Goal: Information Seeking & Learning: Learn about a topic

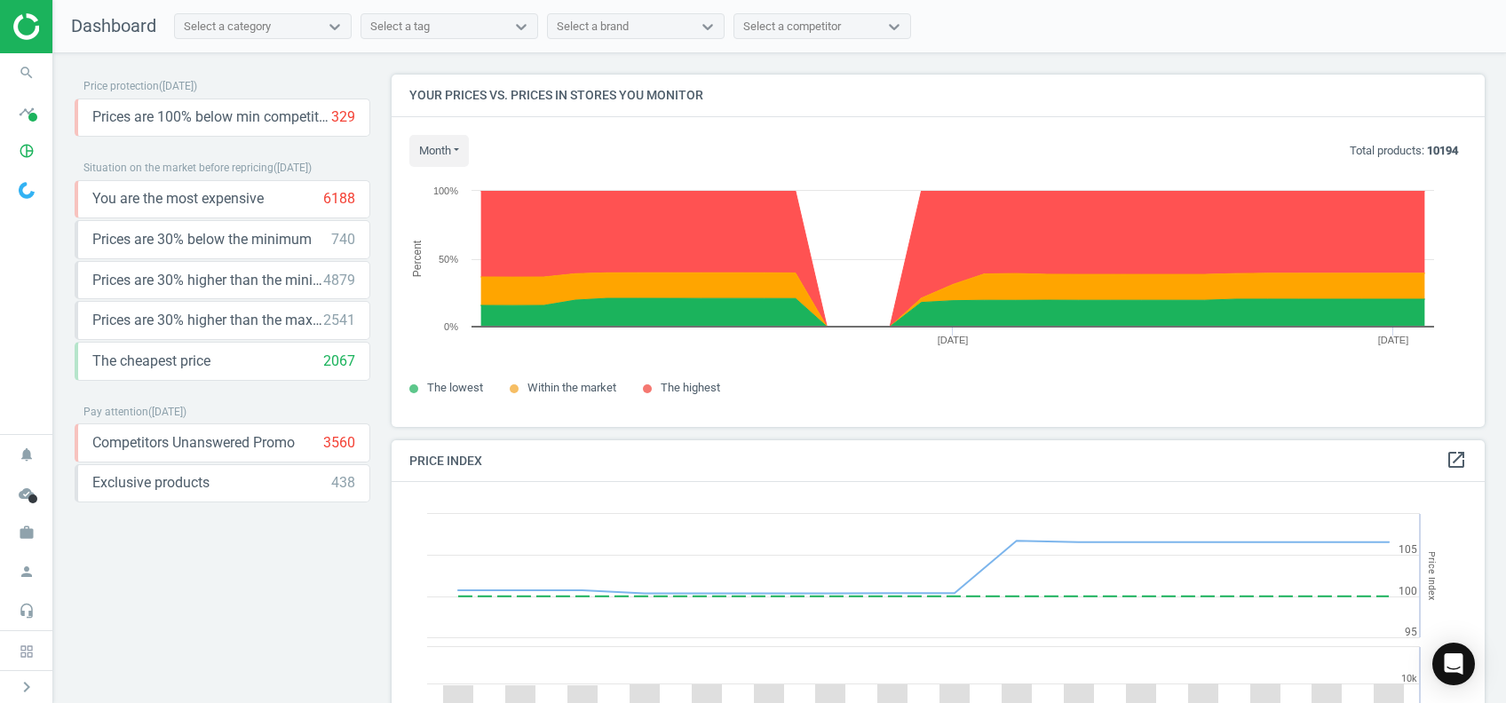
scroll to position [444, 1111]
click at [27, 121] on icon "timeline" at bounding box center [27, 112] width 34 height 34
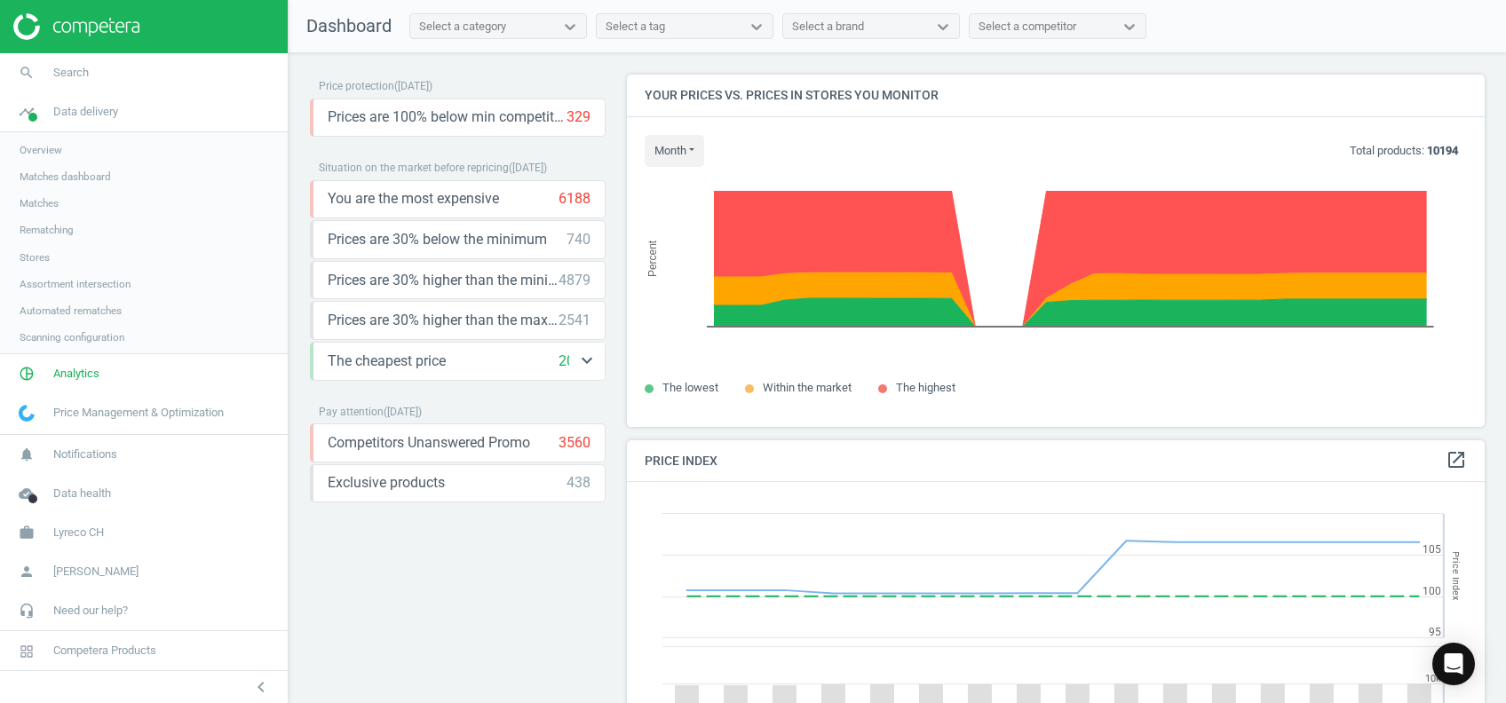
scroll to position [444, 876]
click at [106, 283] on span "Assortment intersection" at bounding box center [75, 284] width 111 height 14
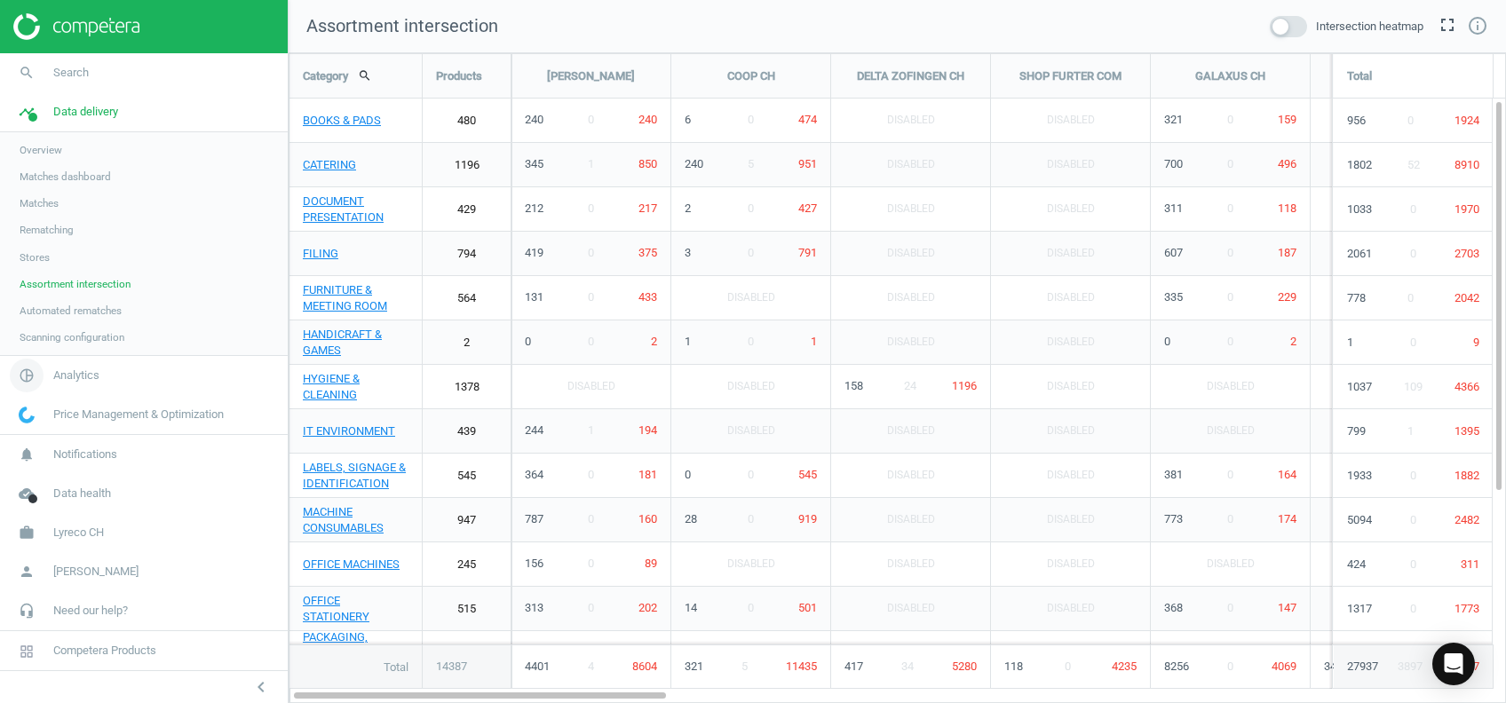
scroll to position [686, 1253]
click at [75, 378] on span "Analytics" at bounding box center [76, 376] width 46 height 16
click at [44, 196] on link "Overview" at bounding box center [144, 189] width 288 height 27
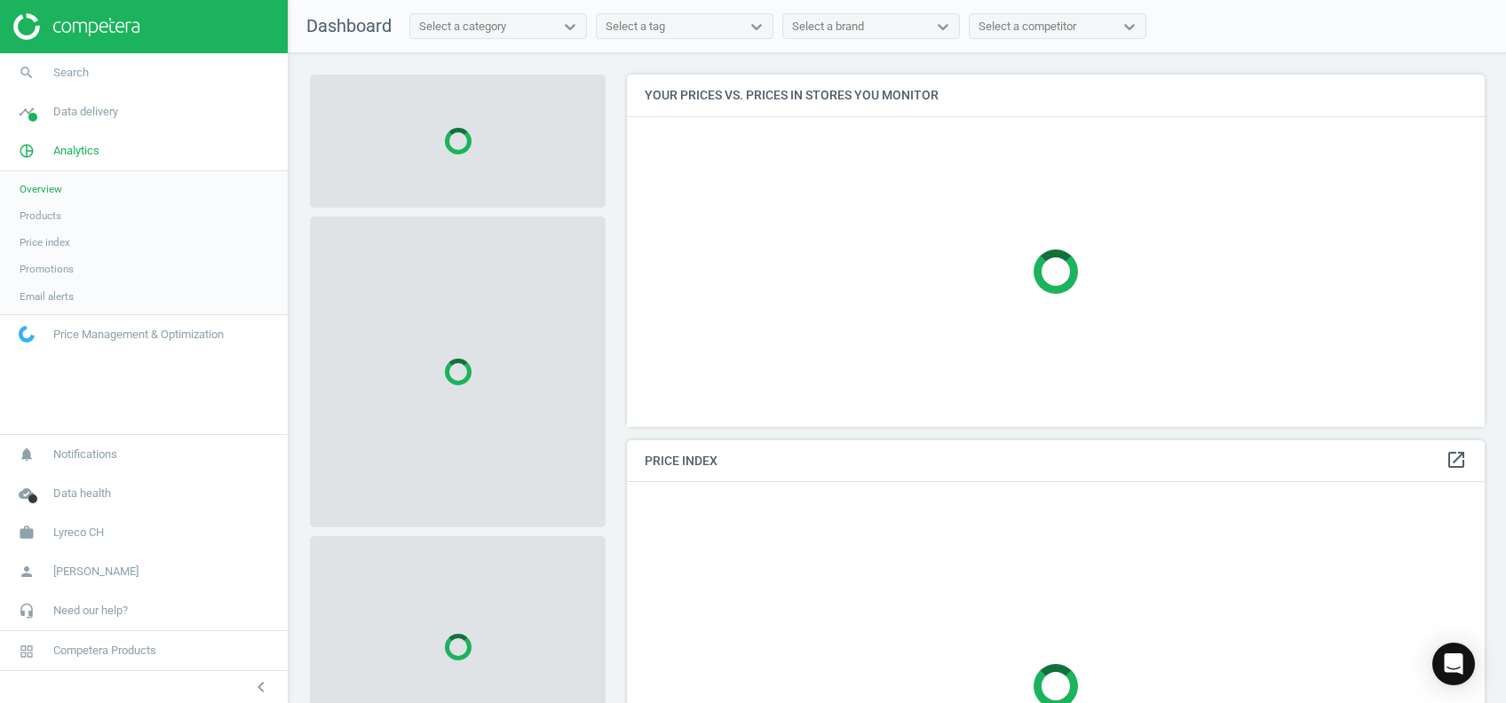
scroll to position [444, 876]
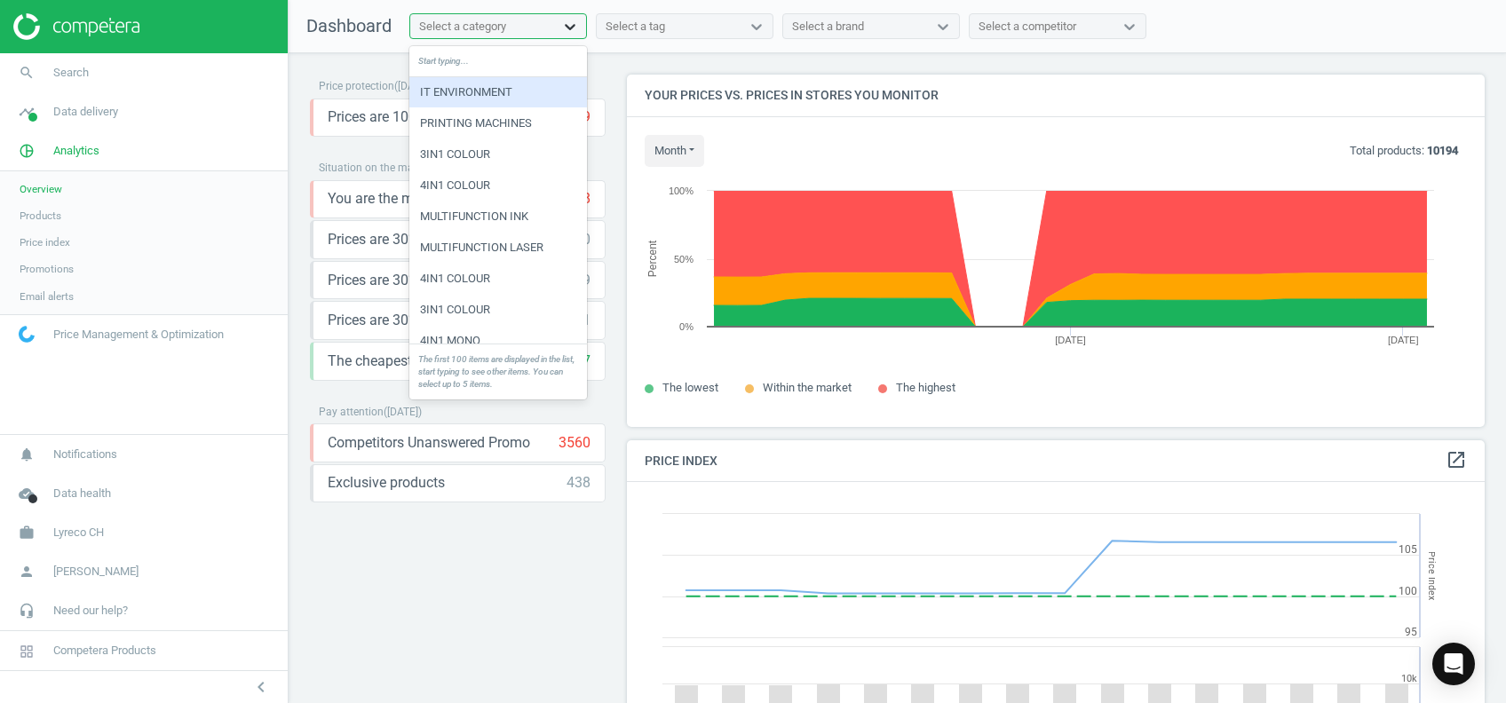
click at [578, 27] on div at bounding box center [570, 27] width 32 height 18
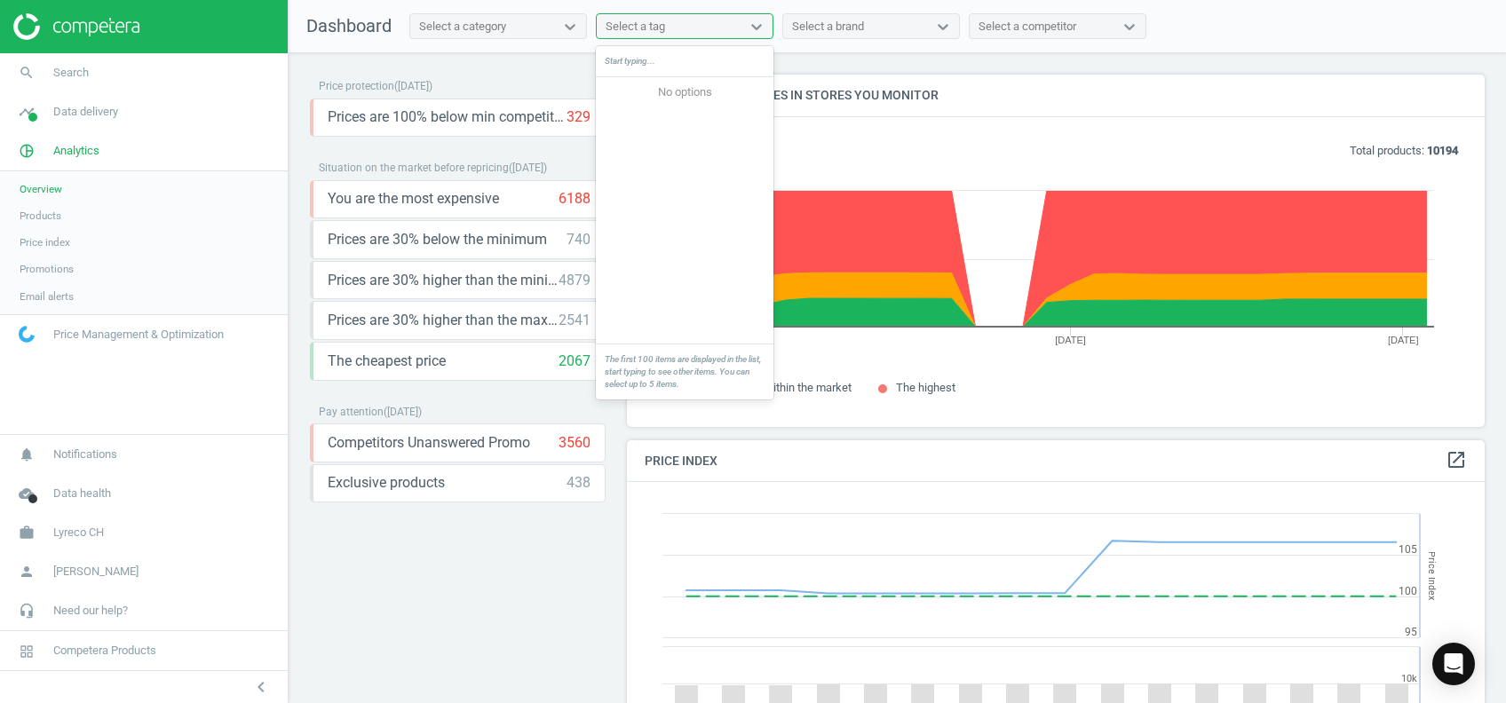
click at [702, 31] on div "Select a tag" at bounding box center [669, 26] width 144 height 23
click at [838, 26] on div "Select a brand" at bounding box center [828, 27] width 72 height 16
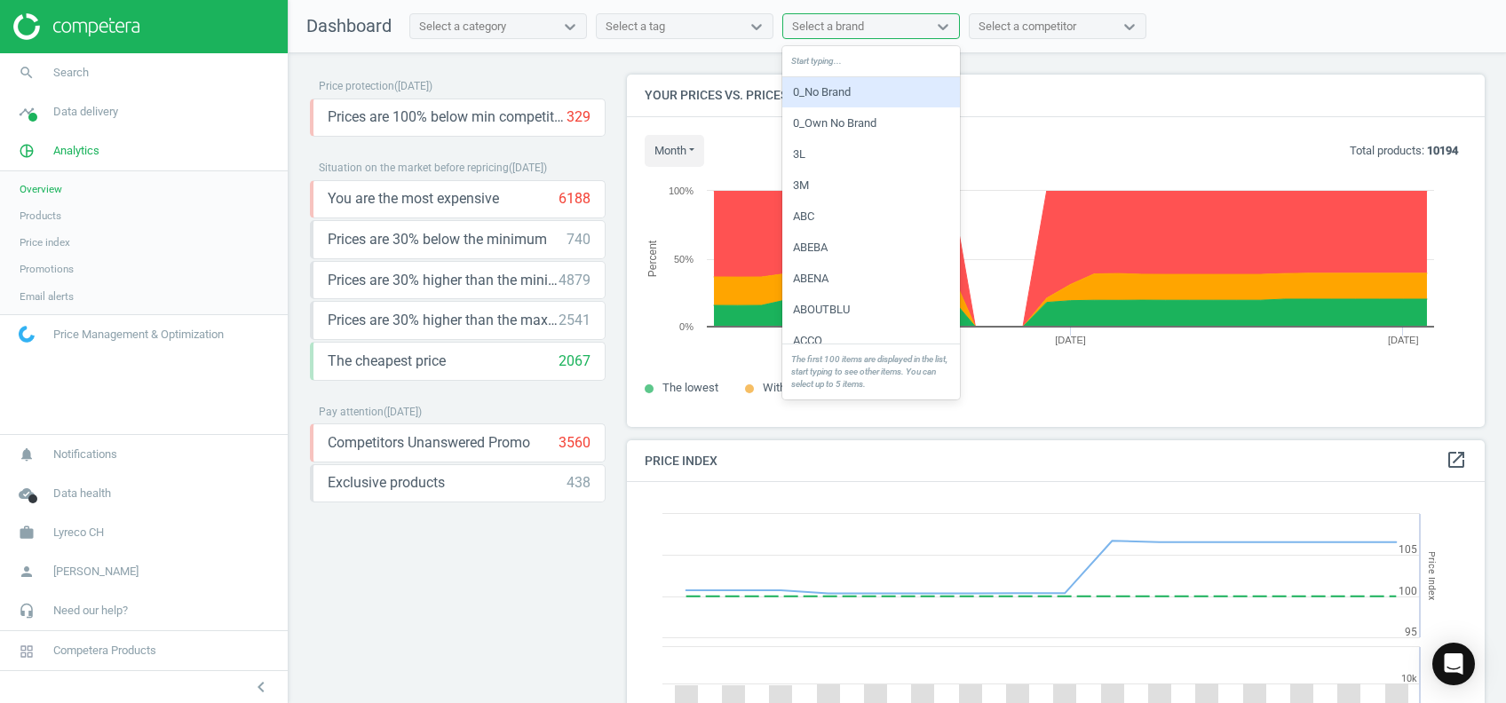
click at [1018, 24] on div "Select a competitor" at bounding box center [1028, 27] width 98 height 16
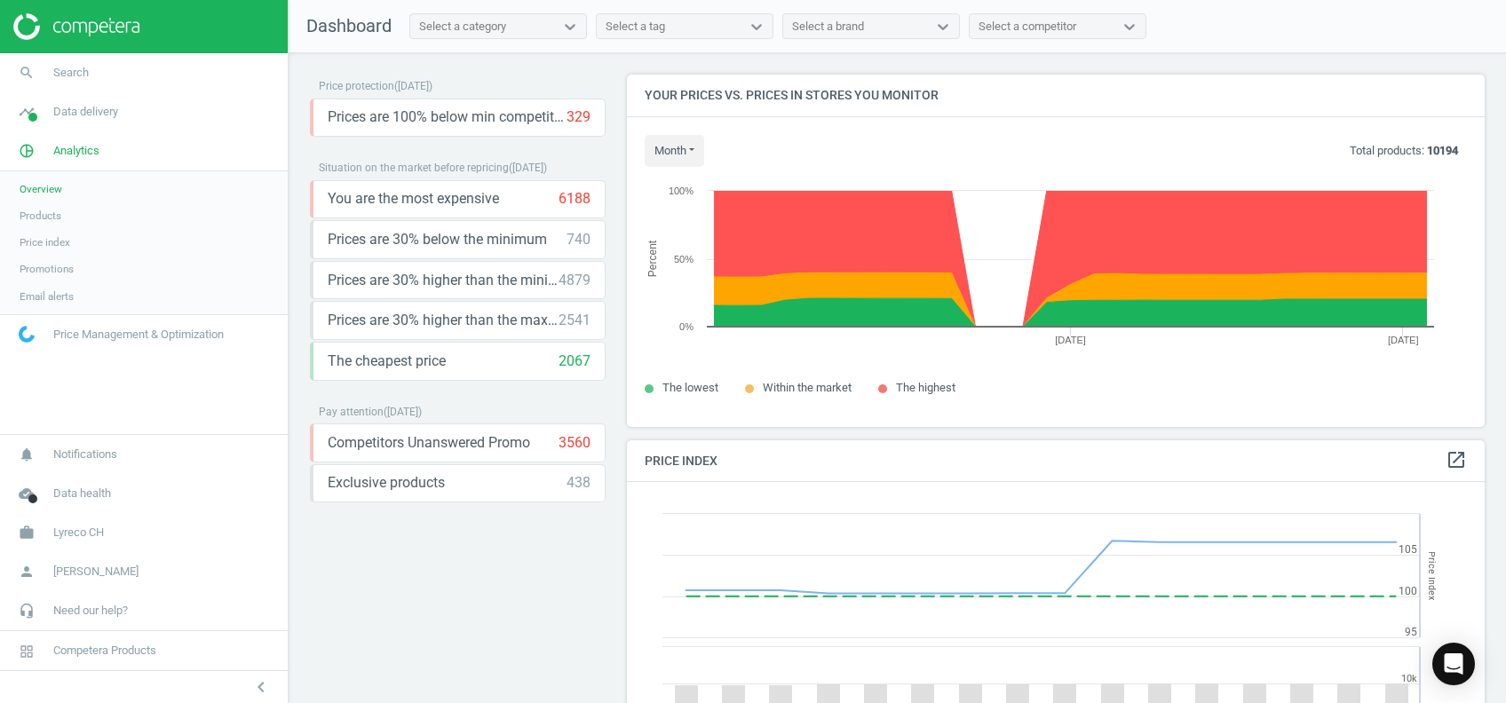
click at [454, 72] on div "Price protection ( 01.09.25 ) Prices are 100% below min competitor 329 keyboard…" at bounding box center [898, 382] width 1218 height 659
click at [35, 215] on span "Products" at bounding box center [41, 216] width 42 height 14
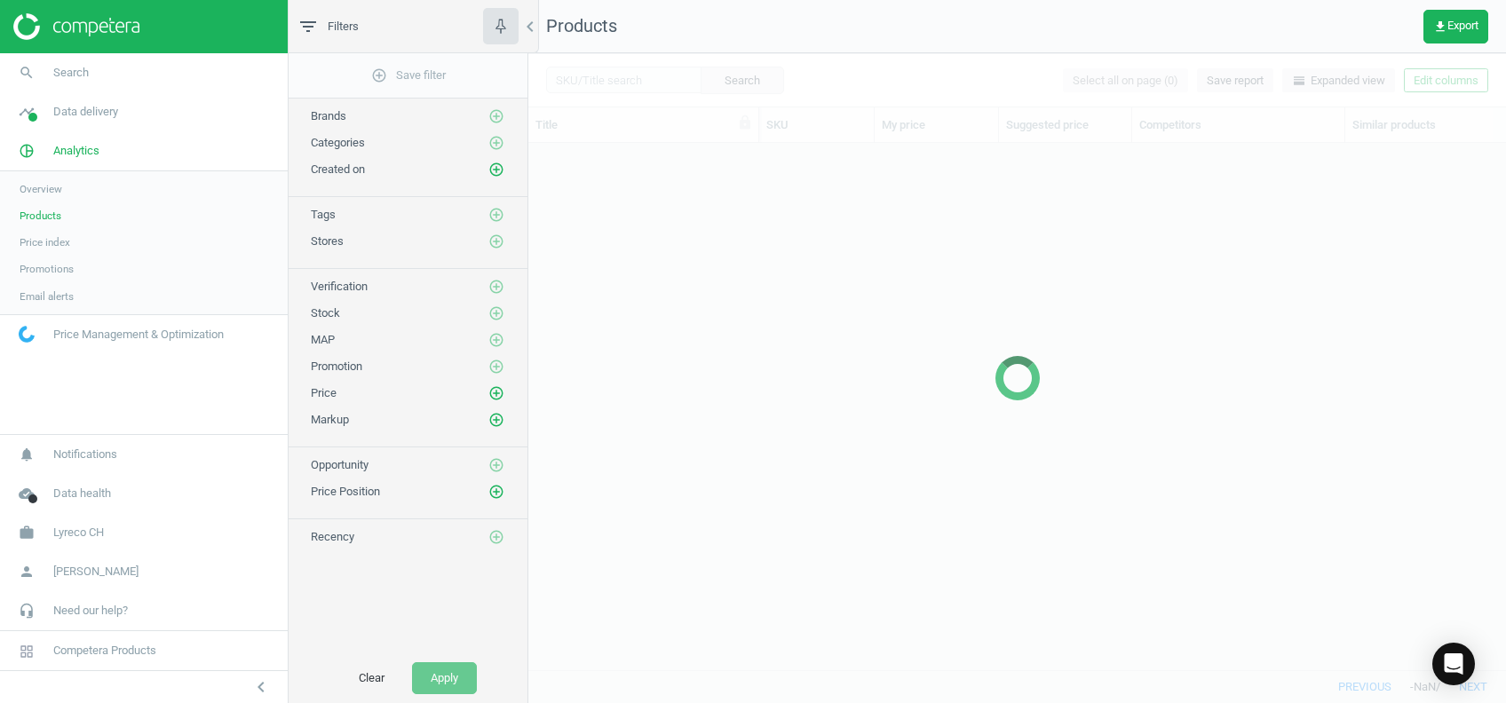
scroll to position [490, 959]
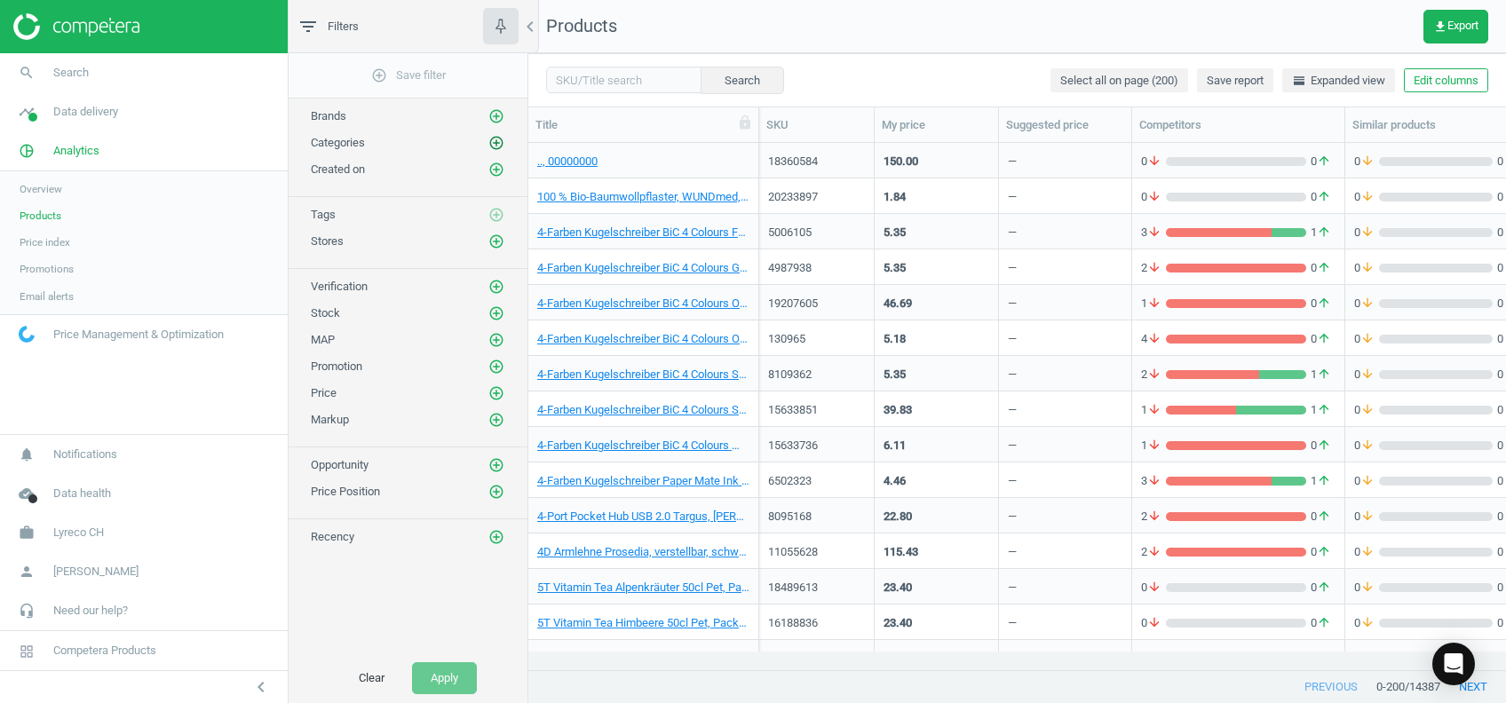
click at [494, 139] on icon "add_circle_outline" at bounding box center [497, 143] width 16 height 16
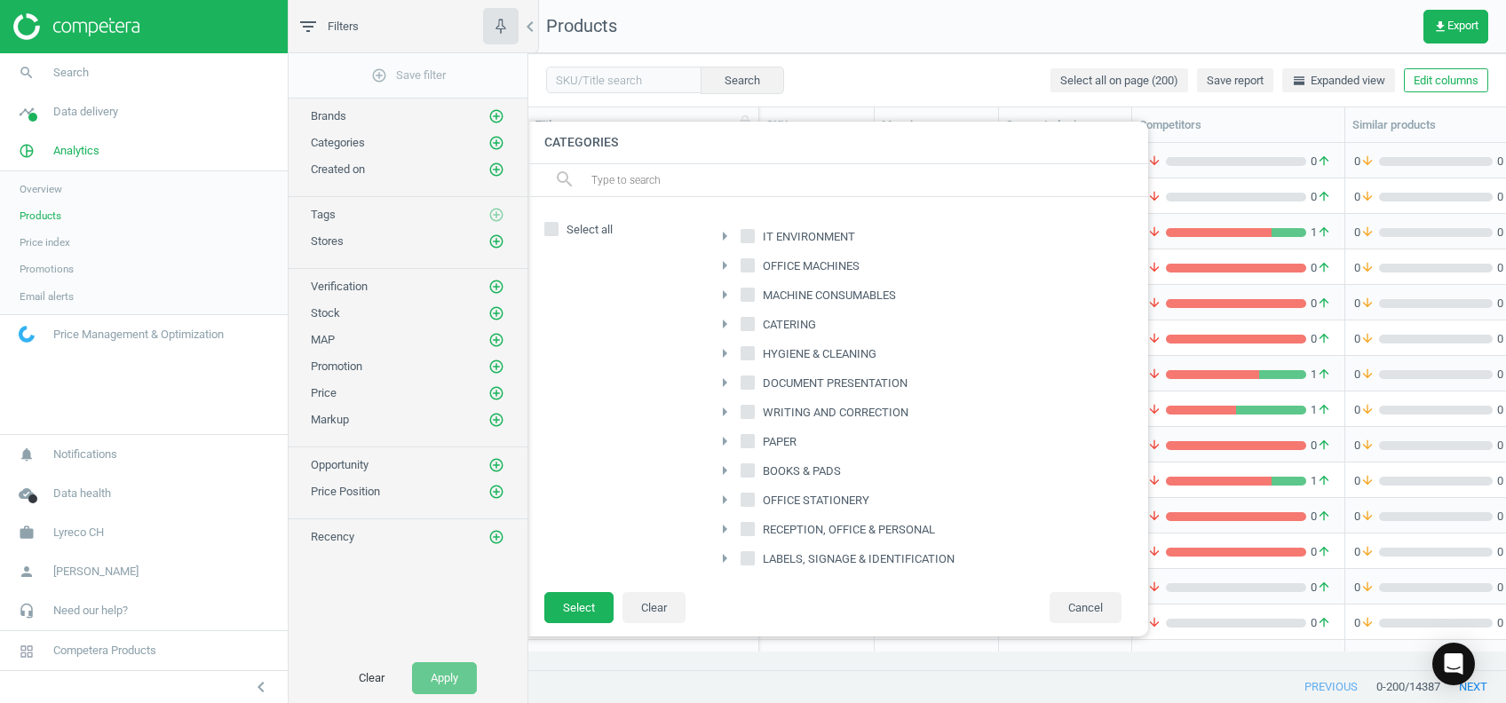
click at [750, 350] on input "HYGIENE & CLEANING" at bounding box center [749, 353] width 12 height 12
checkbox input "true"
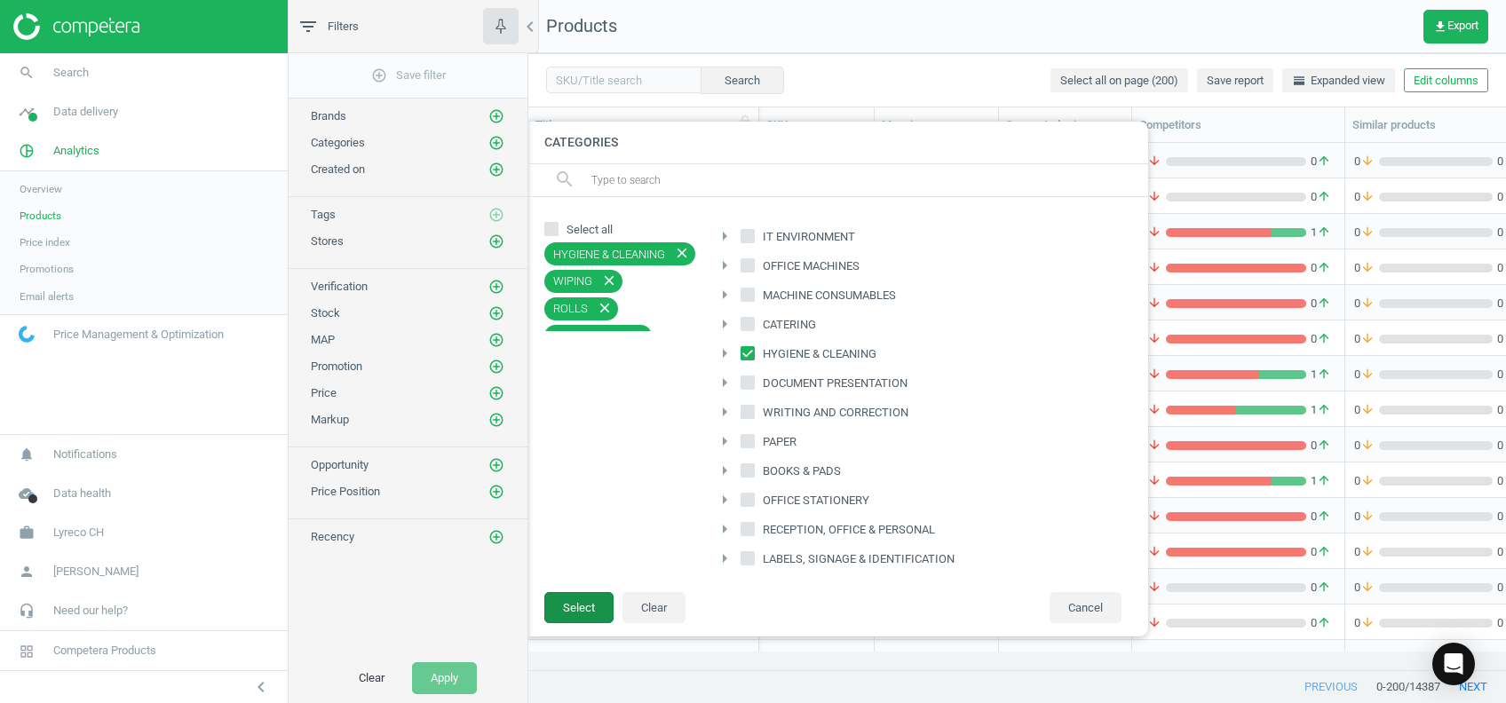
click at [588, 605] on button "Select" at bounding box center [578, 608] width 69 height 32
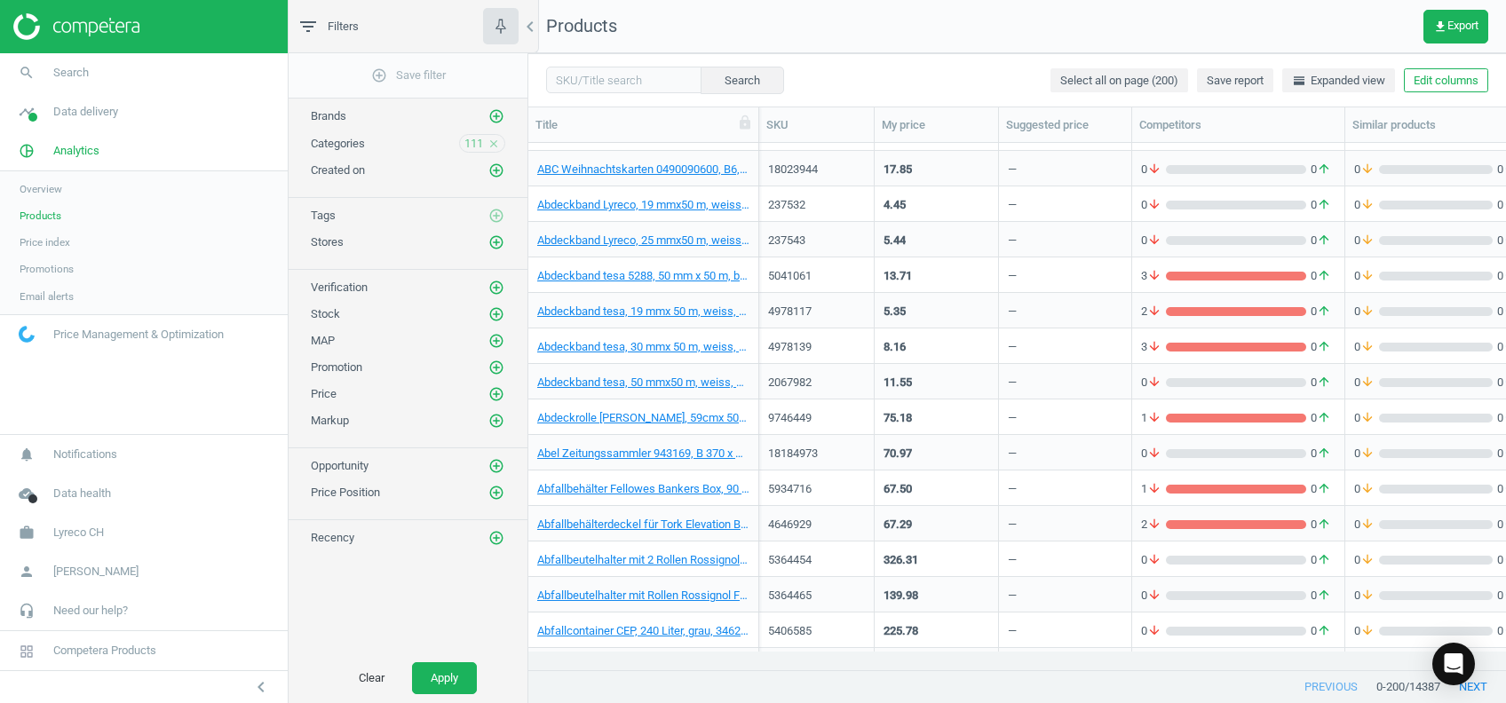
scroll to position [0, 0]
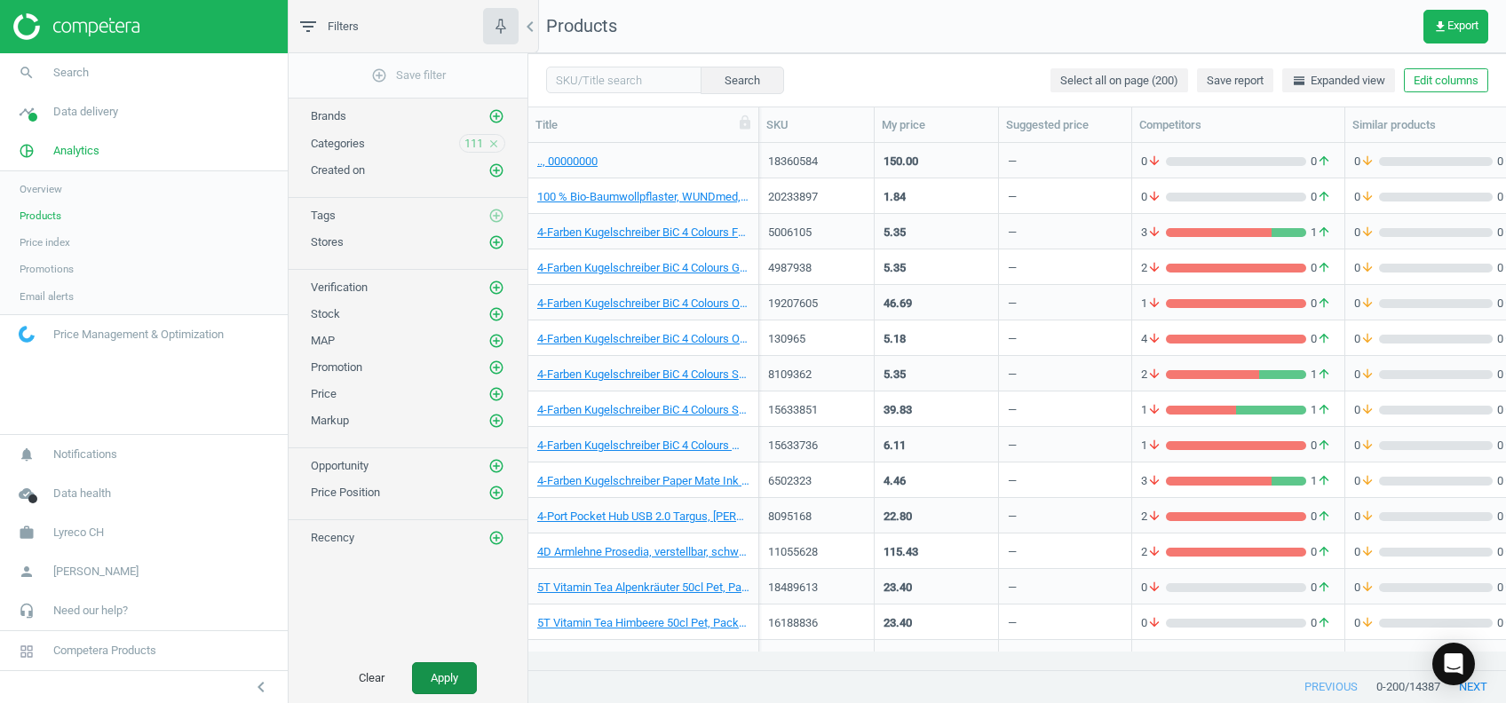
click at [467, 687] on button "Apply" at bounding box center [444, 679] width 65 height 32
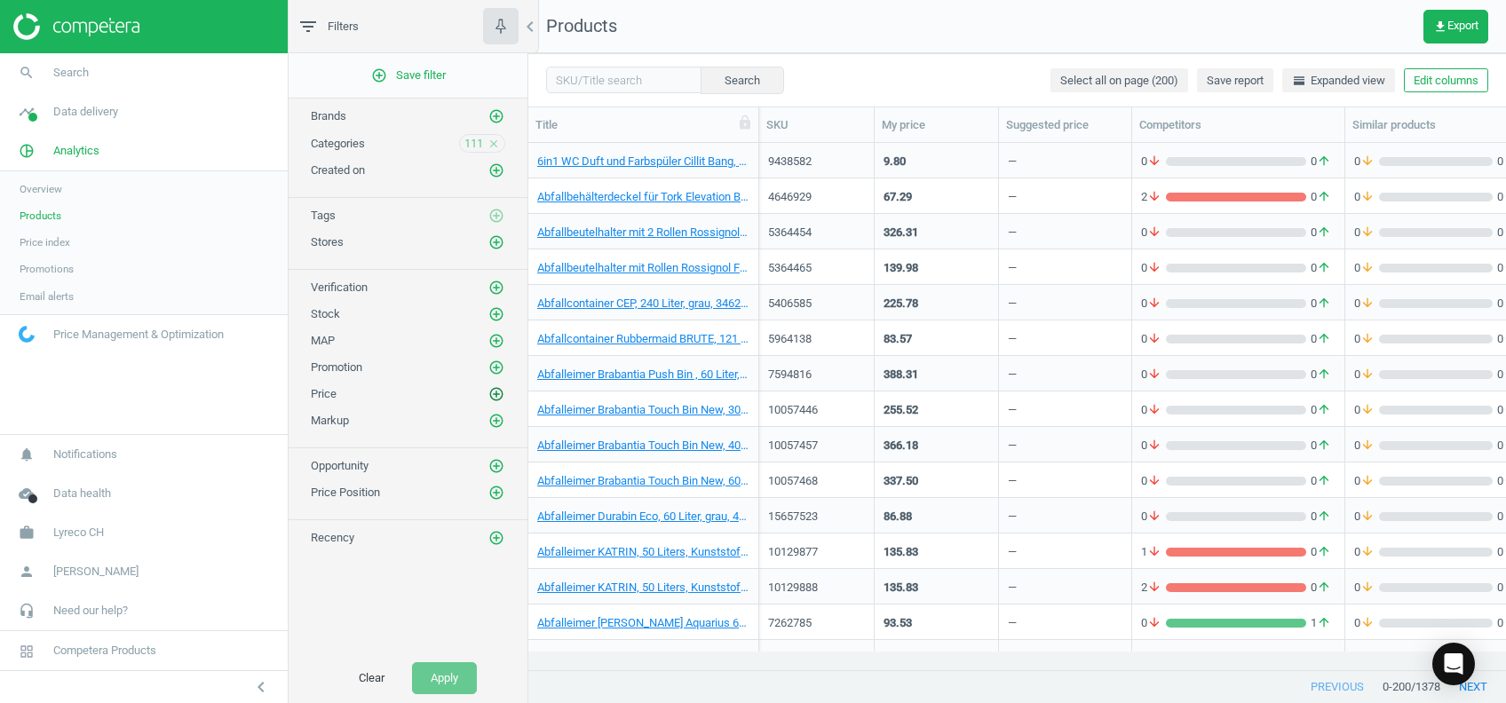
click at [499, 392] on icon "add_circle_outline" at bounding box center [497, 394] width 16 height 16
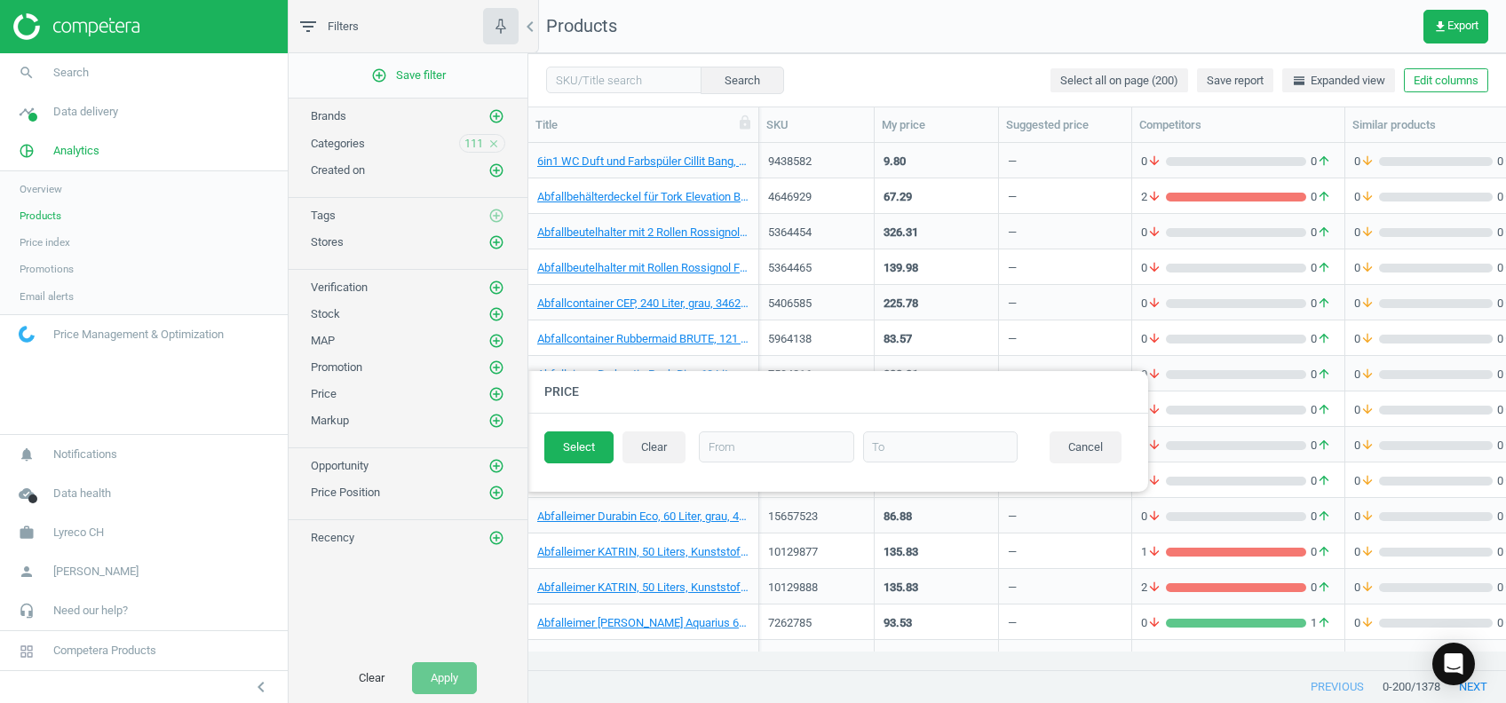
click at [375, 634] on div "add_circle_outline Save filter Brands add_circle_outline Categories 111 close C…" at bounding box center [408, 353] width 239 height 600
click at [498, 417] on icon "add_circle_outline" at bounding box center [497, 421] width 16 height 16
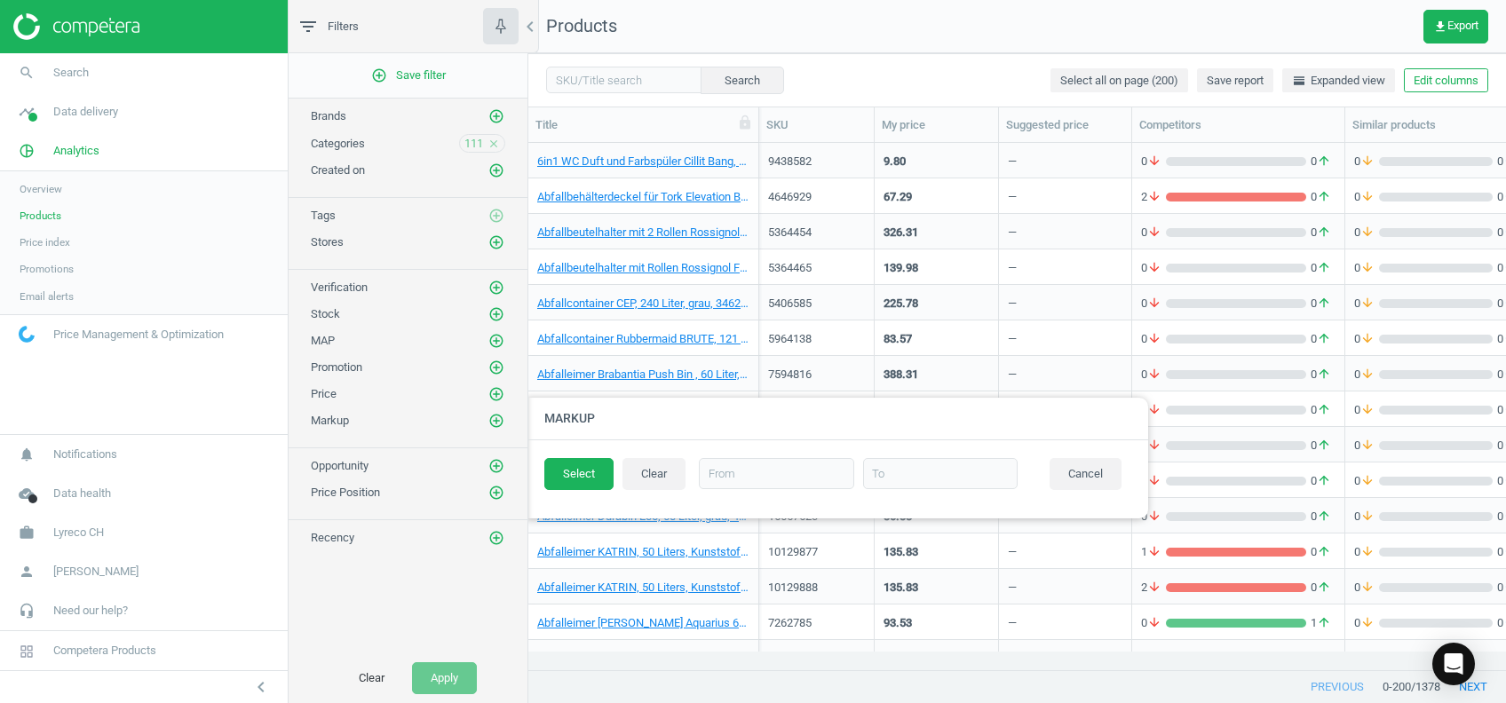
click at [451, 612] on div "add_circle_outline Save filter Brands add_circle_outline Categories 111 close C…" at bounding box center [408, 353] width 239 height 600
click at [494, 493] on icon "add_circle_outline" at bounding box center [497, 493] width 16 height 16
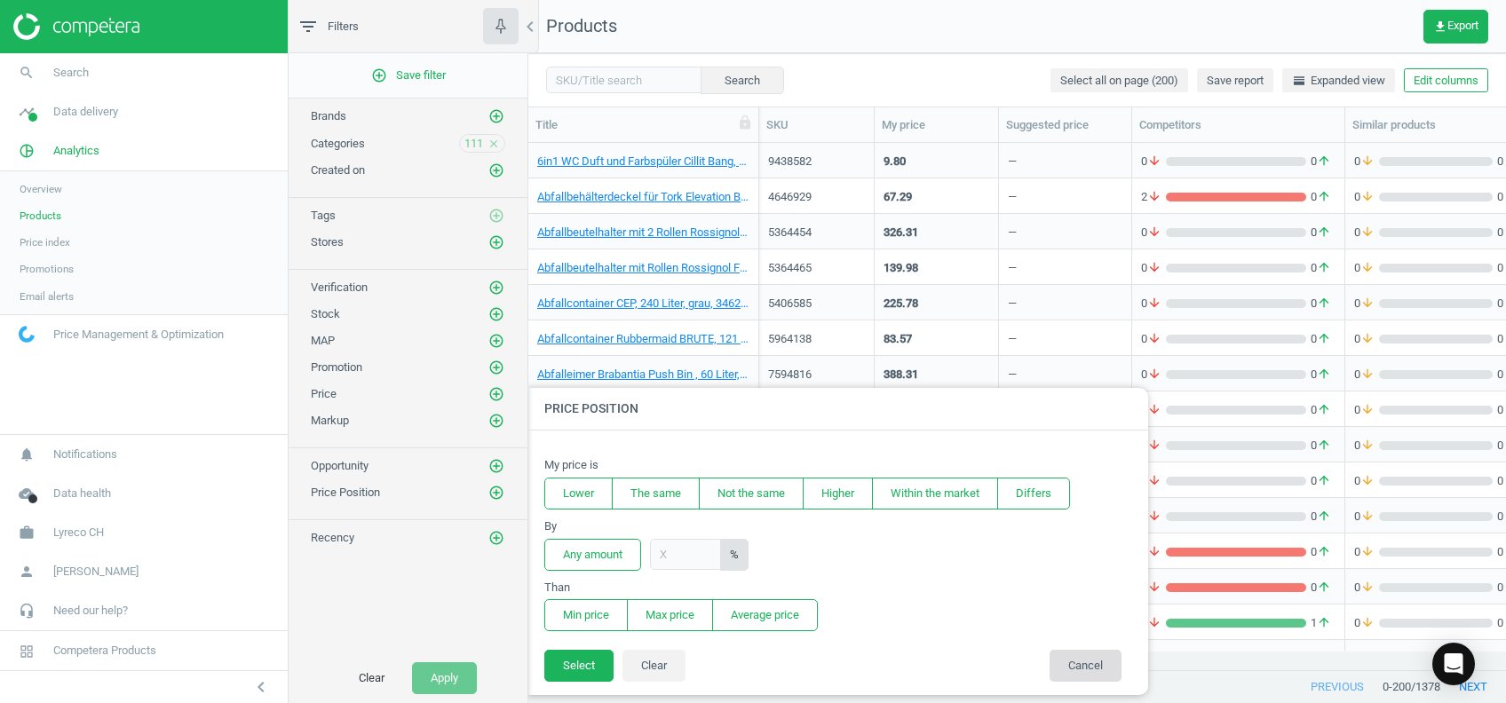
click at [1092, 668] on button "Cancel" at bounding box center [1086, 666] width 72 height 32
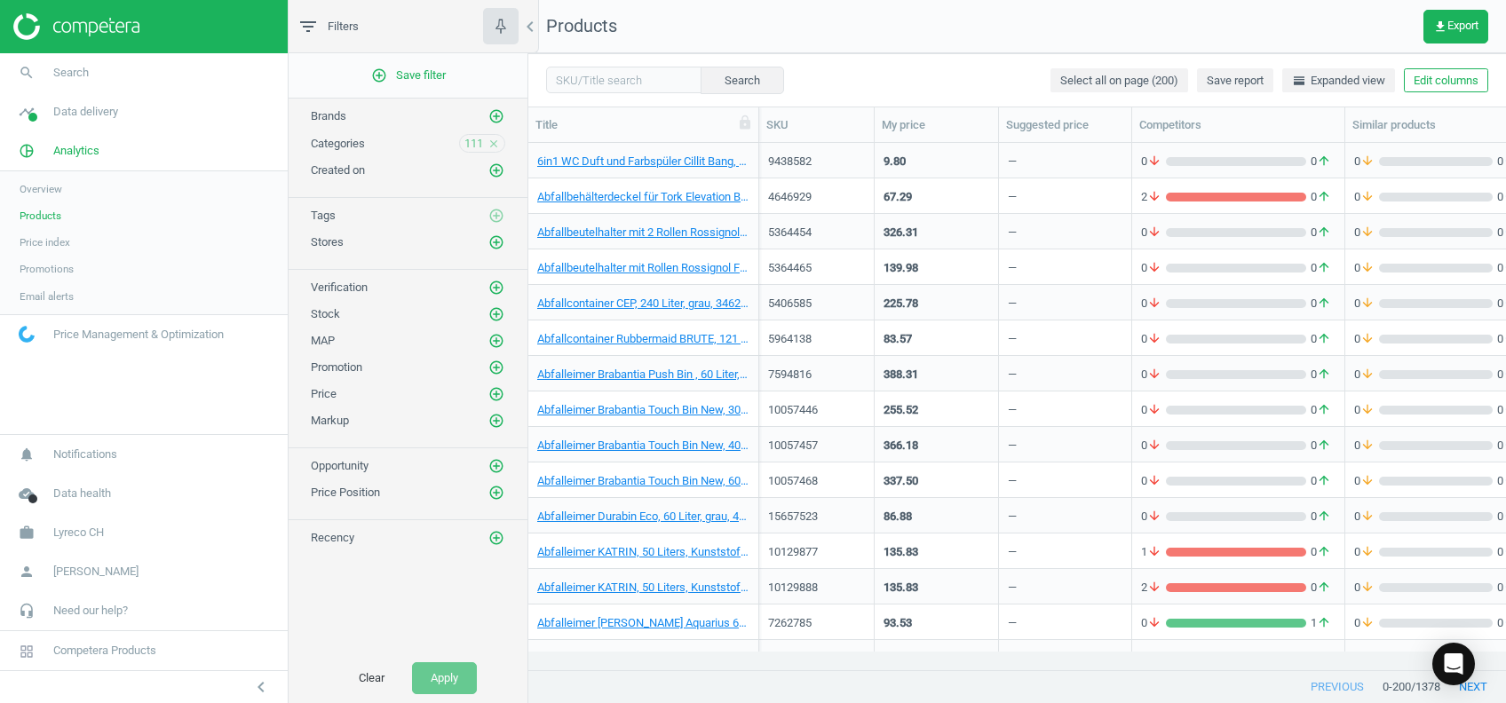
drag, startPoint x: 1435, startPoint y: 27, endPoint x: 1418, endPoint y: 41, distance: 22.1
click at [1435, 27] on icon "get_app" at bounding box center [1441, 27] width 14 height 14
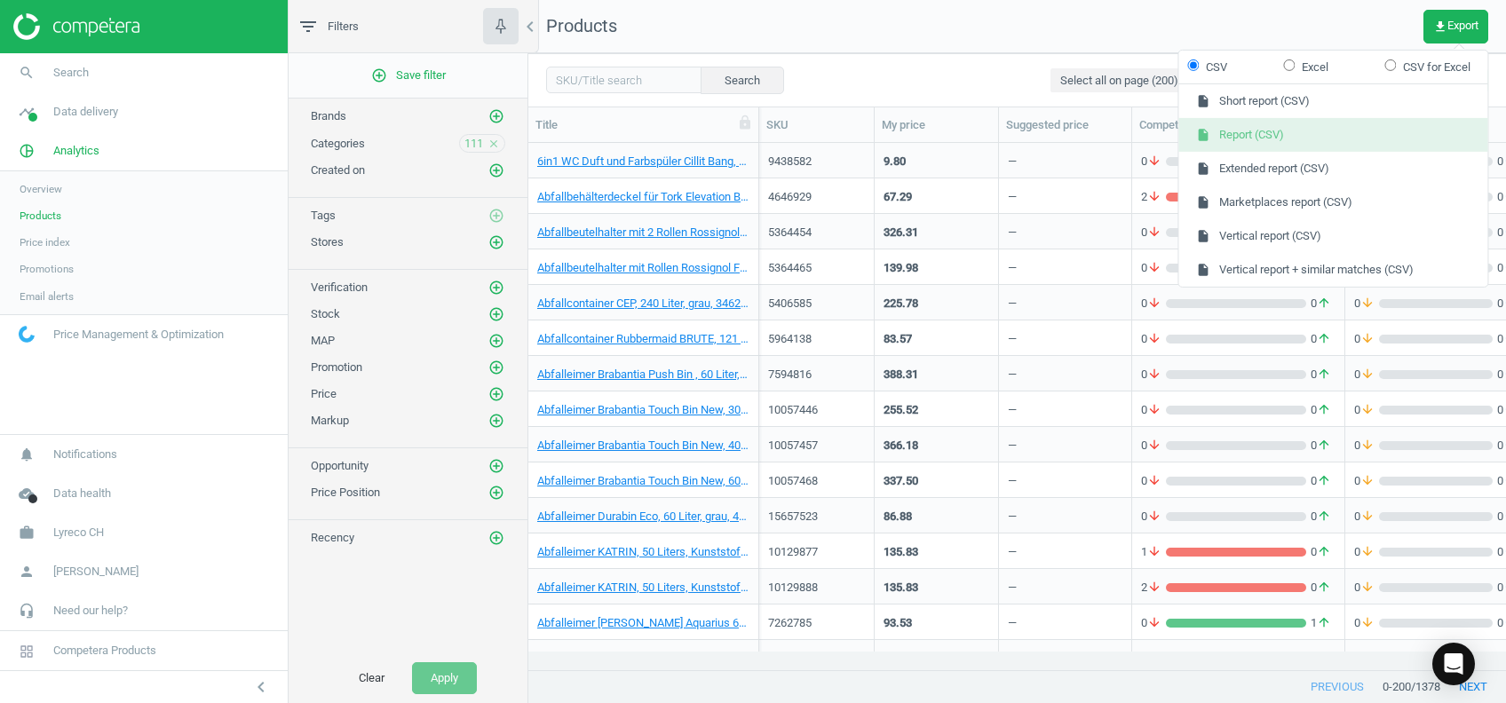
click at [1271, 135] on button "insert_drive_file Report (CSV)" at bounding box center [1333, 135] width 309 height 34
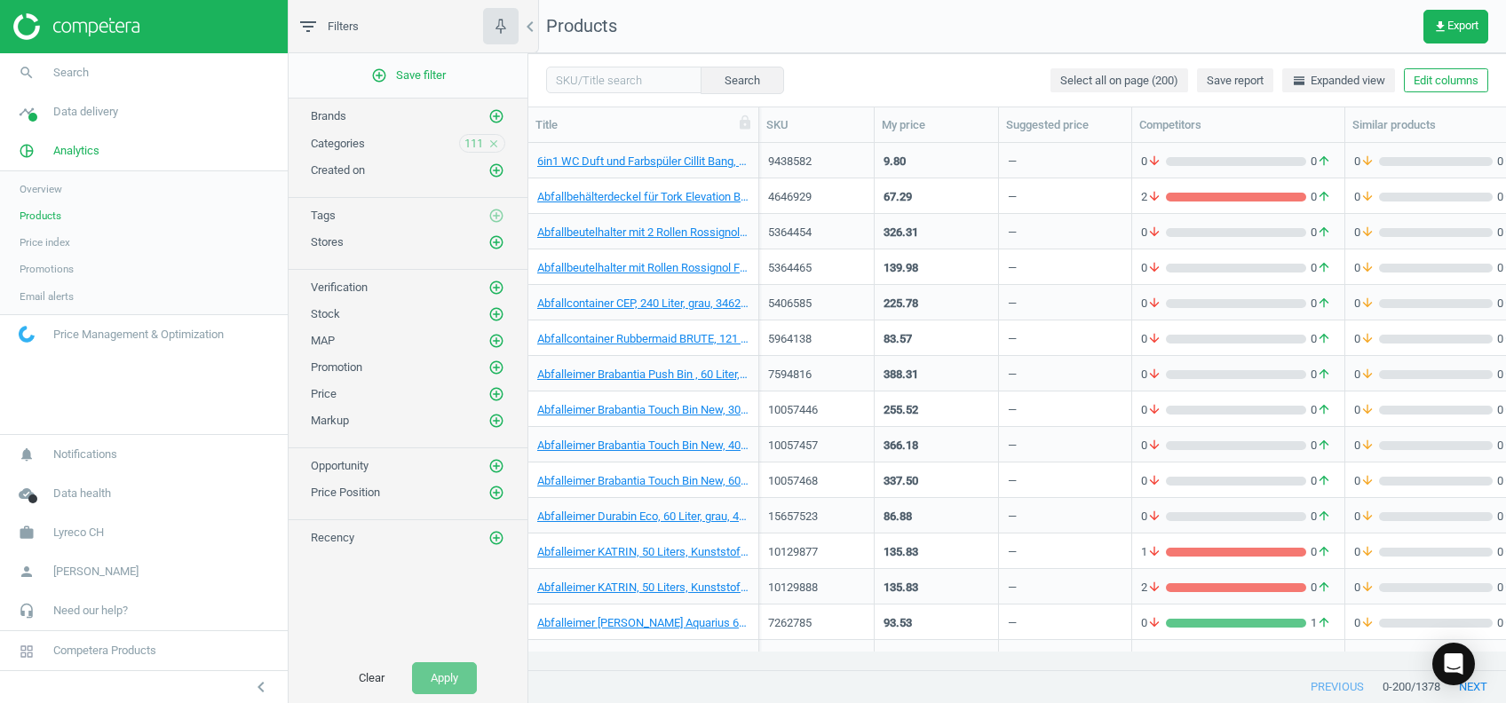
click at [1382, 42] on nav "Products get_app Export" at bounding box center [1017, 26] width 978 height 53
drag, startPoint x: 28, startPoint y: 242, endPoint x: 86, endPoint y: 266, distance: 62.9
click at [28, 242] on span "Price index" at bounding box center [45, 242] width 51 height 14
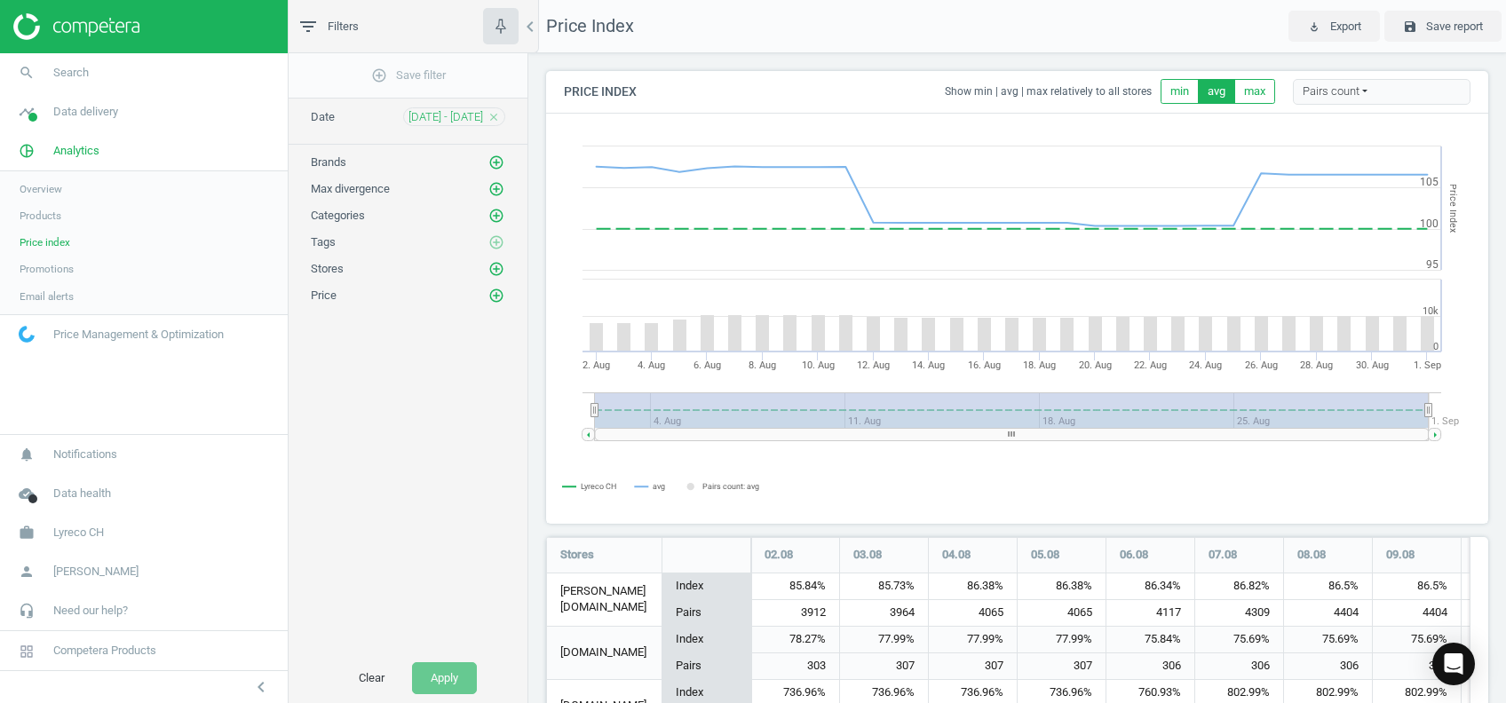
scroll to position [1302, 960]
click at [497, 213] on icon "add_circle_outline" at bounding box center [497, 216] width 16 height 16
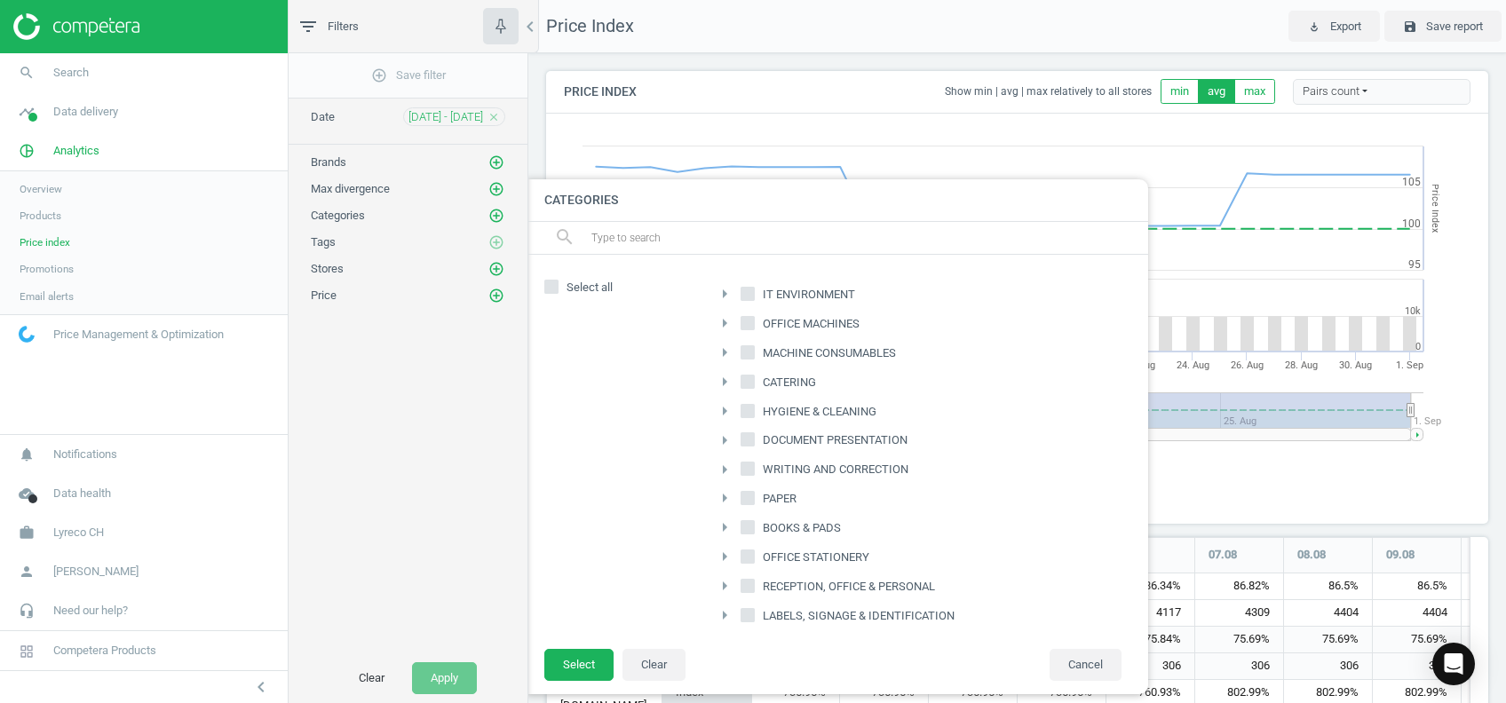
click at [799, 406] on span "HYGIENE & CLEANING" at bounding box center [819, 412] width 121 height 16
click at [754, 406] on input "HYGIENE & CLEANING" at bounding box center [749, 411] width 12 height 12
checkbox input "true"
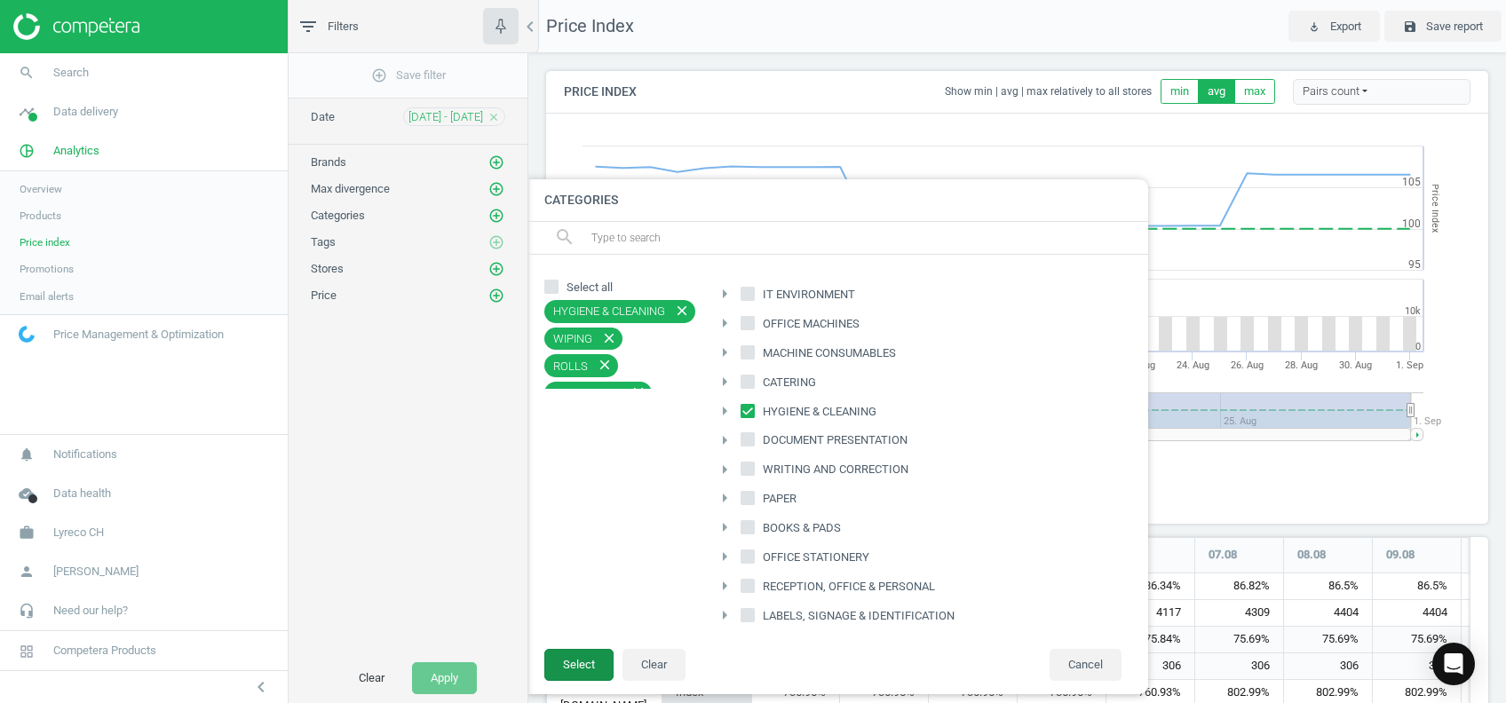
click at [586, 666] on button "Select" at bounding box center [578, 665] width 69 height 32
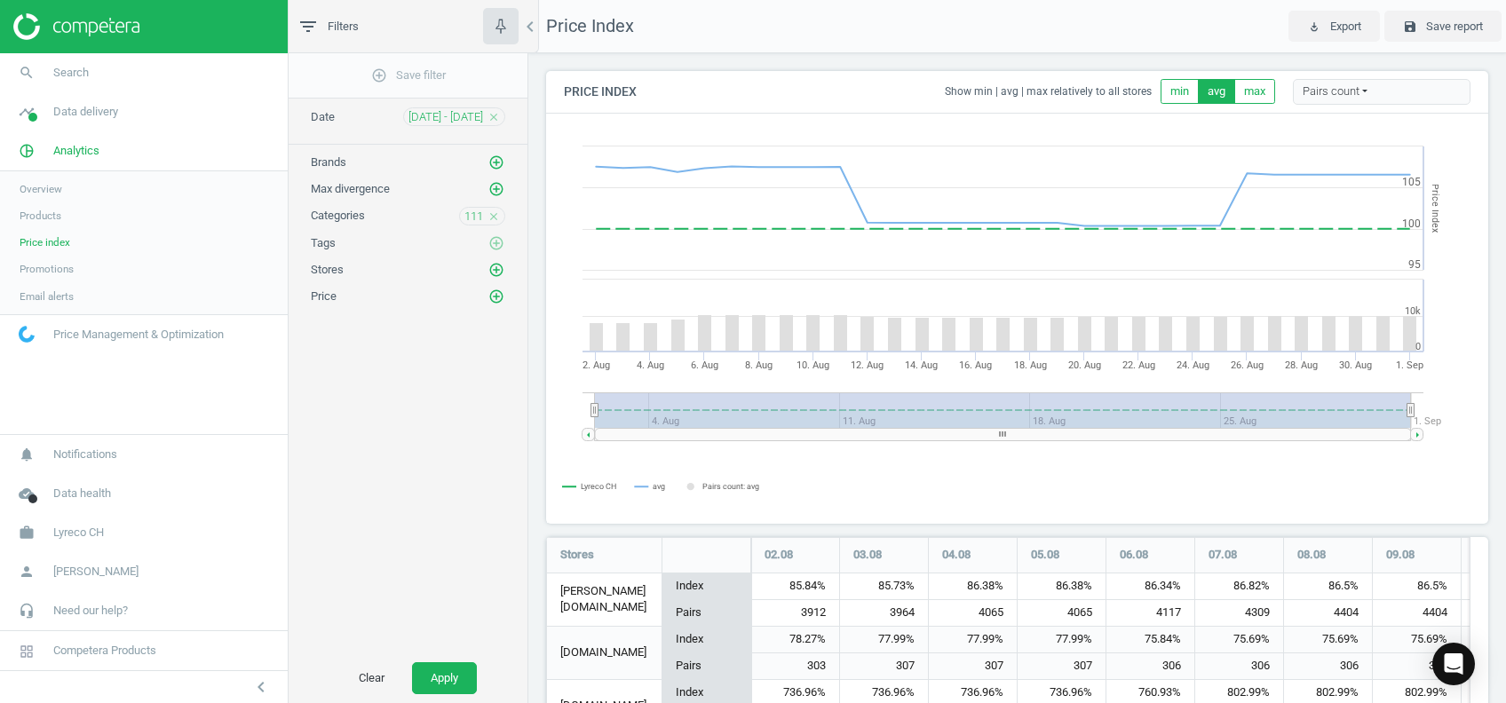
click at [445, 695] on div "Clear Apply" at bounding box center [408, 679] width 239 height 50
click at [441, 681] on button "Apply" at bounding box center [444, 679] width 65 height 32
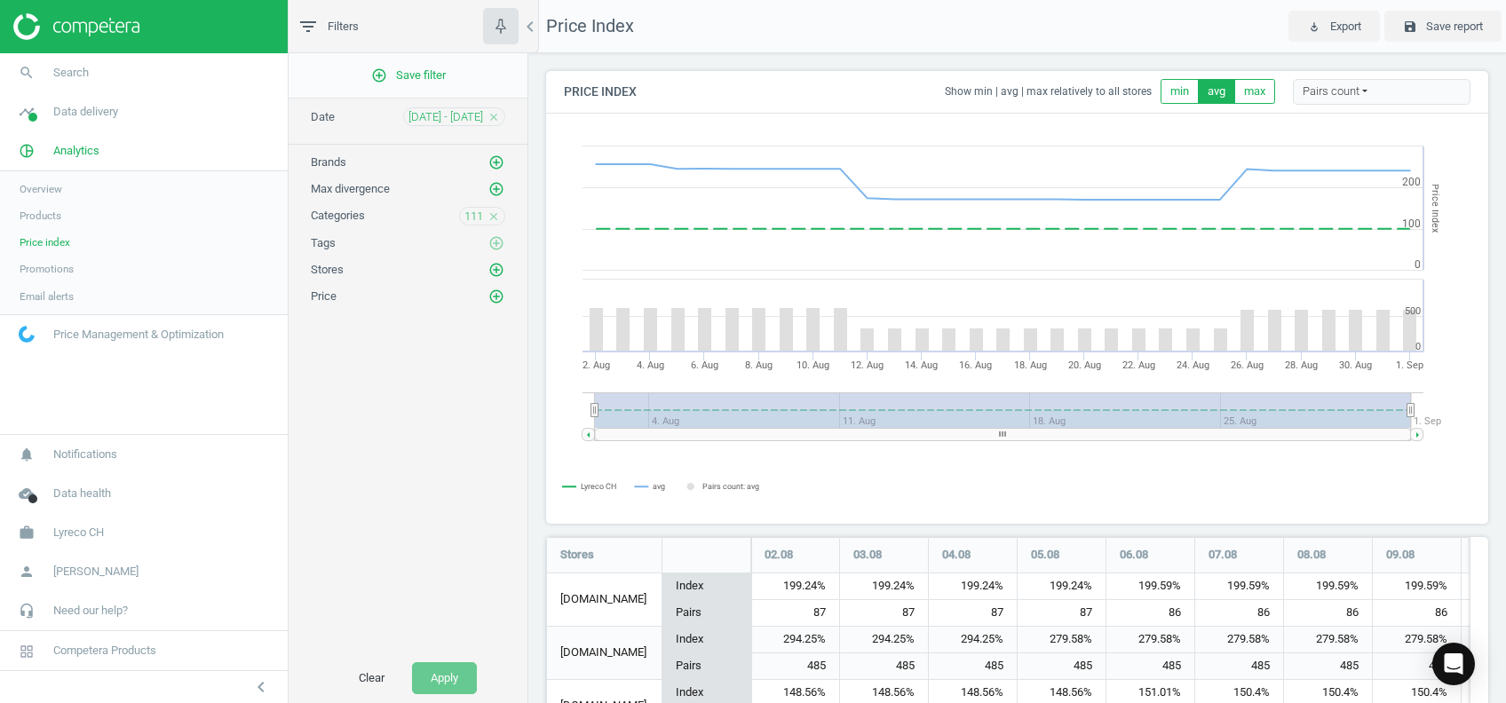
scroll to position [171, 0]
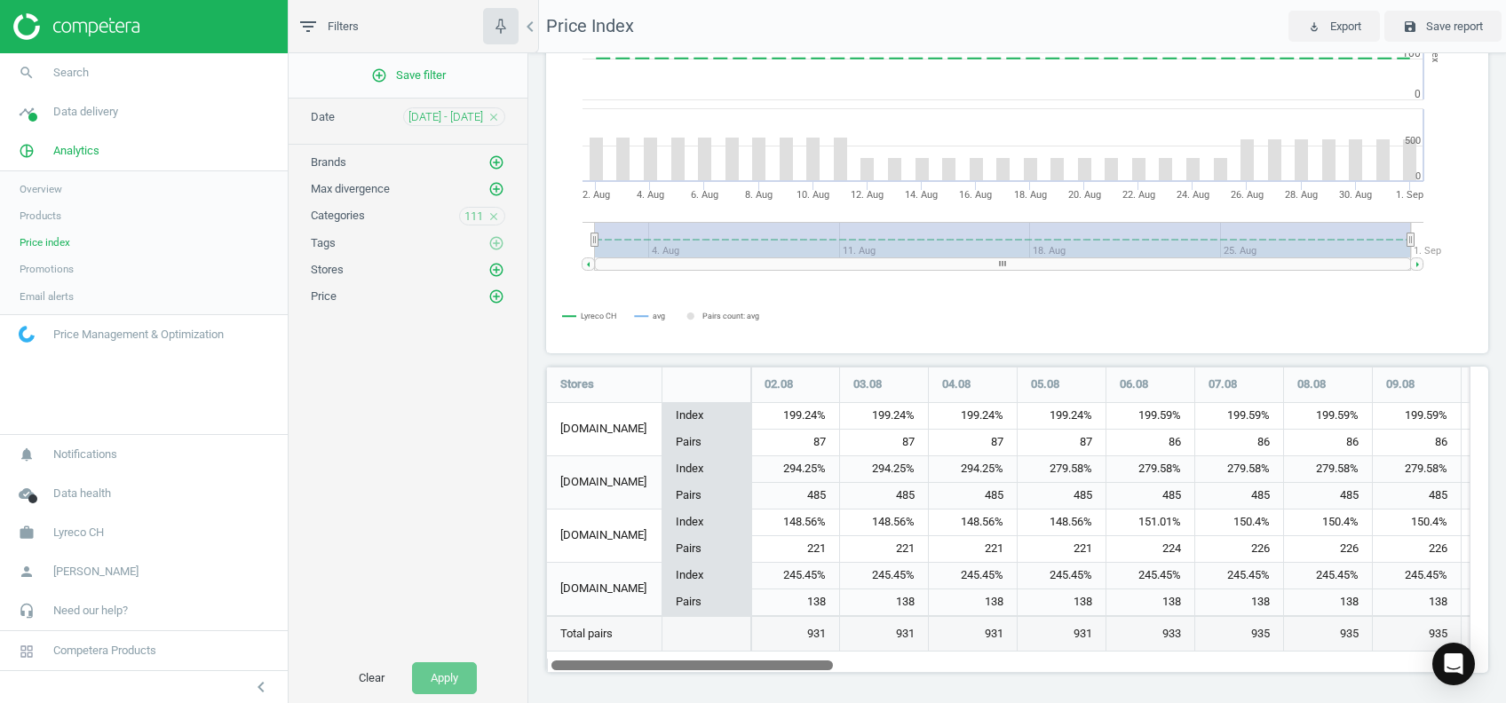
drag, startPoint x: 737, startPoint y: 664, endPoint x: 622, endPoint y: 675, distance: 116.0
click at [624, 683] on div "Price Index Show min | avg | max relatively to all stores min avg max Pairs cou…" at bounding box center [1017, 378] width 978 height 650
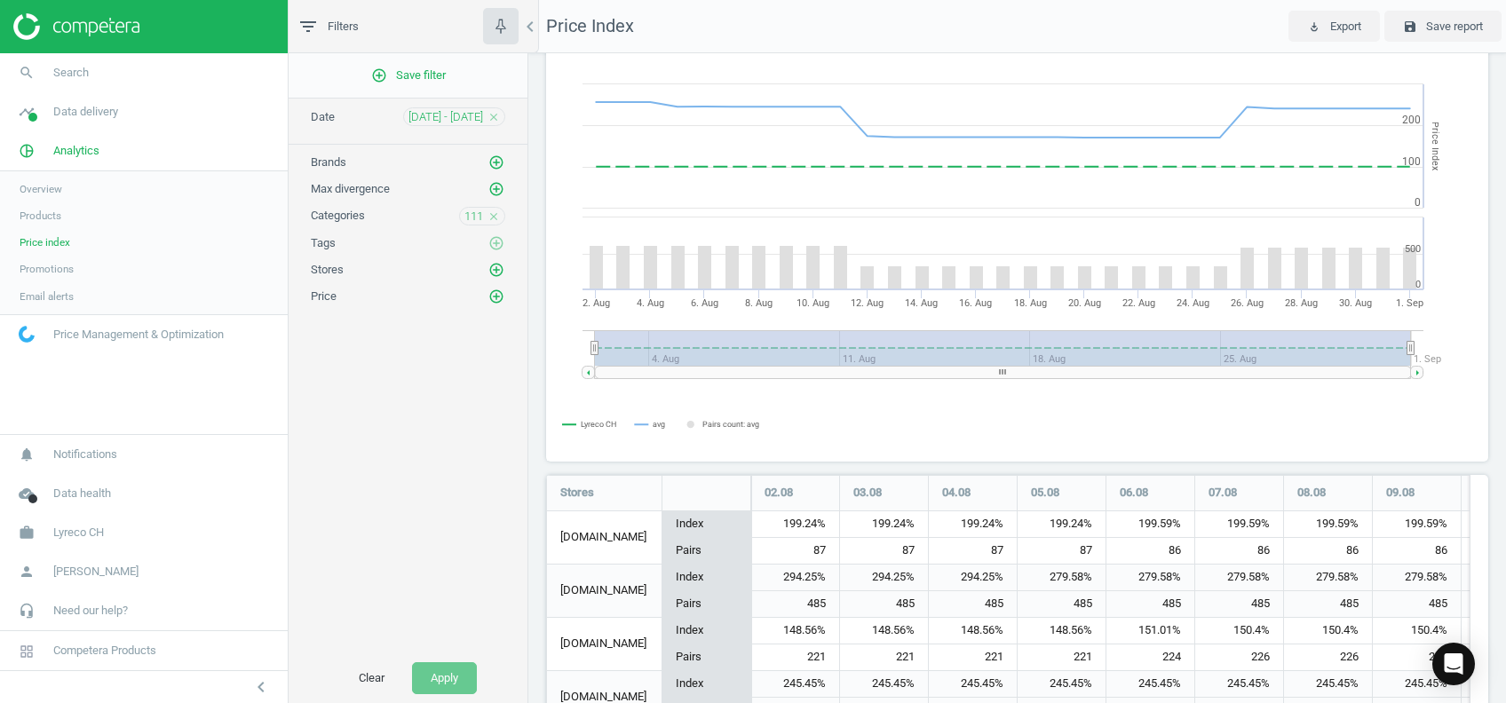
scroll to position [0, 0]
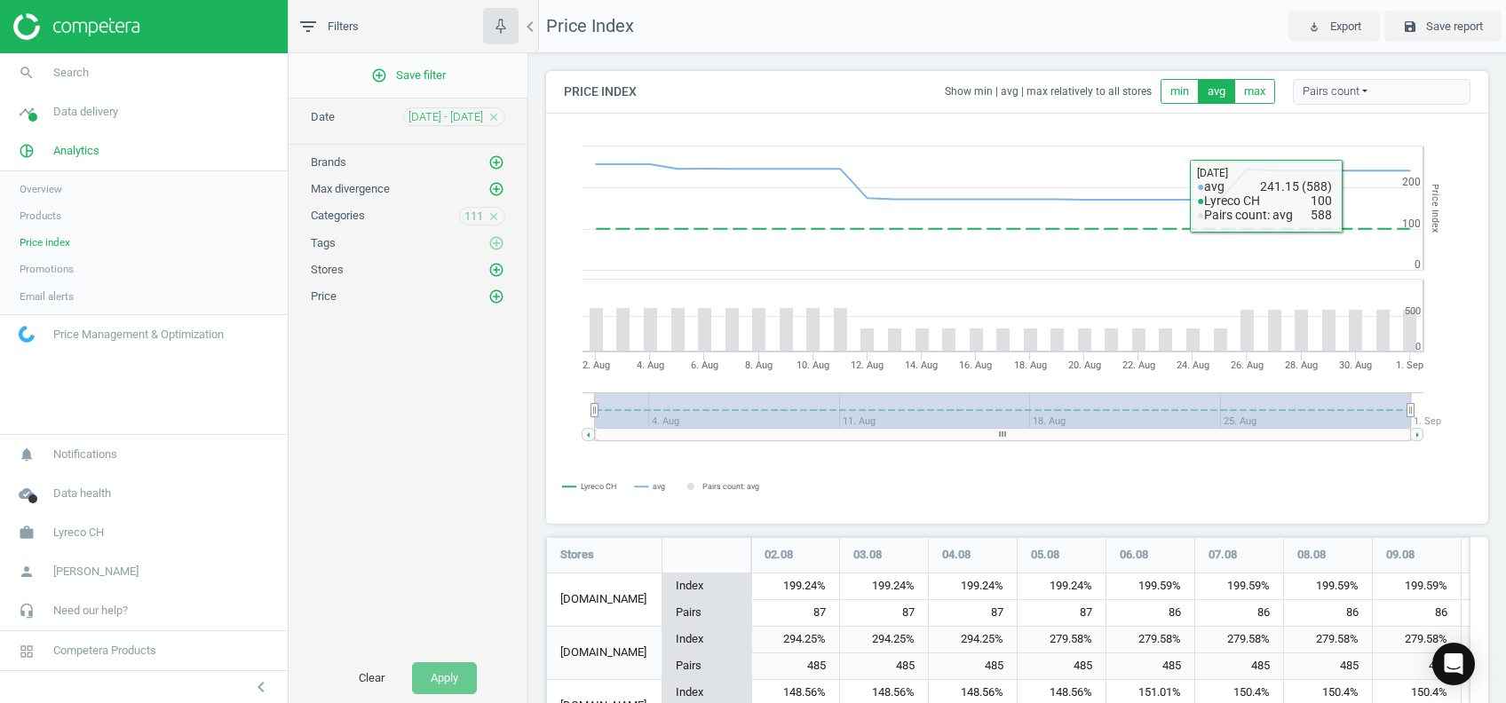
click at [1340, 93] on div "Pairs count" at bounding box center [1382, 92] width 178 height 27
click at [1458, 133] on rect at bounding box center [1008, 319] width 923 height 409
drag, startPoint x: 506, startPoint y: 294, endPoint x: 490, endPoint y: 297, distance: 16.2
click at [505, 295] on div "Price add_circle_outline" at bounding box center [408, 292] width 239 height 27
click at [493, 298] on icon "add_circle_outline" at bounding box center [497, 297] width 16 height 16
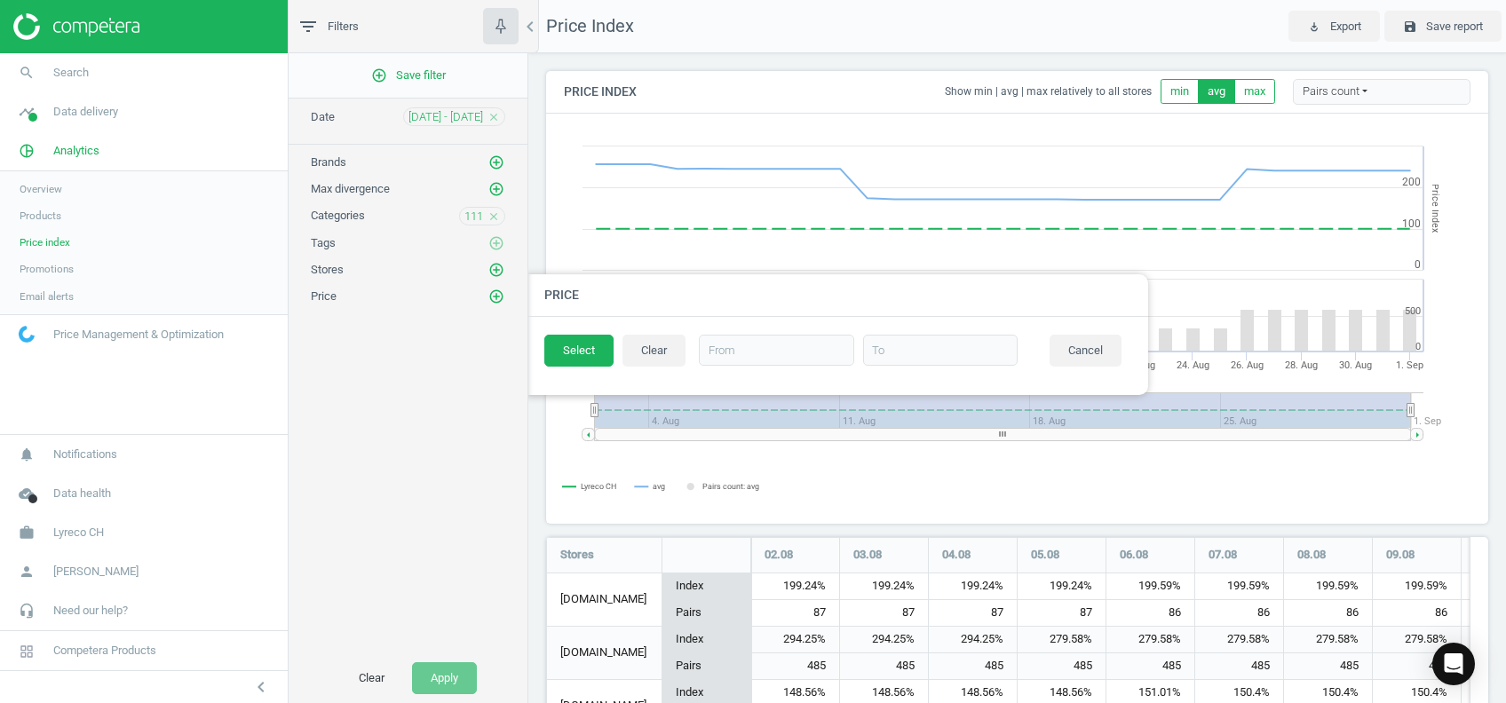
click at [387, 501] on div "add_circle_outline Save filter Date 02 Aug - 01 Sep close Brands add_circle_out…" at bounding box center [408, 353] width 239 height 600
drag, startPoint x: 48, startPoint y: 192, endPoint x: 50, endPoint y: 206, distance: 14.3
click at [48, 192] on span "Overview" at bounding box center [41, 189] width 43 height 14
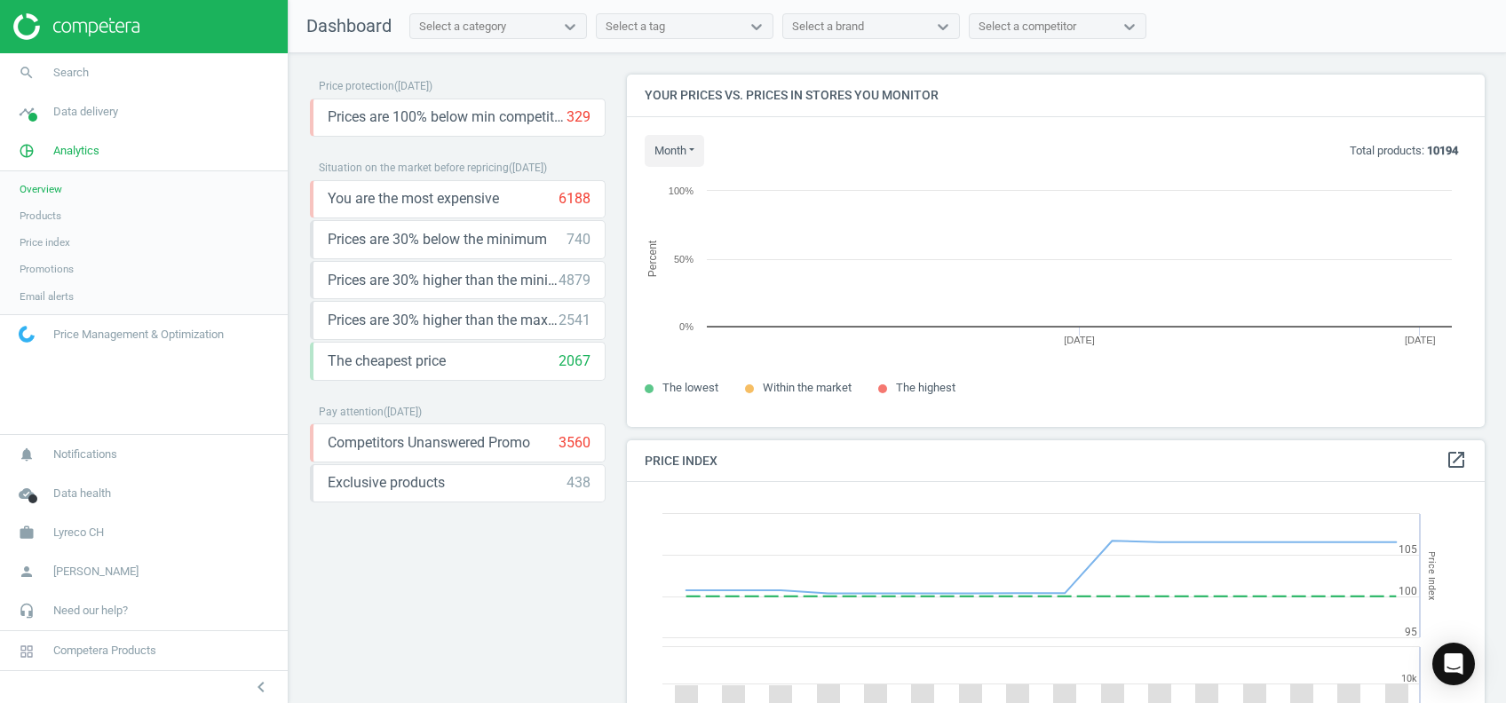
scroll to position [444, 876]
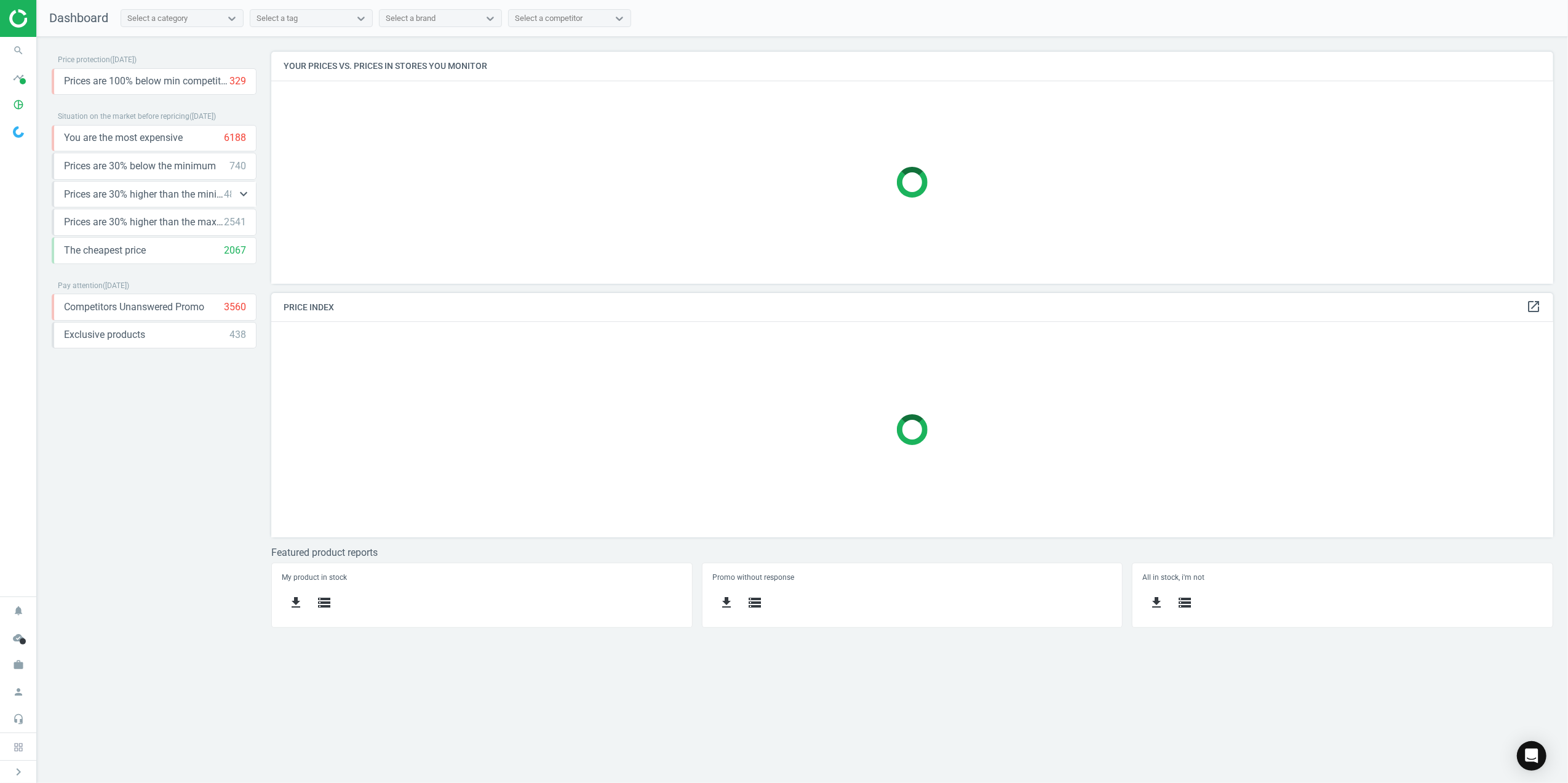
scroll to position [270, 1307]
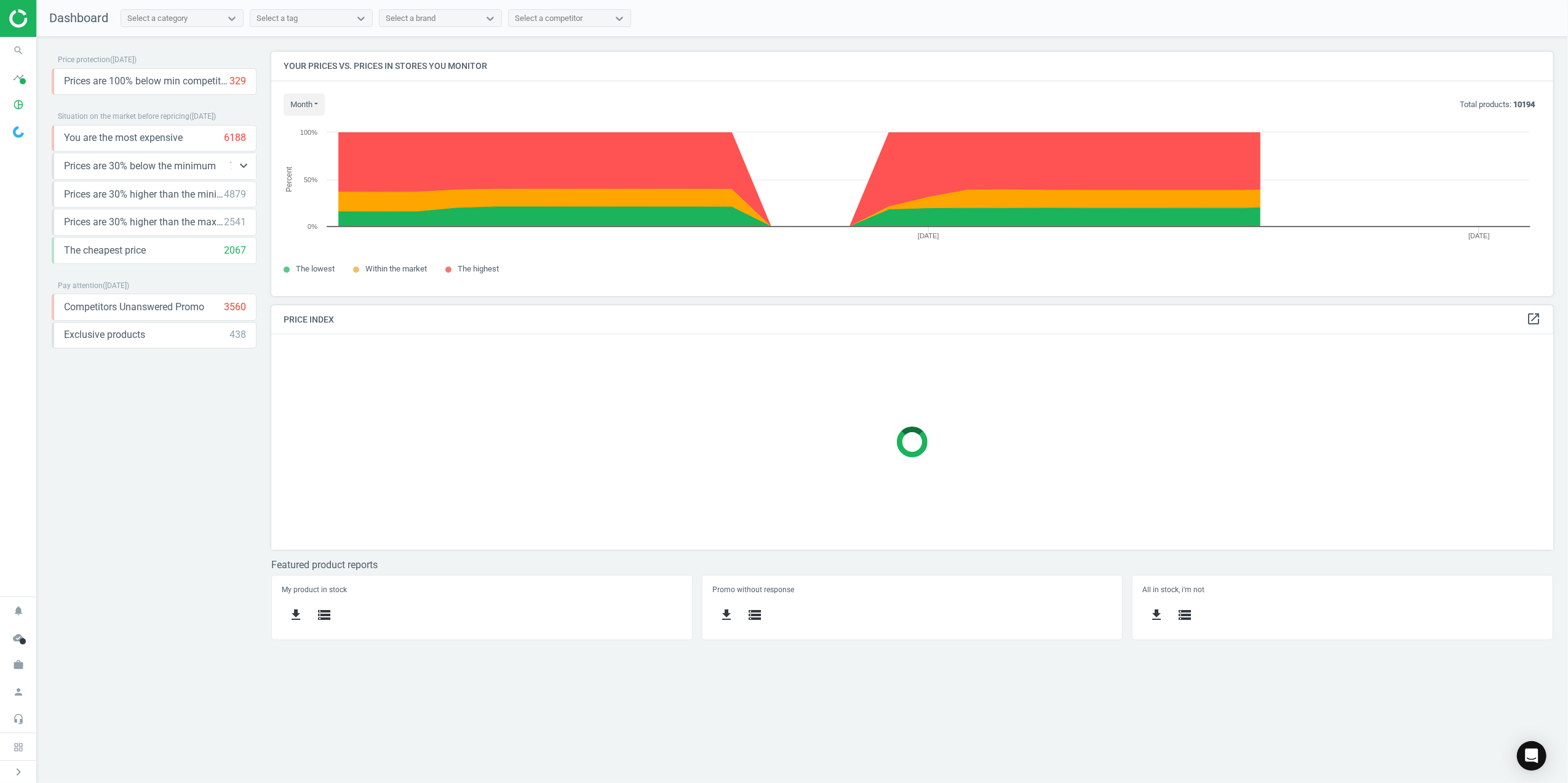
click at [170, 170] on span "Prices are 30% below the minimum" at bounding box center [139, 166] width 152 height 14
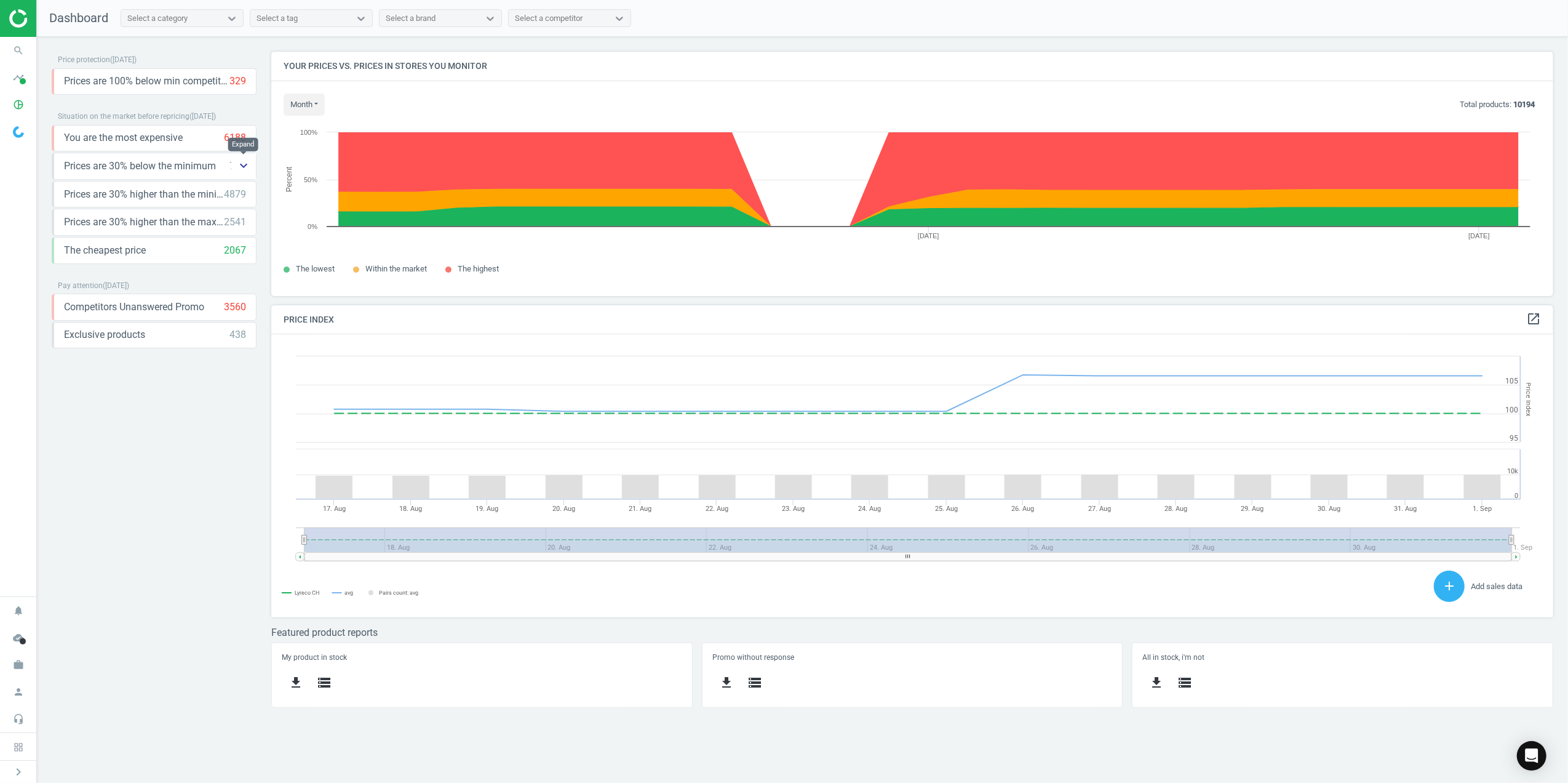
click at [242, 168] on icon "keyboard_arrow_down" at bounding box center [243, 165] width 15 height 15
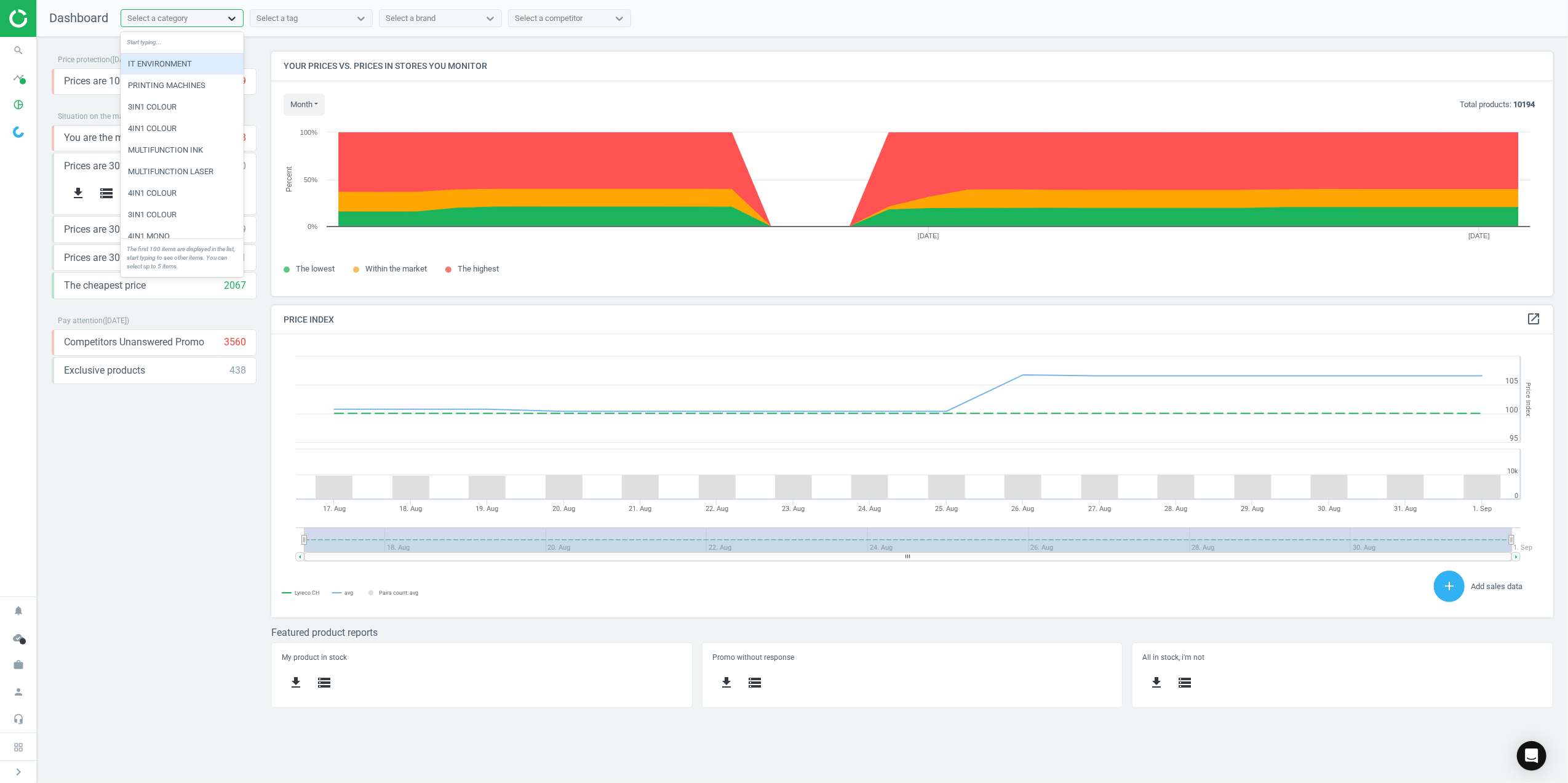
click at [235, 15] on icon at bounding box center [232, 19] width 12 height 12
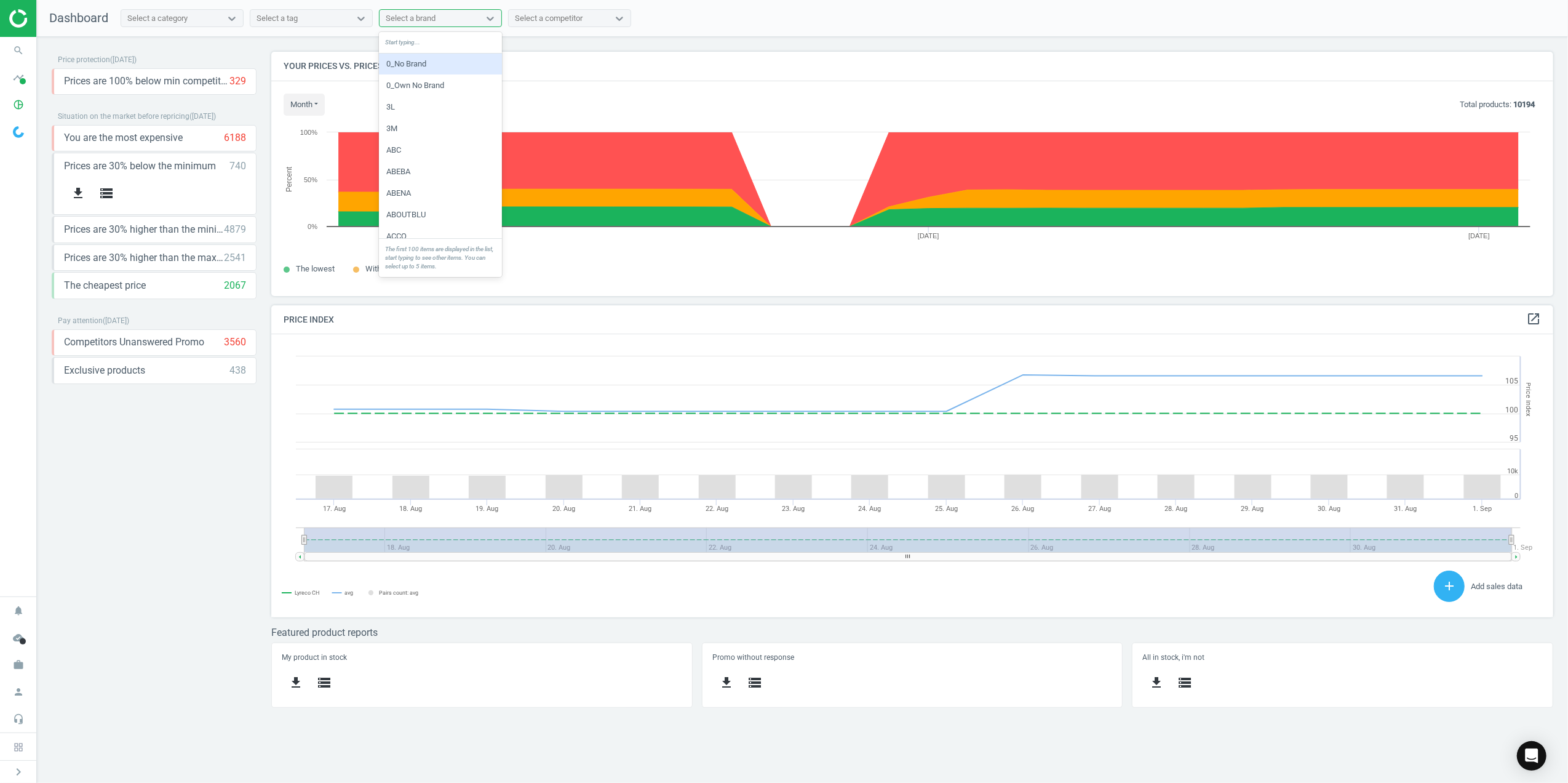
click at [456, 21] on div "Select a brand" at bounding box center [429, 18] width 100 height 16
click at [569, 20] on div "Select a competitor" at bounding box center [549, 19] width 68 height 11
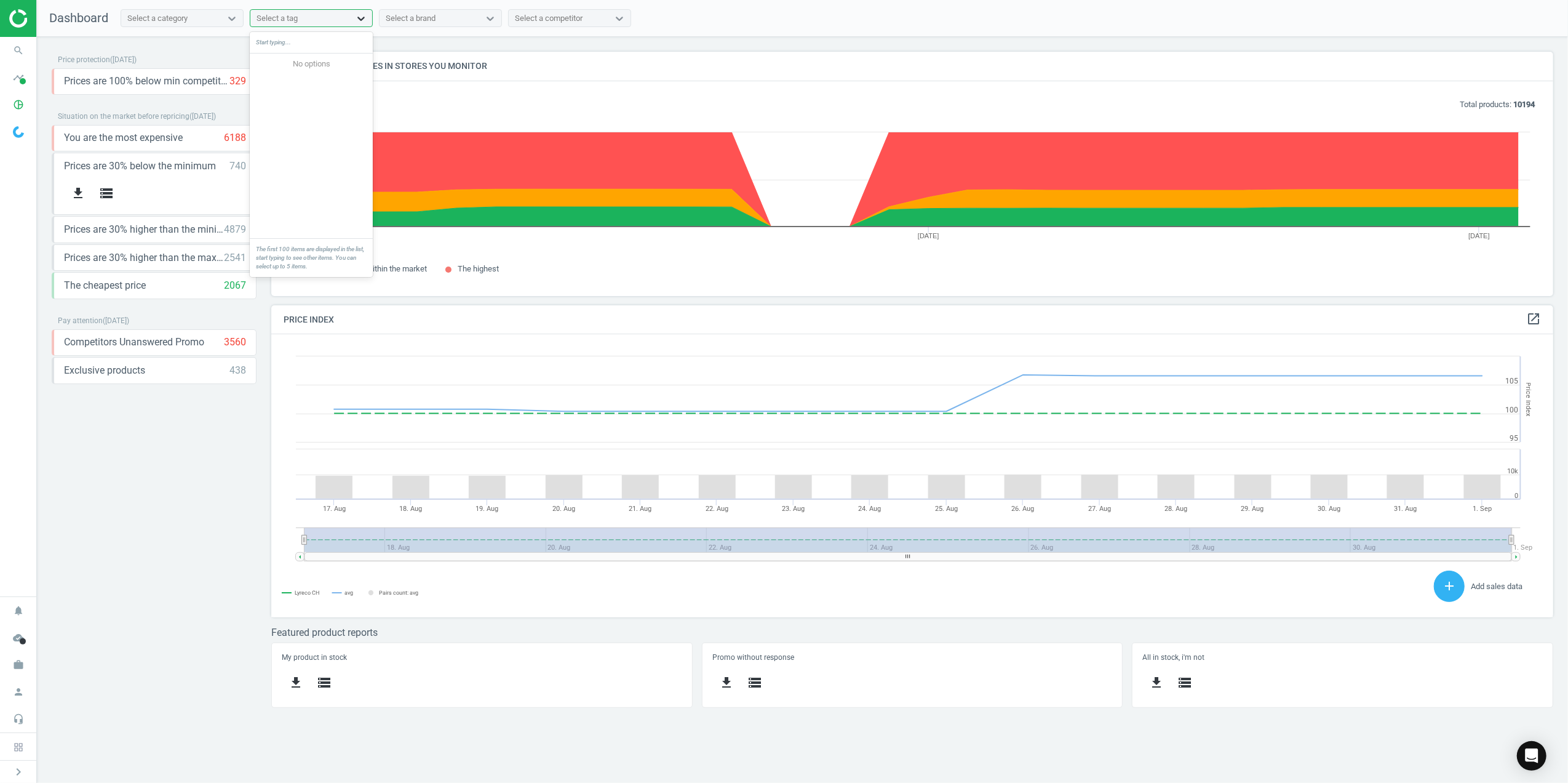
click at [355, 20] on icon at bounding box center [362, 19] width 12 height 12
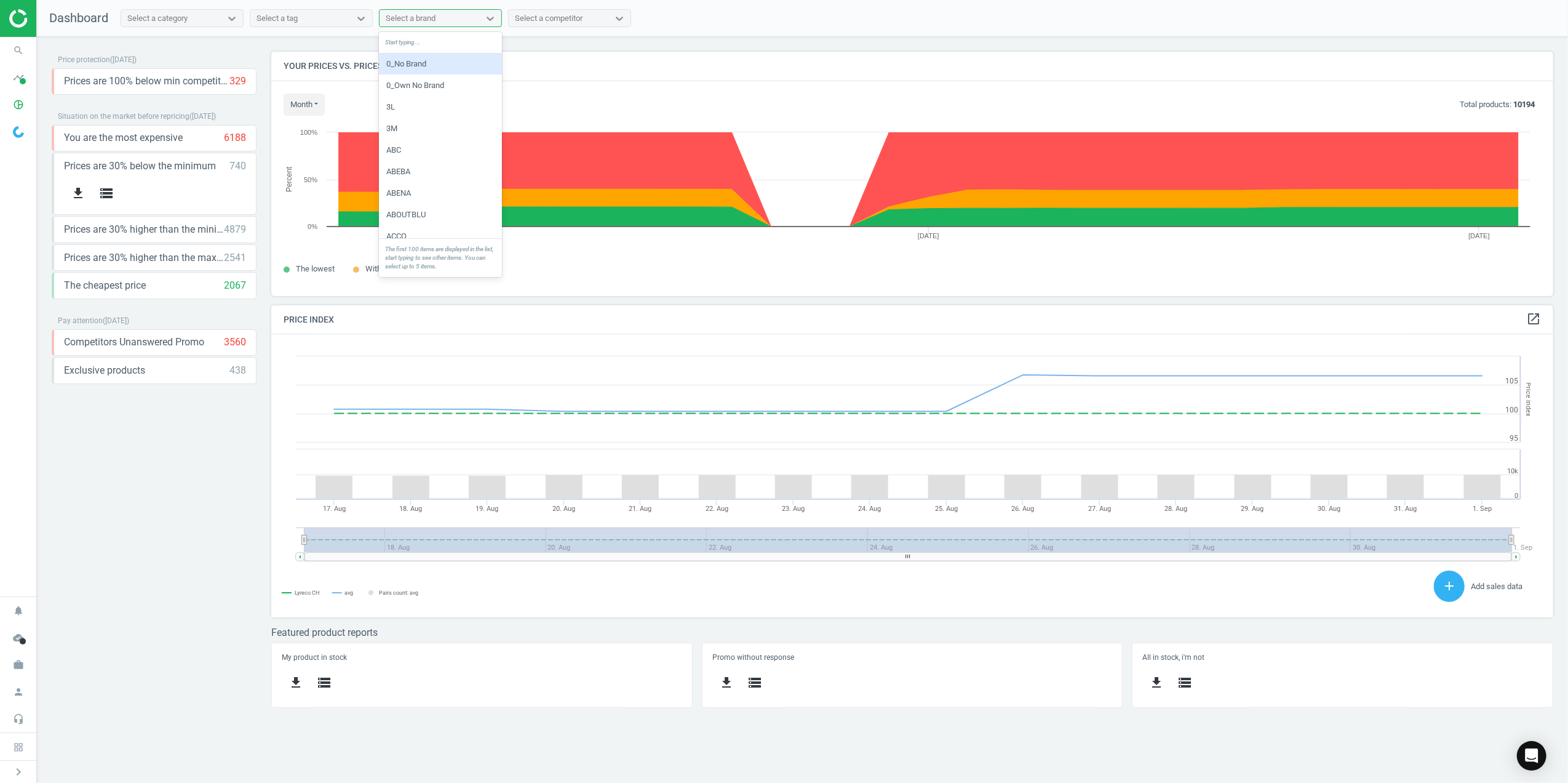
click at [416, 17] on div "Select a brand" at bounding box center [411, 19] width 50 height 11
click at [96, 473] on div "Price protection ( [DATE] ) Prices are 100% below min competitor 329 keyboard_a…" at bounding box center [154, 385] width 205 height 665
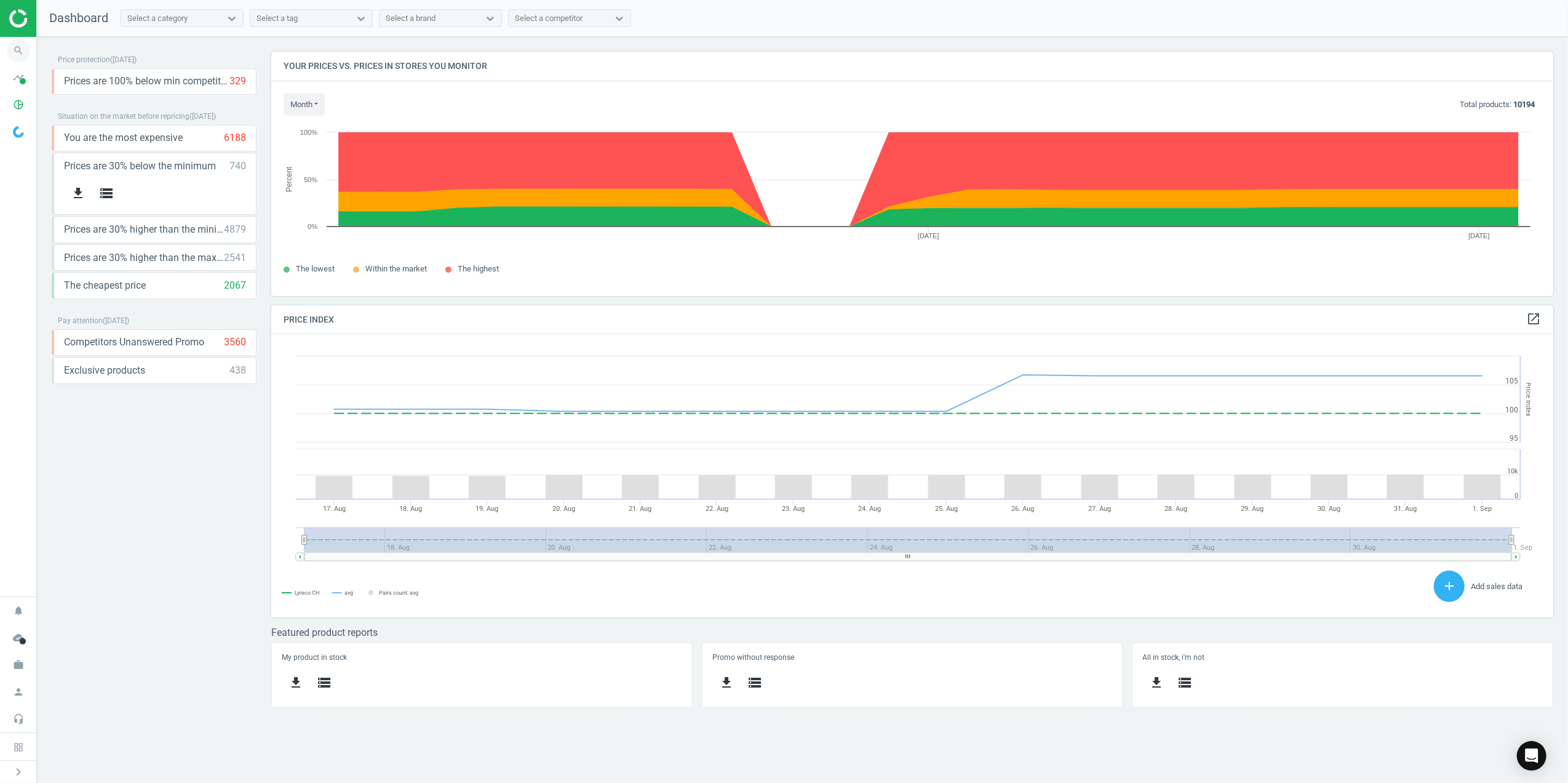
click at [18, 52] on icon "search" at bounding box center [19, 51] width 24 height 24
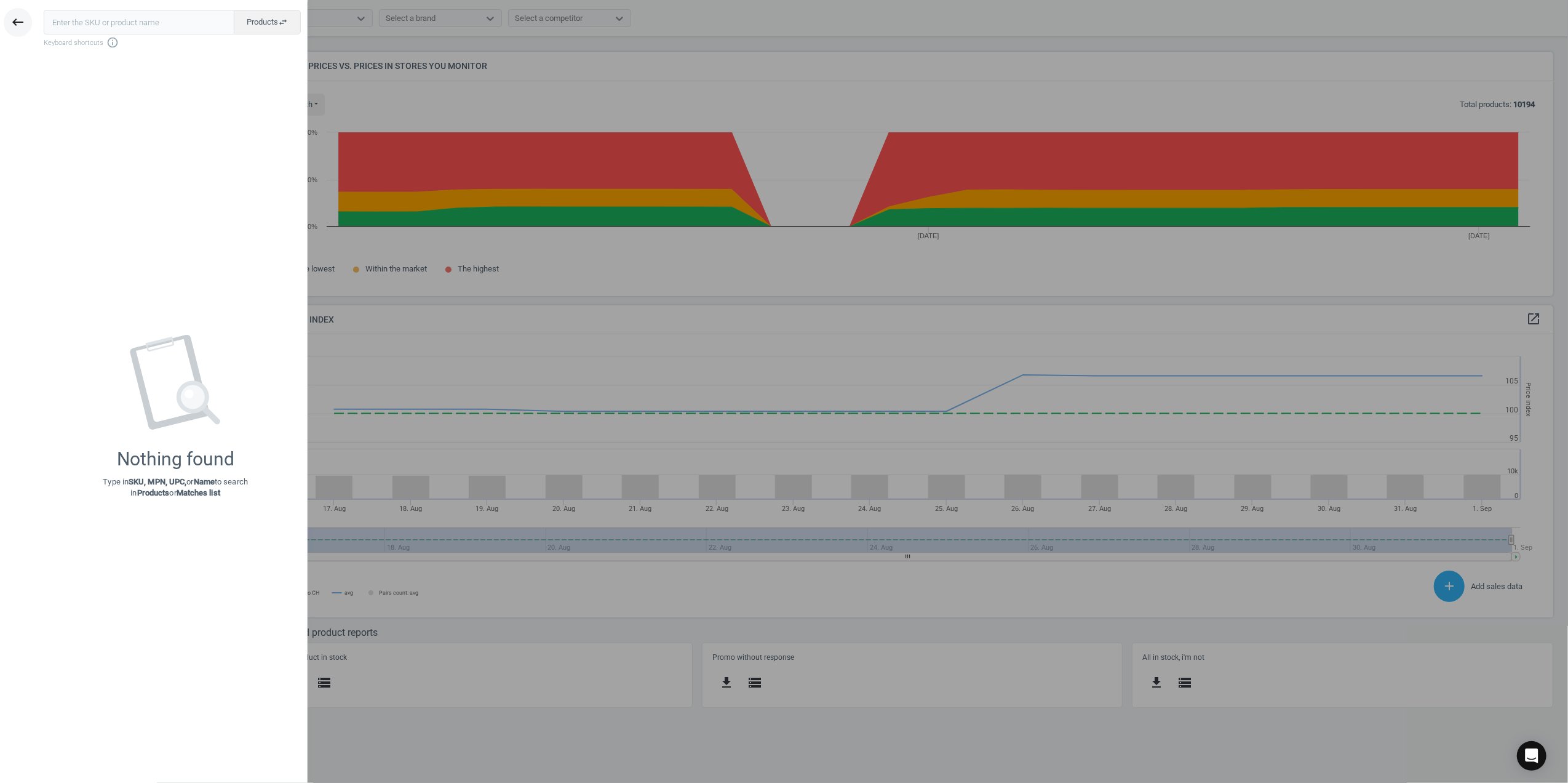
click at [19, 24] on icon "keyboard_backspace" at bounding box center [17, 21] width 15 height 15
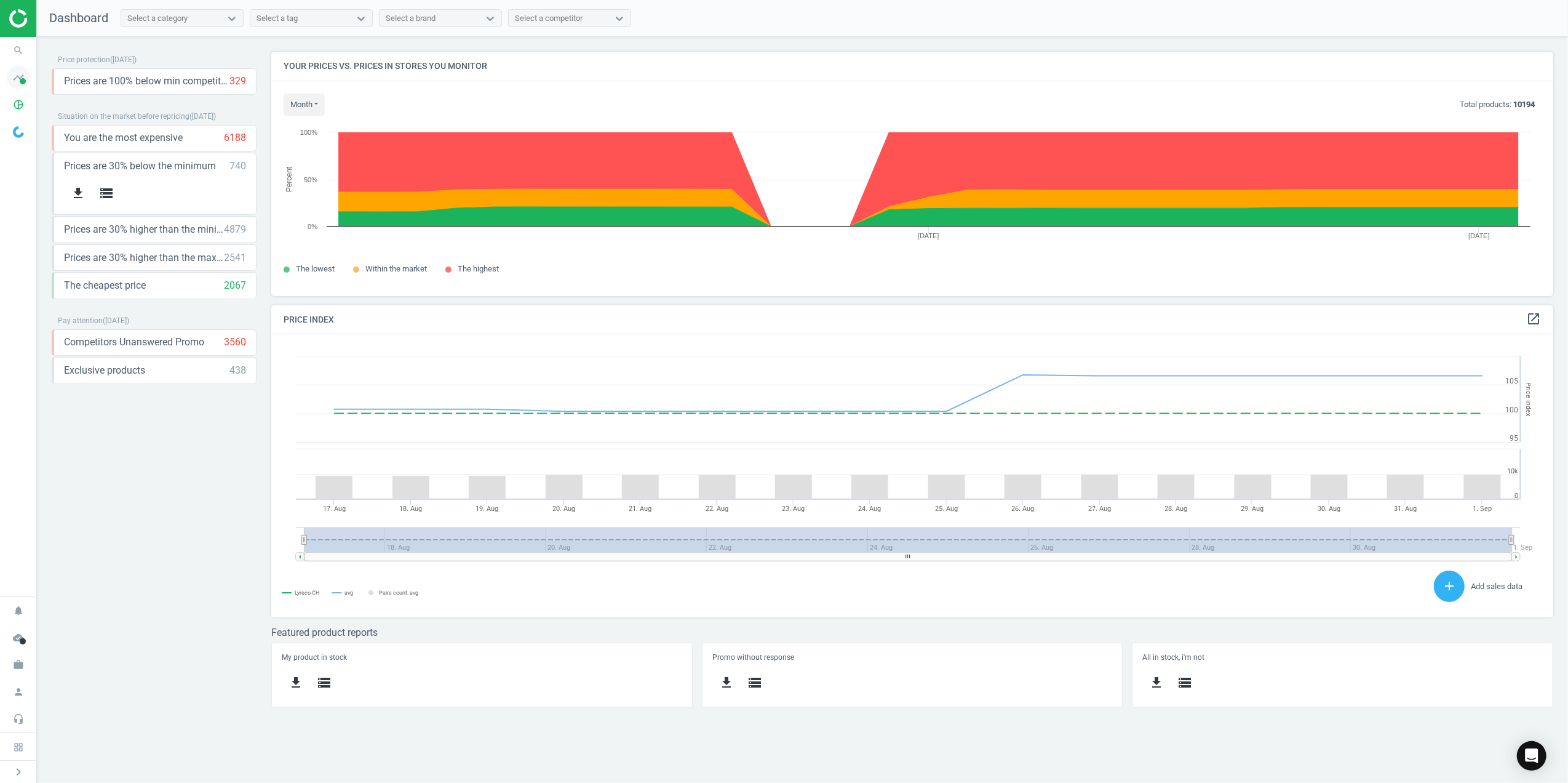
drag, startPoint x: 11, startPoint y: 87, endPoint x: 33, endPoint y: 89, distance: 22.1
click at [12, 87] on icon "timeline" at bounding box center [19, 78] width 24 height 24
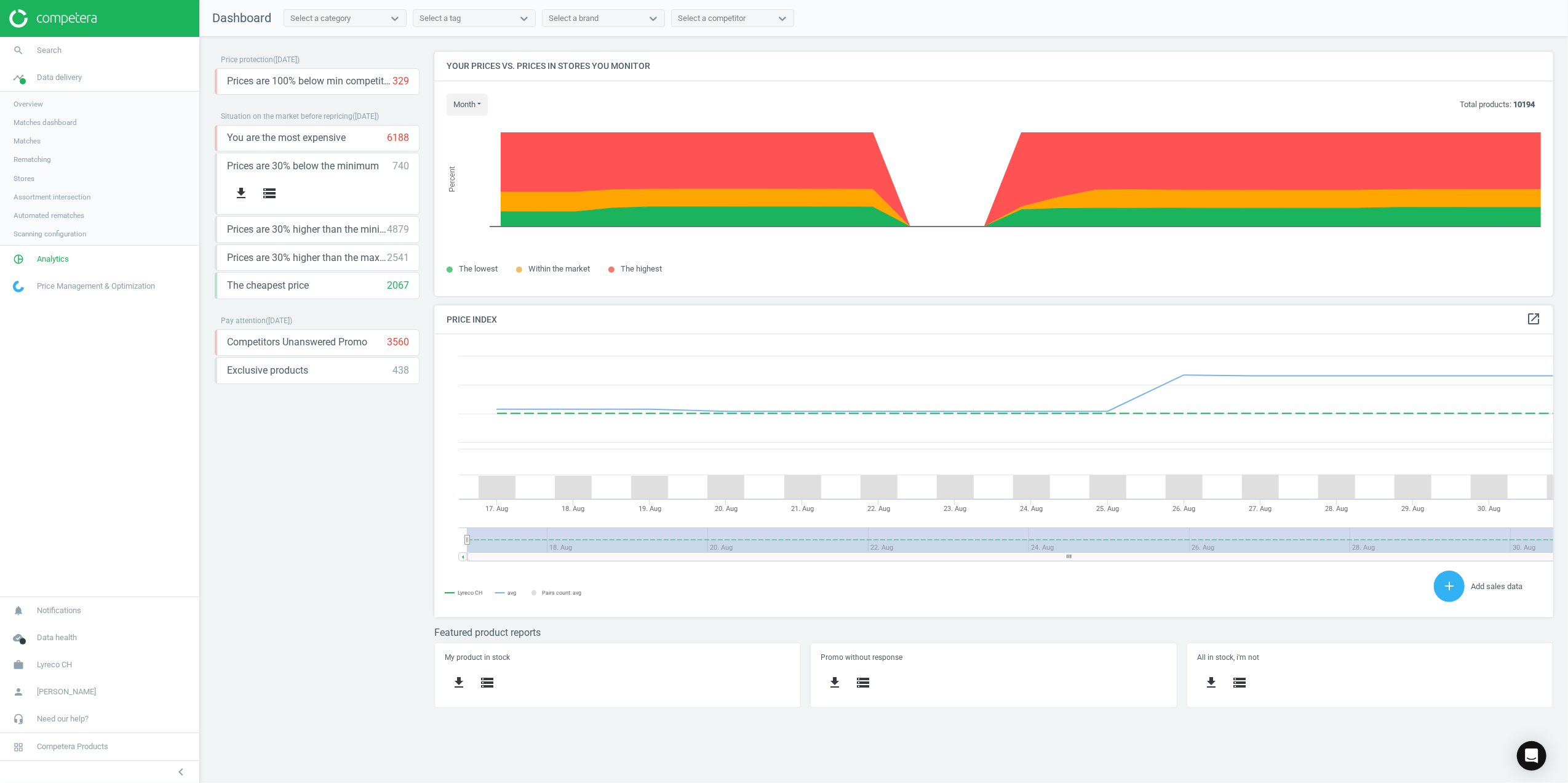
scroll to position [6, 6]
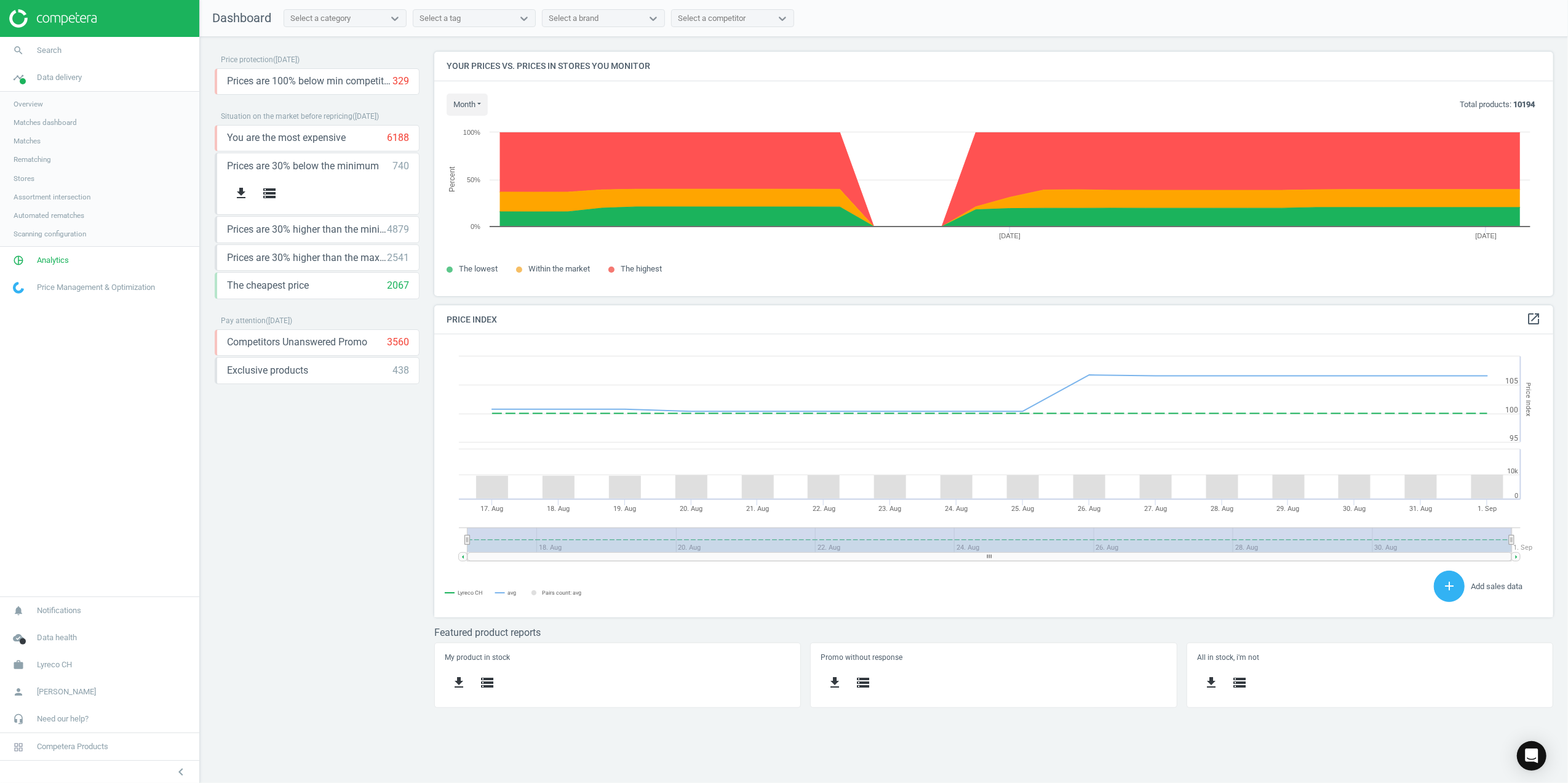
click at [26, 100] on span "Overview" at bounding box center [28, 104] width 30 height 10
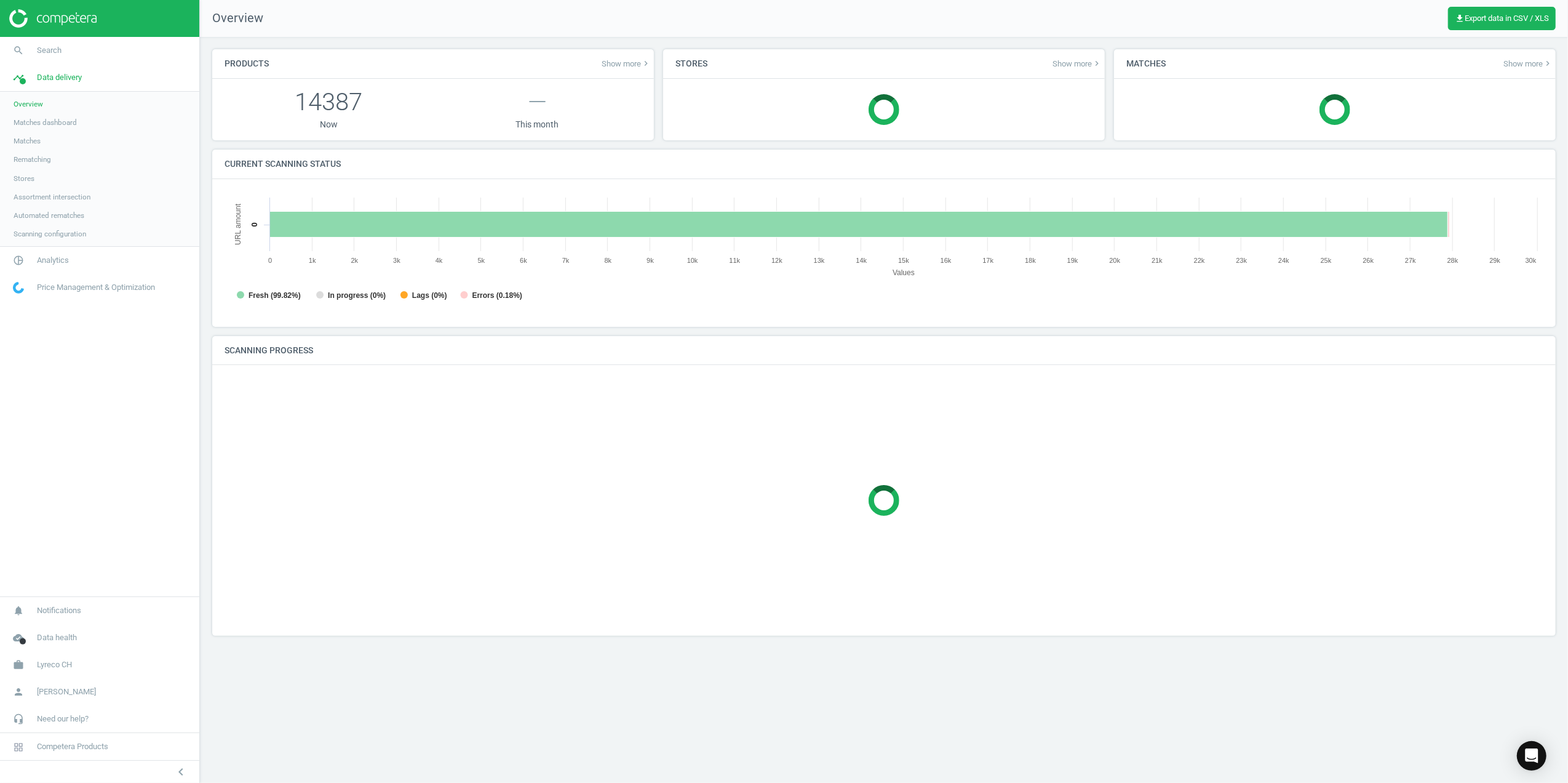
scroll to position [272, 1344]
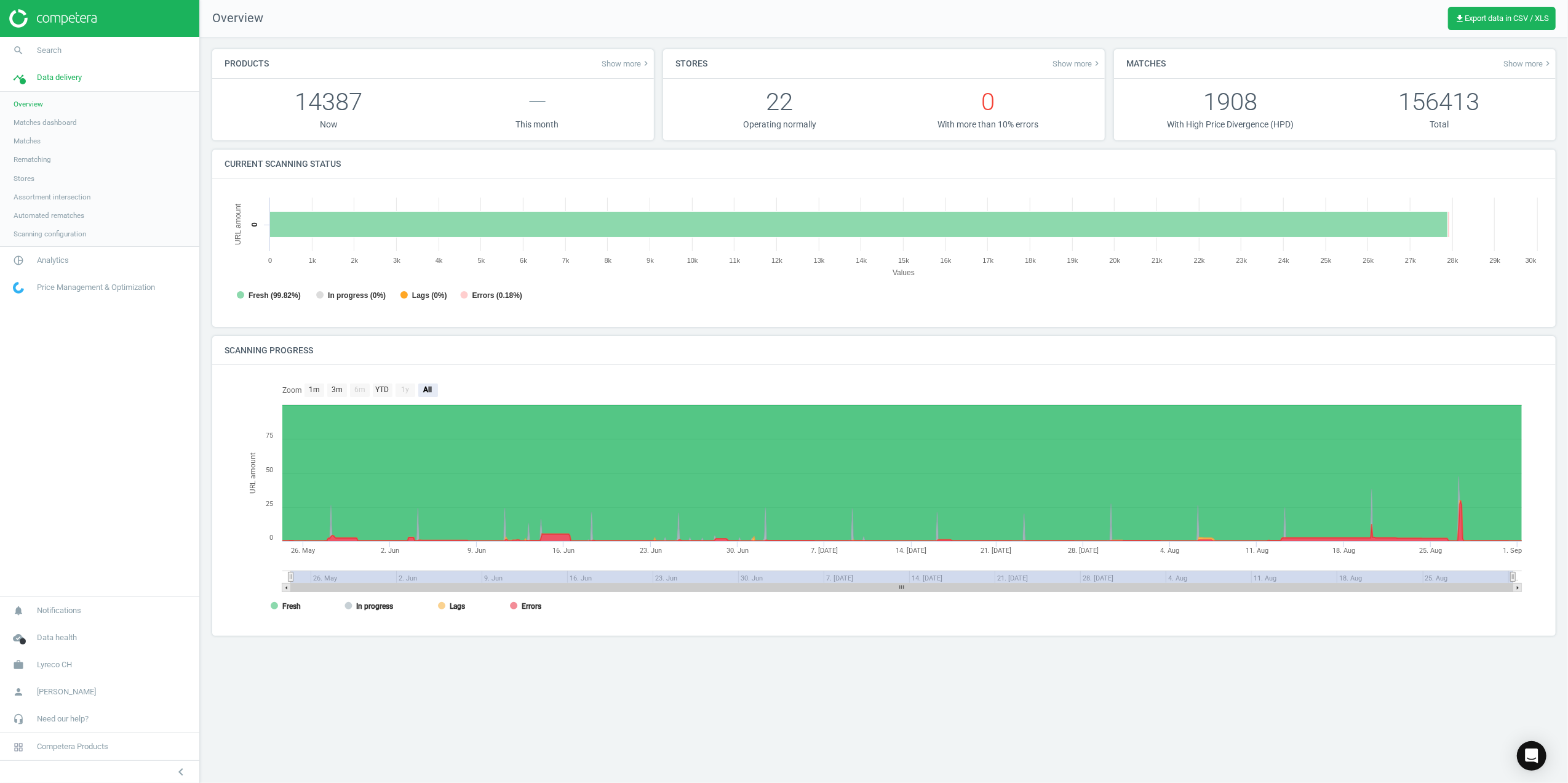
click at [59, 119] on span "Matches dashboard" at bounding box center [45, 123] width 63 height 10
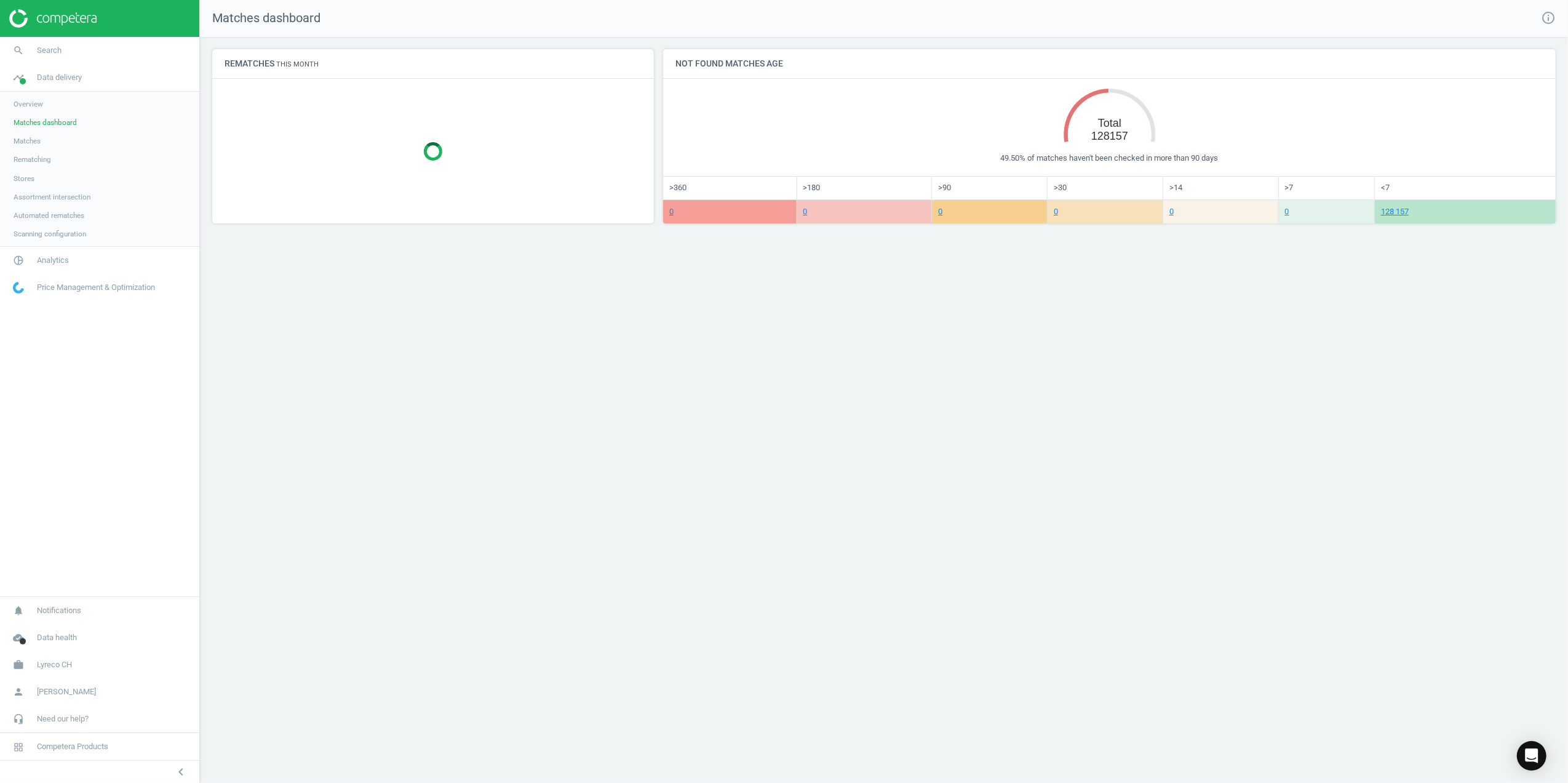
click at [35, 141] on span "Matches" at bounding box center [27, 141] width 27 height 10
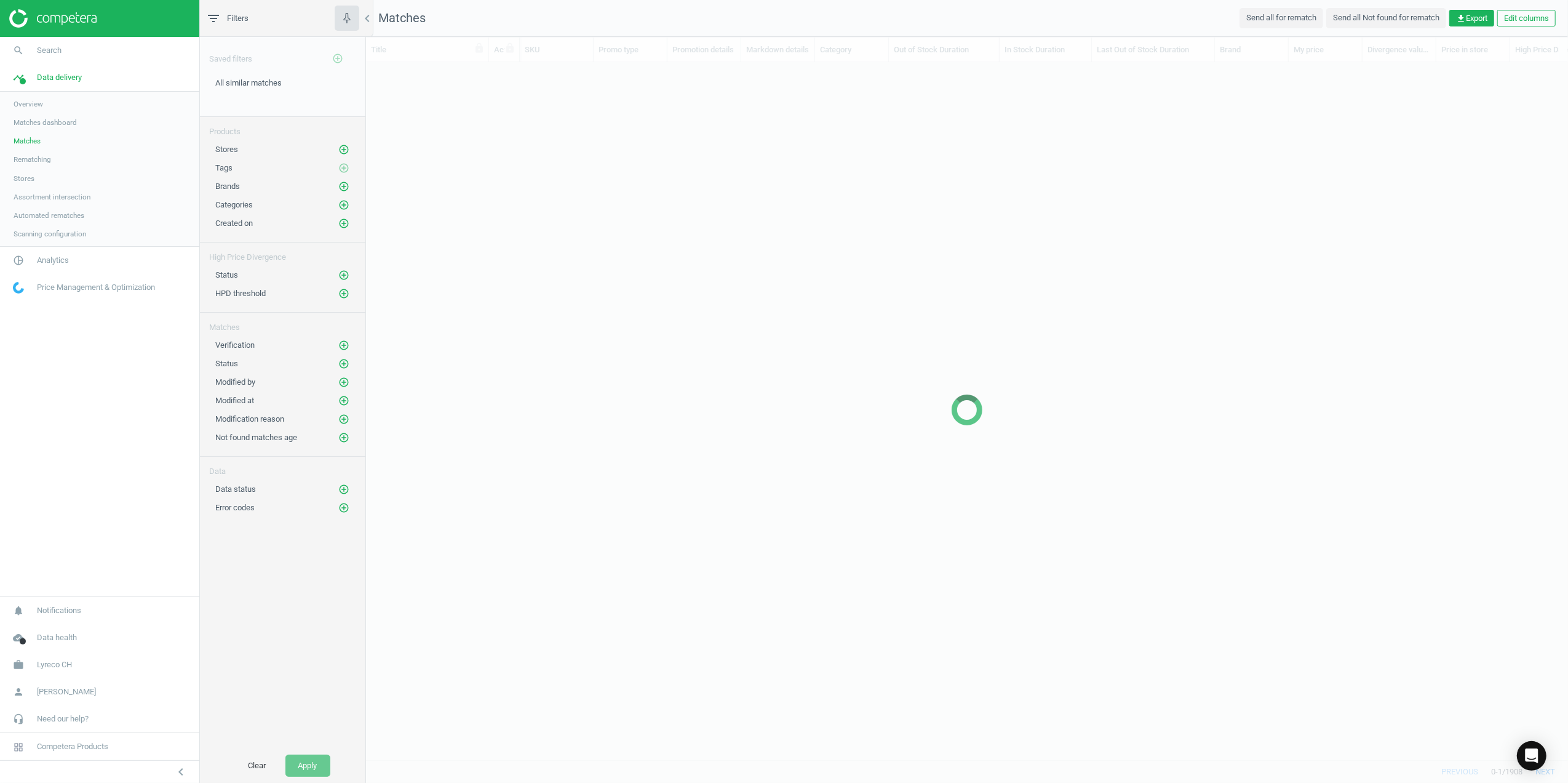
scroll to position [672, 1190]
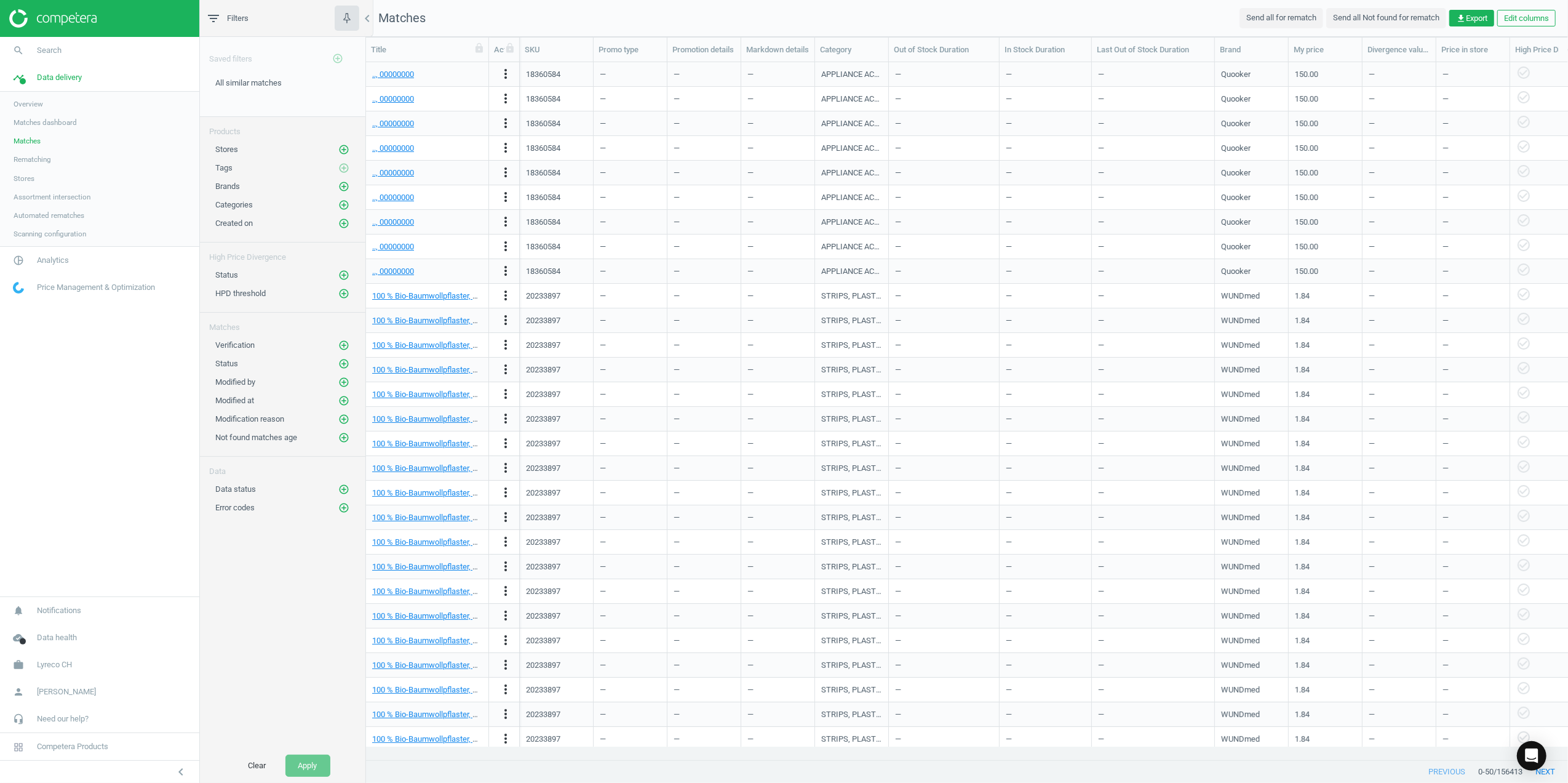
click at [40, 161] on span "Rematching" at bounding box center [33, 159] width 37 height 10
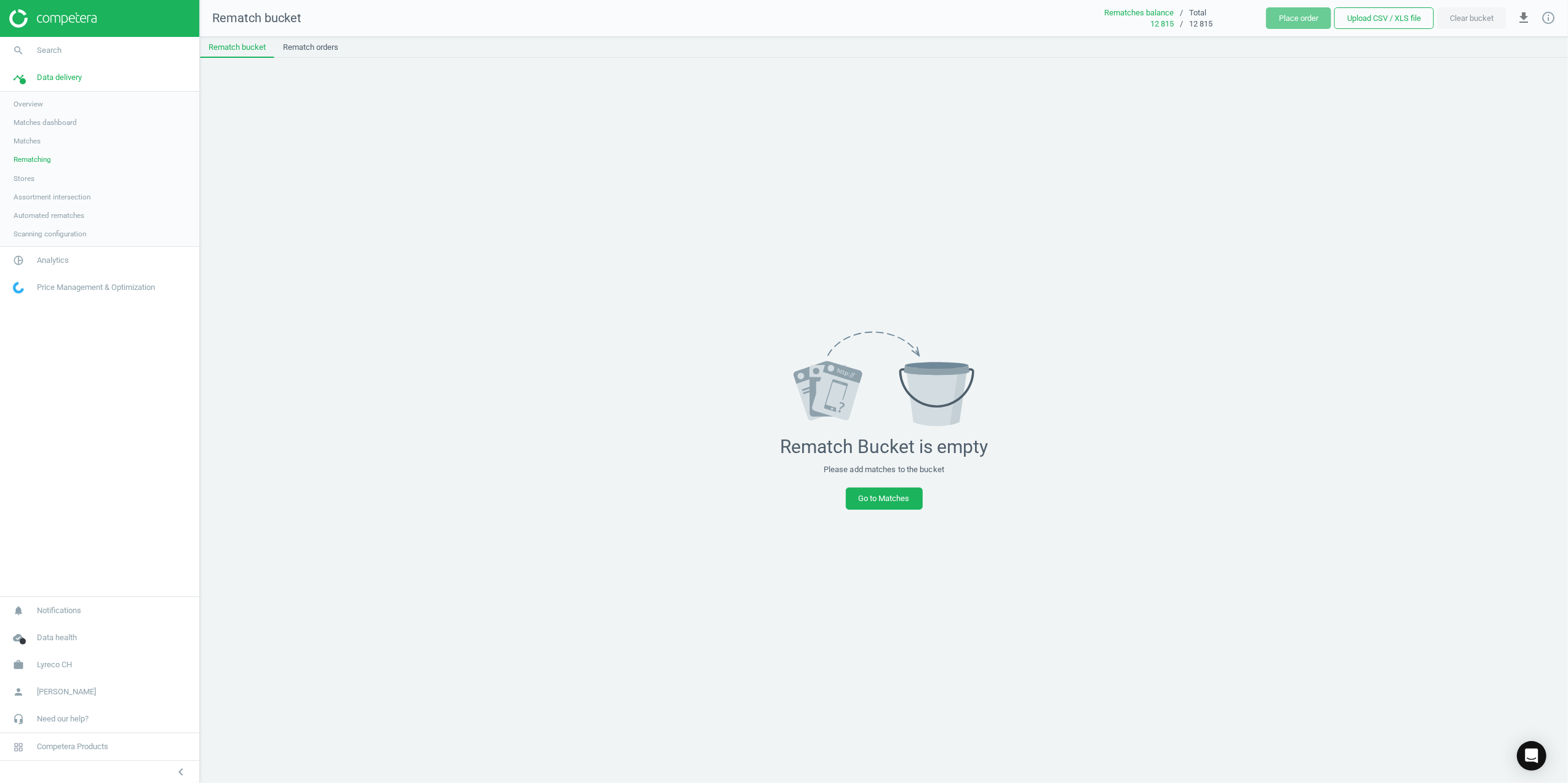
click at [40, 195] on span "Assortment intersection" at bounding box center [52, 197] width 77 height 10
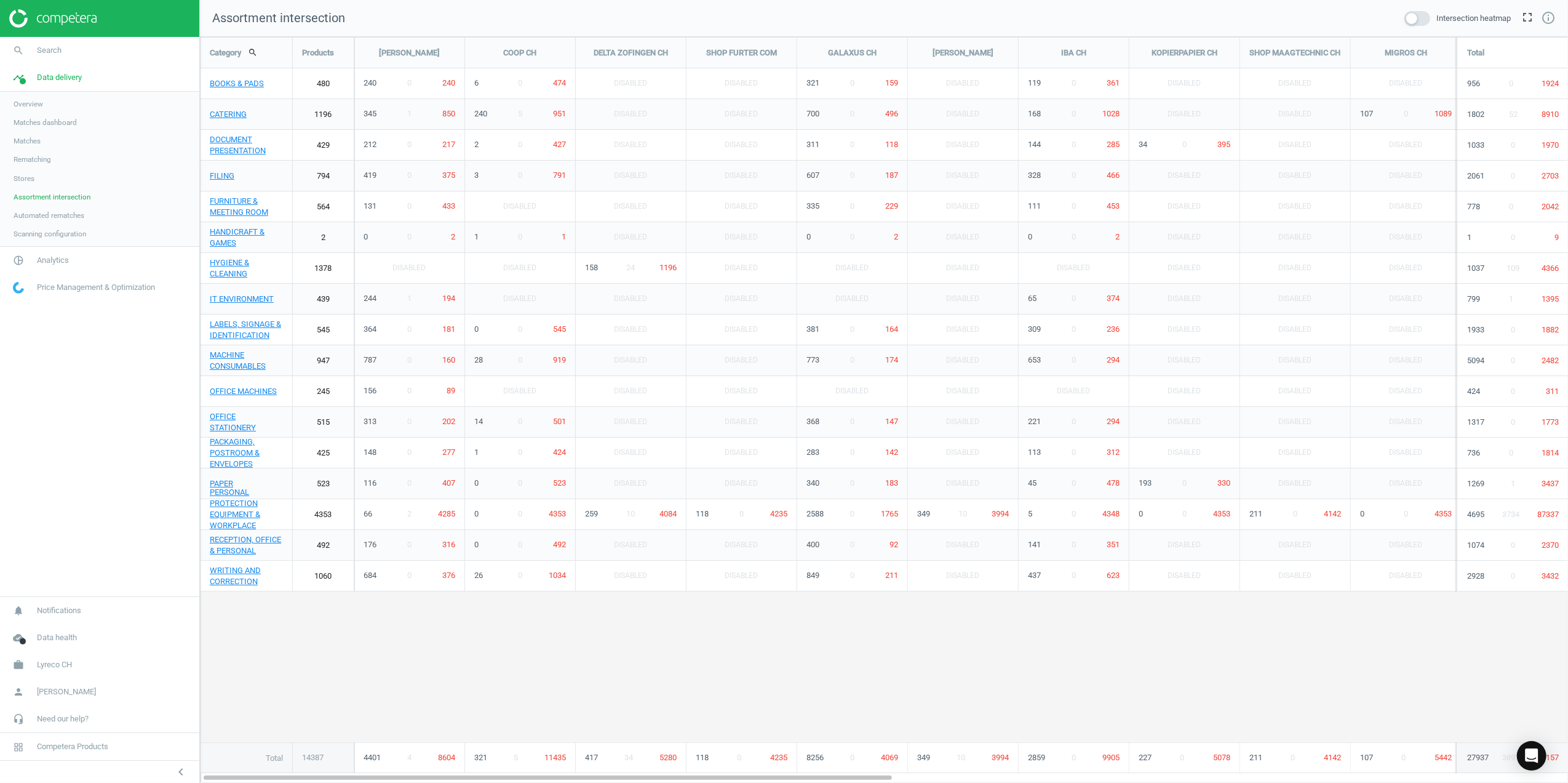
scroll to position [771, 1393]
click at [1420, 18] on span at bounding box center [1417, 18] width 26 height 15
click at [0, 0] on input "checkbox" at bounding box center [0, 0] width 0 height 0
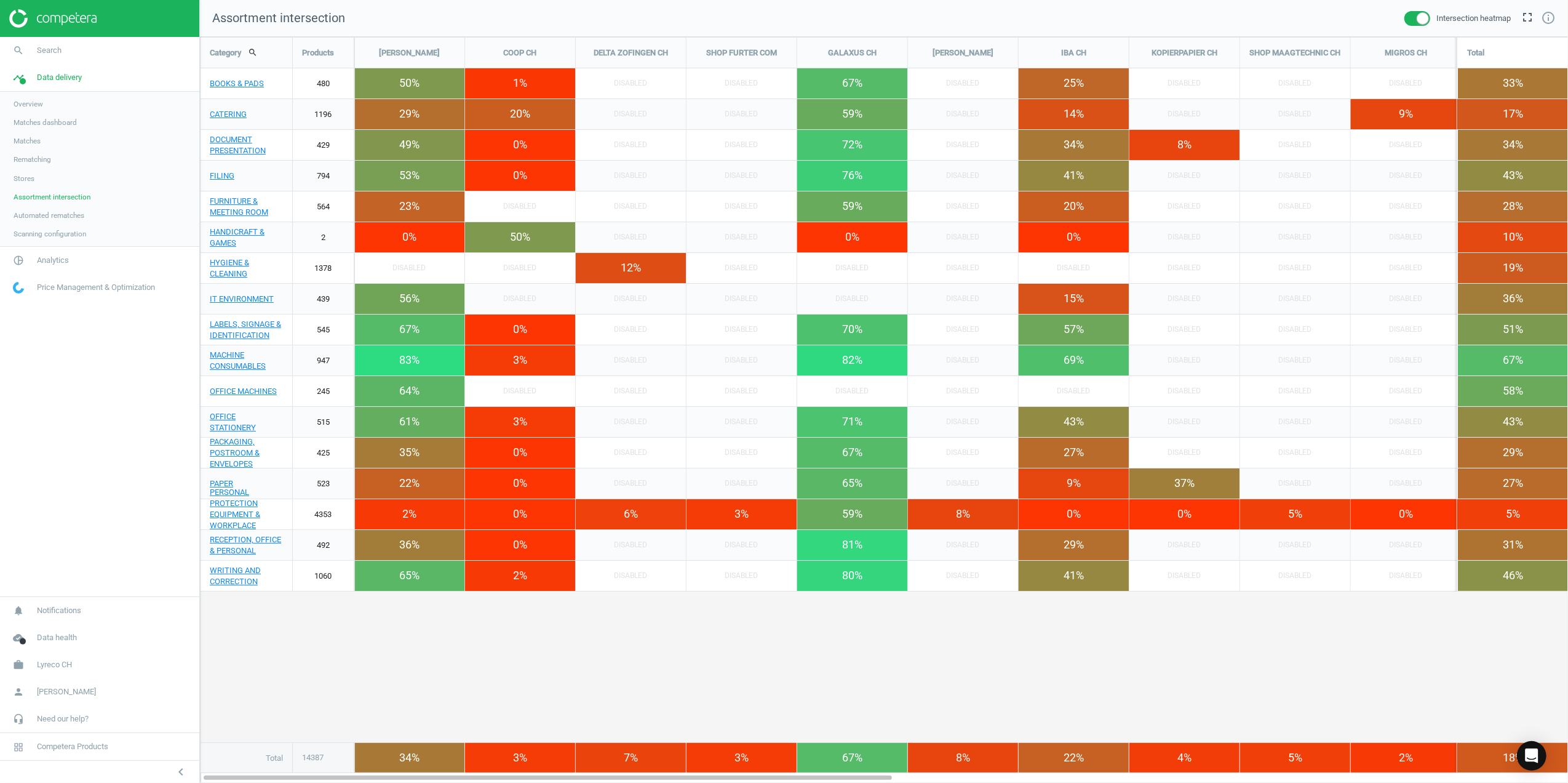
click at [1420, 18] on span at bounding box center [1417, 18] width 26 height 15
click at [0, 0] on input "checkbox" at bounding box center [0, 0] width 0 height 0
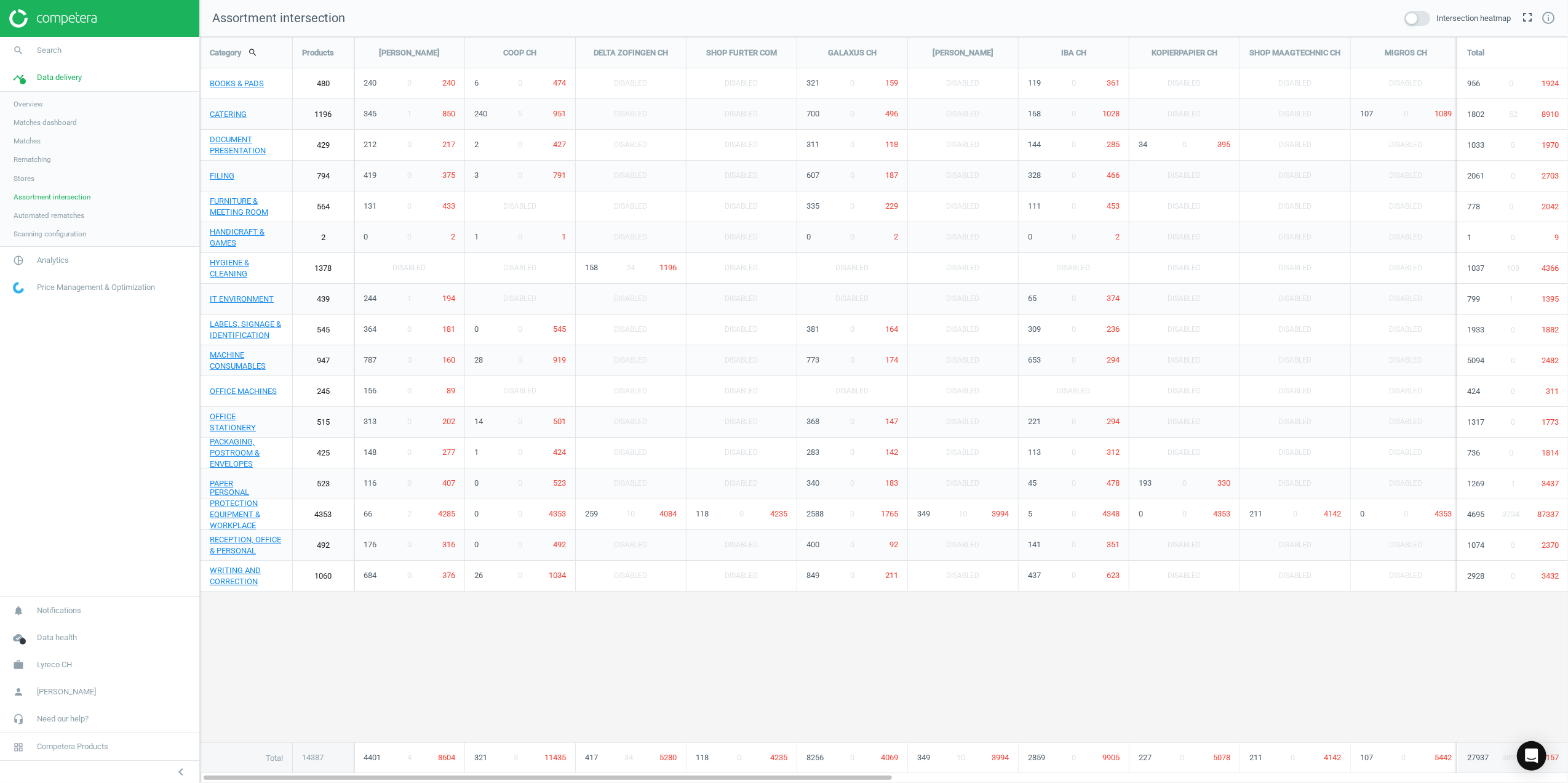
click at [21, 222] on link "Automated rematches" at bounding box center [100, 215] width 199 height 19
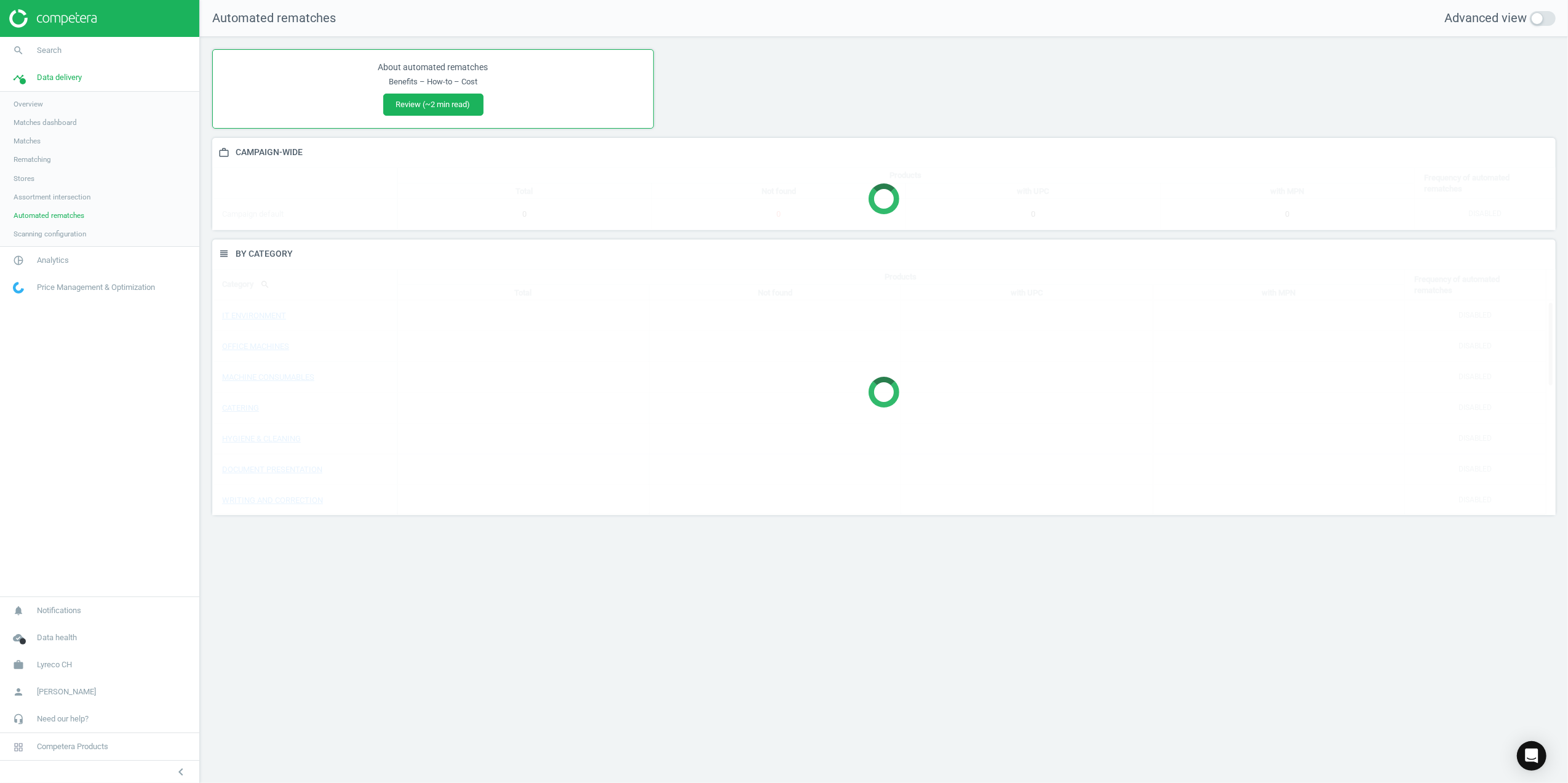
scroll to position [301, 1369]
click at [47, 238] on span "Scanning configuration" at bounding box center [50, 234] width 73 height 10
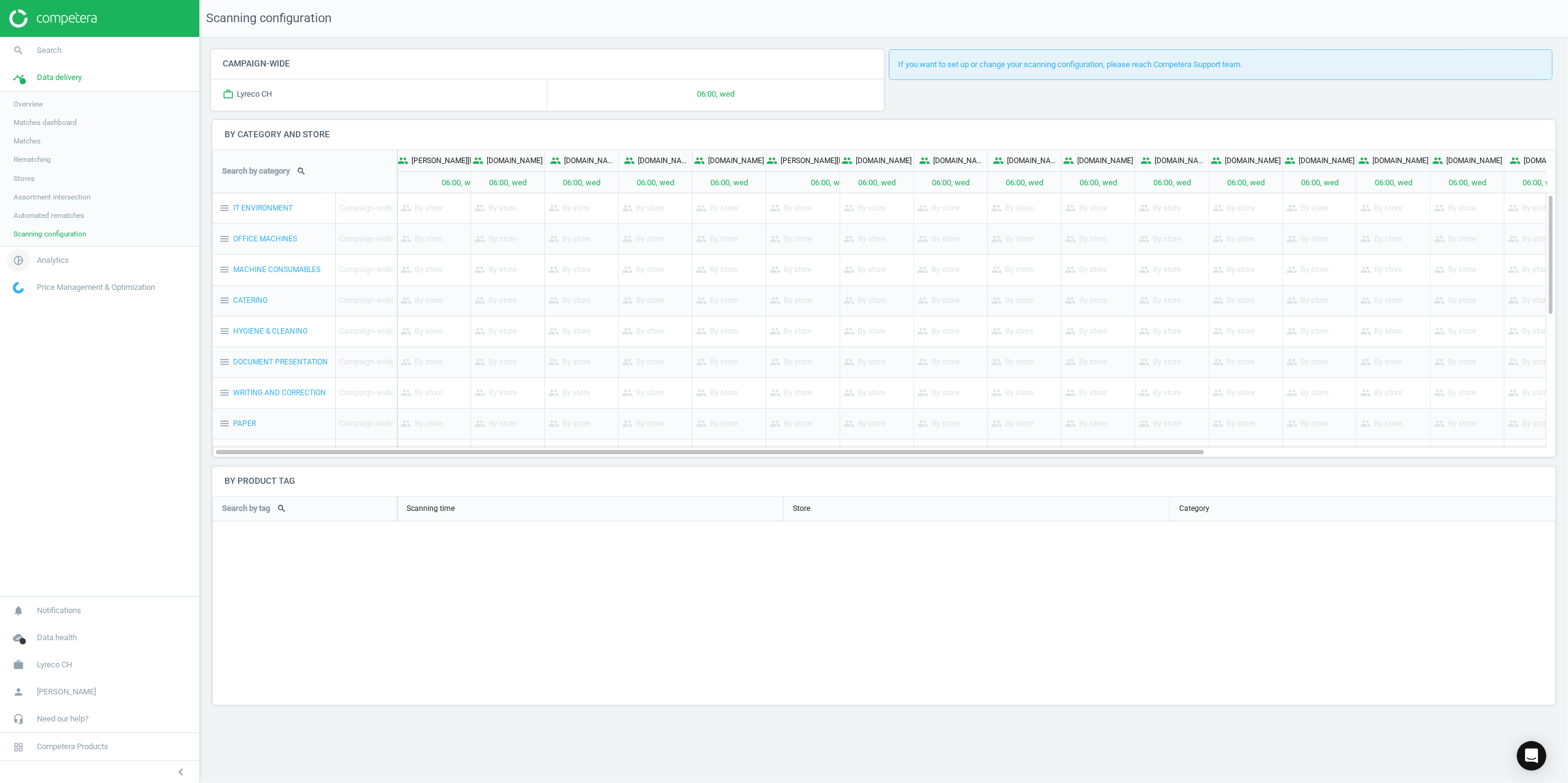
click at [19, 265] on icon "pie_chart_outlined" at bounding box center [19, 261] width 24 height 24
click at [35, 126] on span "Overview" at bounding box center [28, 131] width 30 height 10
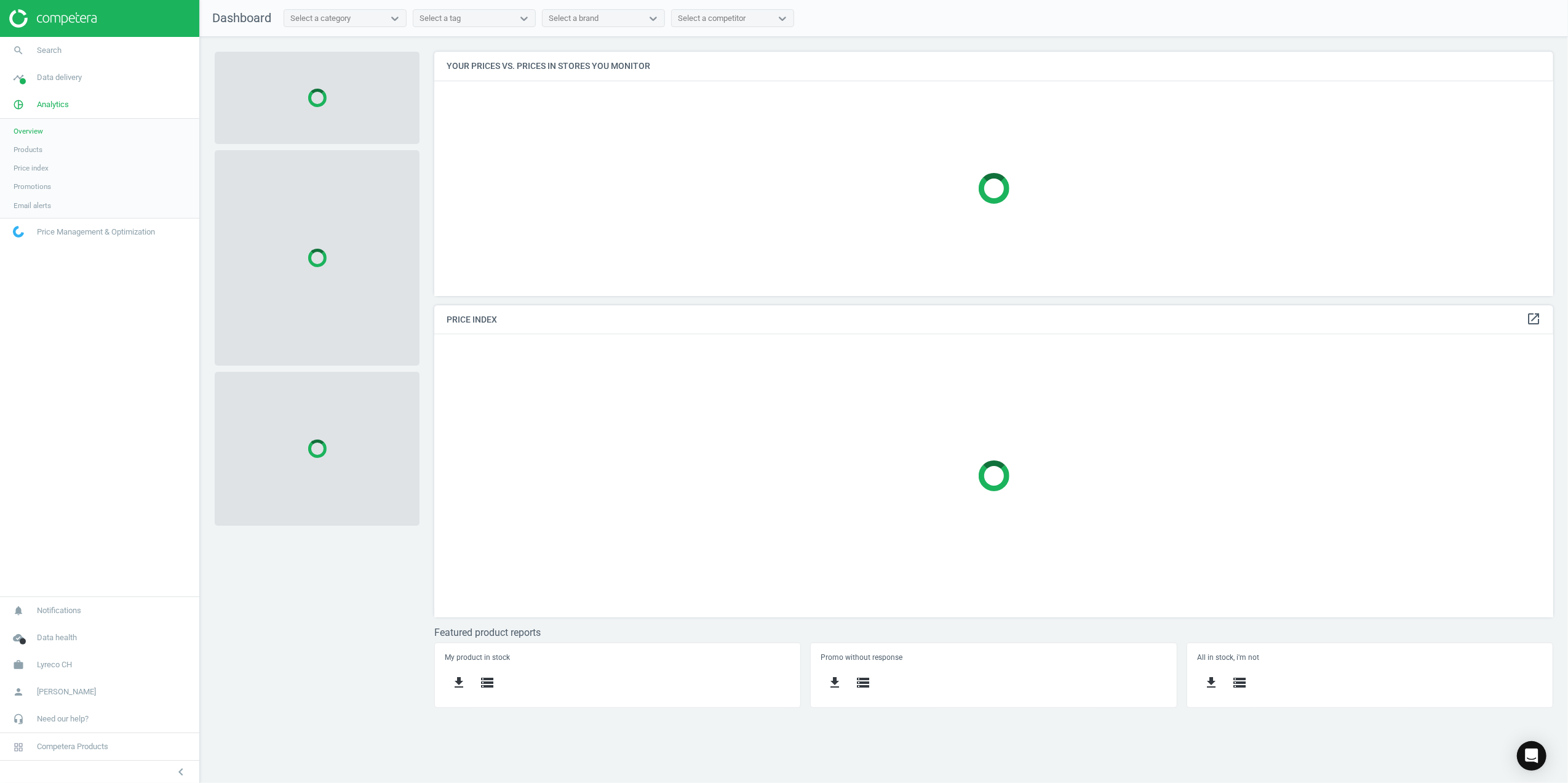
scroll to position [308, 1145]
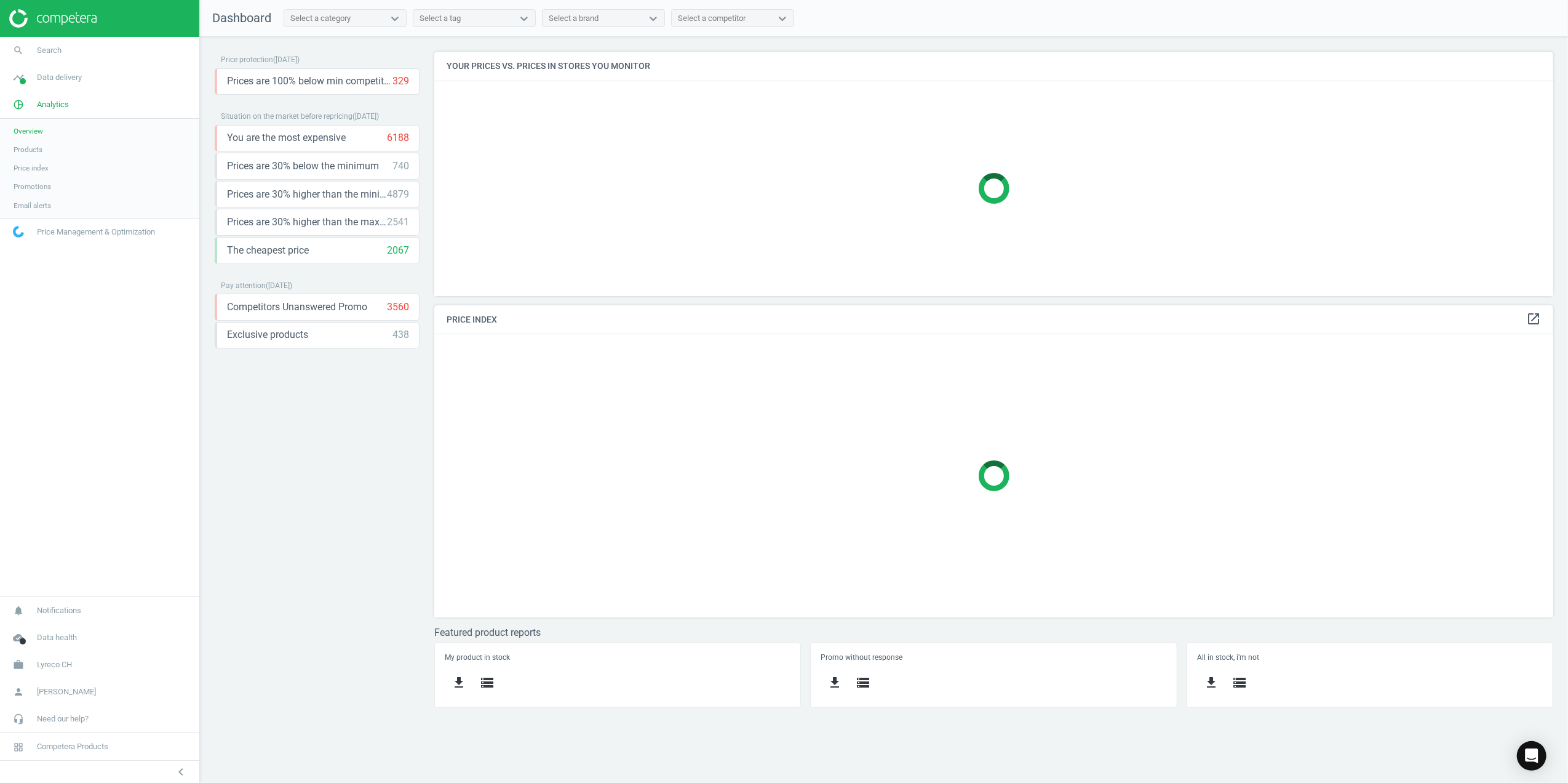
click at [382, 14] on div "Select a category" at bounding box center [334, 18] width 100 height 16
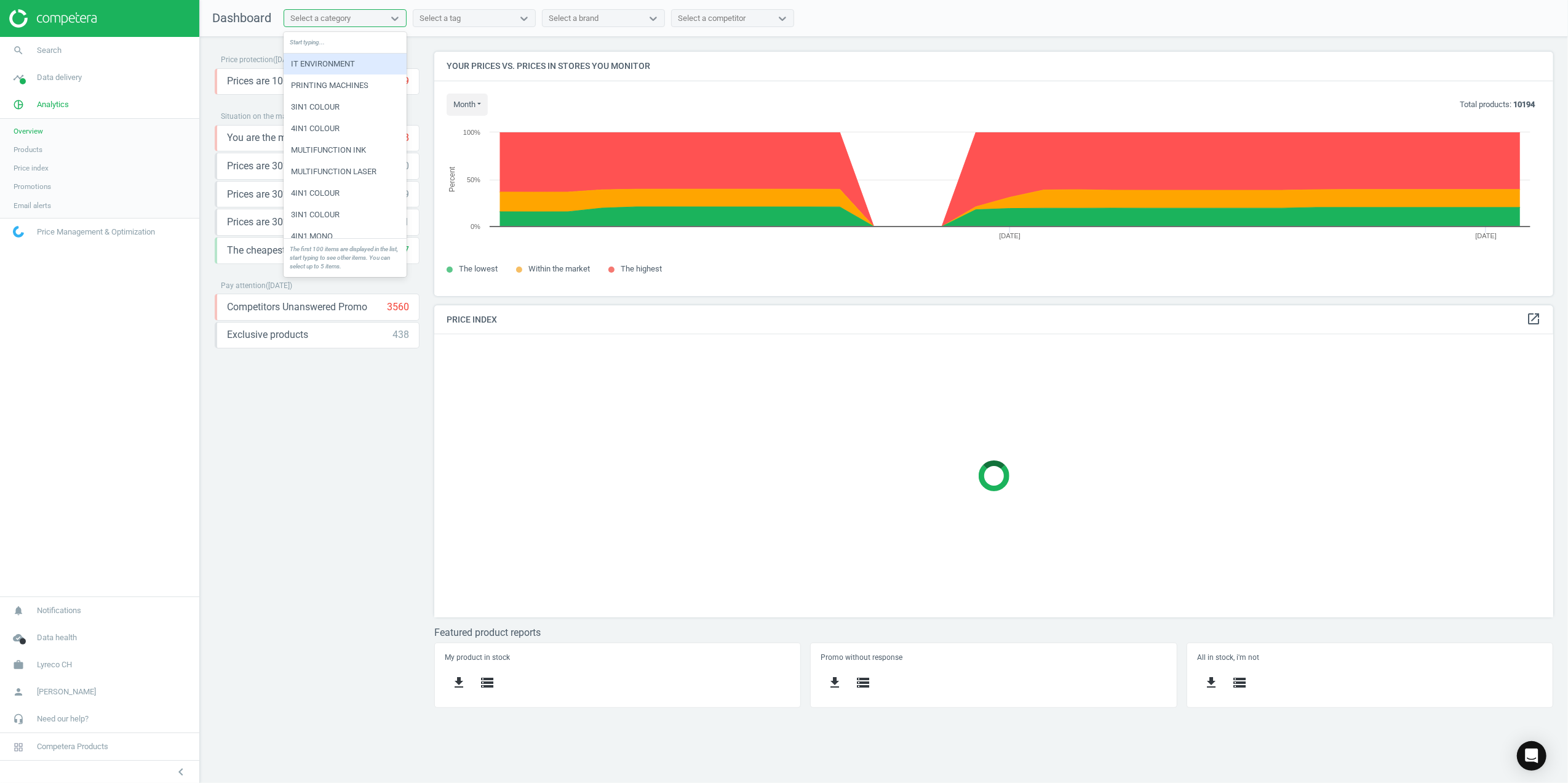
click at [668, 44] on div "Price protection ( [DATE] ) Prices are 100% below min competitor 329 keyboard_a…" at bounding box center [884, 384] width 1368 height 695
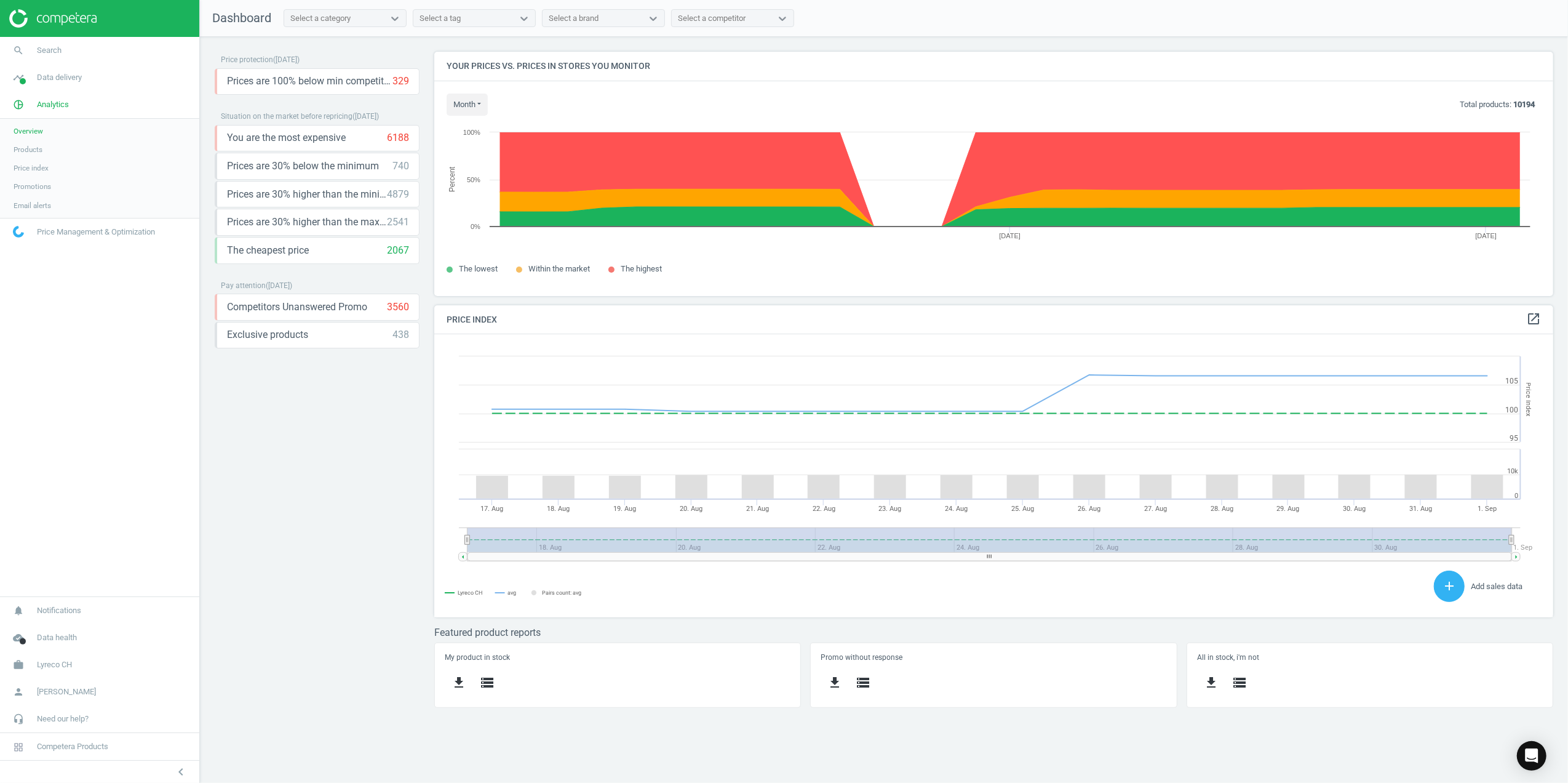
drag, startPoint x: 33, startPoint y: 148, endPoint x: 44, endPoint y: 146, distance: 11.2
click at [33, 148] on span "Products" at bounding box center [28, 150] width 29 height 10
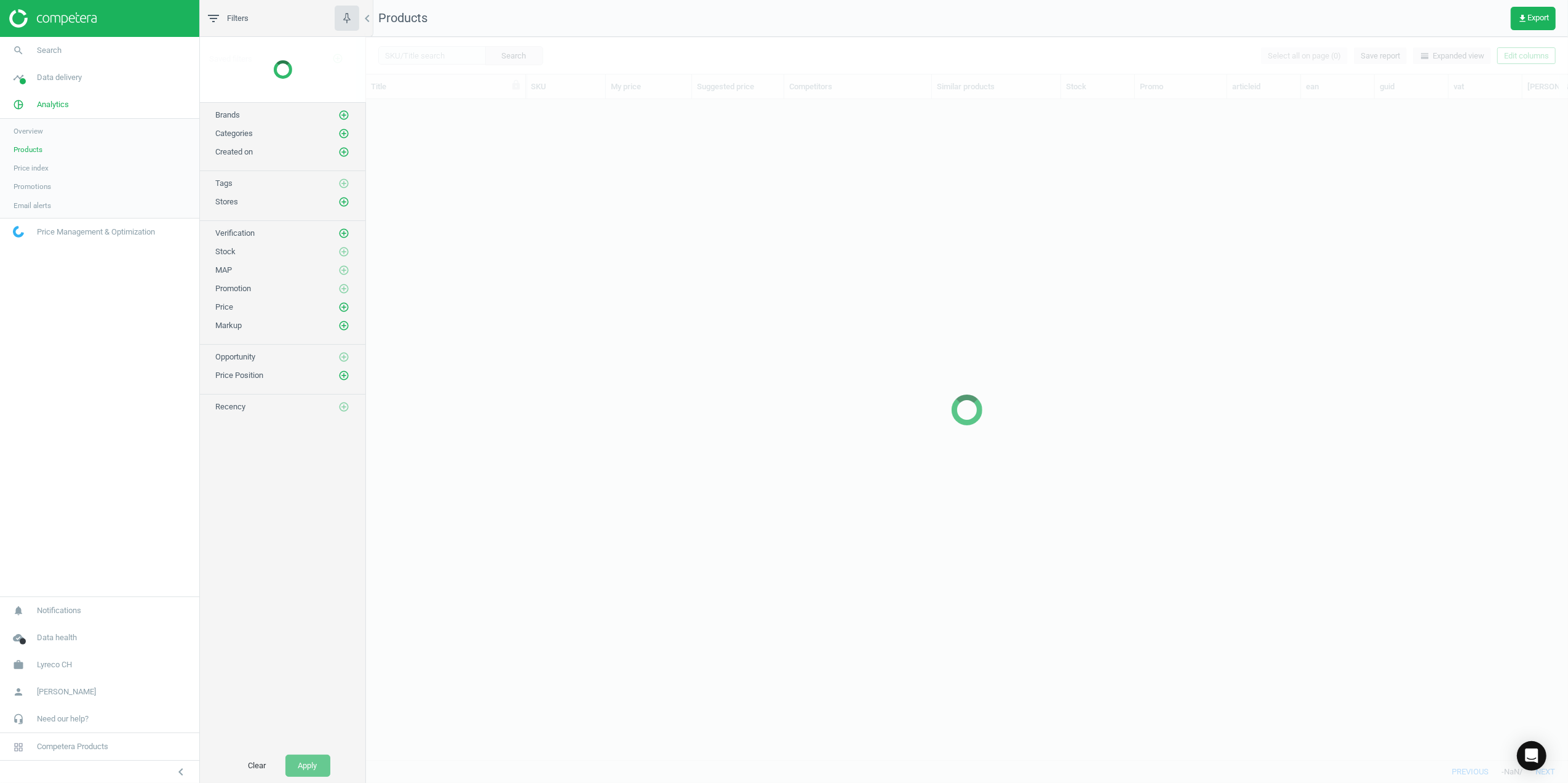
scroll to position [635, 1190]
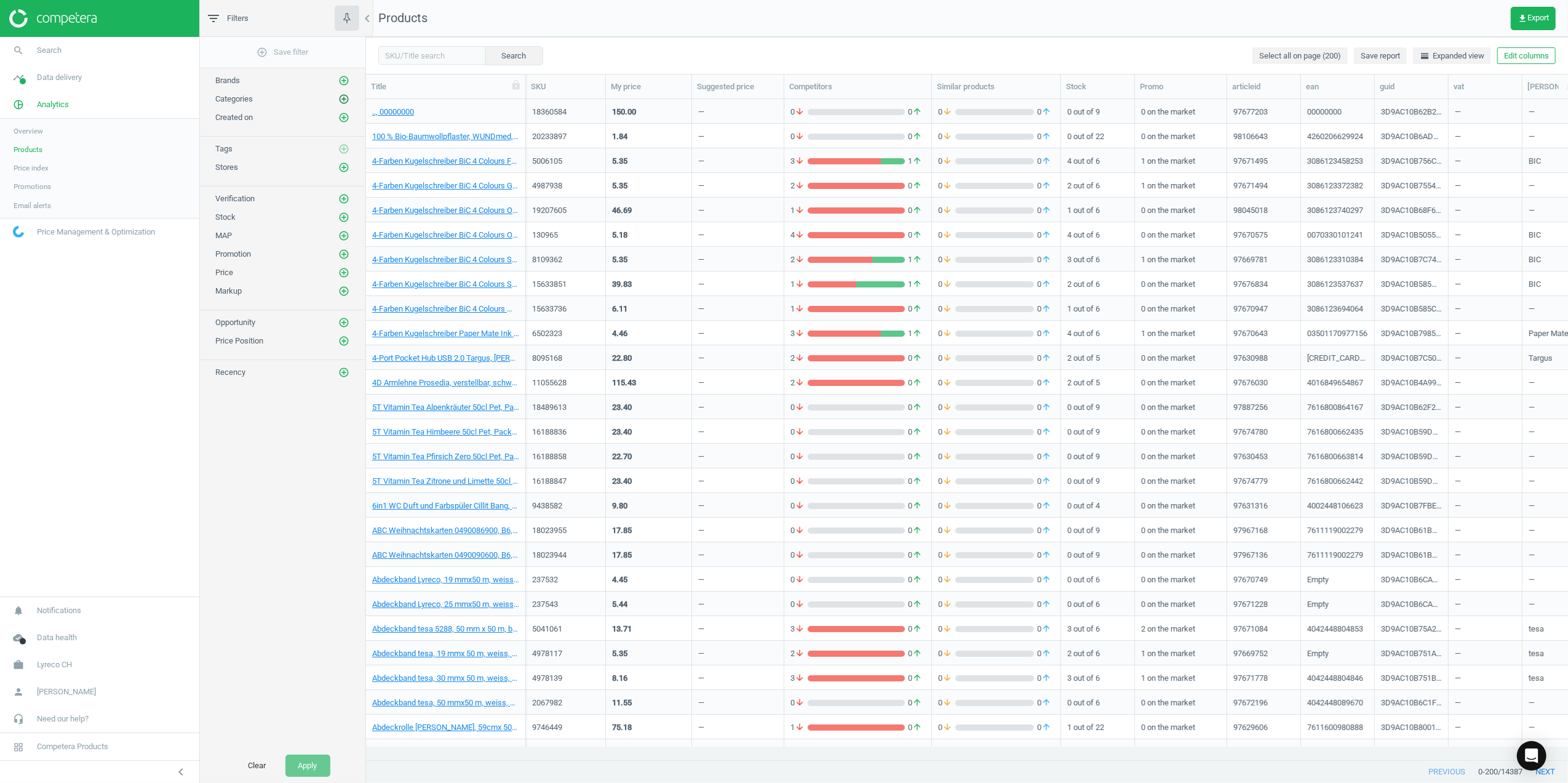
click at [344, 96] on icon "add_circle_outline" at bounding box center [344, 99] width 11 height 11
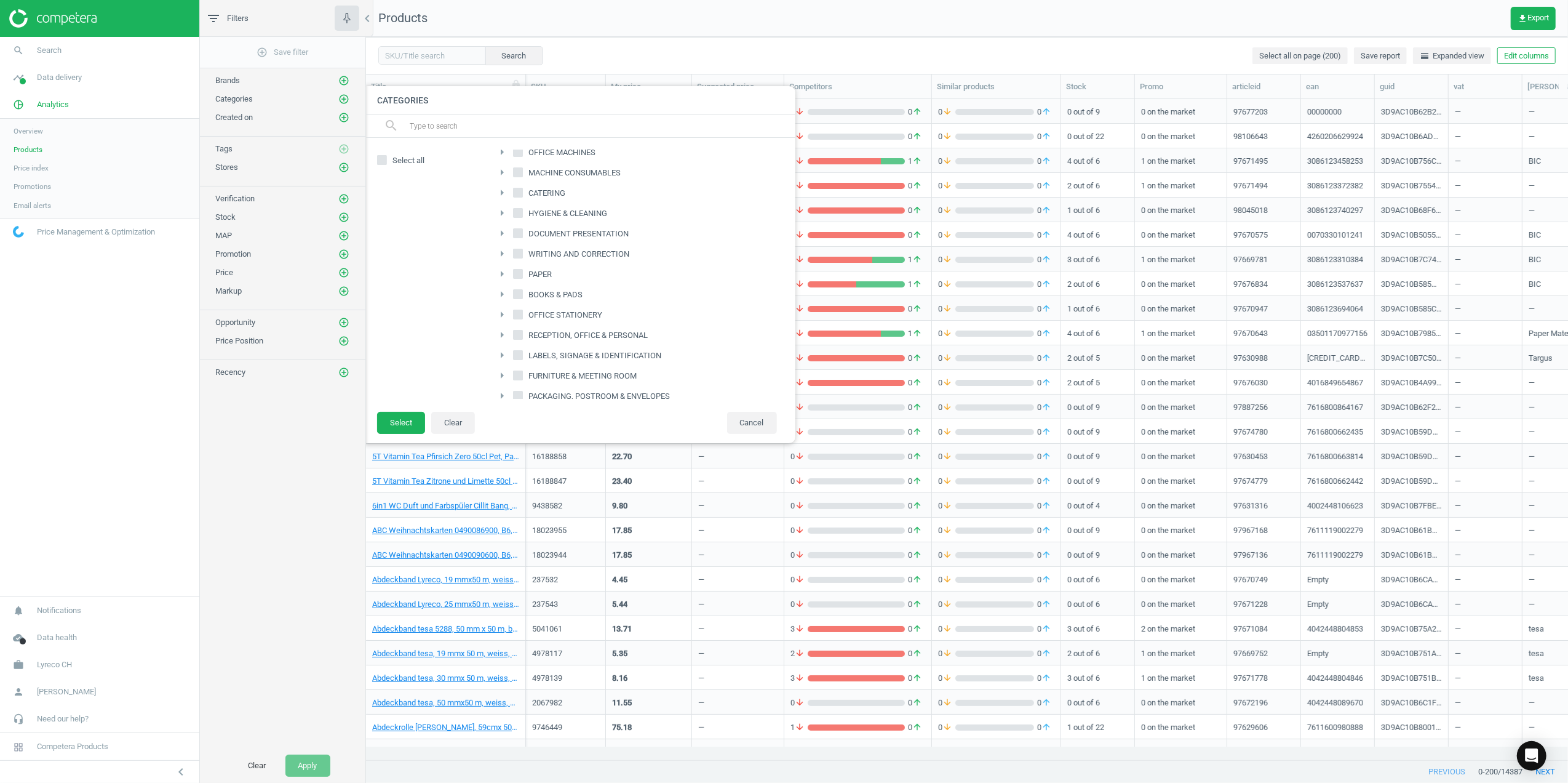
scroll to position [0, 0]
click at [517, 247] on input "HYGIENE & CLEANING" at bounding box center [518, 247] width 8 height 8
checkbox input "true"
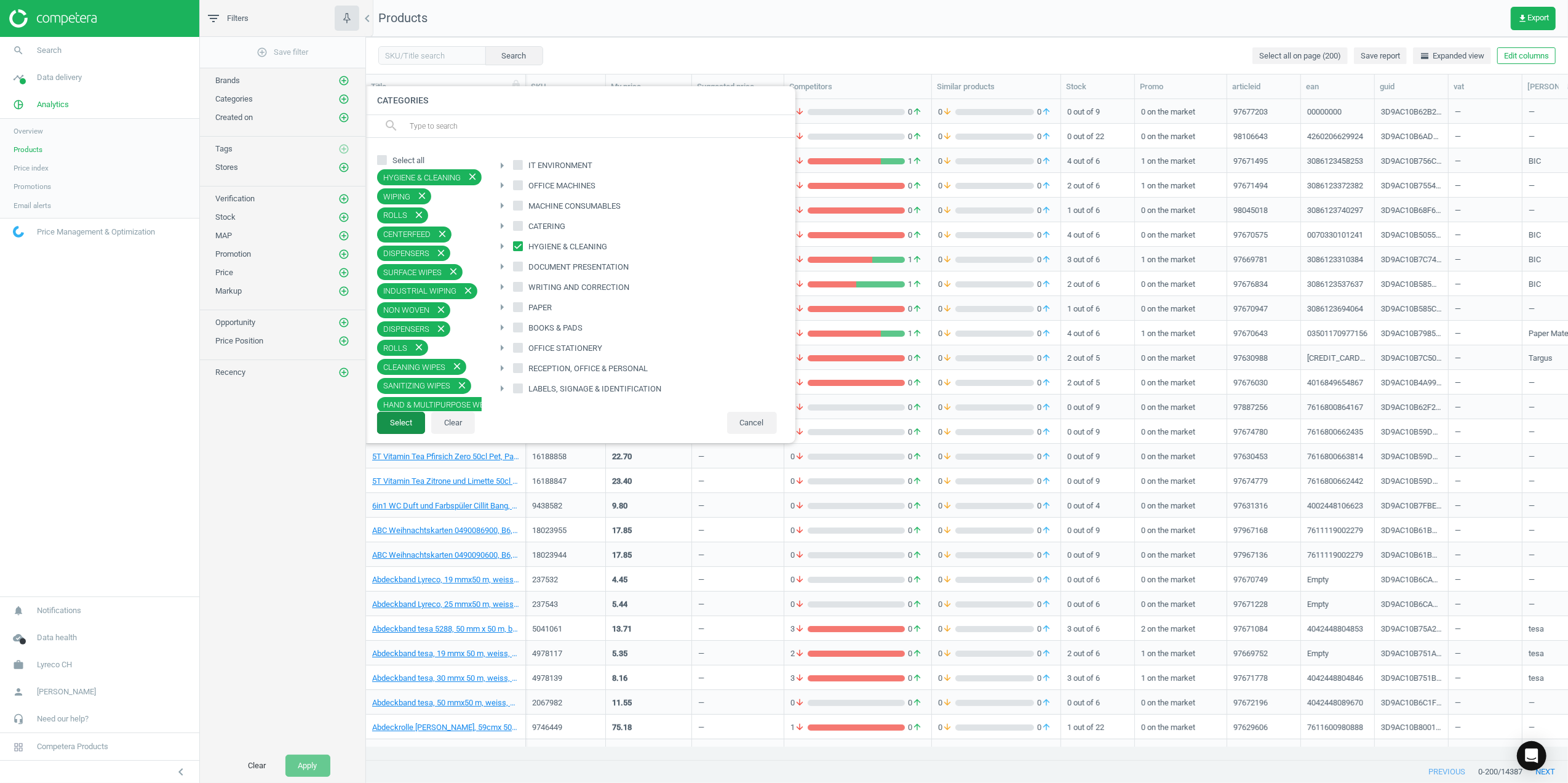
click at [384, 428] on button "Select" at bounding box center [400, 423] width 48 height 22
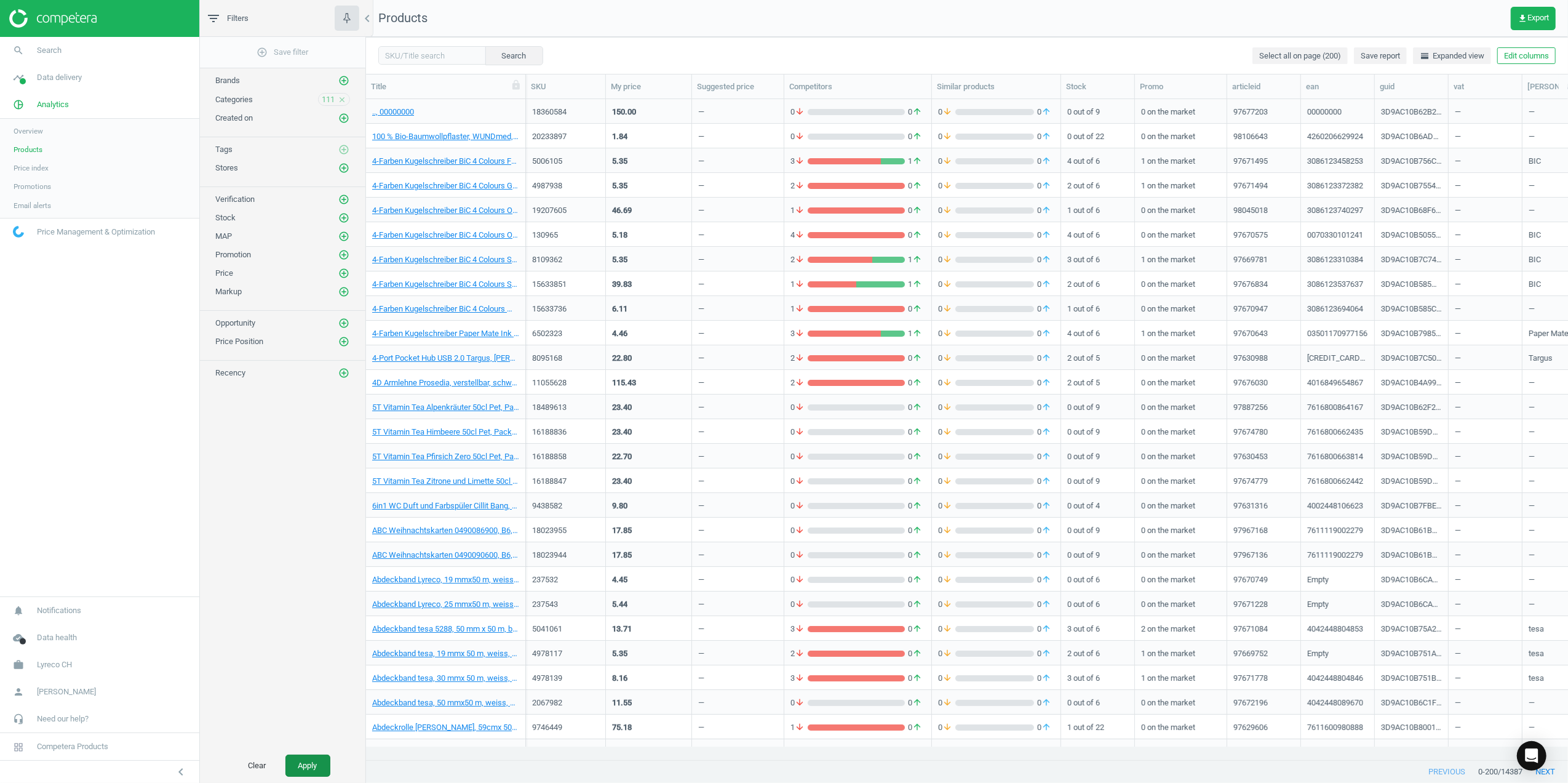
click at [289, 756] on button "Apply" at bounding box center [308, 766] width 45 height 22
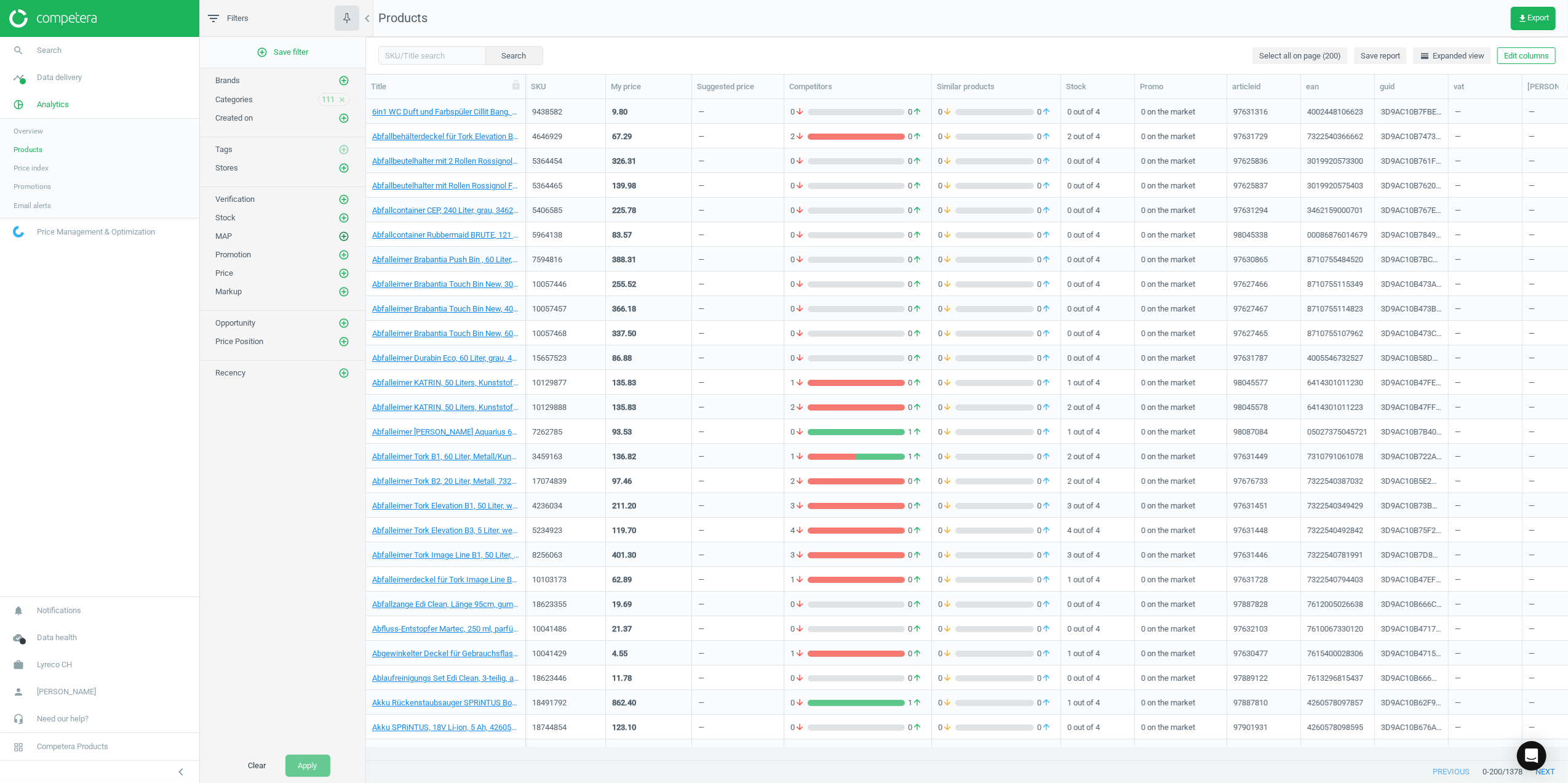
click at [342, 240] on icon "add_circle_outline" at bounding box center [344, 236] width 11 height 11
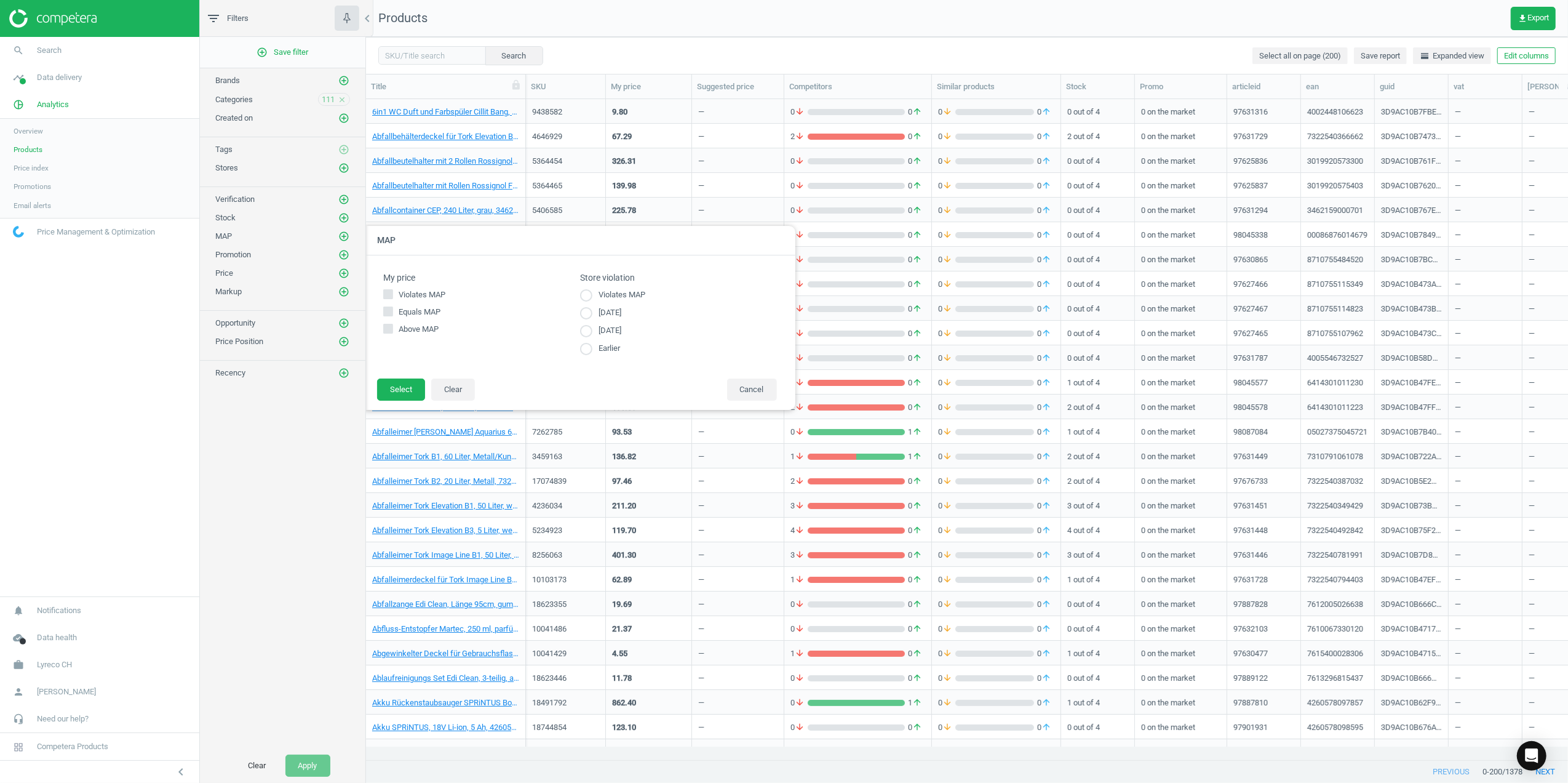
click at [315, 550] on div "add_circle_outline Save filter Brands add_circle_outline Categories 111 close C…" at bounding box center [283, 392] width 166 height 712
click at [343, 276] on icon "add_circle_outline" at bounding box center [344, 273] width 11 height 11
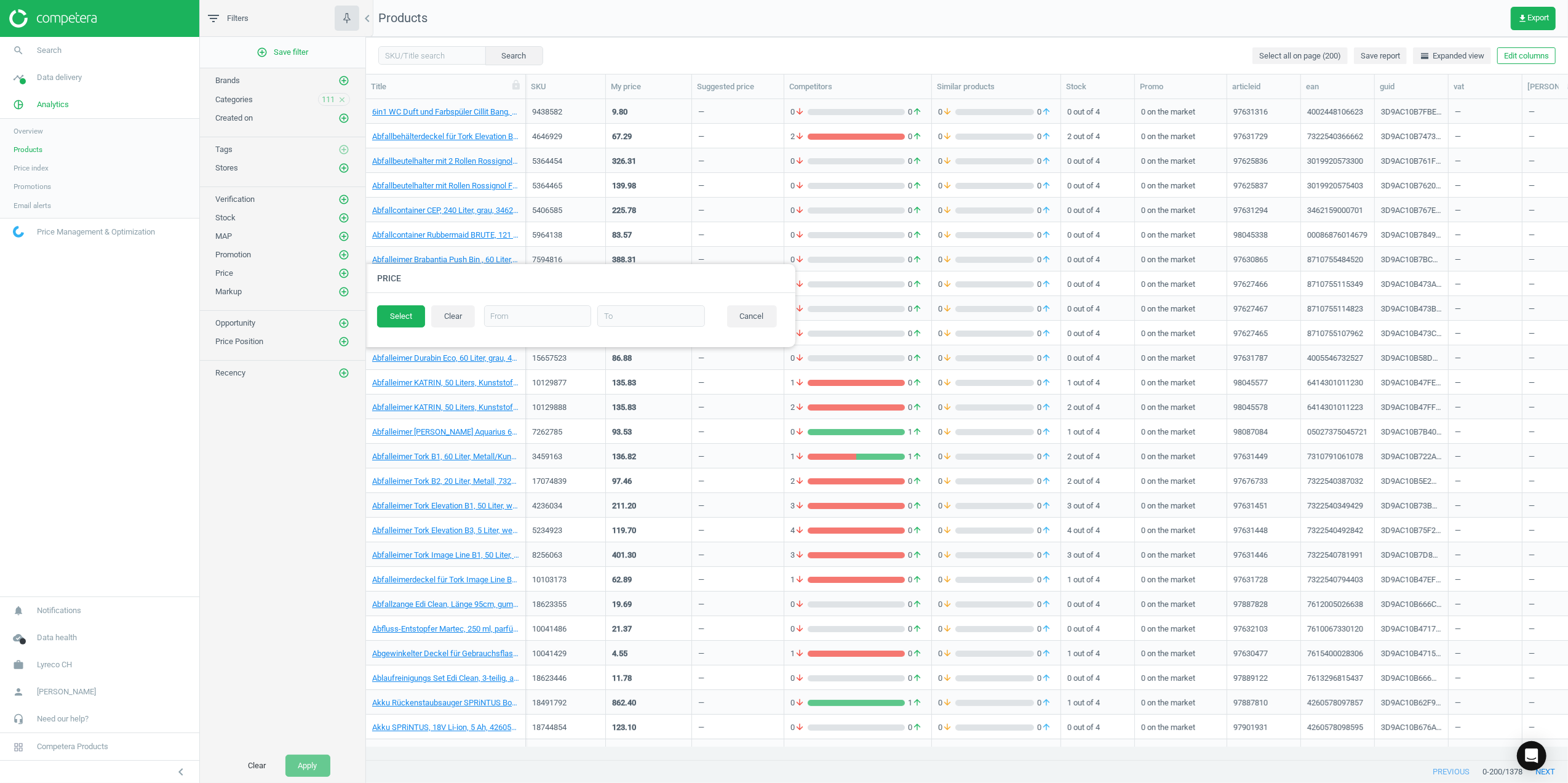
click at [299, 507] on div "add_circle_outline Save filter Brands add_circle_outline Categories 111 close C…" at bounding box center [283, 392] width 166 height 712
click at [346, 297] on icon "add_circle_outline" at bounding box center [344, 292] width 11 height 11
click at [305, 504] on div "add_circle_outline Save filter Brands add_circle_outline Categories 111 close C…" at bounding box center [283, 392] width 166 height 712
click at [343, 328] on icon "add_circle_outline" at bounding box center [344, 323] width 11 height 11
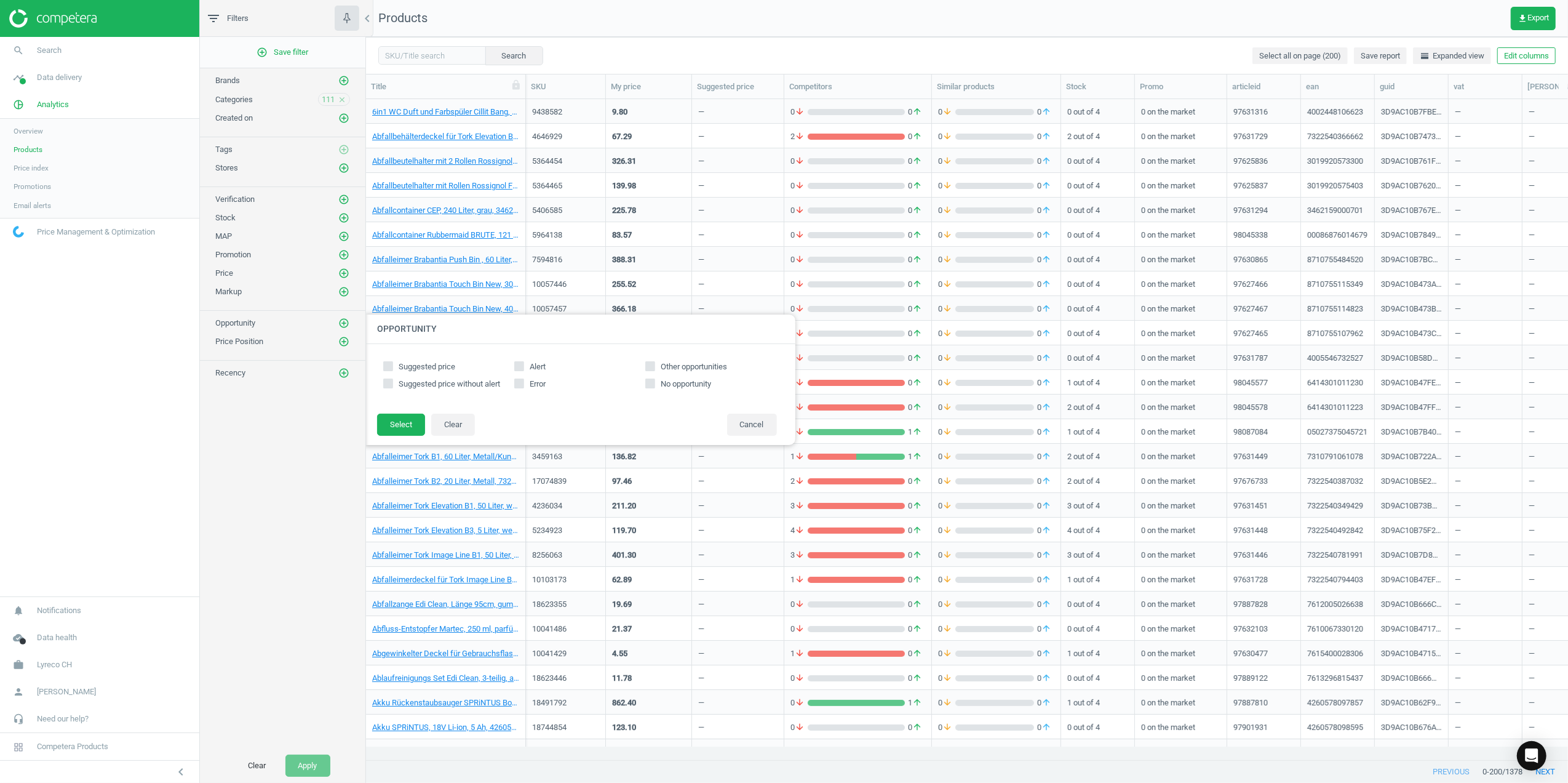
click at [321, 473] on div "add_circle_outline Save filter Brands add_circle_outline Categories 111 close C…" at bounding box center [283, 392] width 166 height 712
click at [342, 344] on icon "add_circle_outline" at bounding box center [344, 342] width 11 height 11
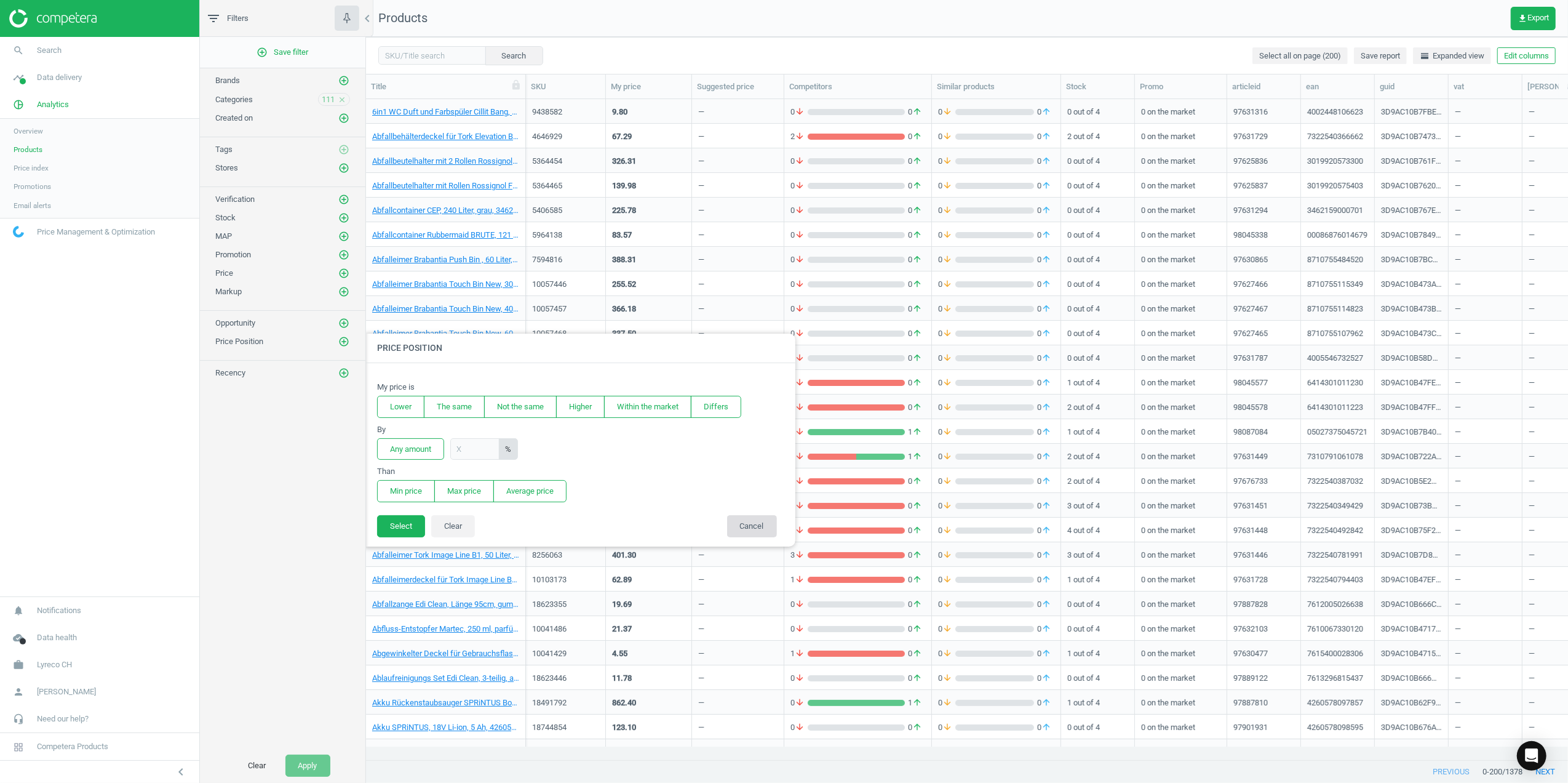
click at [740, 530] on button "Cancel" at bounding box center [752, 526] width 50 height 22
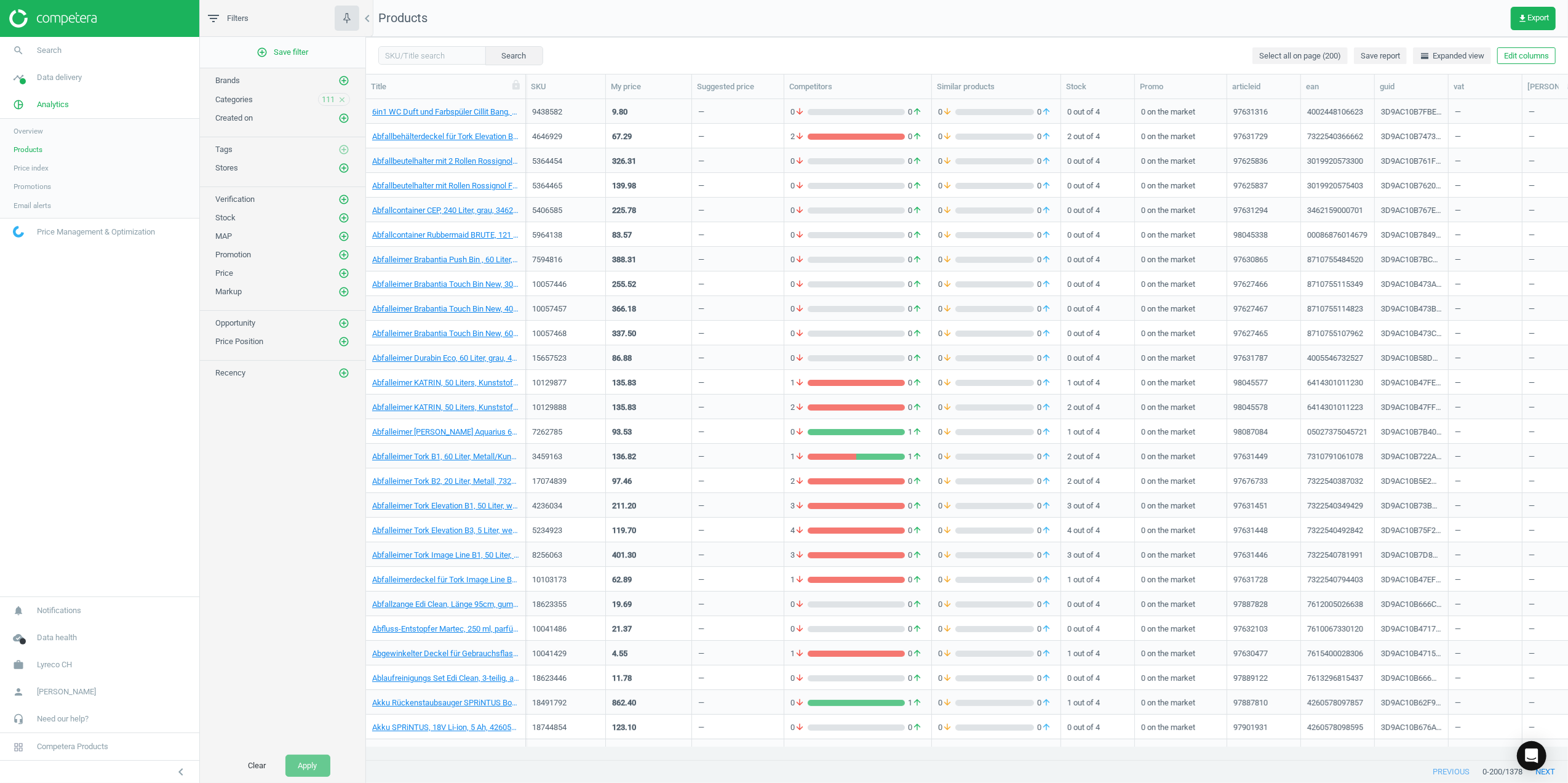
click at [41, 168] on span "Price index" at bounding box center [31, 168] width 35 height 10
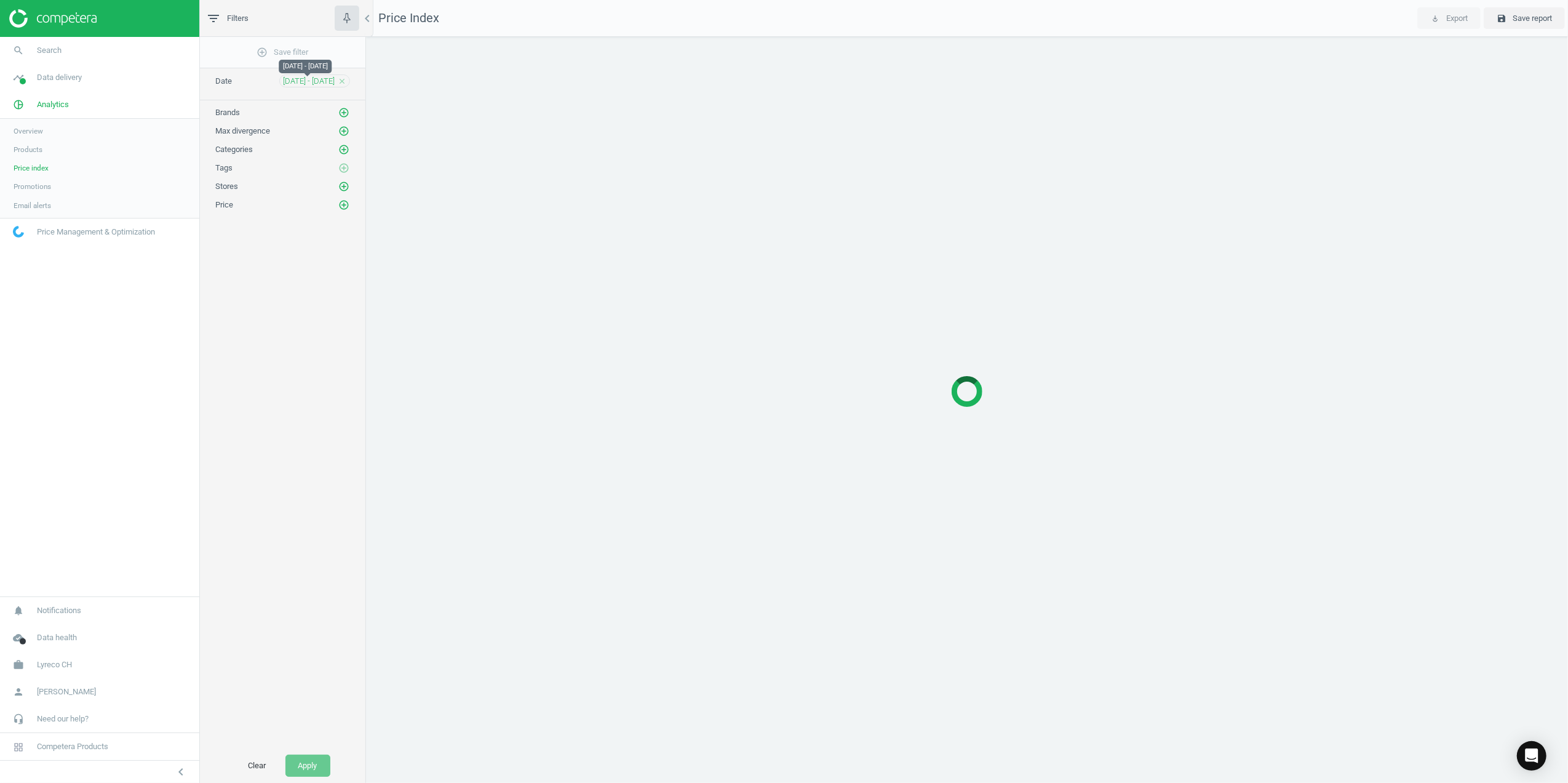
click at [301, 80] on span "[DATE] - [DATE]" at bounding box center [309, 81] width 52 height 11
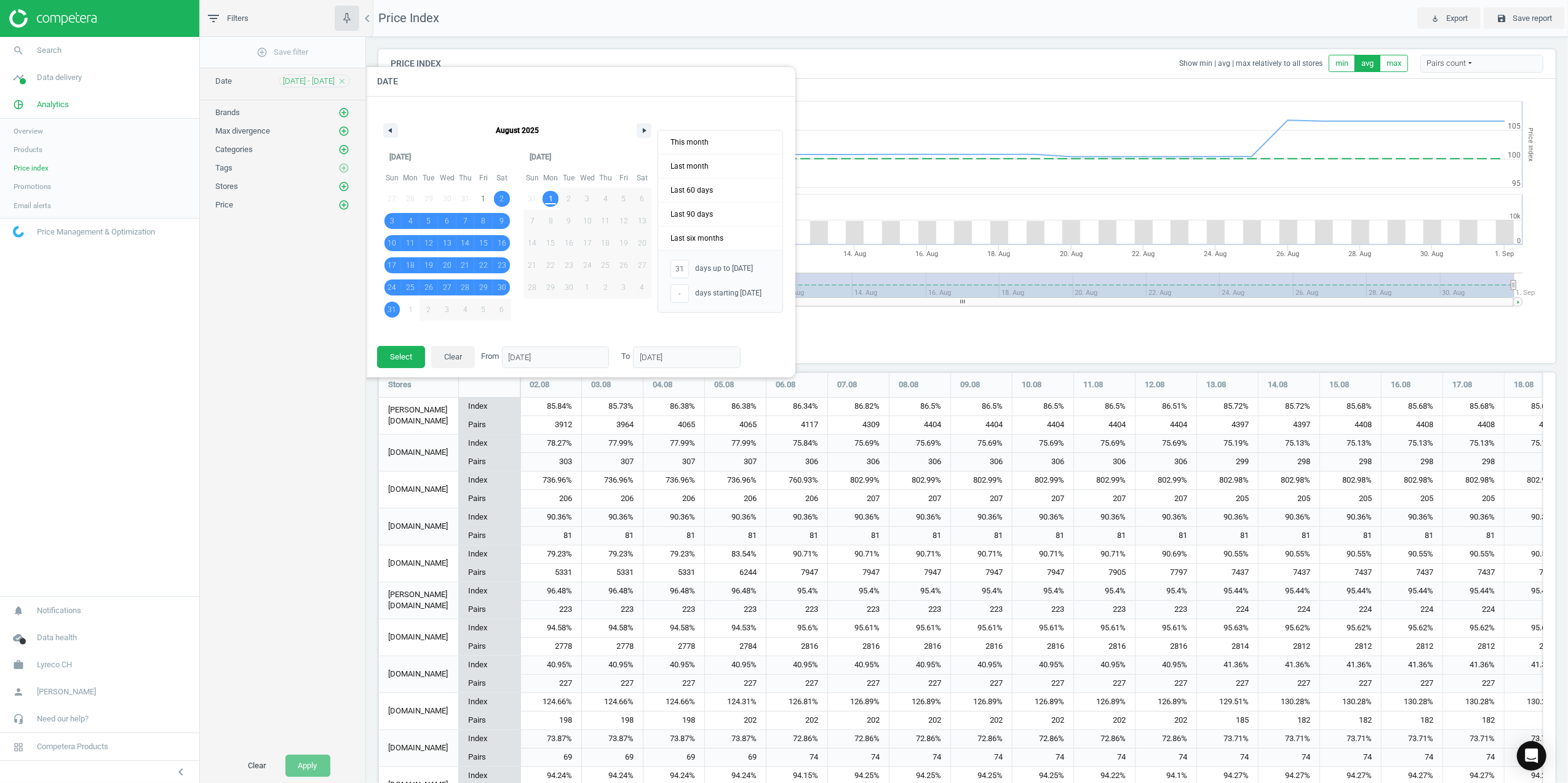
scroll to position [901, 1190]
click at [389, 130] on icon "button" at bounding box center [389, 130] width 6 height 5
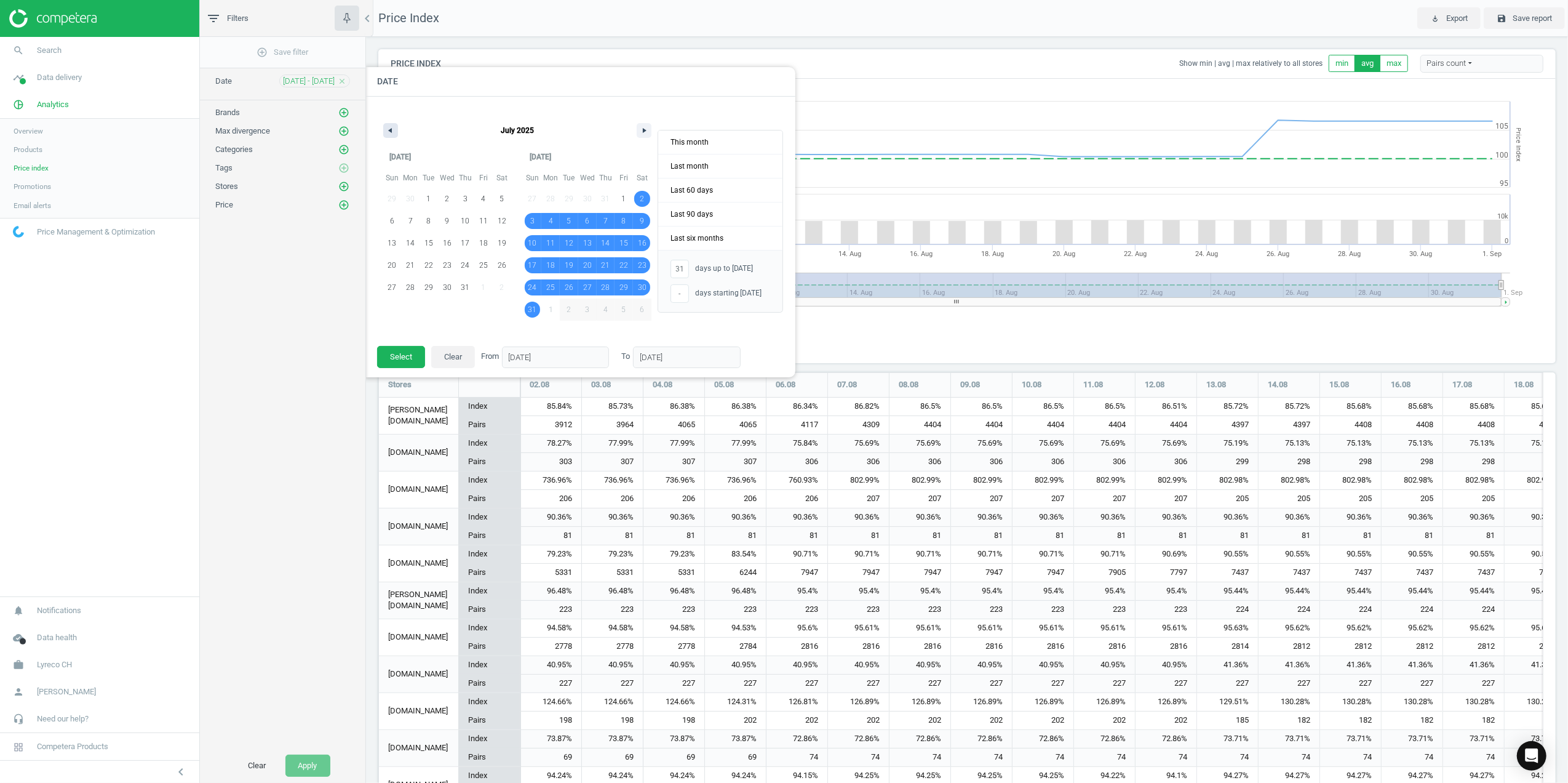
click at [389, 130] on icon "button" at bounding box center [389, 130] width 6 height 5
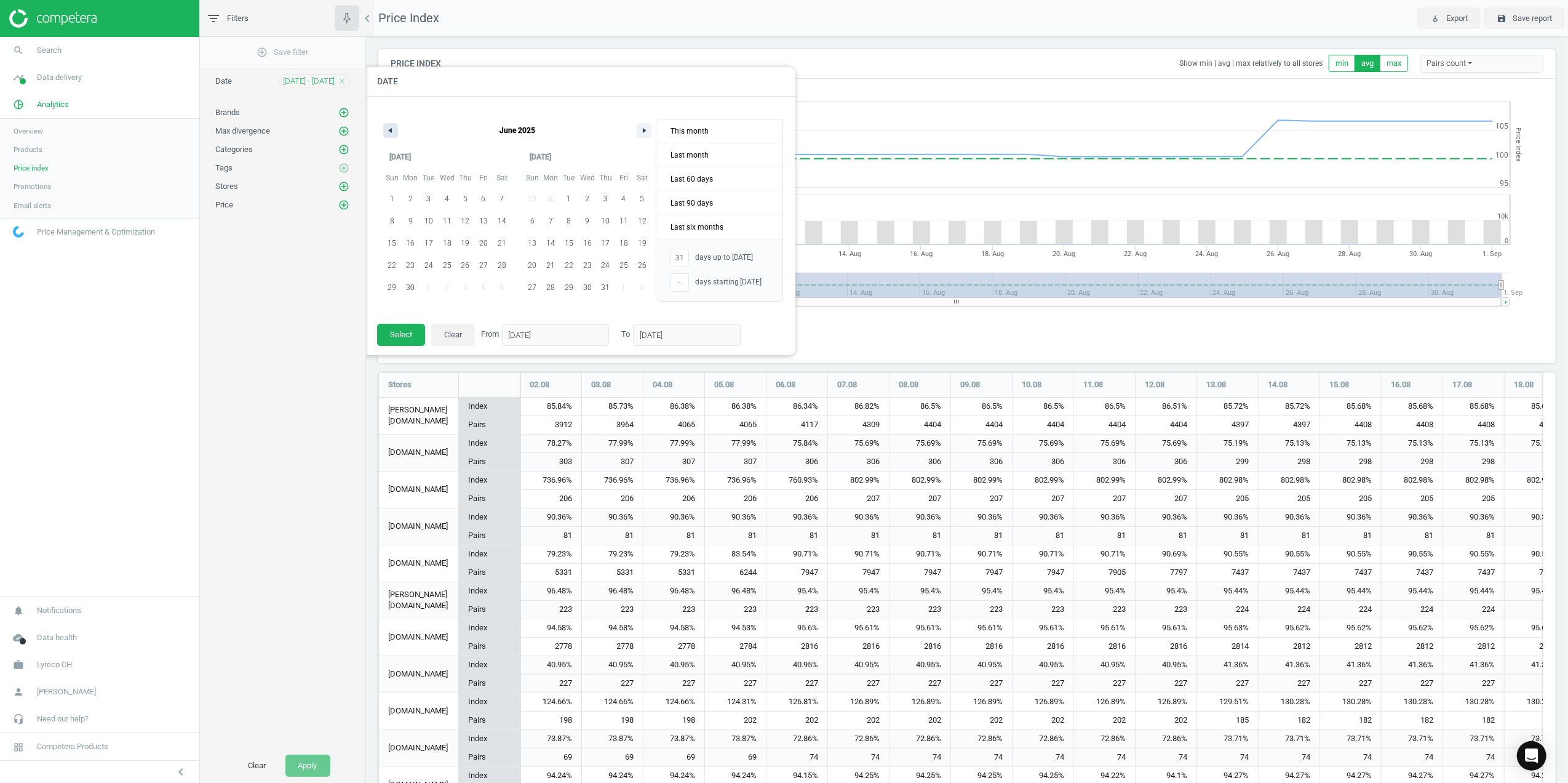
click at [389, 130] on icon "button" at bounding box center [389, 130] width 6 height 5
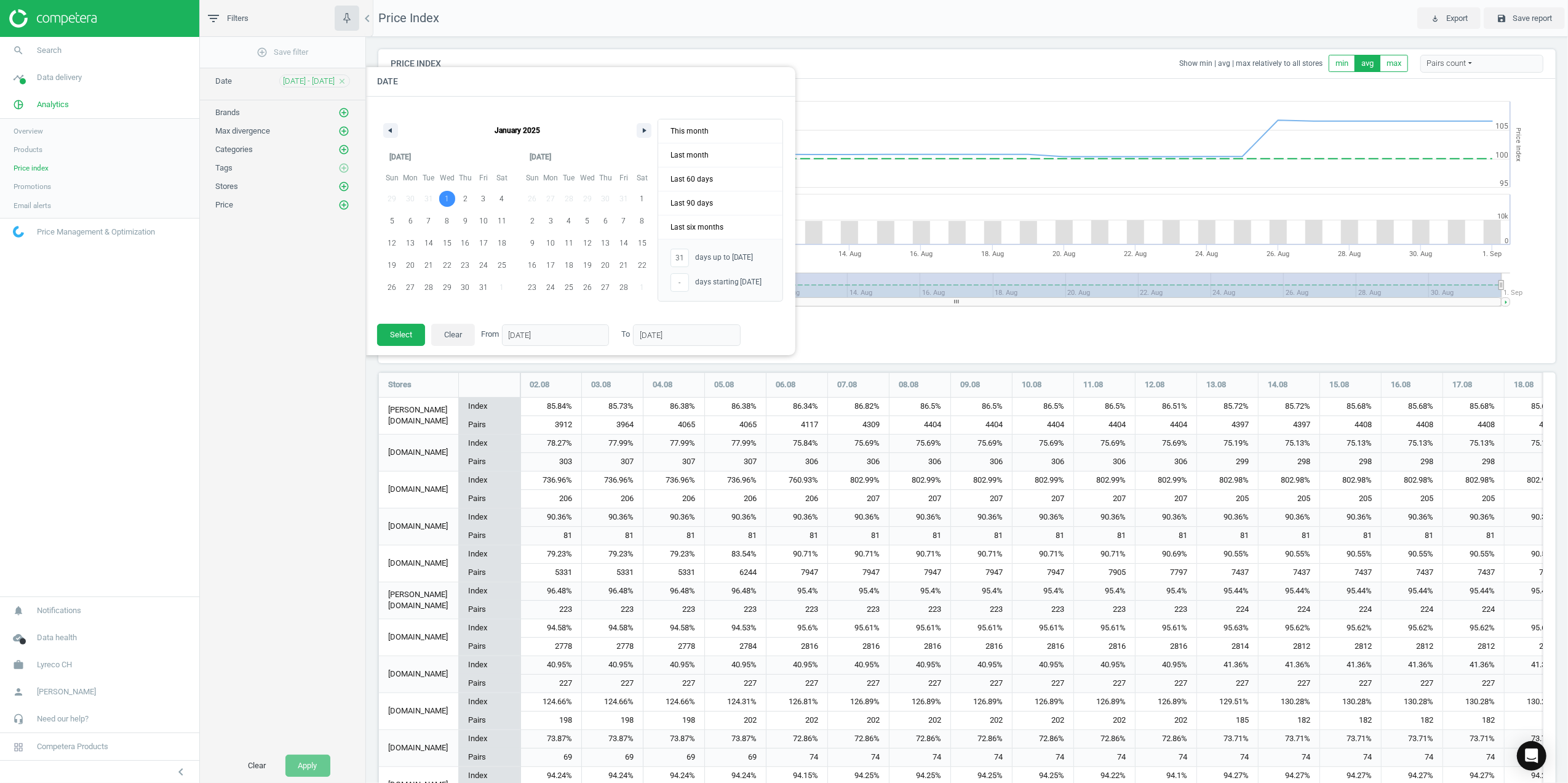
click at [445, 197] on span "1" at bounding box center [447, 199] width 4 height 22
type input "-"
type input "[DATE]"
click at [643, 128] on icon "button" at bounding box center [645, 130] width 6 height 5
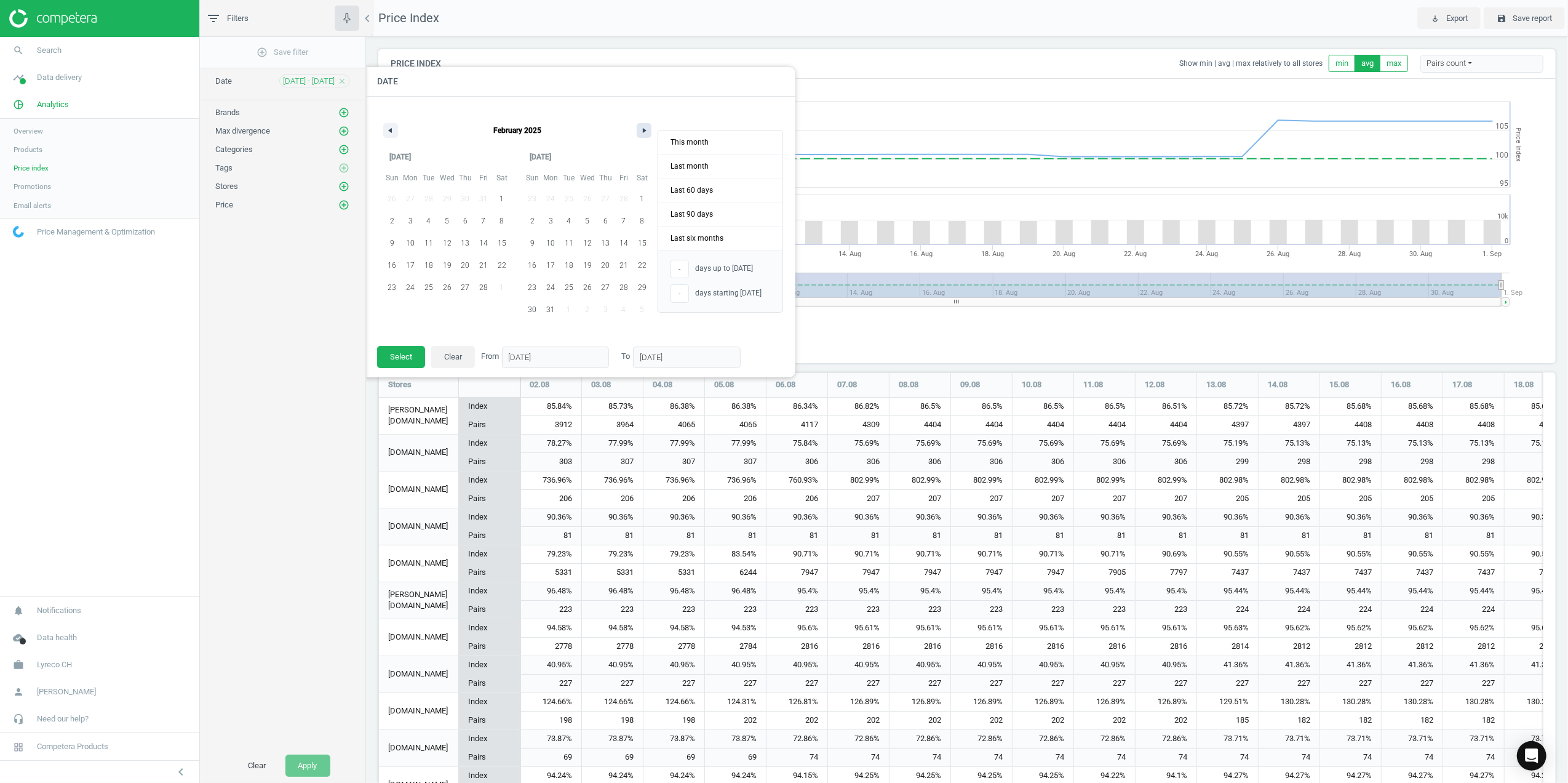
click at [643, 128] on icon "button" at bounding box center [645, 130] width 6 height 5
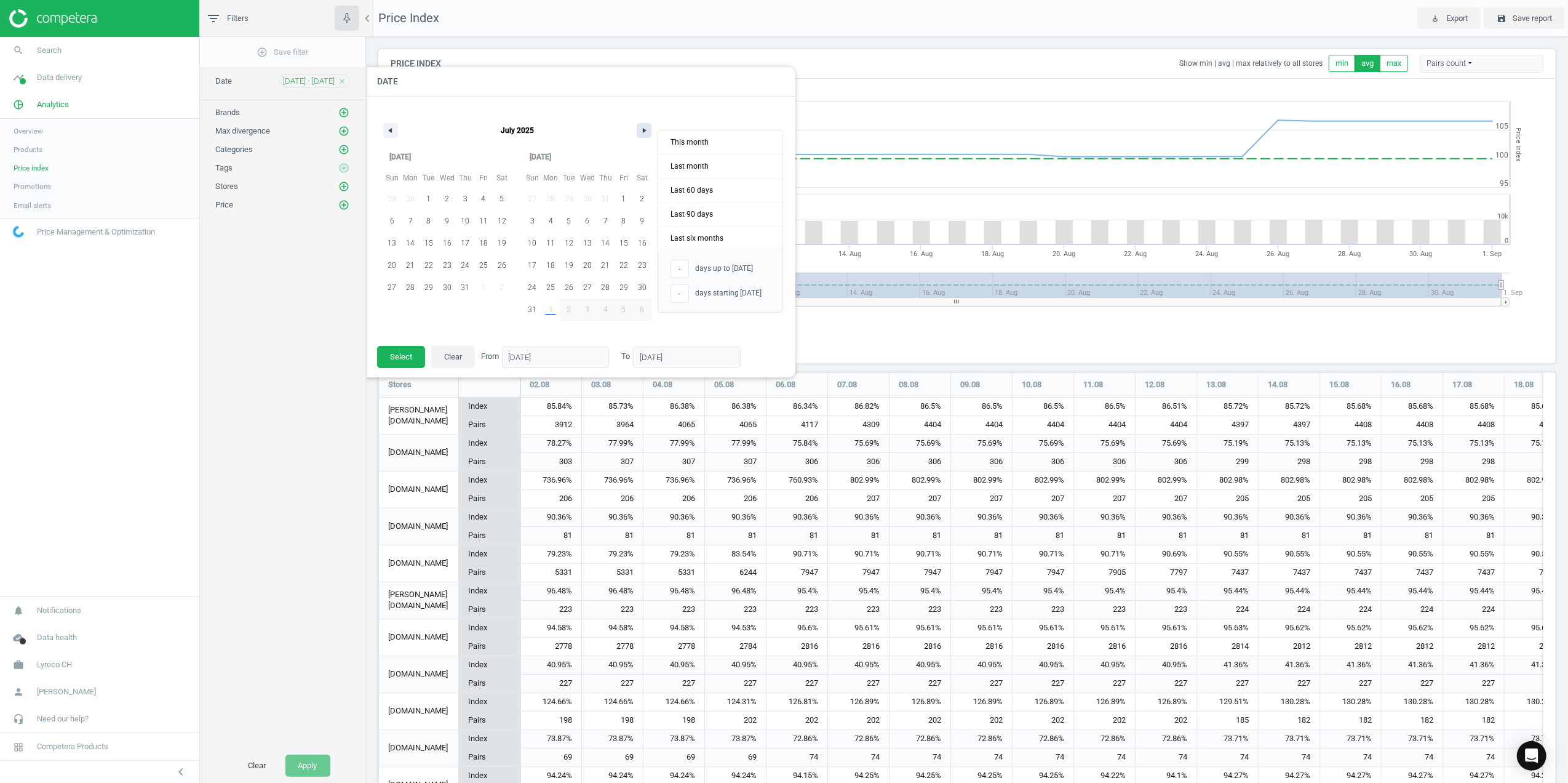
click at [643, 128] on icon "button" at bounding box center [645, 130] width 6 height 5
click at [548, 198] on span "1" at bounding box center [551, 198] width 19 height 16
type input "244"
type input "[DATE]"
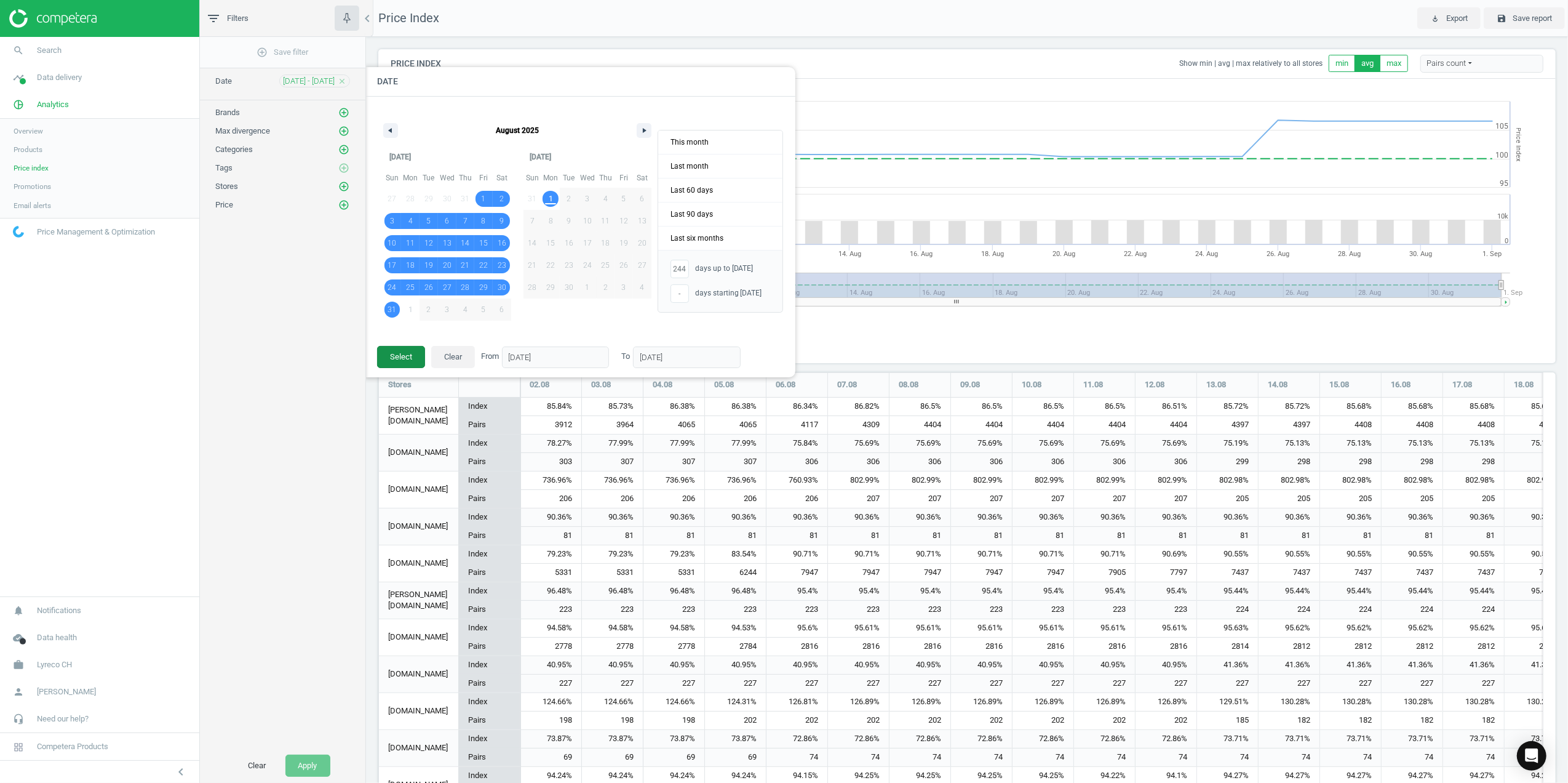
click at [398, 358] on button "Select" at bounding box center [400, 357] width 48 height 22
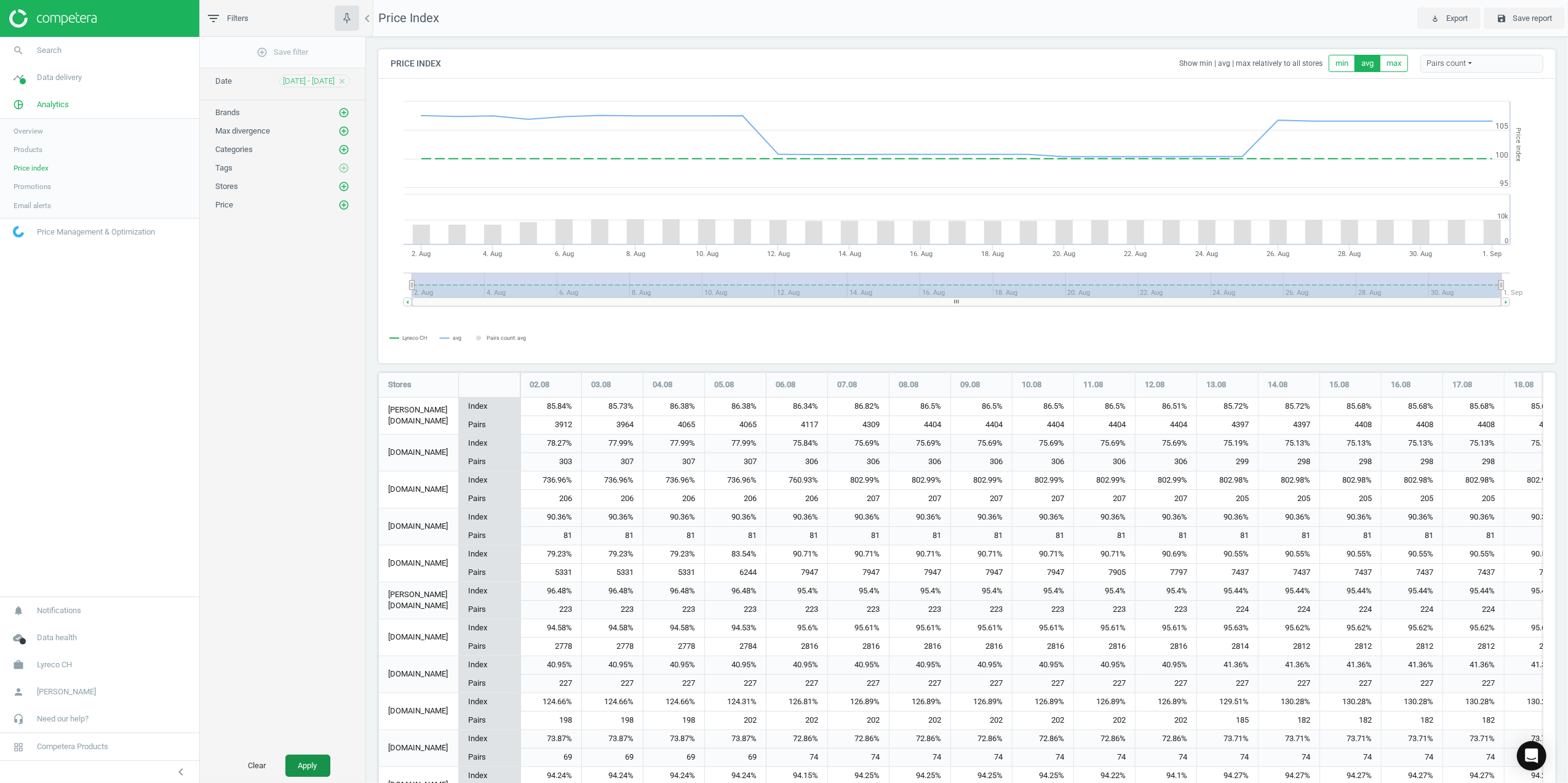
click at [299, 756] on button "Apply" at bounding box center [308, 766] width 45 height 22
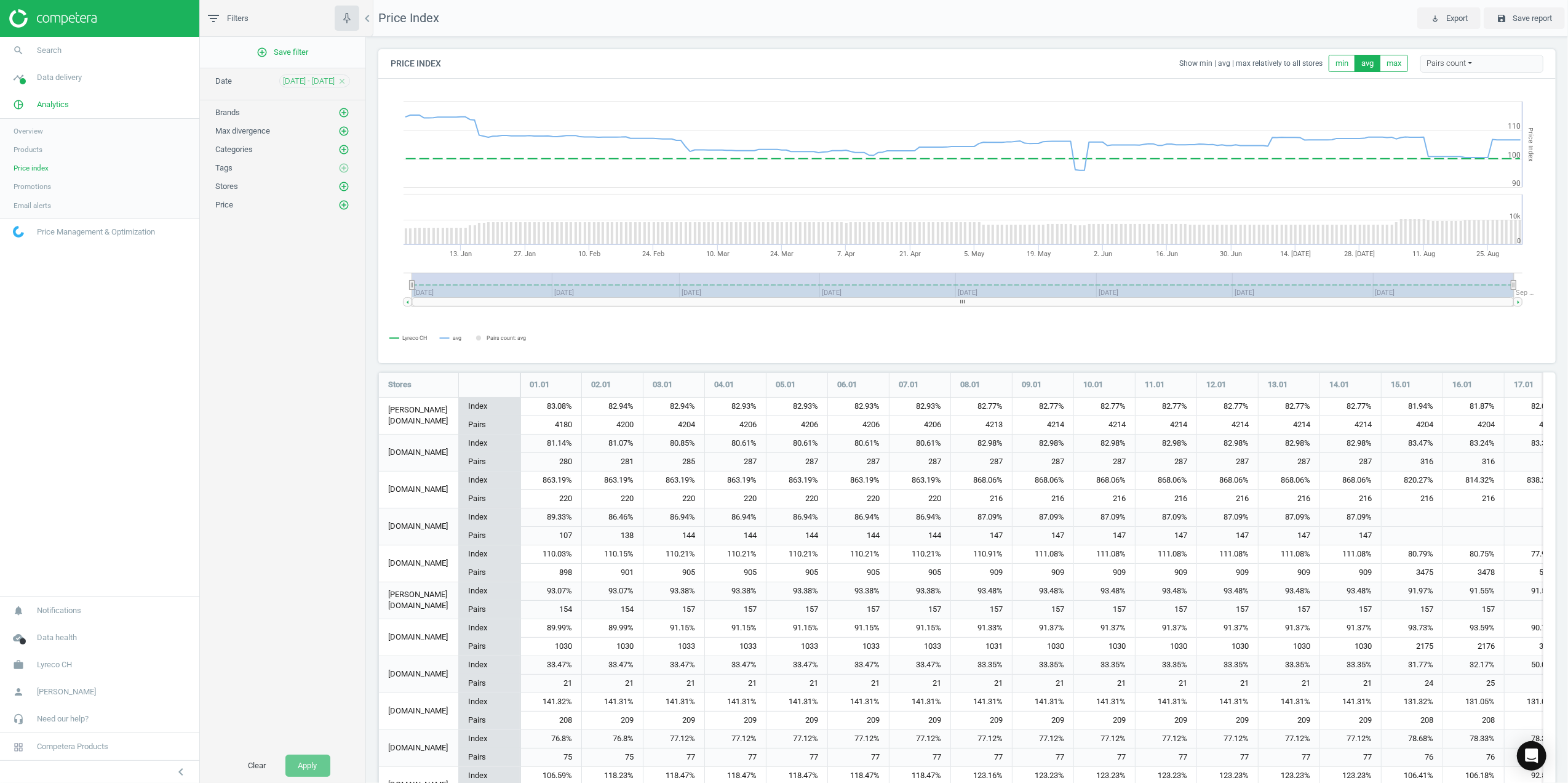
scroll to position [901, 1190]
click at [341, 211] on icon "add_circle_outline" at bounding box center [344, 205] width 11 height 11
drag, startPoint x: 277, startPoint y: 341, endPoint x: 282, endPoint y: 290, distance: 51.2
click at [277, 342] on div "add_circle_outline Save filter Date [DATE] - [DATE] close Brands add_circle_out…" at bounding box center [283, 392] width 166 height 712
click at [299, 274] on div "add_circle_outline Save filter Date [DATE] - [DATE] close Brands add_circle_out…" at bounding box center [283, 392] width 166 height 712
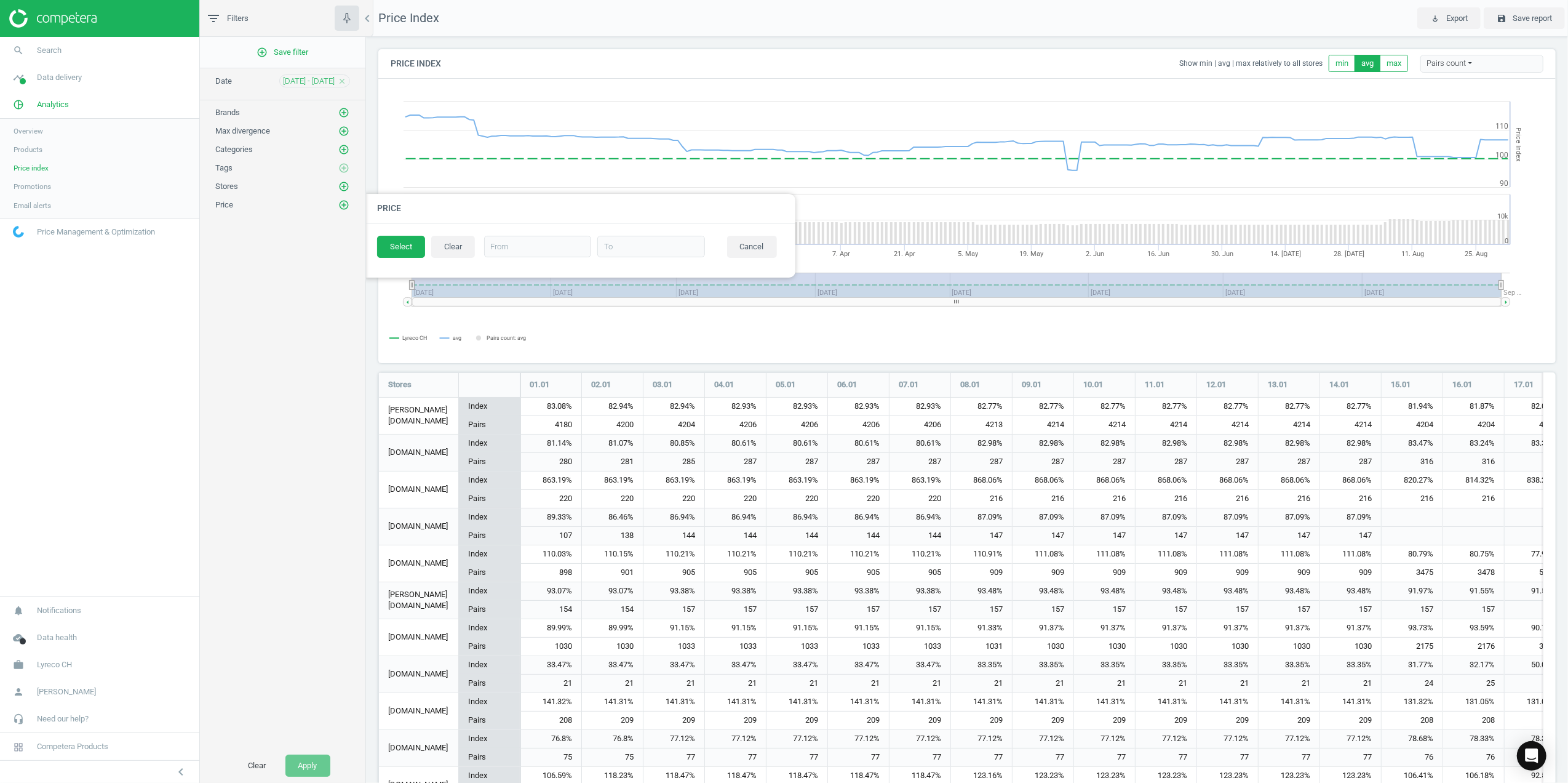
click at [328, 298] on div "add_circle_outline Save filter Date [DATE] - [DATE] close Brands add_circle_out…" at bounding box center [283, 392] width 166 height 712
click at [283, 535] on div "add_circle_outline Save filter Date [DATE] - [DATE] close Brands add_circle_out…" at bounding box center [283, 392] width 166 height 712
drag, startPoint x: 759, startPoint y: 247, endPoint x: 593, endPoint y: 303, distance: 175.2
click at [759, 247] on button "Cancel" at bounding box center [752, 247] width 50 height 22
click at [341, 211] on icon "add_circle_outline" at bounding box center [344, 205] width 11 height 11
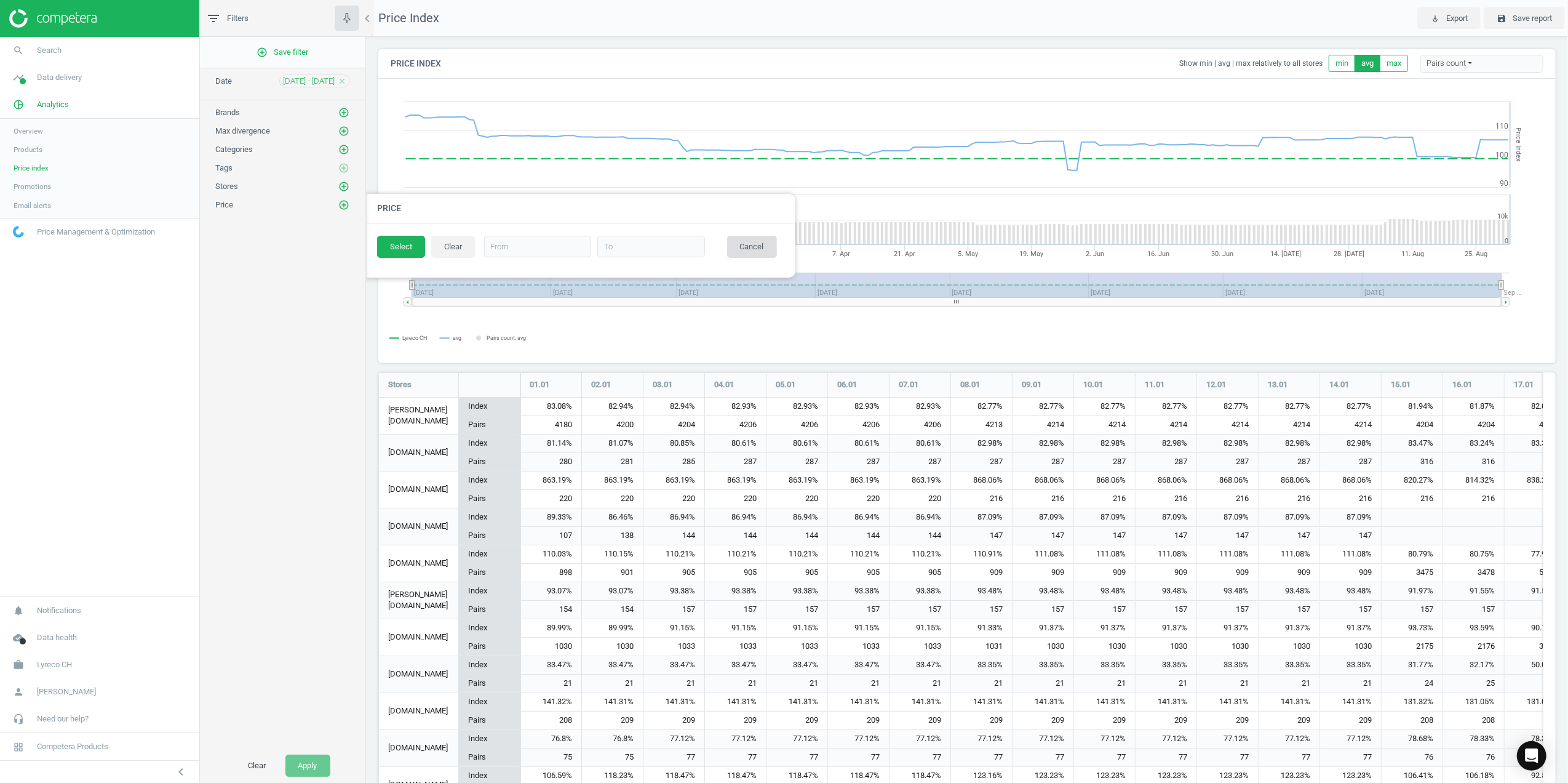
click at [756, 247] on button "Cancel" at bounding box center [752, 247] width 50 height 22
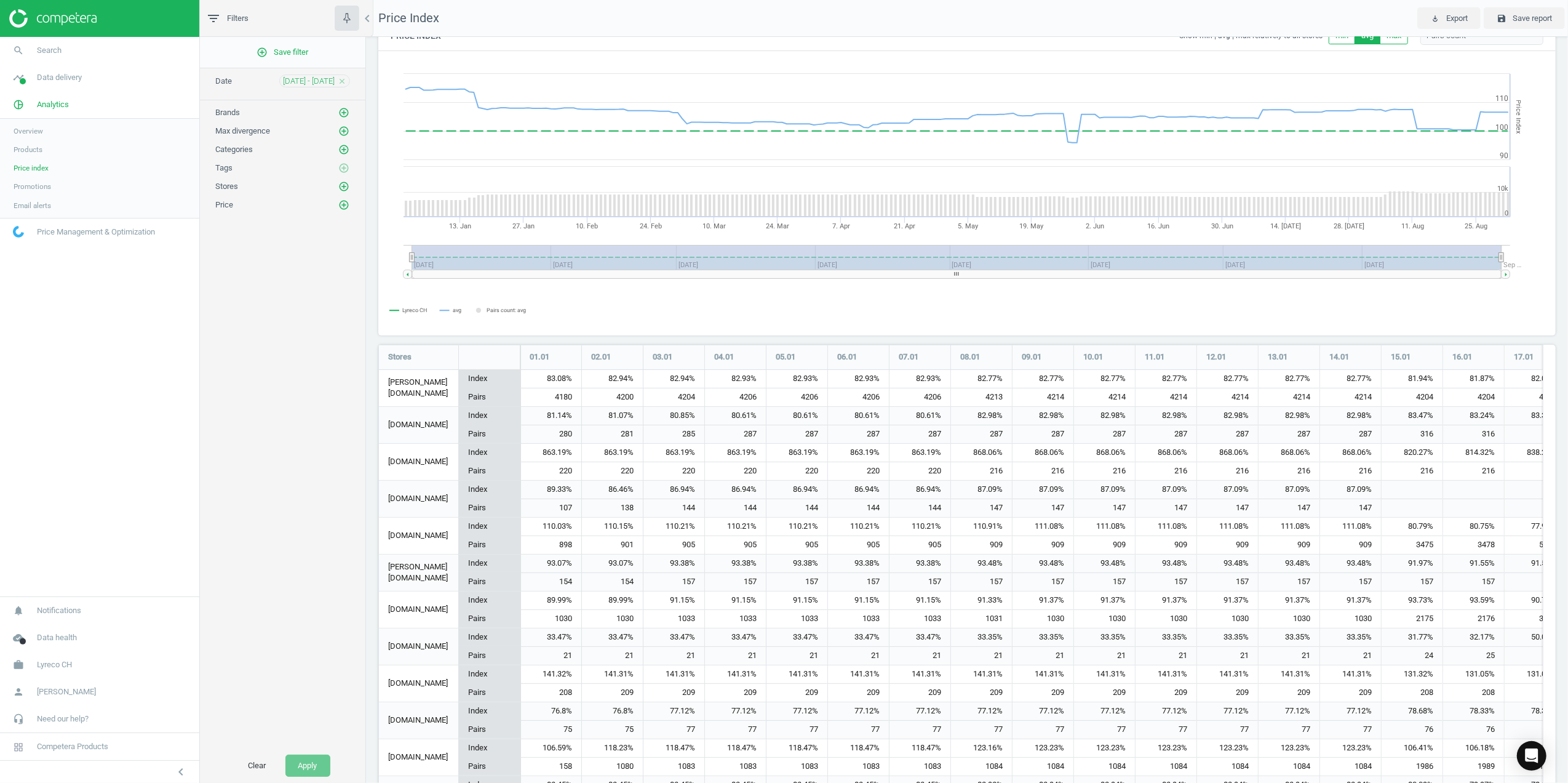
scroll to position [0, 0]
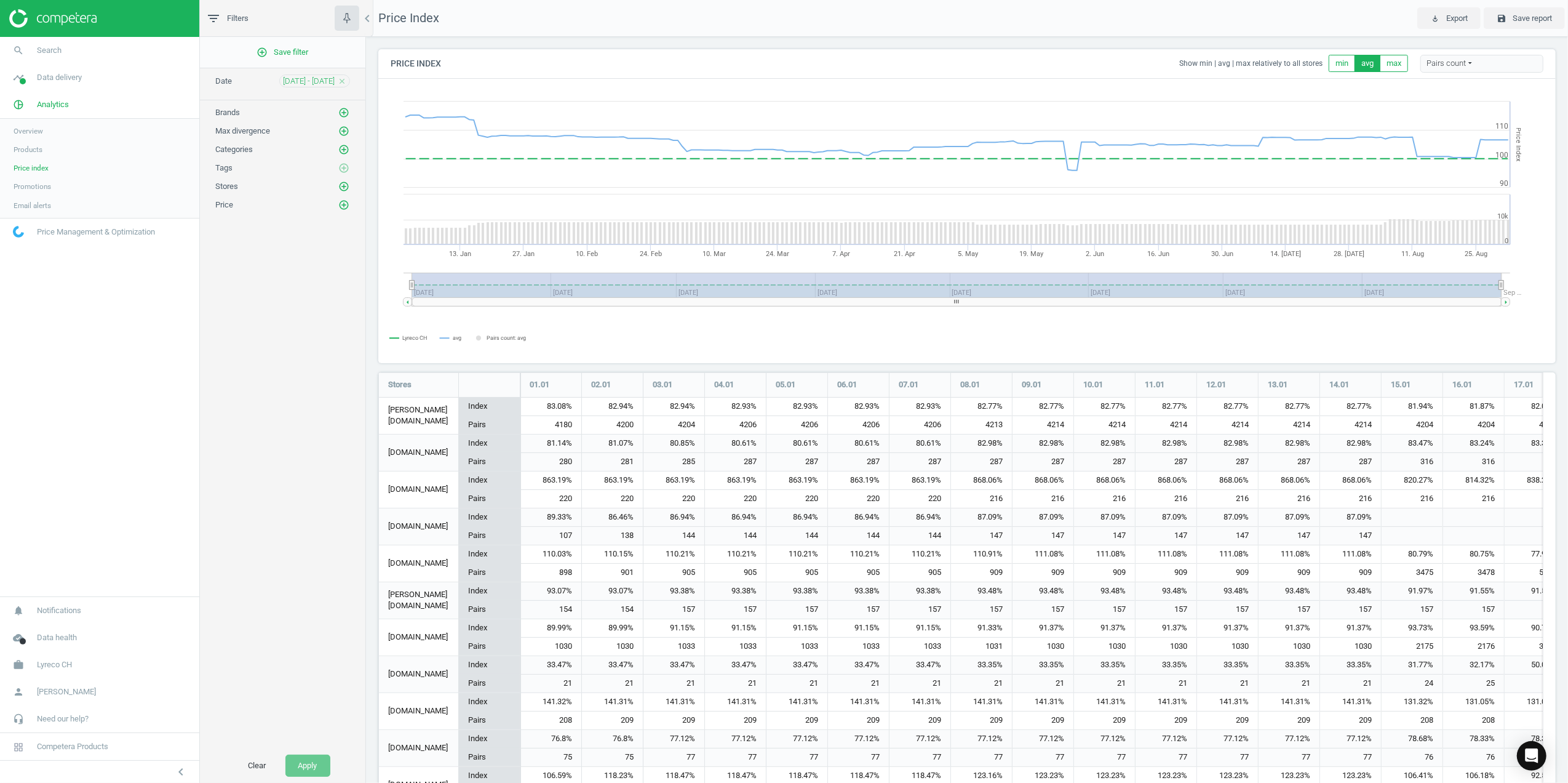
click at [214, 16] on icon "filter_list" at bounding box center [213, 18] width 15 height 15
click at [44, 149] on link "Products" at bounding box center [100, 150] width 199 height 19
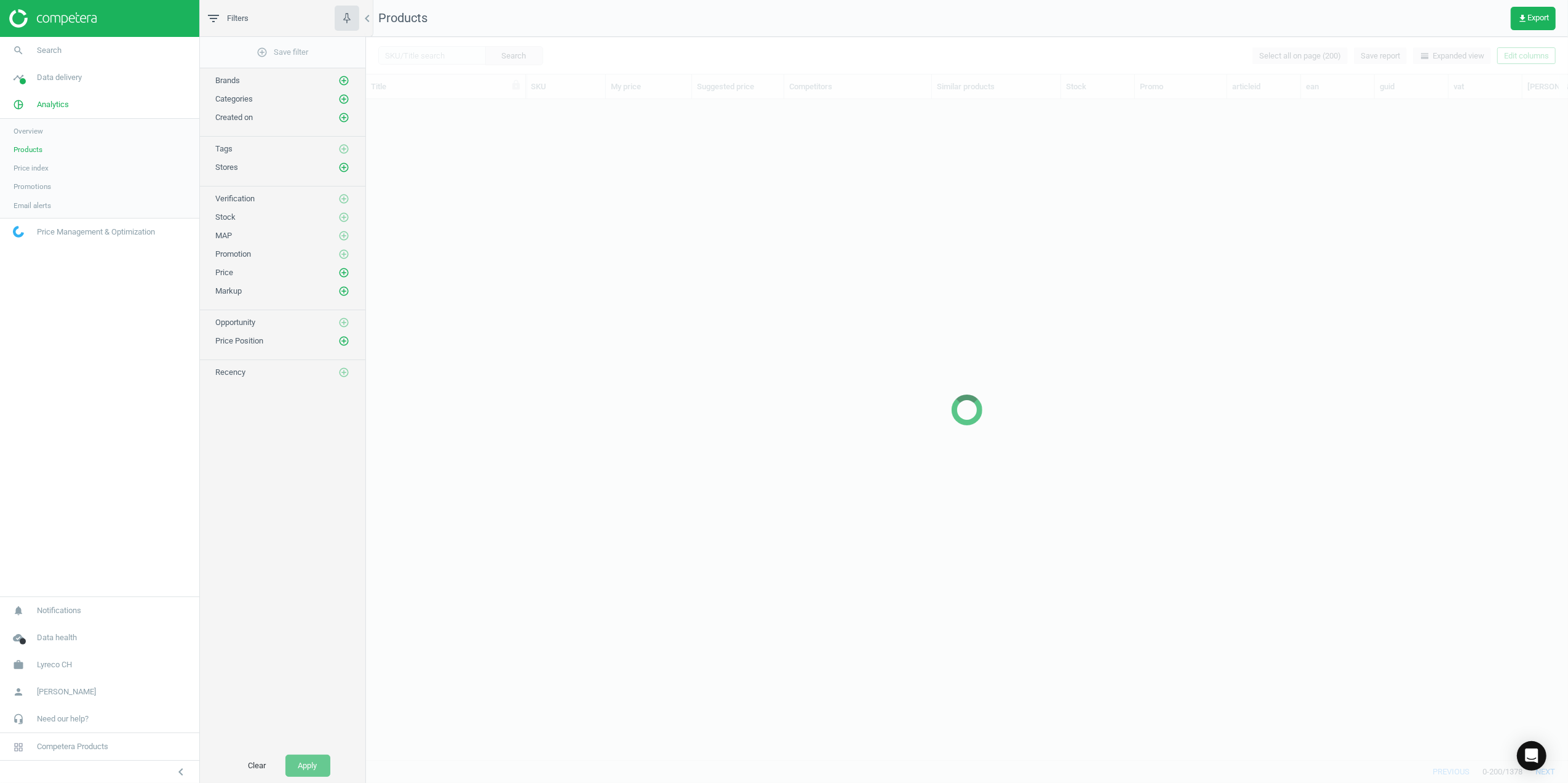
scroll to position [635, 1190]
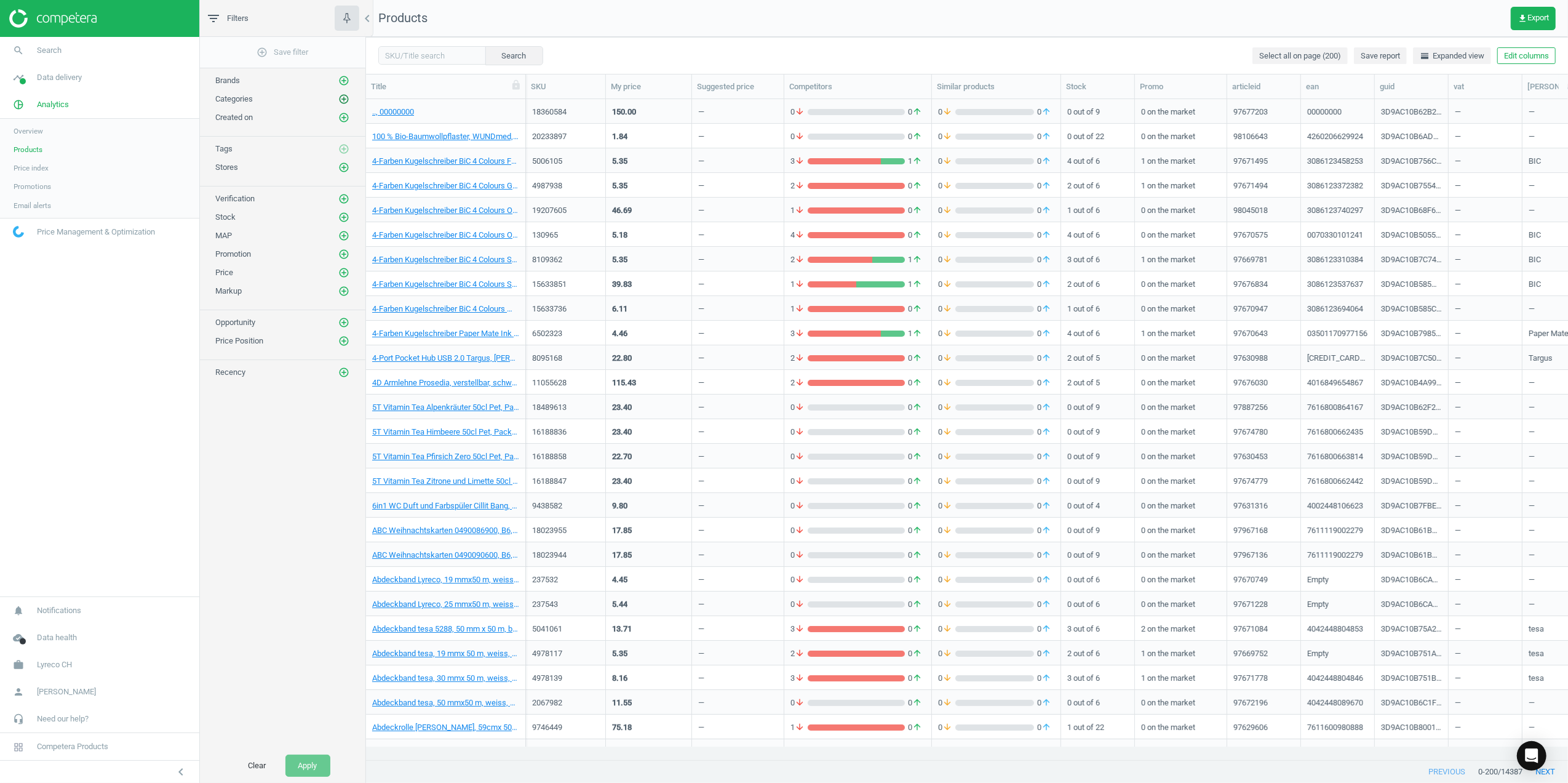
click at [340, 100] on icon "add_circle_outline" at bounding box center [344, 99] width 11 height 11
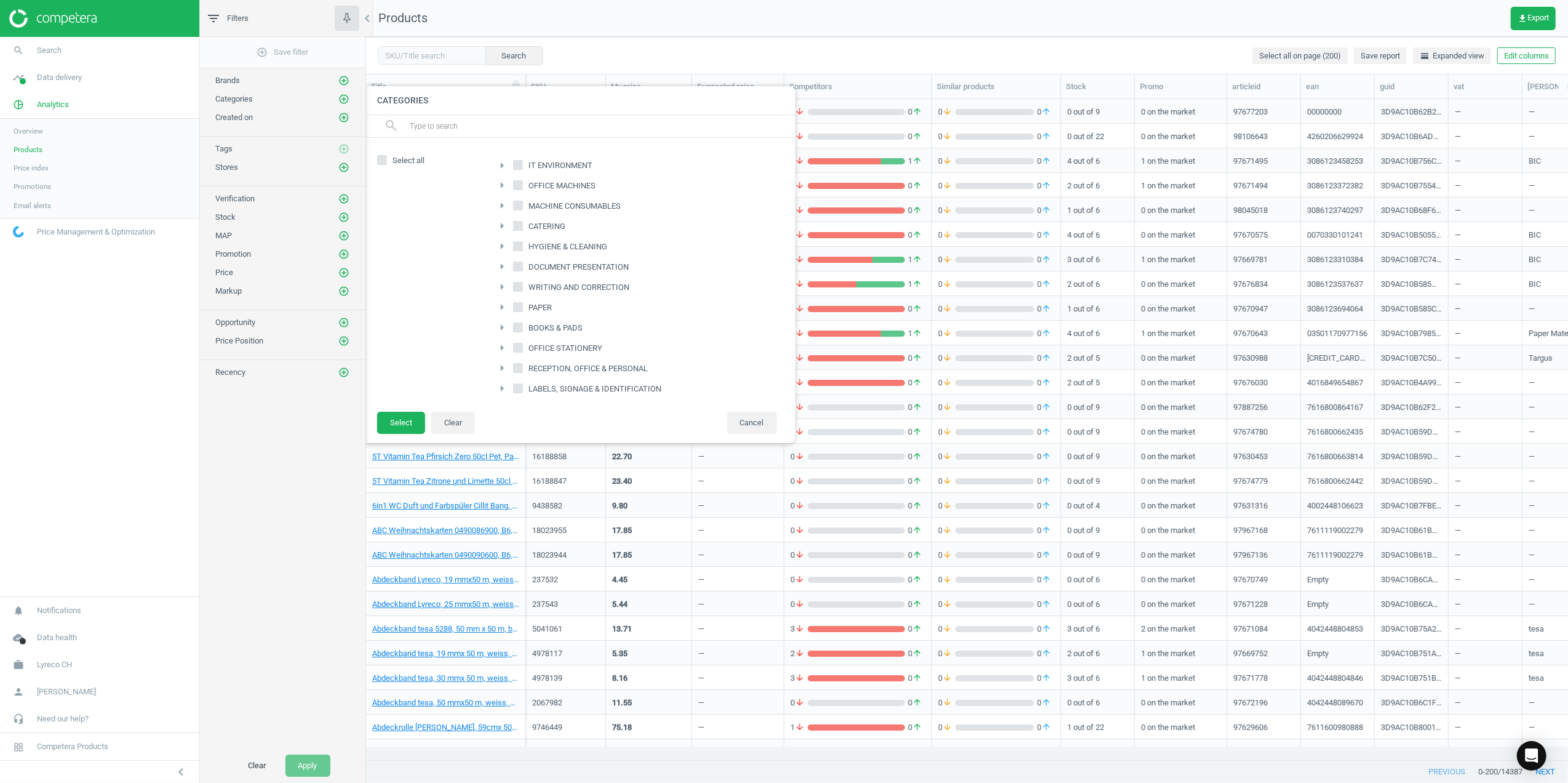
click at [515, 249] on input "HYGIENE & CLEANING" at bounding box center [518, 247] width 8 height 8
checkbox input "true"
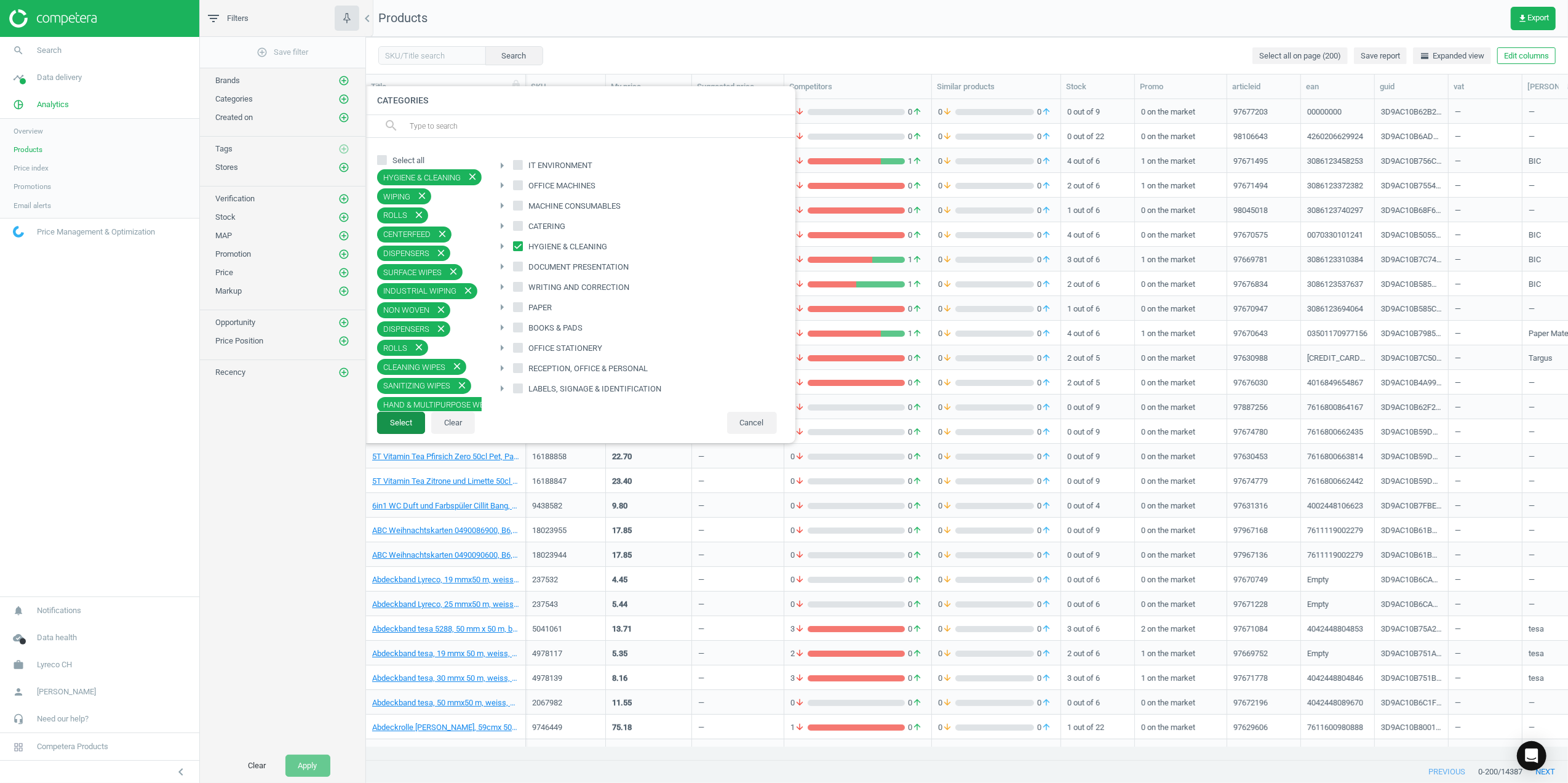
click at [404, 427] on button "Select" at bounding box center [400, 423] width 48 height 22
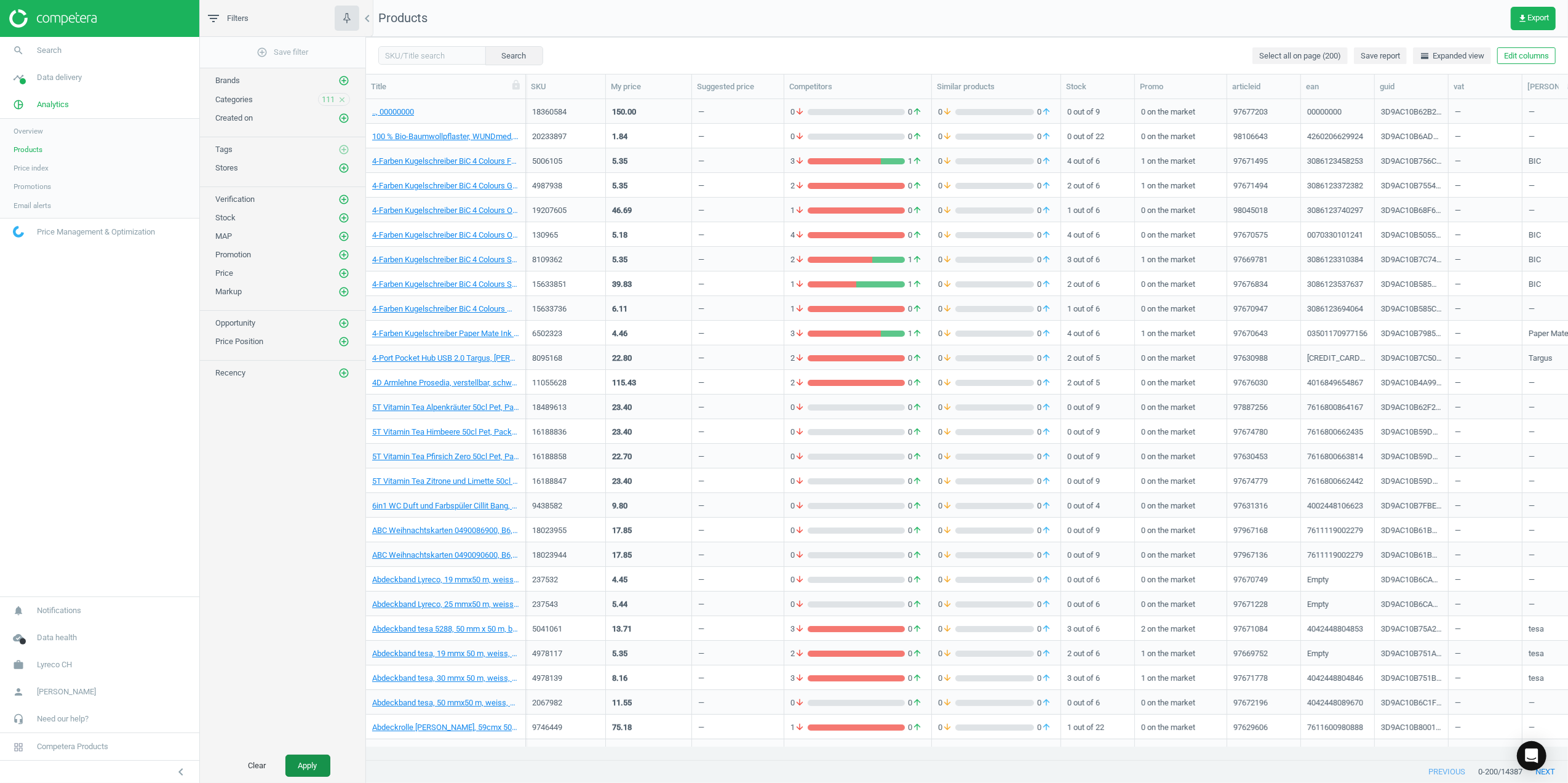
click at [309, 756] on button "Apply" at bounding box center [308, 766] width 45 height 22
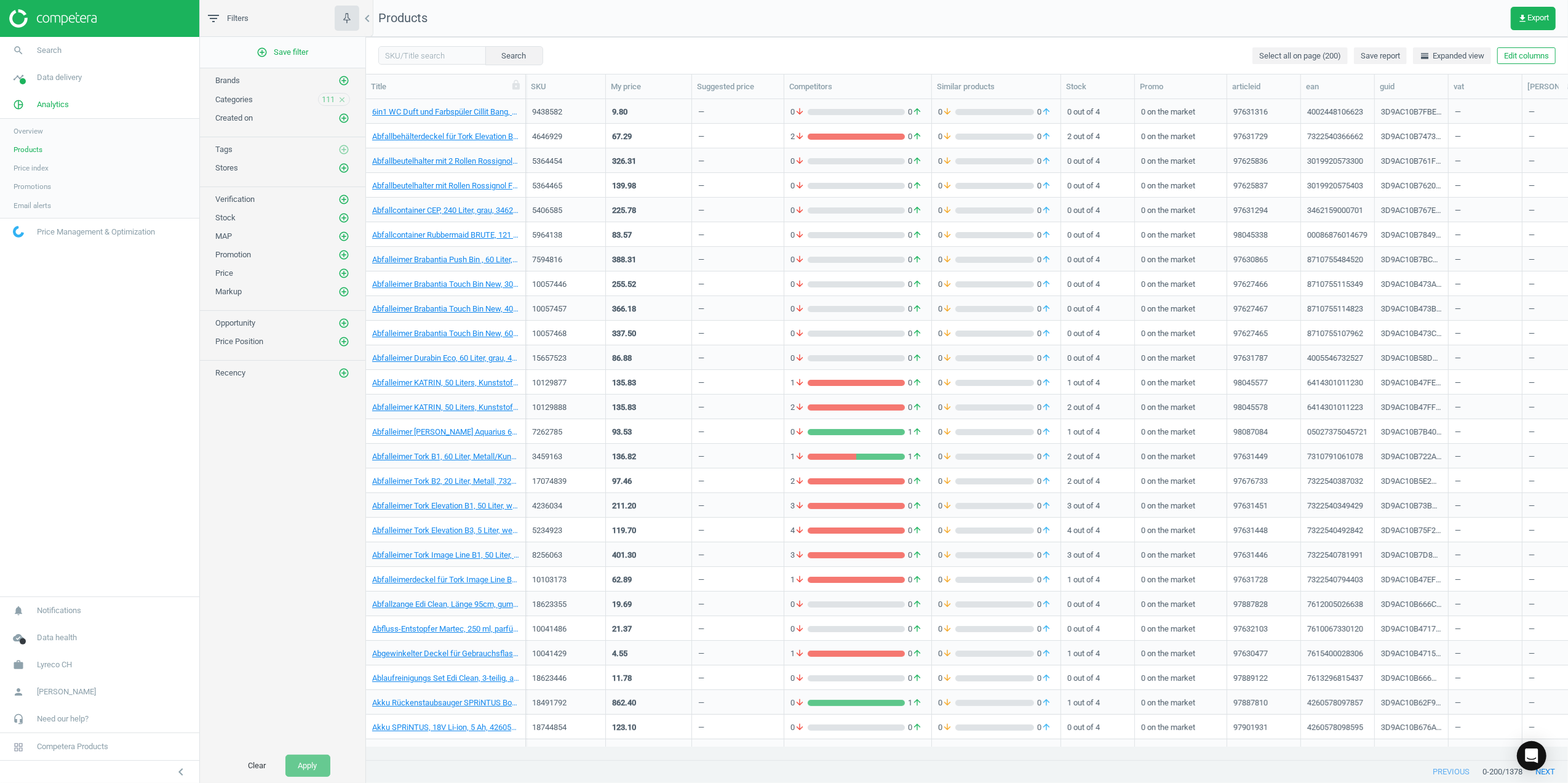
click at [28, 166] on span "Price index" at bounding box center [31, 168] width 35 height 10
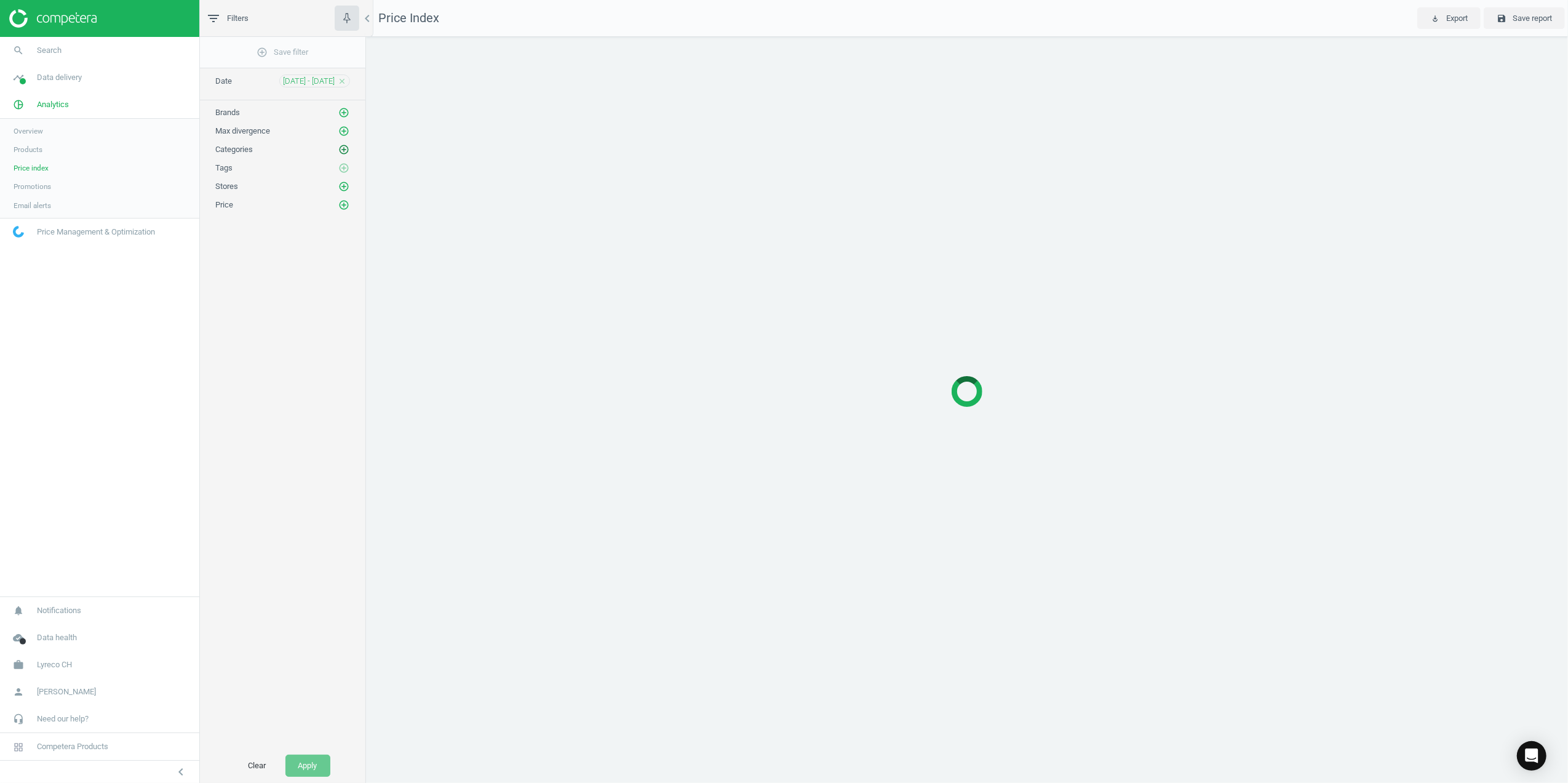
click at [344, 148] on icon "add_circle_outline" at bounding box center [344, 150] width 11 height 11
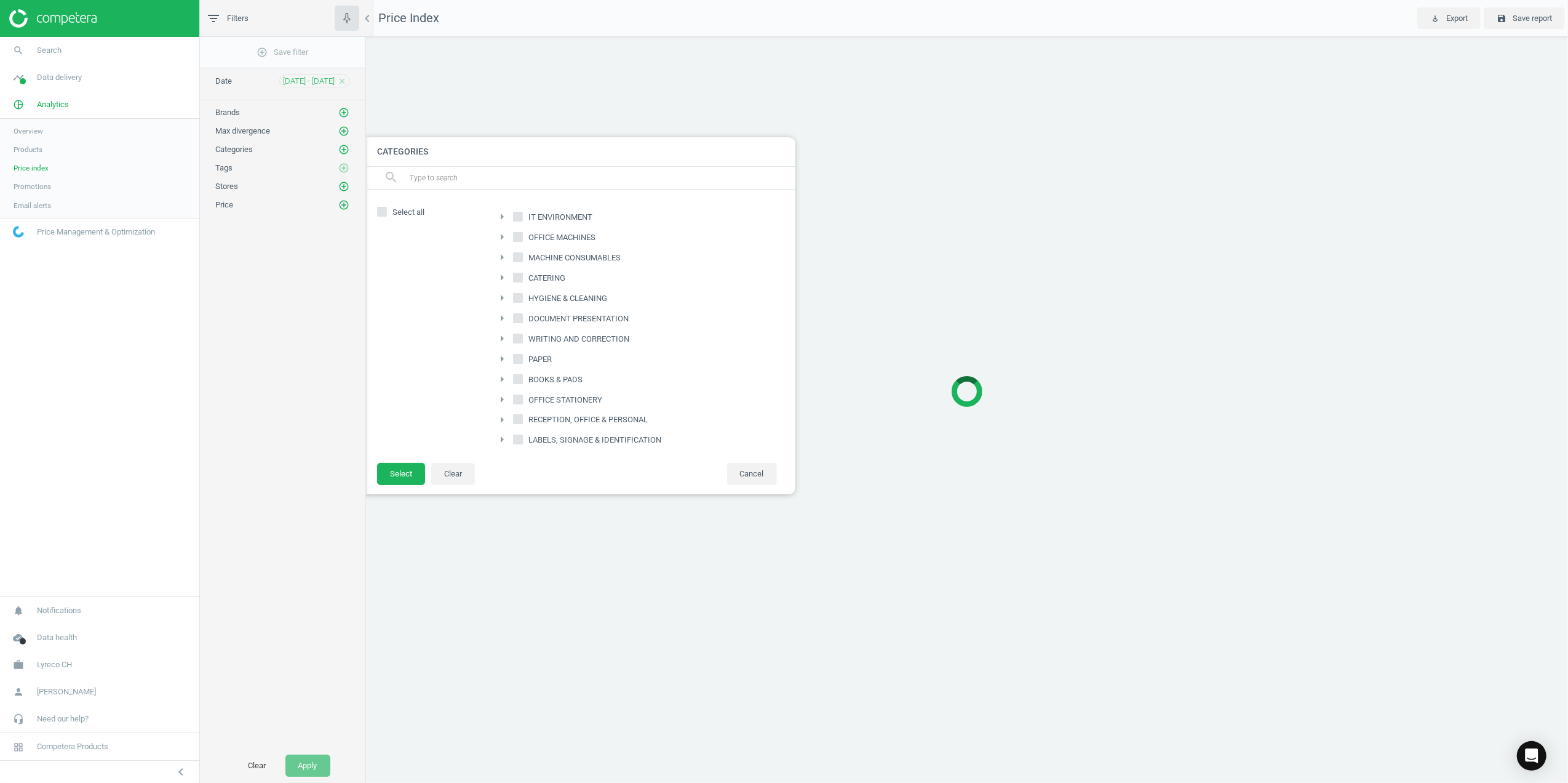
click at [517, 256] on input "MACHINE CONSUMABLES" at bounding box center [518, 257] width 8 height 8
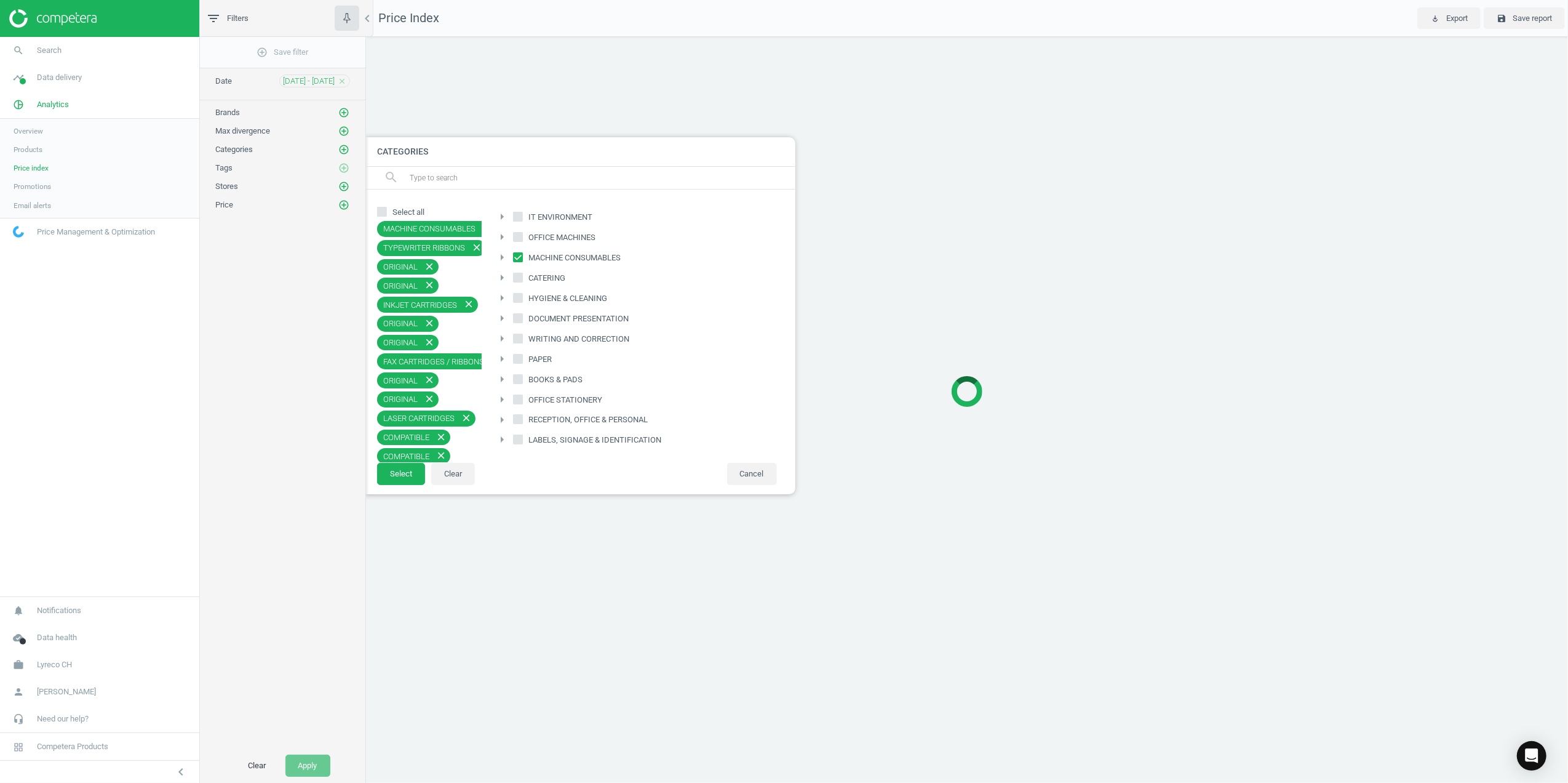
click at [517, 254] on icon at bounding box center [518, 257] width 10 height 10
click at [517, 254] on input "MACHINE CONSUMABLES" at bounding box center [518, 257] width 8 height 8
checkbox input "false"
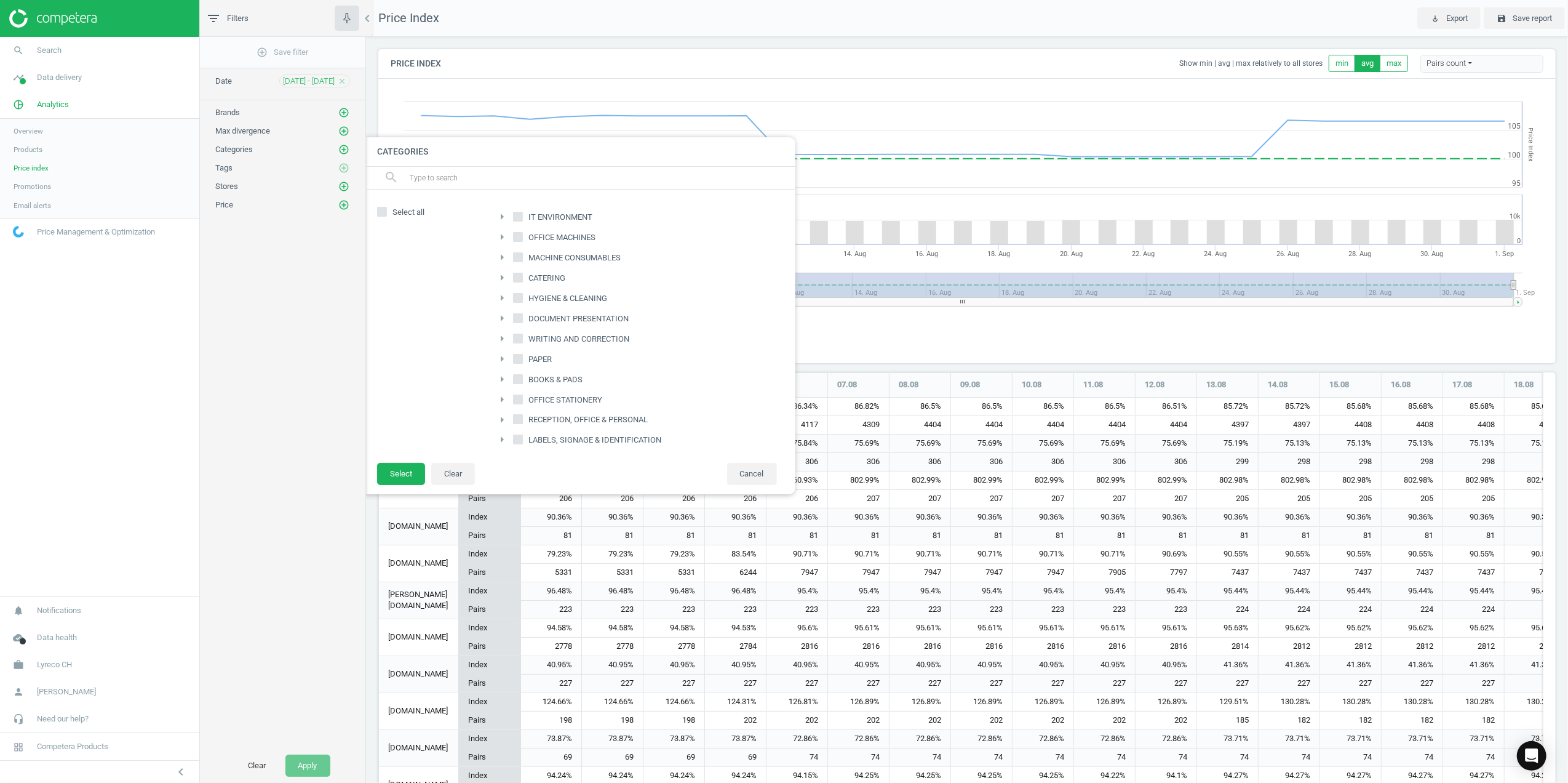
click at [522, 301] on input "HYGIENE & CLEANING" at bounding box center [518, 298] width 8 height 8
checkbox input "true"
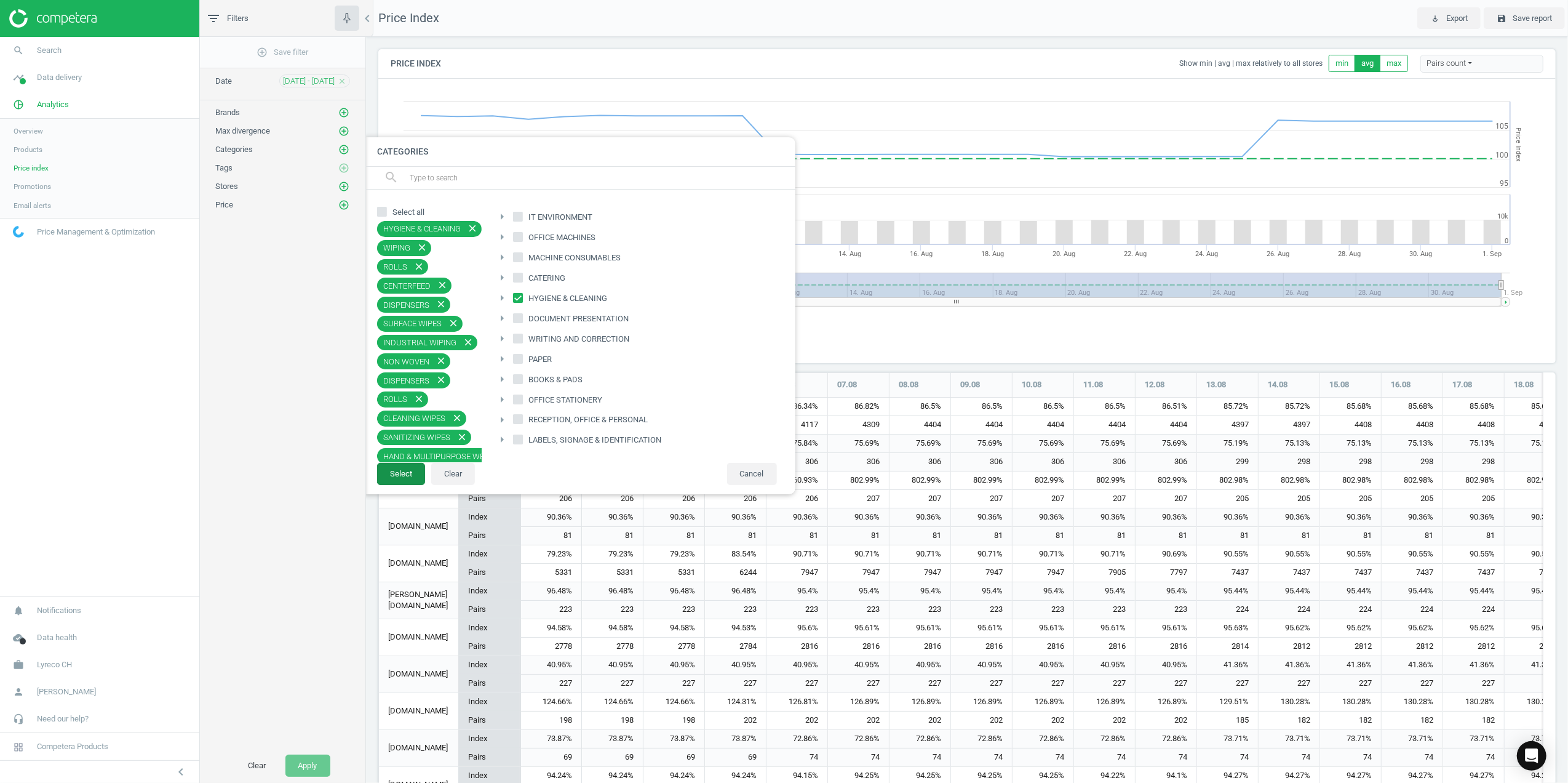
click at [407, 466] on button "Select" at bounding box center [400, 474] width 48 height 22
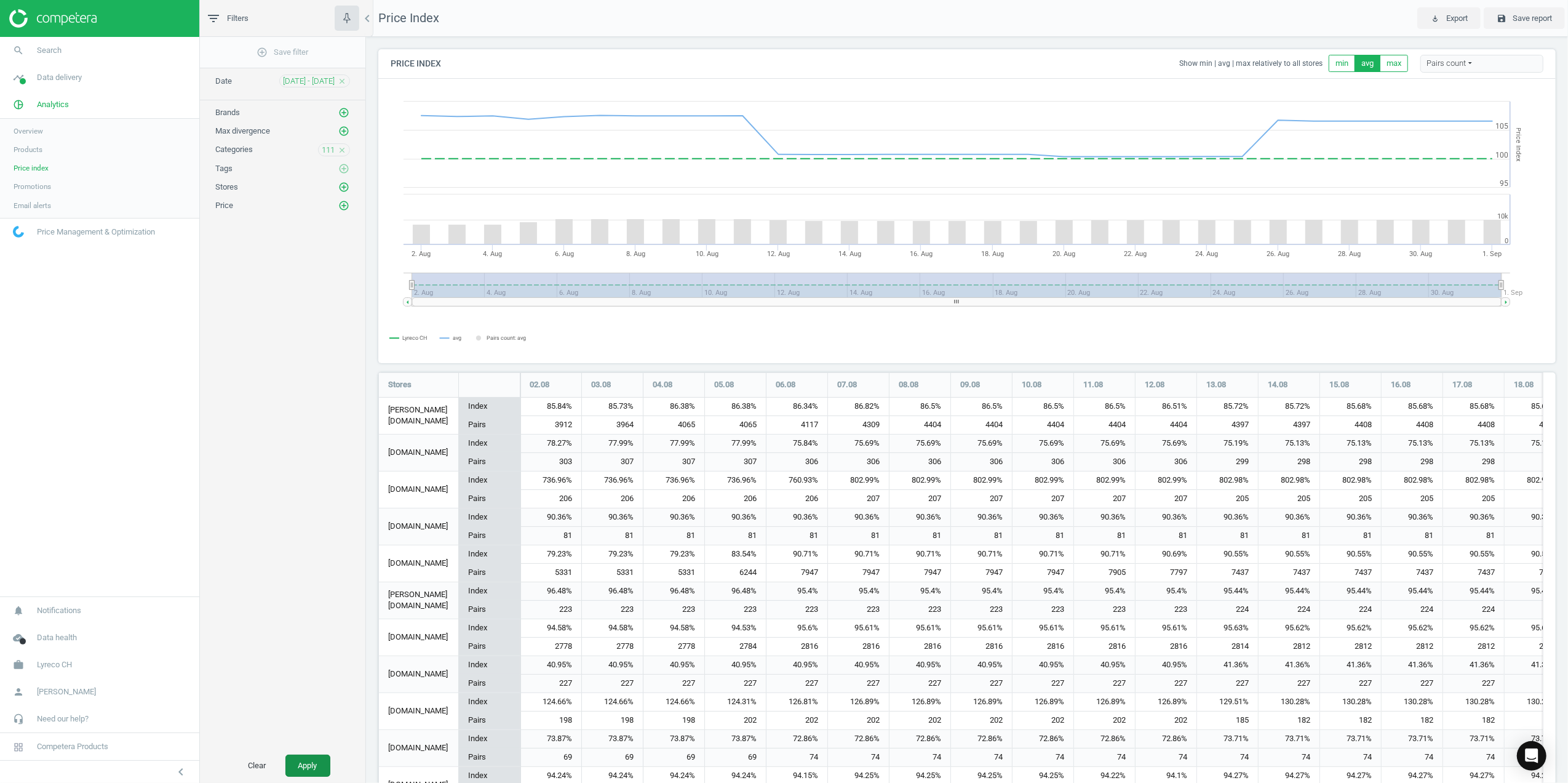
click at [310, 756] on button "Apply" at bounding box center [308, 766] width 45 height 22
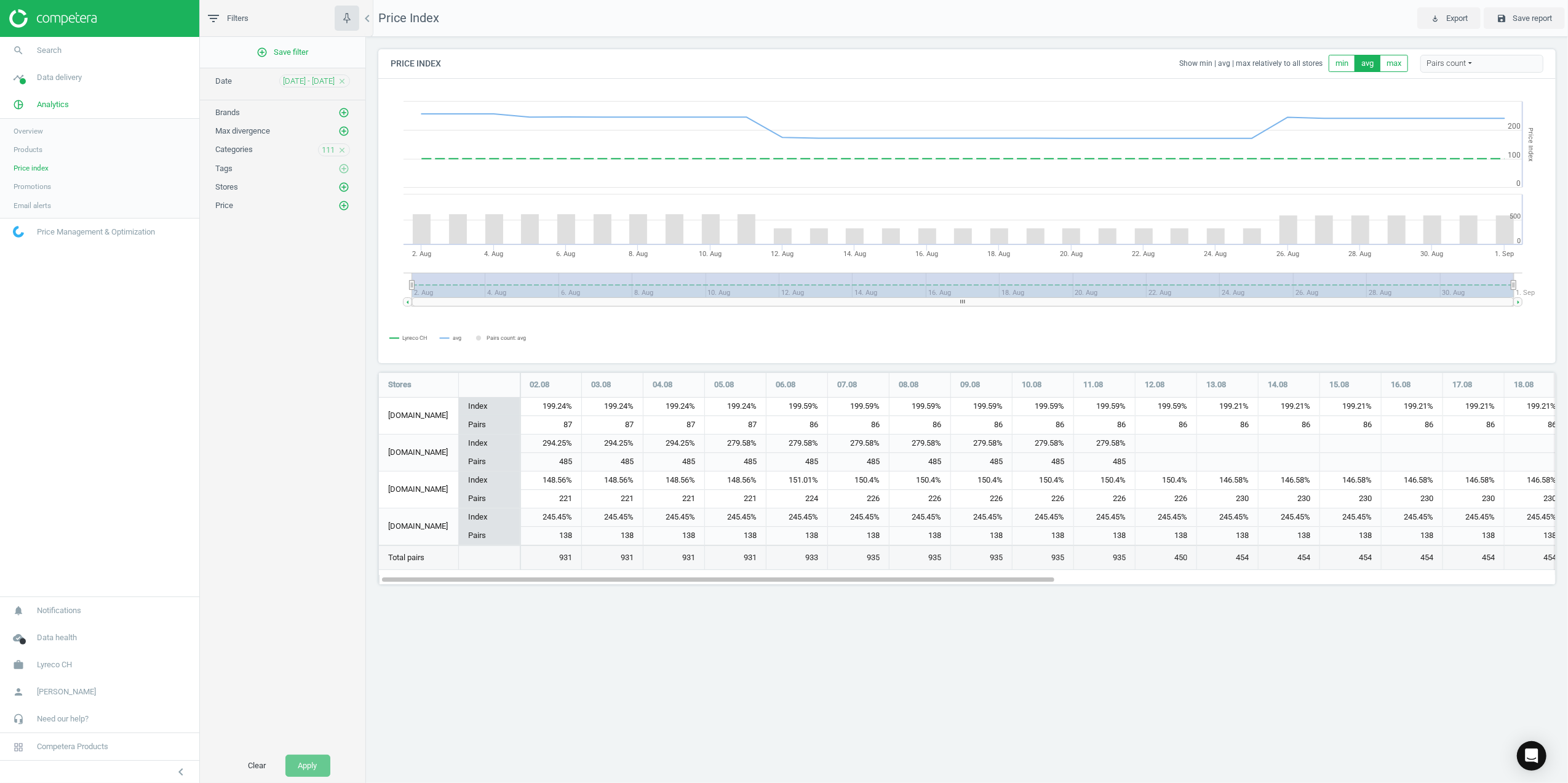
scroll to position [237, 1202]
drag, startPoint x: 55, startPoint y: 106, endPoint x: 24, endPoint y: 112, distance: 31.6
click at [55, 106] on span "Analytics" at bounding box center [53, 105] width 32 height 11
click at [13, 100] on icon "pie_chart_outlined" at bounding box center [19, 105] width 24 height 24
click at [15, 80] on icon "timeline" at bounding box center [19, 78] width 24 height 24
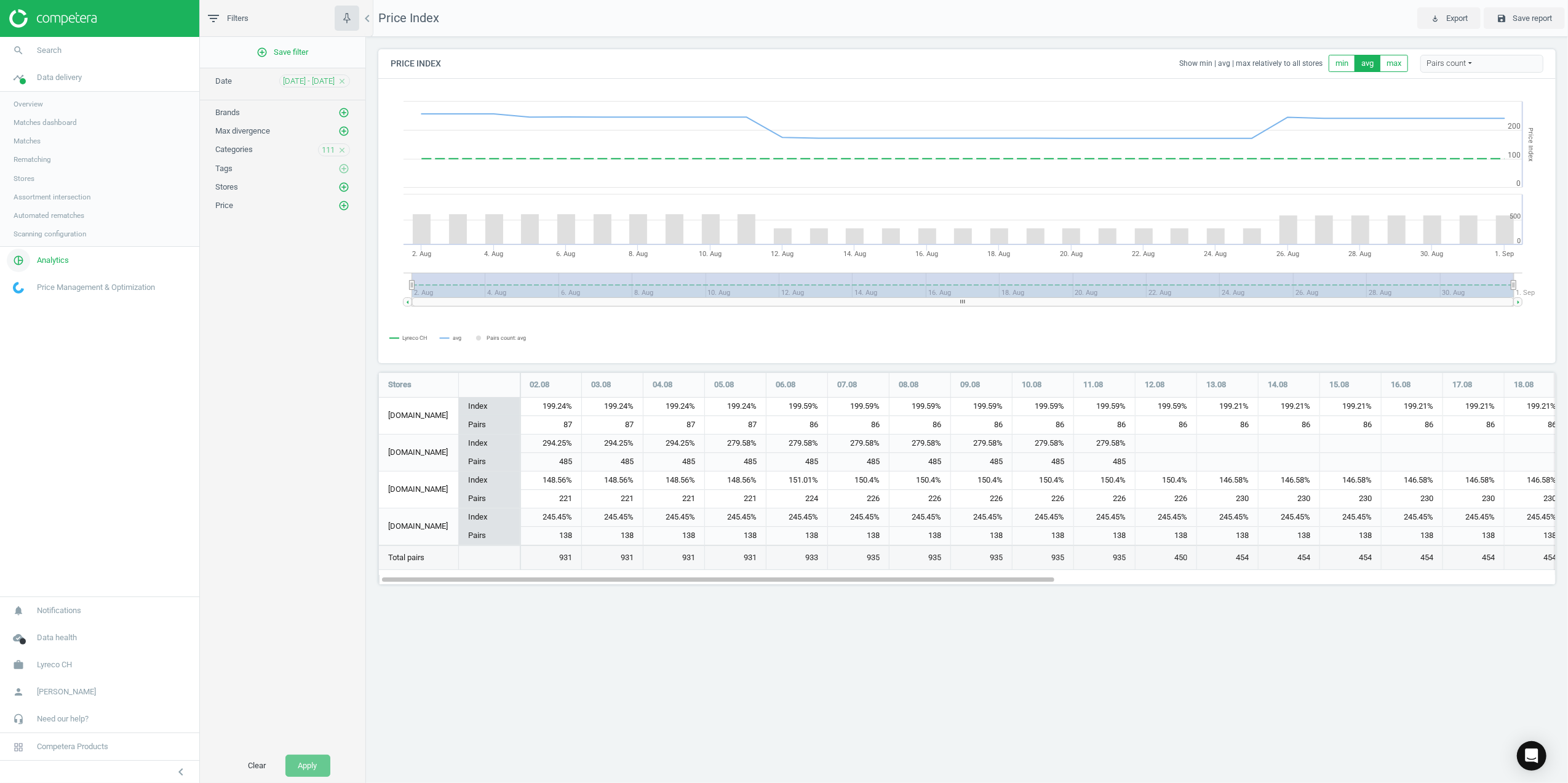
click at [17, 259] on icon "pie_chart_outlined" at bounding box center [19, 261] width 24 height 24
click at [36, 132] on span "Overview" at bounding box center [28, 131] width 30 height 10
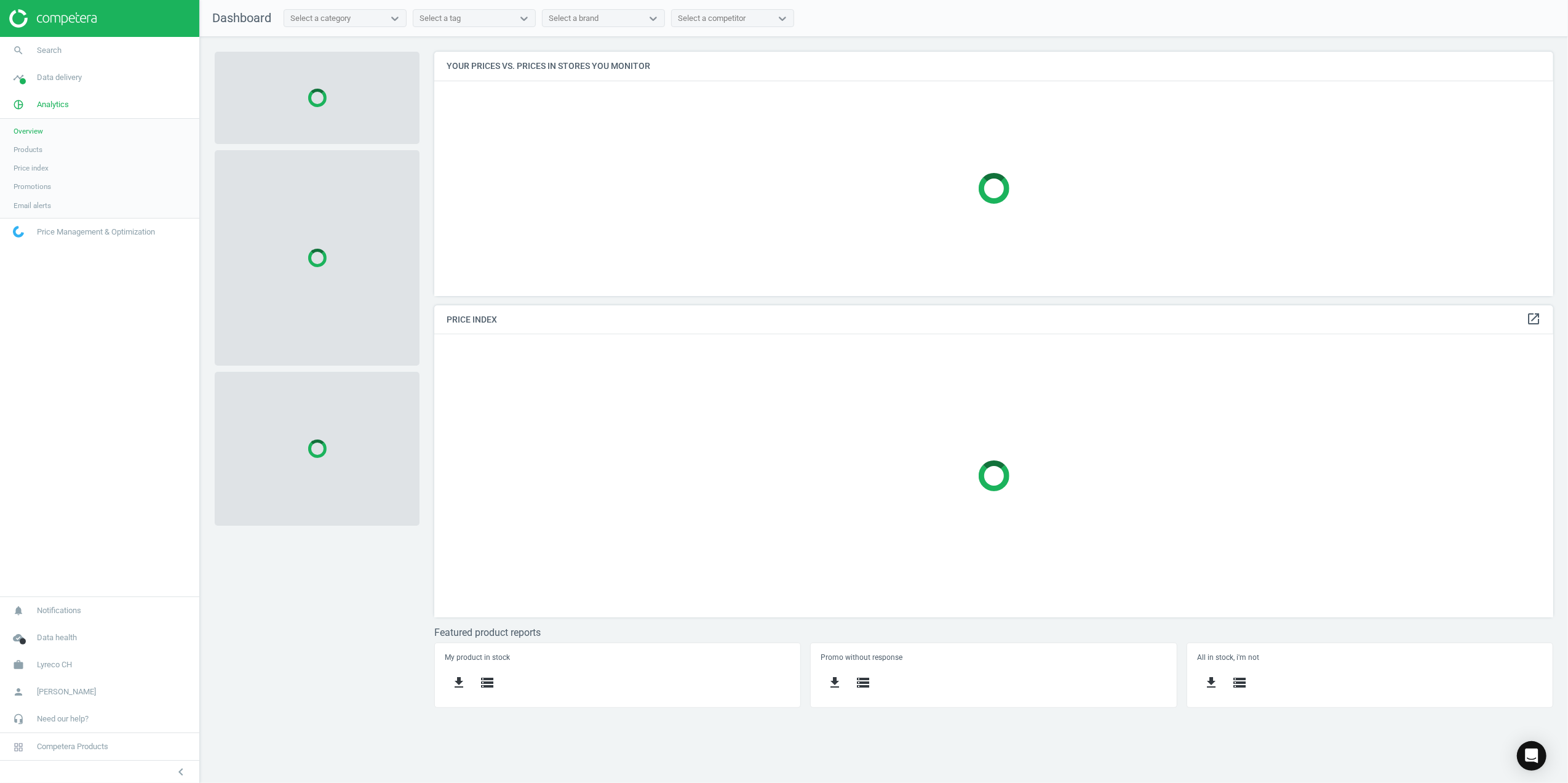
scroll to position [308, 1145]
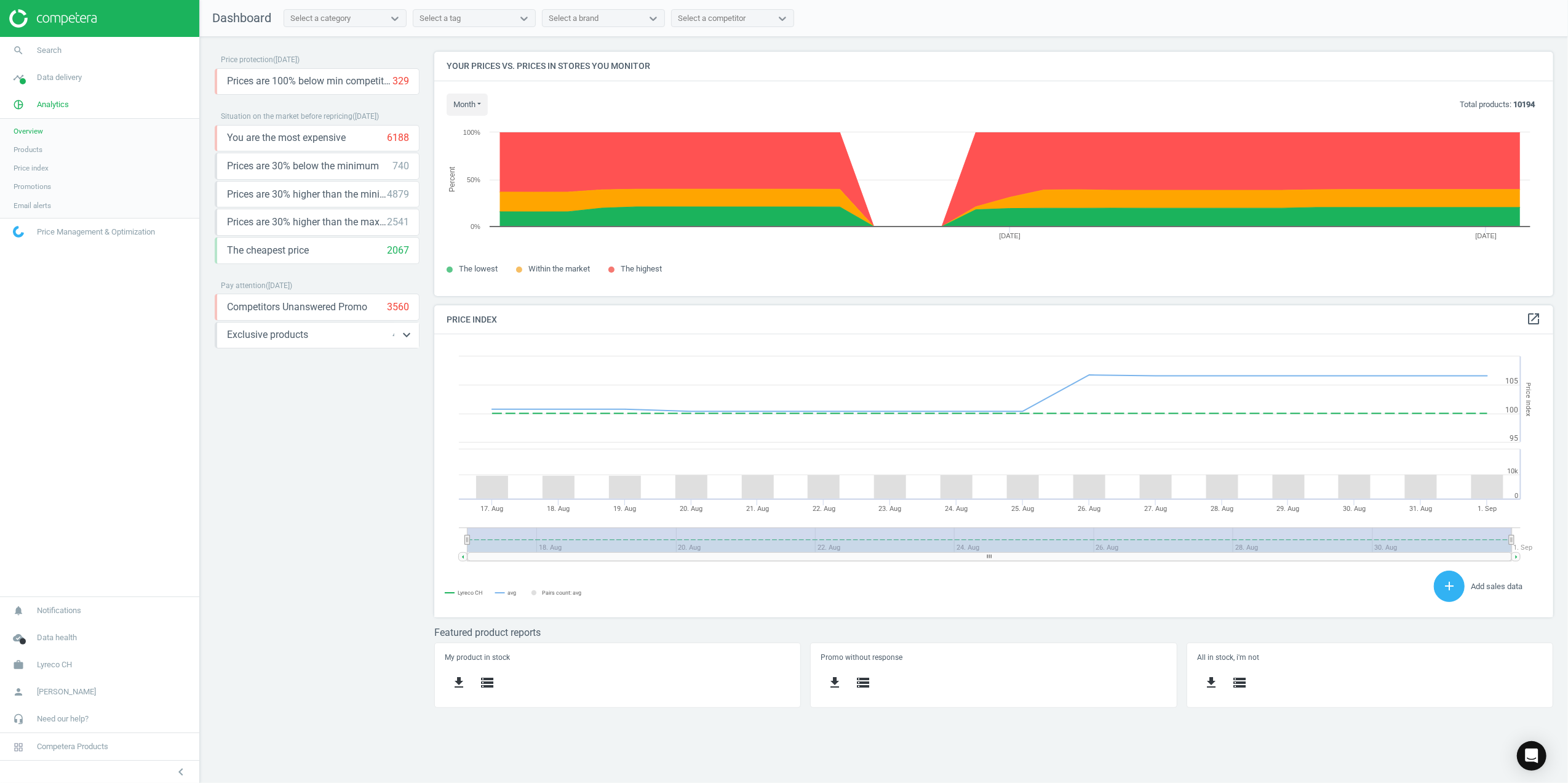
click at [266, 342] on span "Exclusive products" at bounding box center [267, 335] width 81 height 14
click at [409, 340] on icon "keyboard_arrow_down" at bounding box center [406, 335] width 15 height 15
click at [263, 365] on icon "storage" at bounding box center [269, 362] width 15 height 15
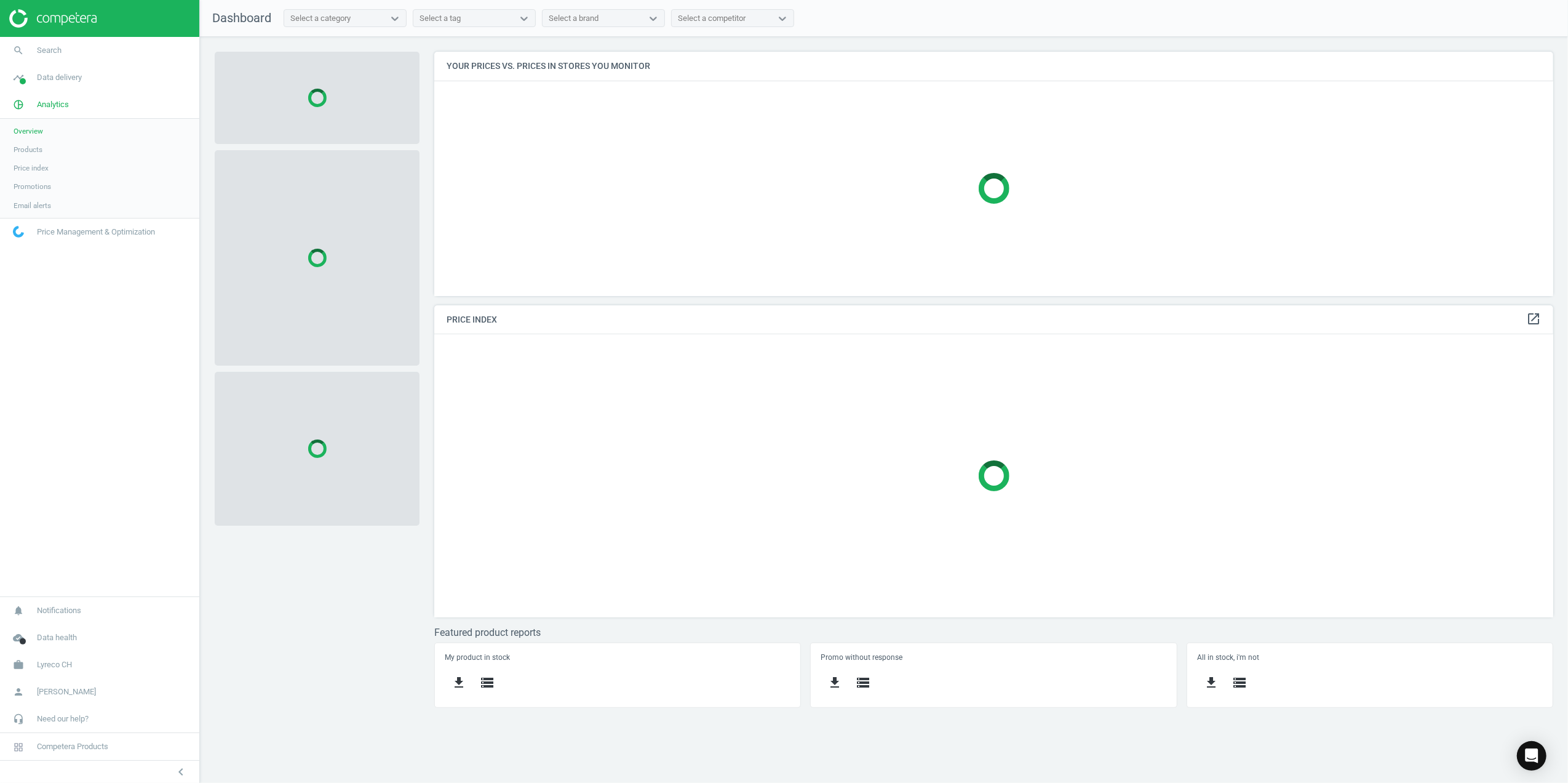
scroll to position [308, 1145]
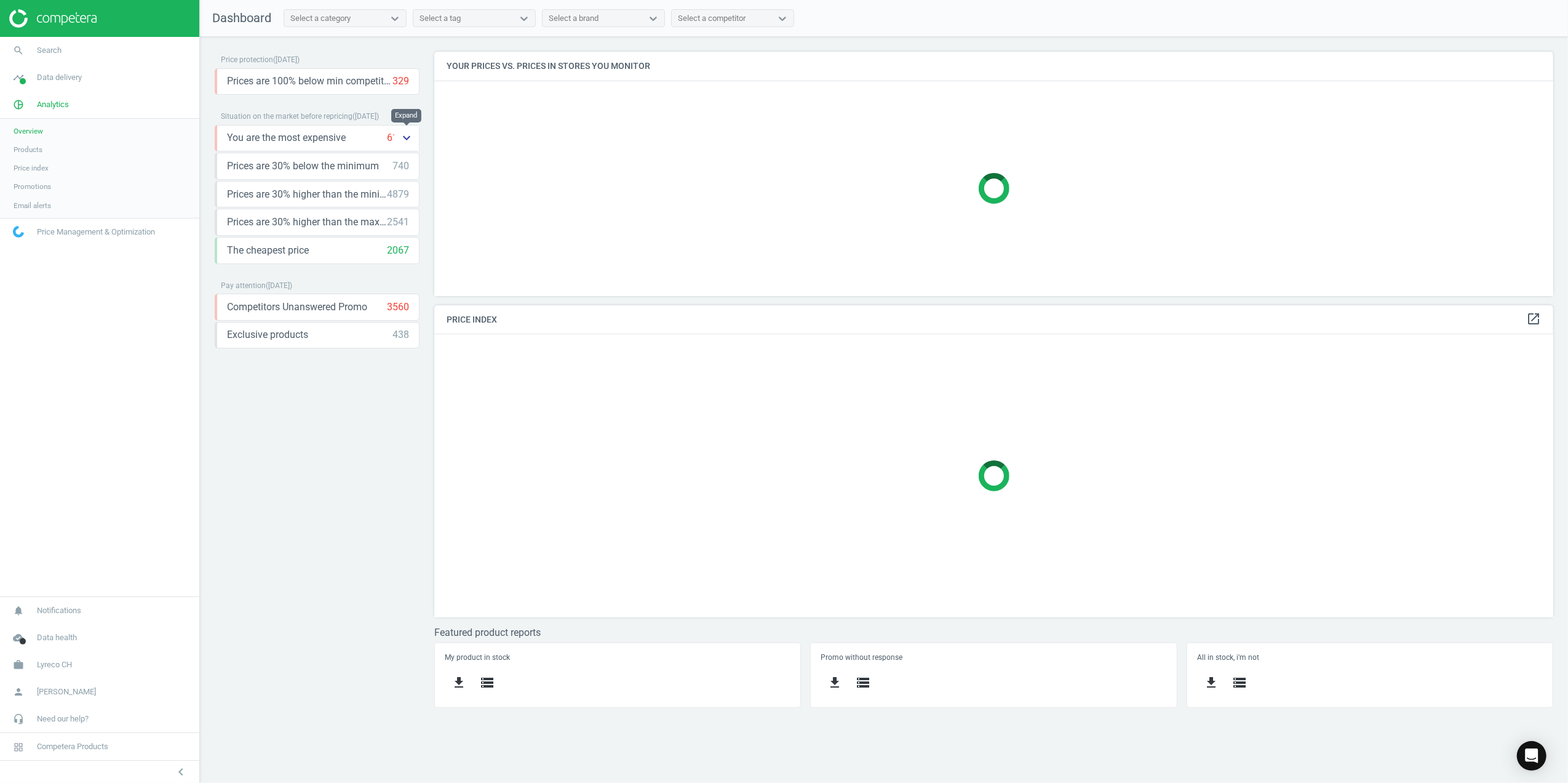
click at [411, 141] on icon "keyboard_arrow_down" at bounding box center [406, 137] width 15 height 15
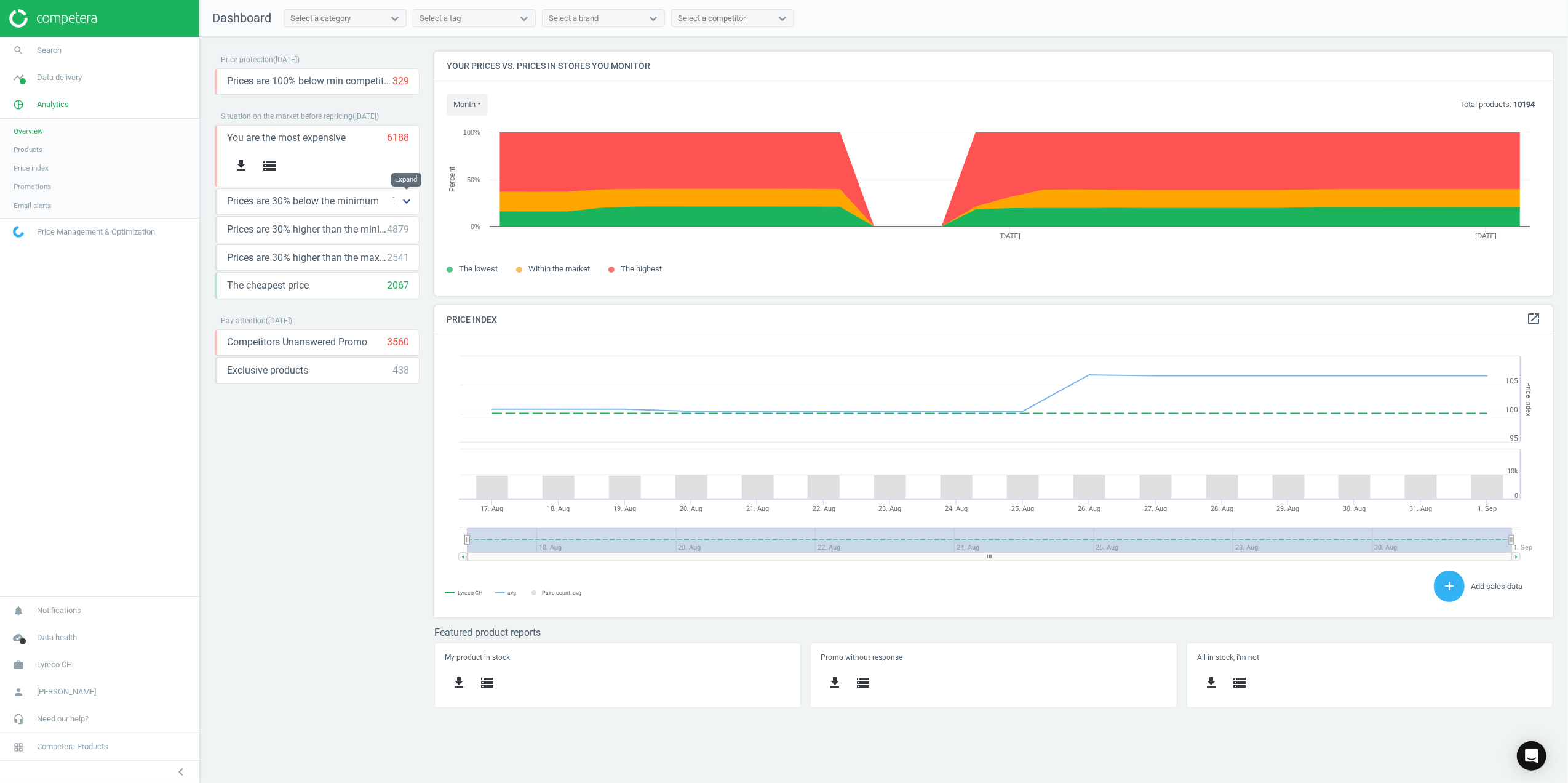
click at [404, 206] on icon "keyboard_arrow_down" at bounding box center [406, 201] width 15 height 15
click at [272, 222] on icon "storage" at bounding box center [269, 228] width 15 height 15
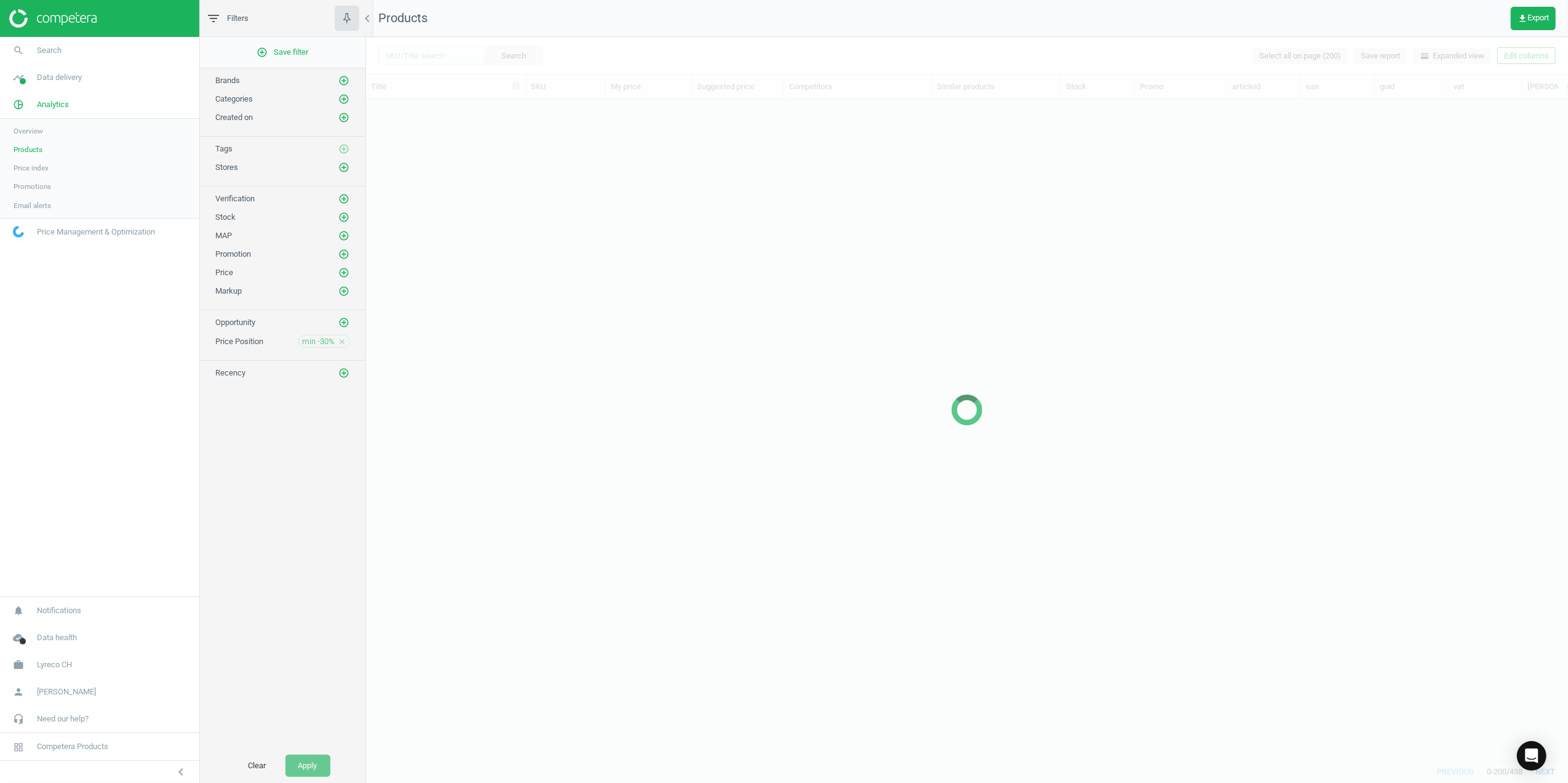
scroll to position [635, 1190]
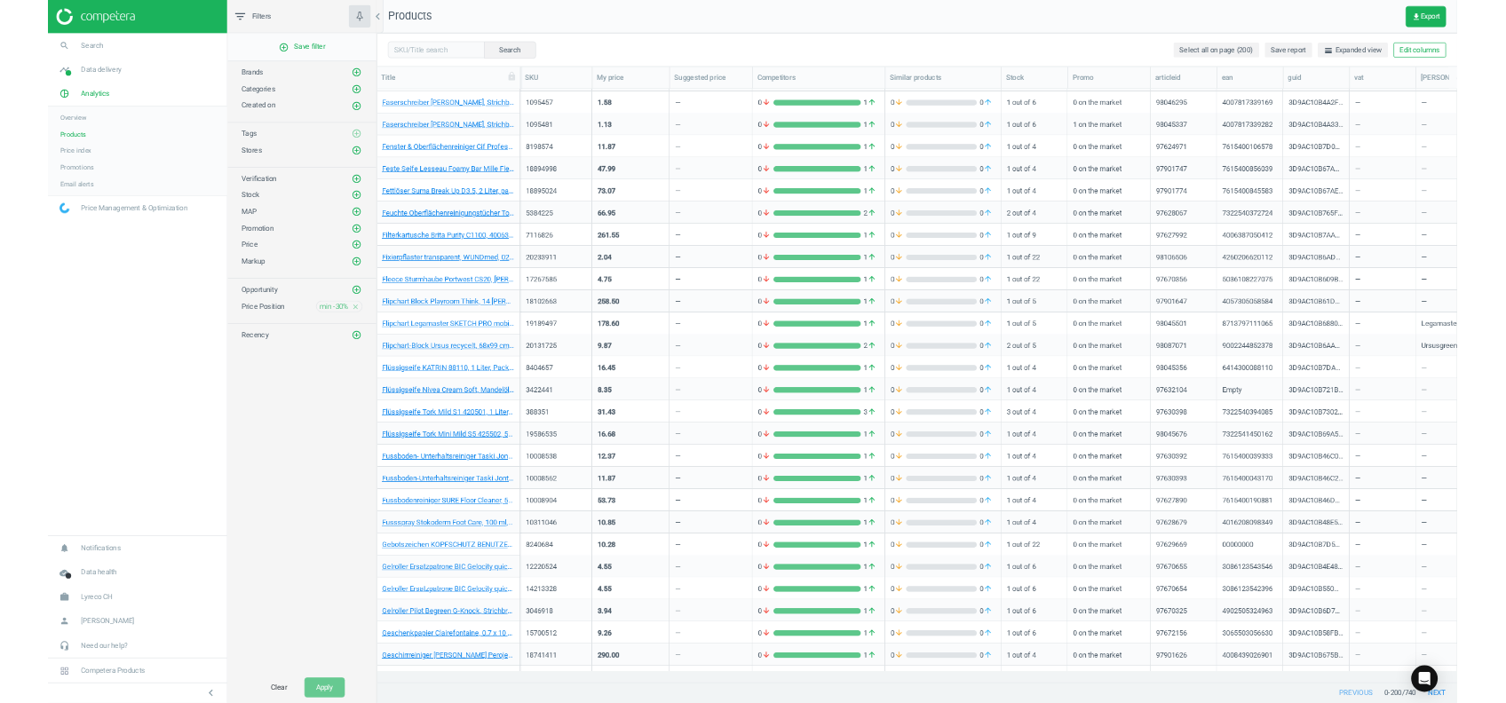
scroll to position [917, 1718]
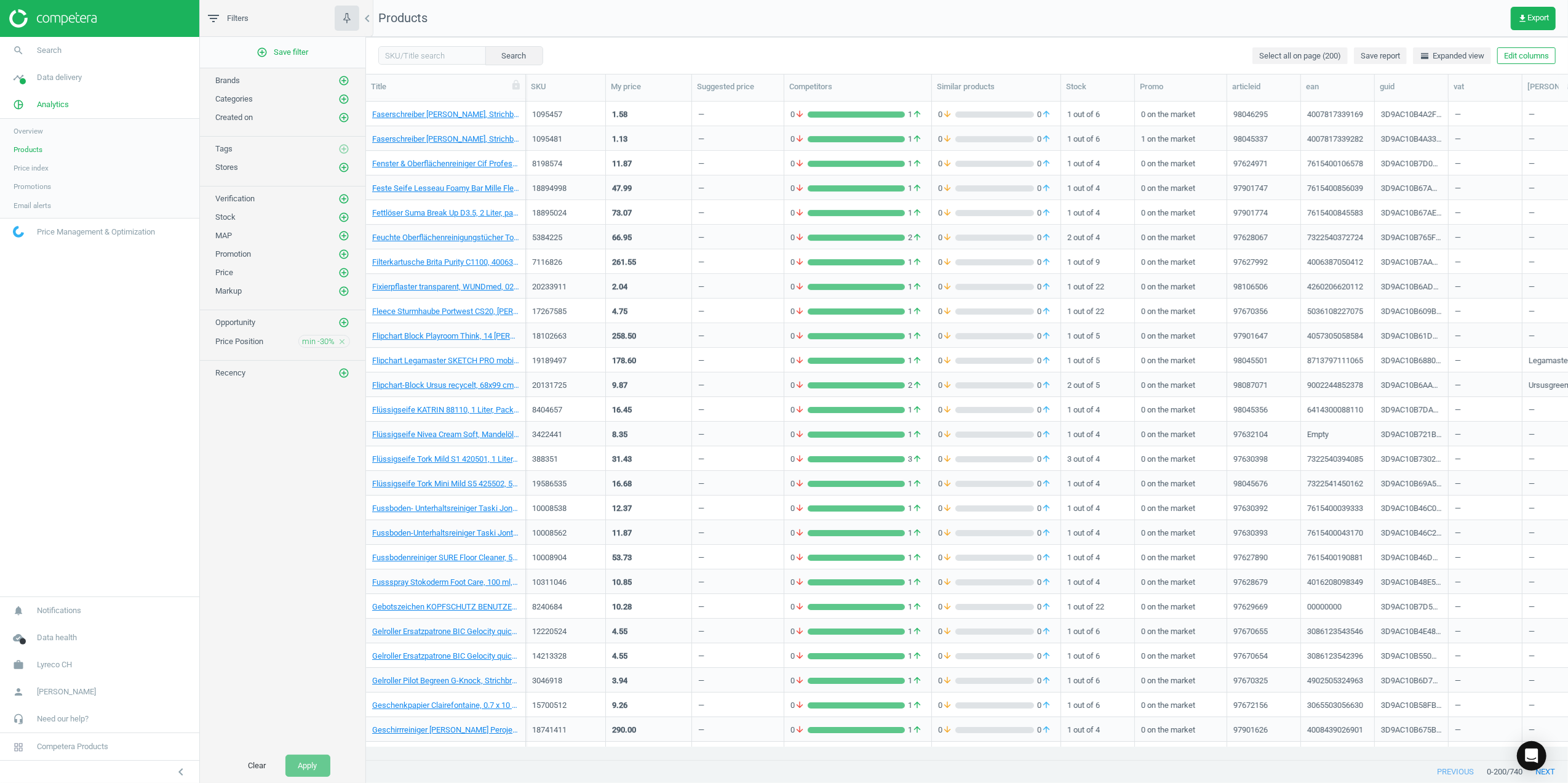
drag, startPoint x: 55, startPoint y: 229, endPoint x: 63, endPoint y: 237, distance: 11.3
click at [55, 229] on span "Price Management & Optimization" at bounding box center [96, 232] width 118 height 11
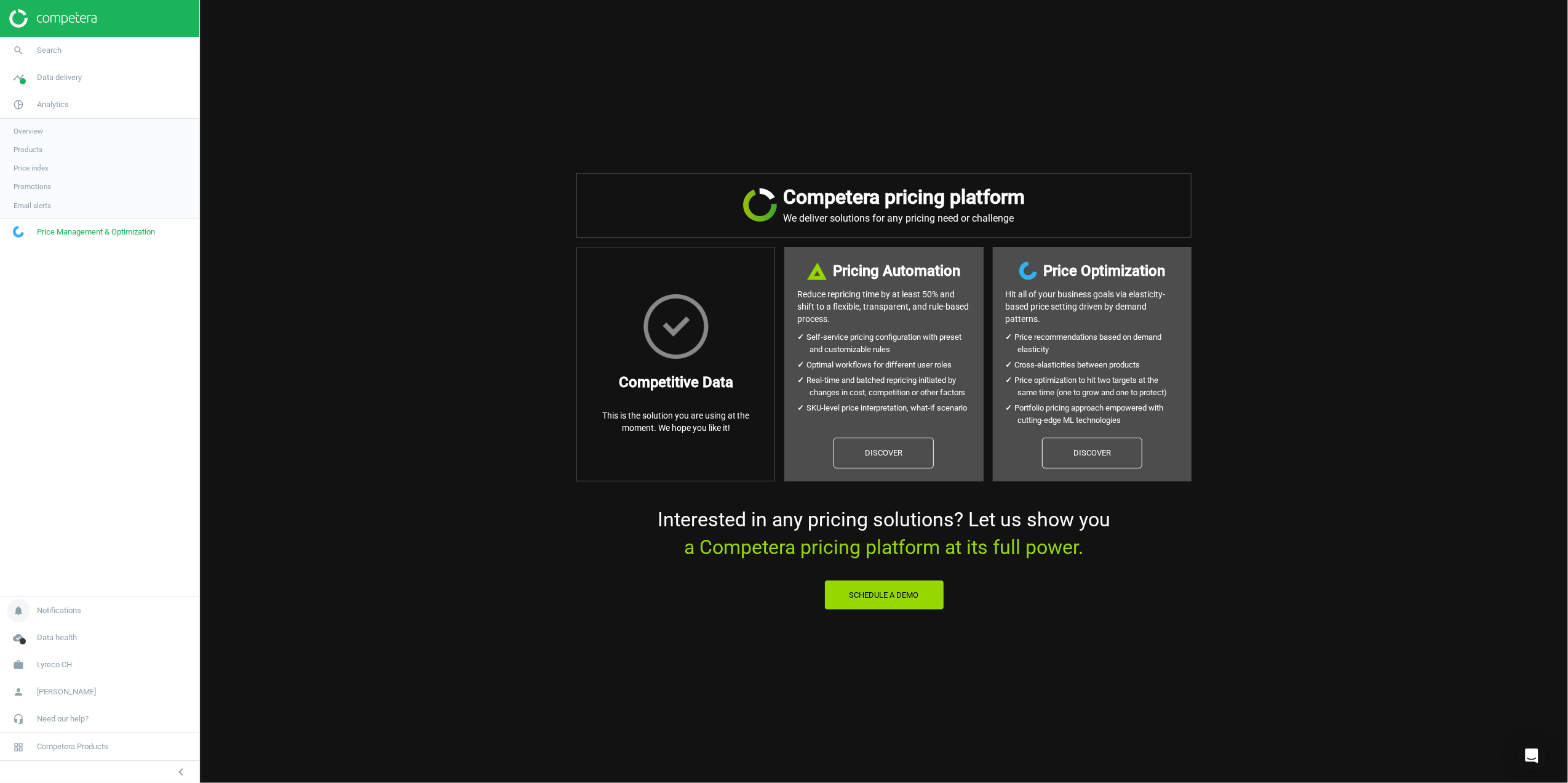
click at [74, 615] on link "notifications Notifications" at bounding box center [100, 610] width 199 height 27
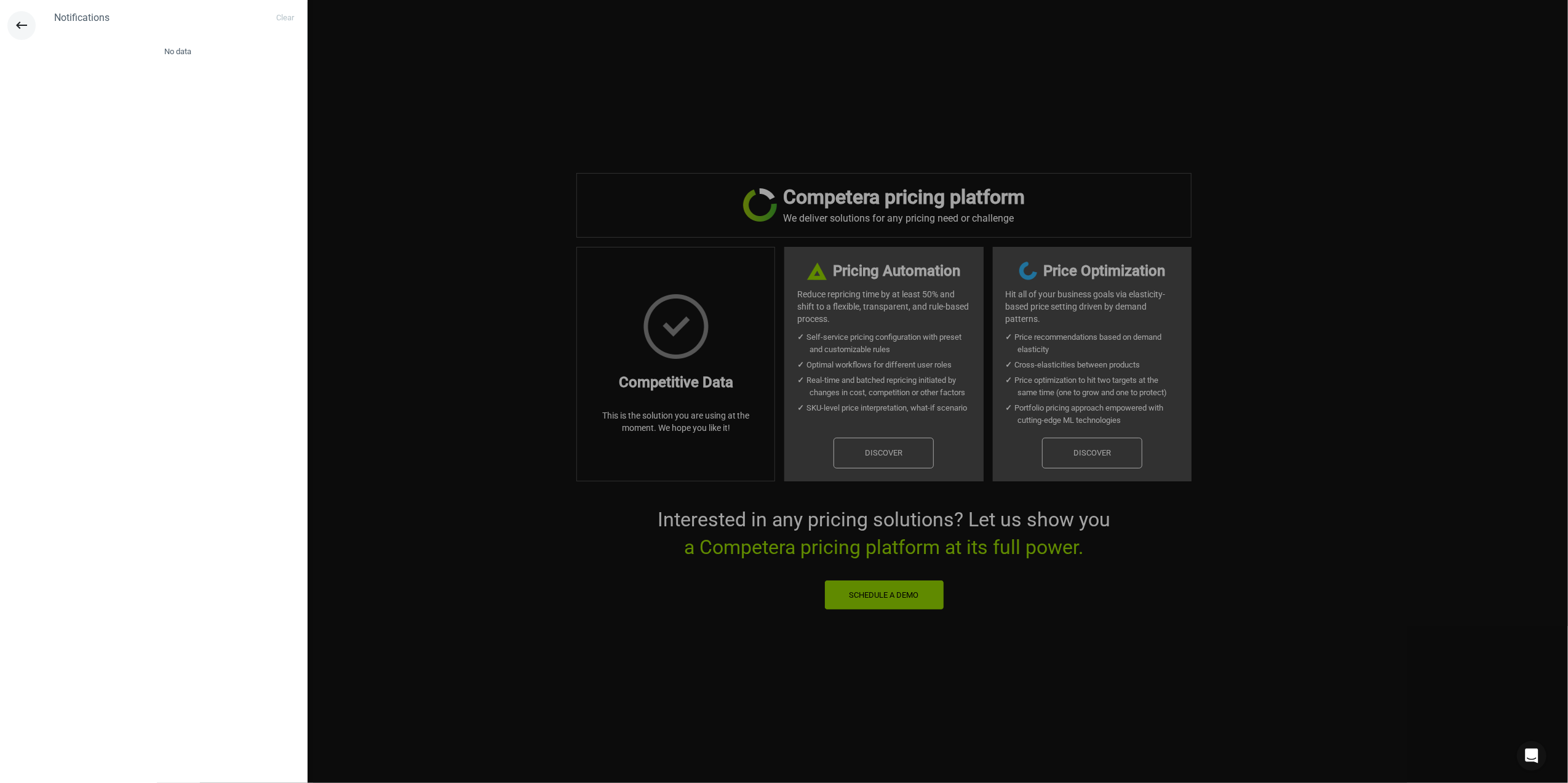
click at [17, 26] on icon "keyboard_backspace" at bounding box center [21, 25] width 15 height 15
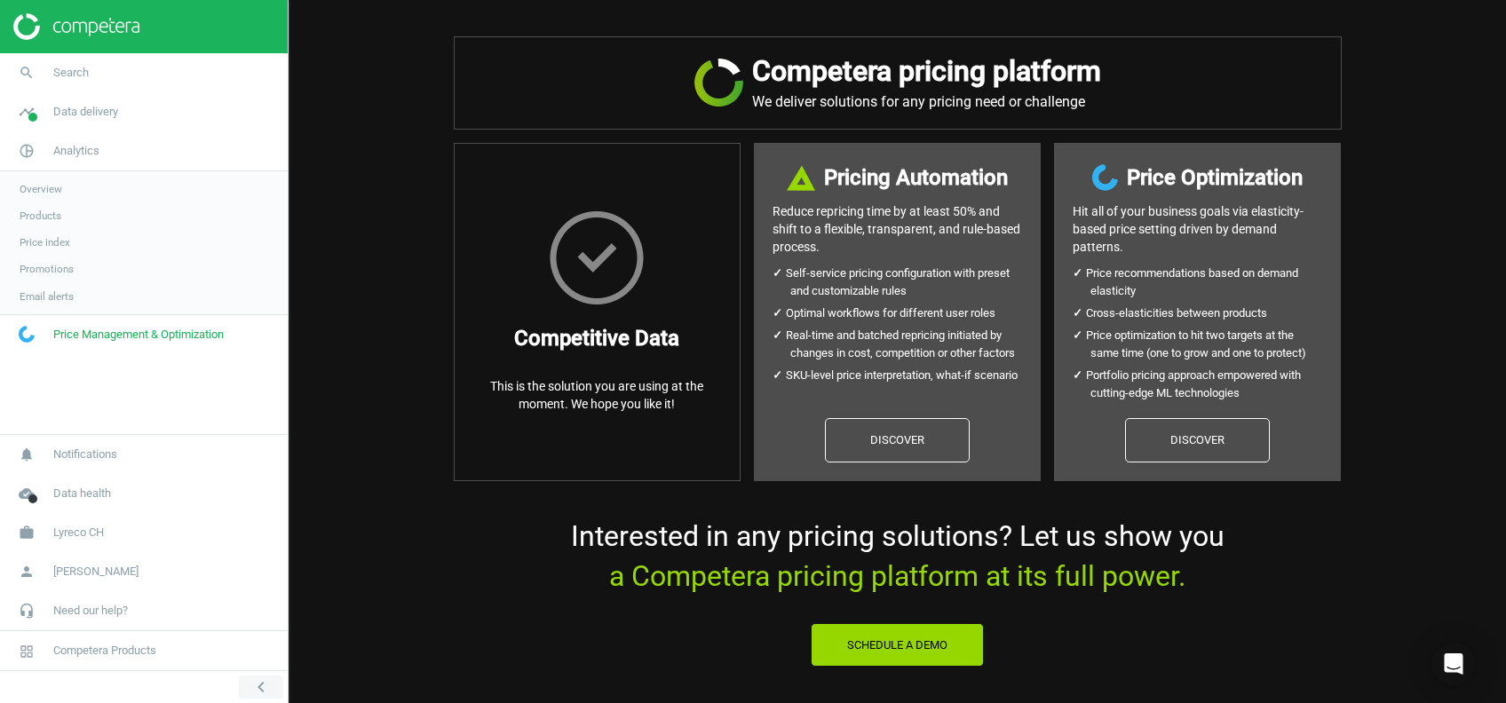
click at [257, 691] on icon "chevron_left" at bounding box center [260, 687] width 21 height 21
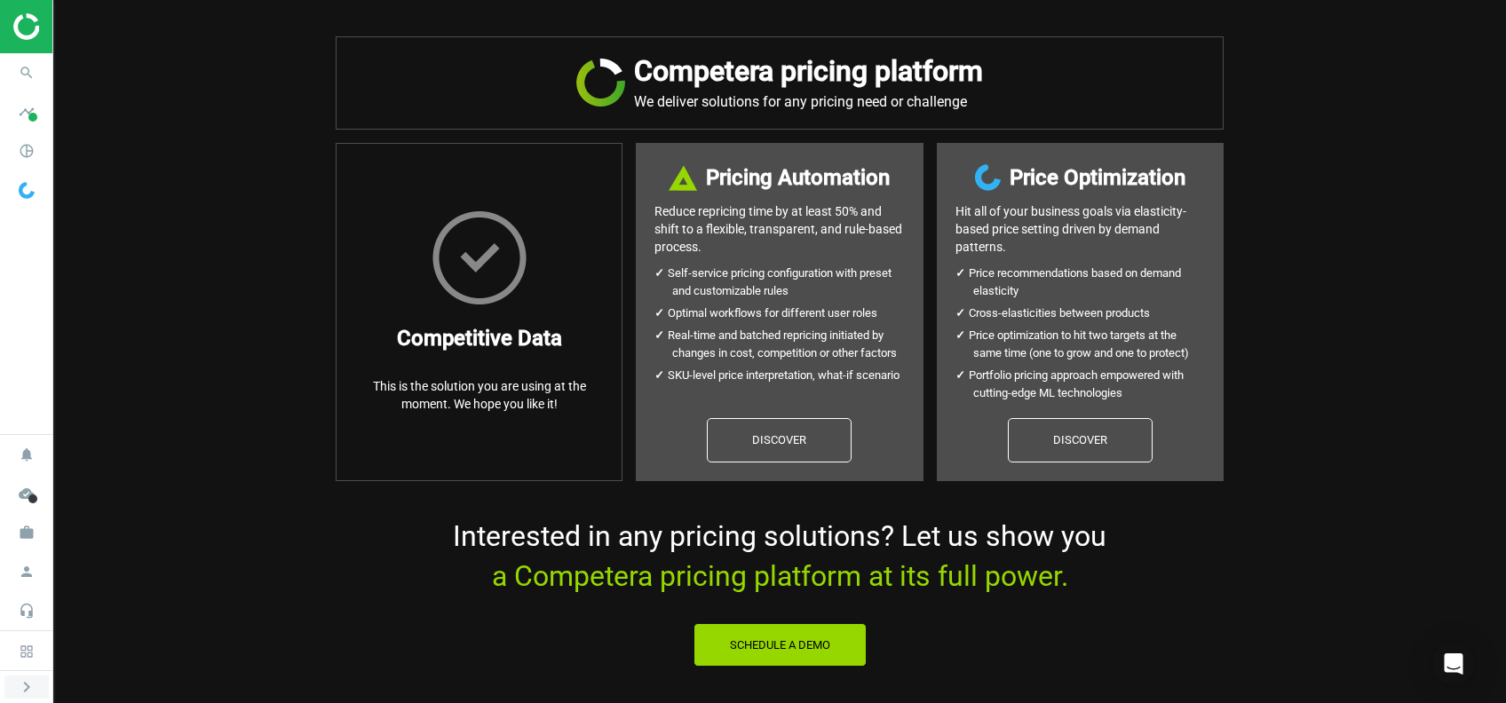
click at [21, 691] on icon "chevron_right" at bounding box center [26, 687] width 21 height 21
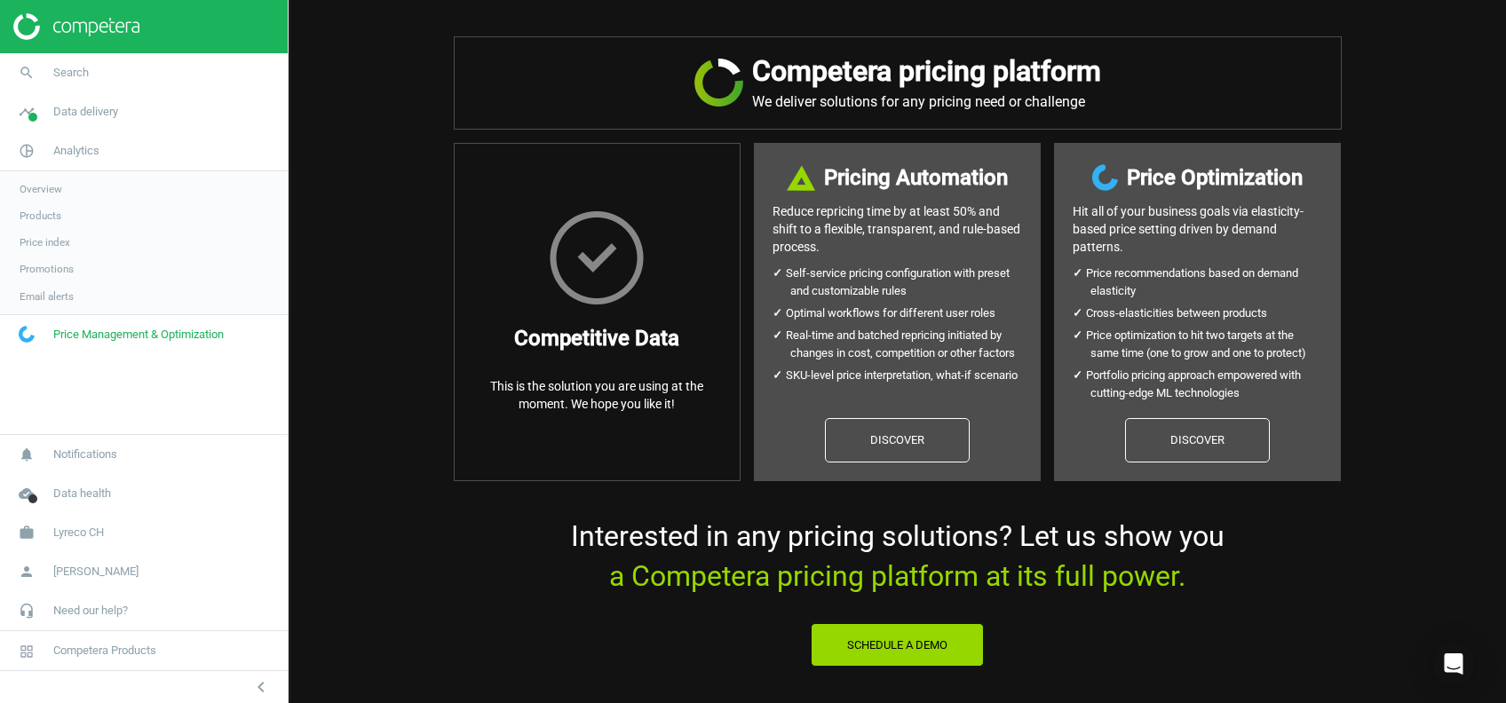
click at [60, 186] on span "Overview" at bounding box center [41, 189] width 43 height 14
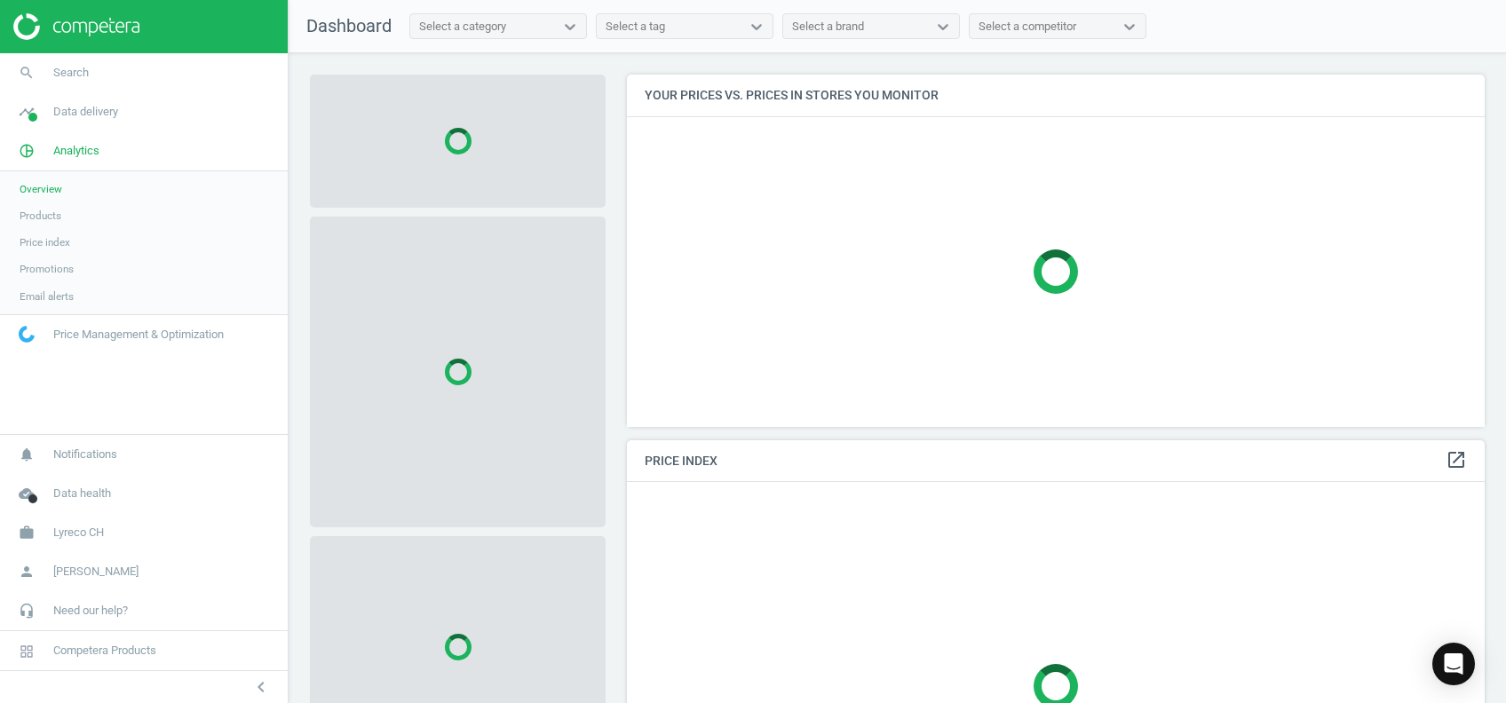
scroll to position [444, 876]
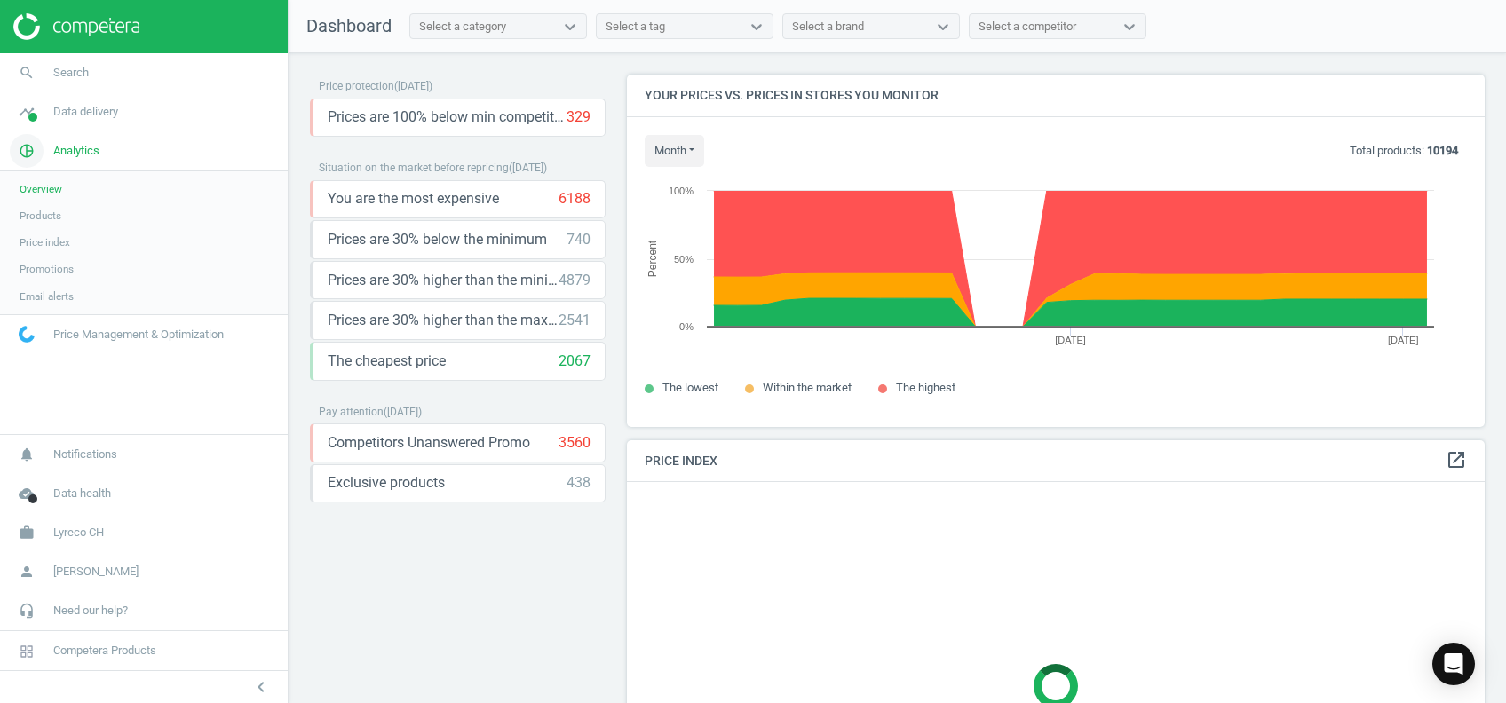
click at [64, 149] on span "Analytics" at bounding box center [76, 151] width 46 height 16
click at [25, 156] on icon "pie_chart_outlined" at bounding box center [27, 151] width 34 height 34
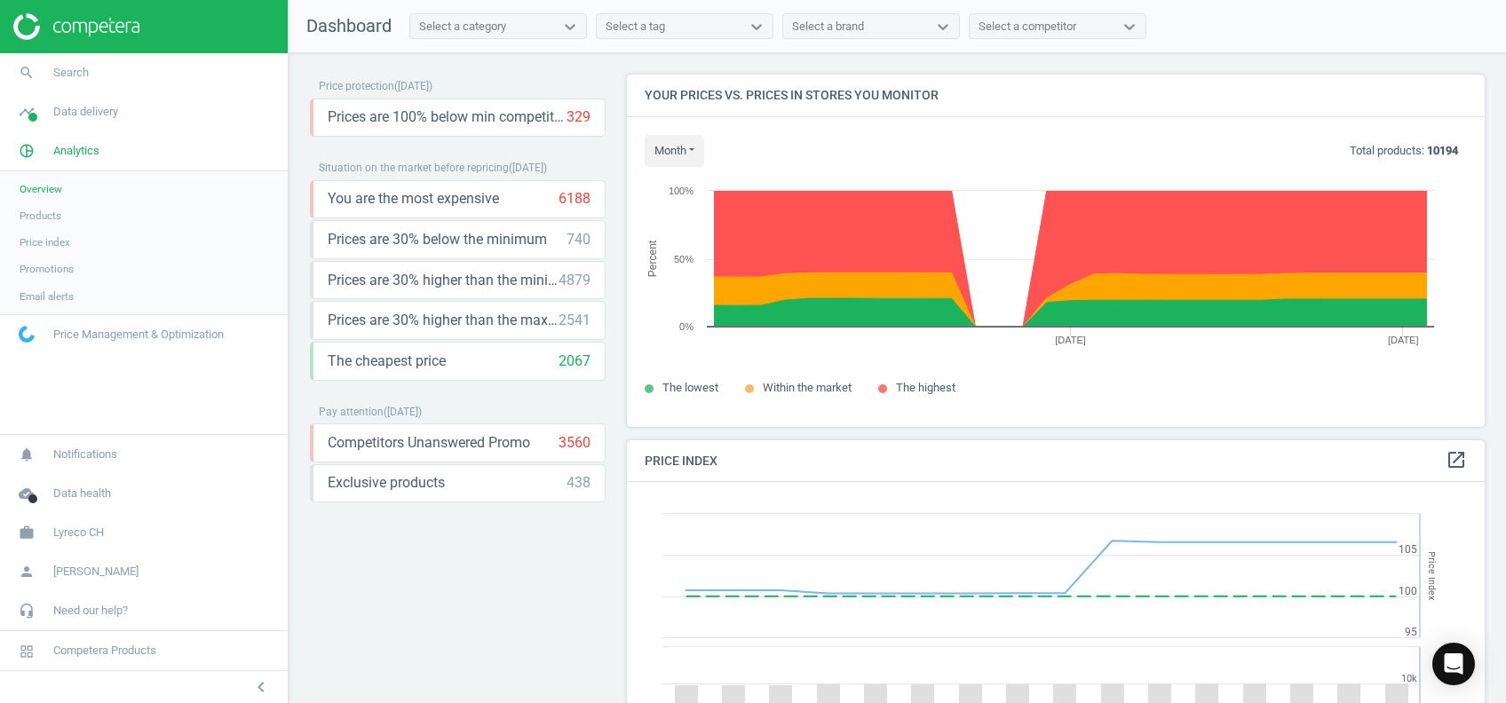
click at [44, 212] on span "Products" at bounding box center [41, 216] width 42 height 14
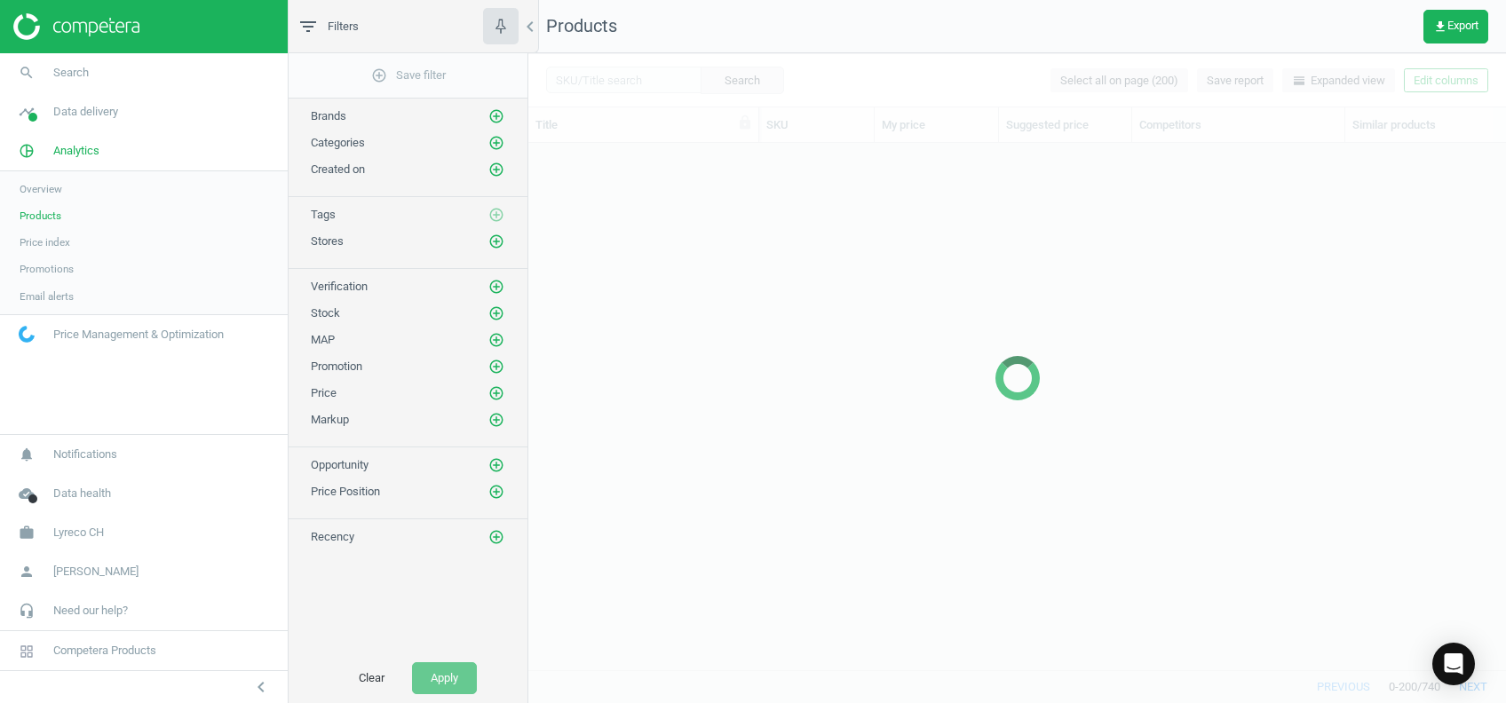
scroll to position [490, 959]
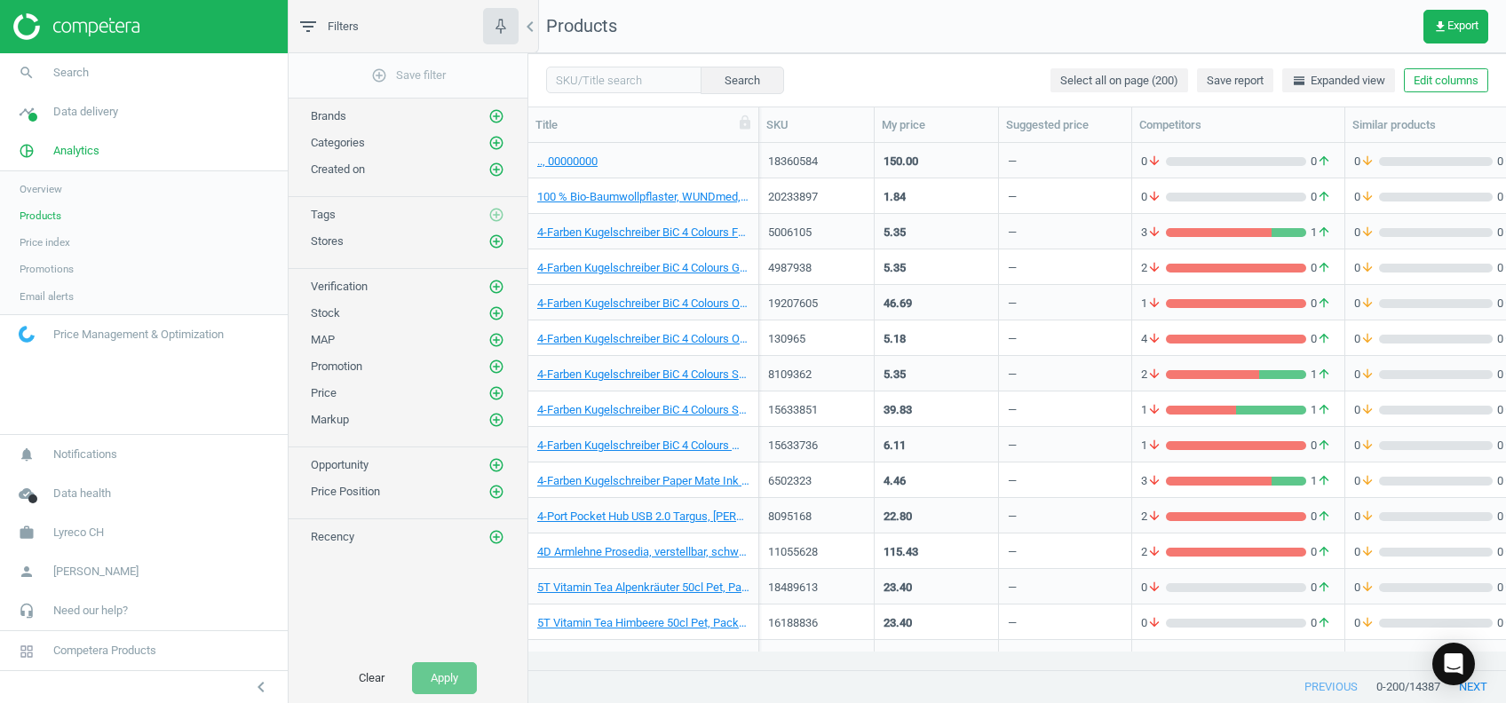
click at [313, 390] on span "Price" at bounding box center [324, 392] width 26 height 13
click at [492, 393] on icon "add_circle_outline" at bounding box center [497, 393] width 16 height 16
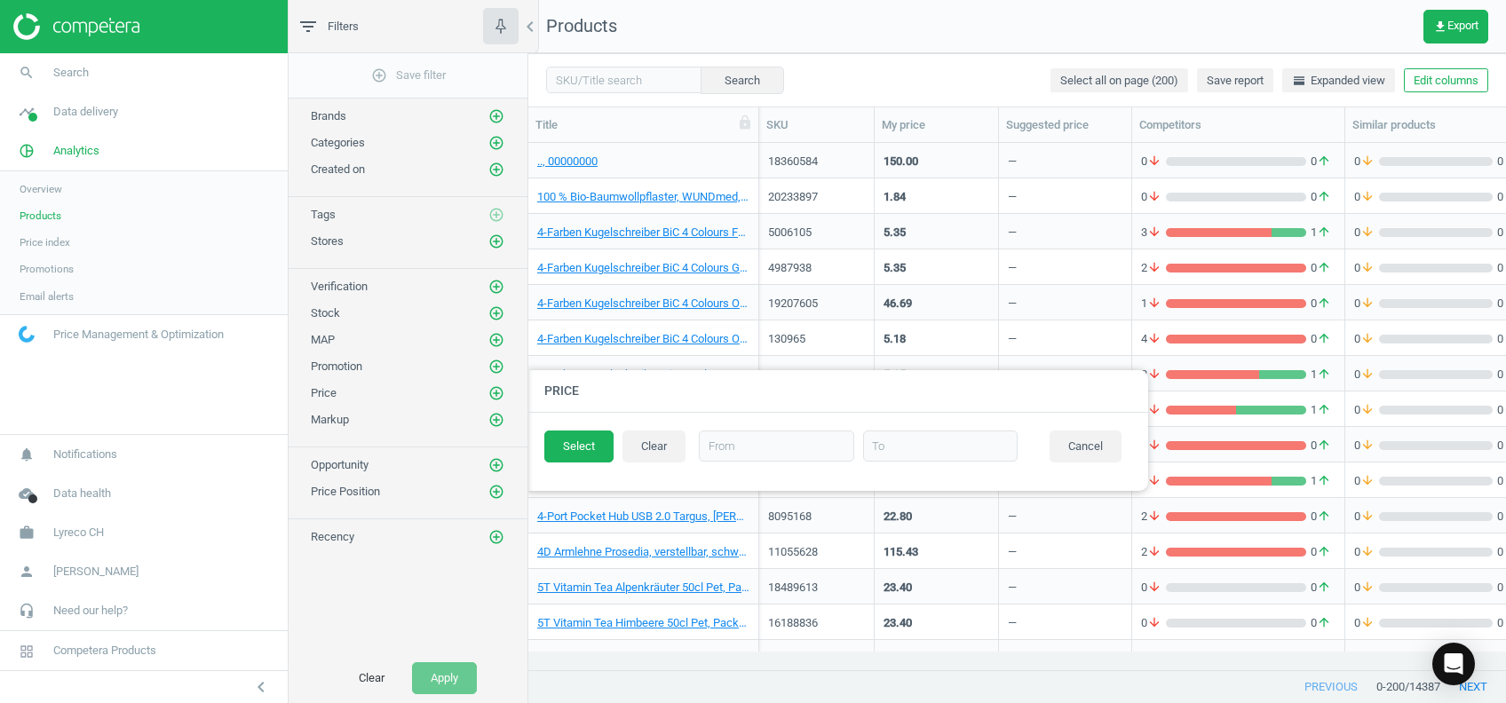
click at [419, 572] on div "add_circle_outline Save filter Brands add_circle_outline Categories add_circle_…" at bounding box center [408, 353] width 239 height 600
click at [1075, 442] on button "Cancel" at bounding box center [1086, 447] width 72 height 32
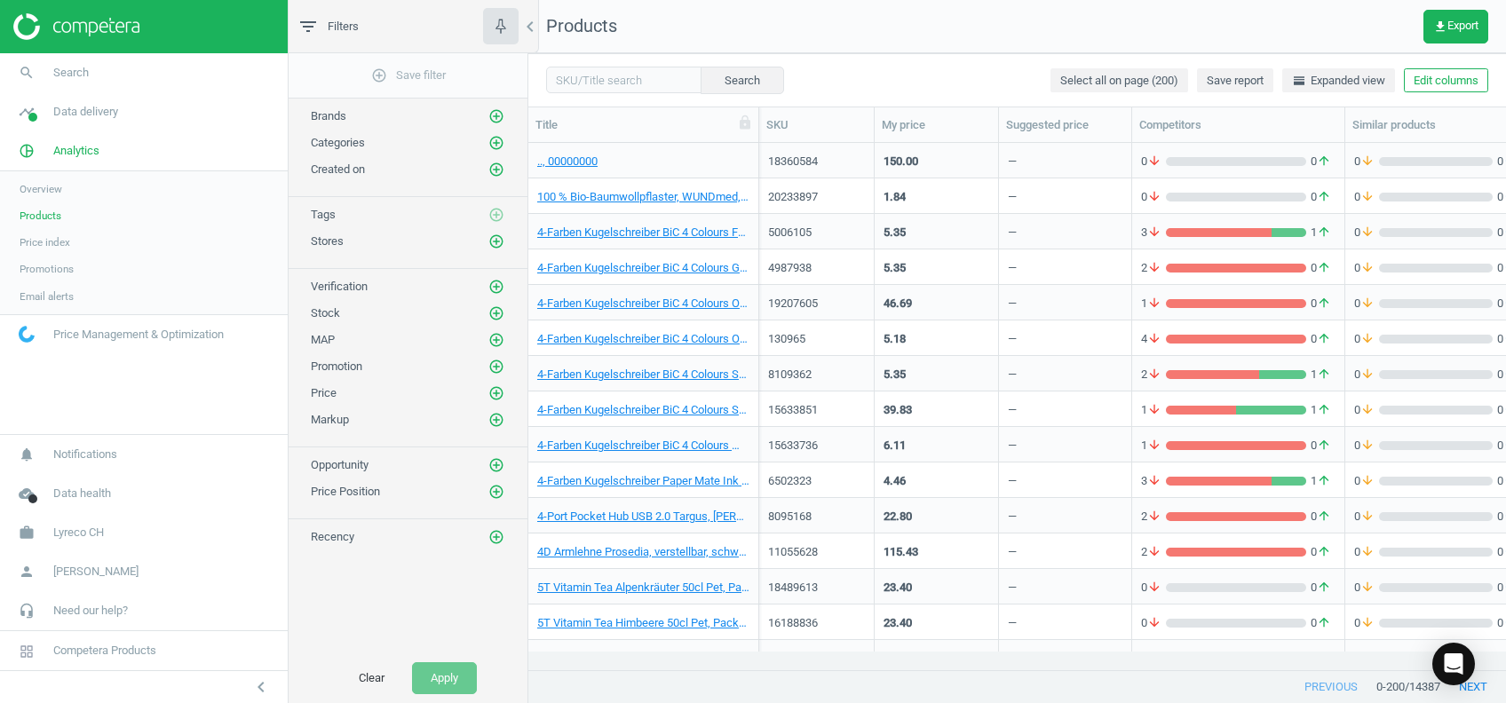
drag, startPoint x: 57, startPoint y: 243, endPoint x: 71, endPoint y: 257, distance: 19.5
click at [57, 243] on span "Price index" at bounding box center [45, 242] width 51 height 14
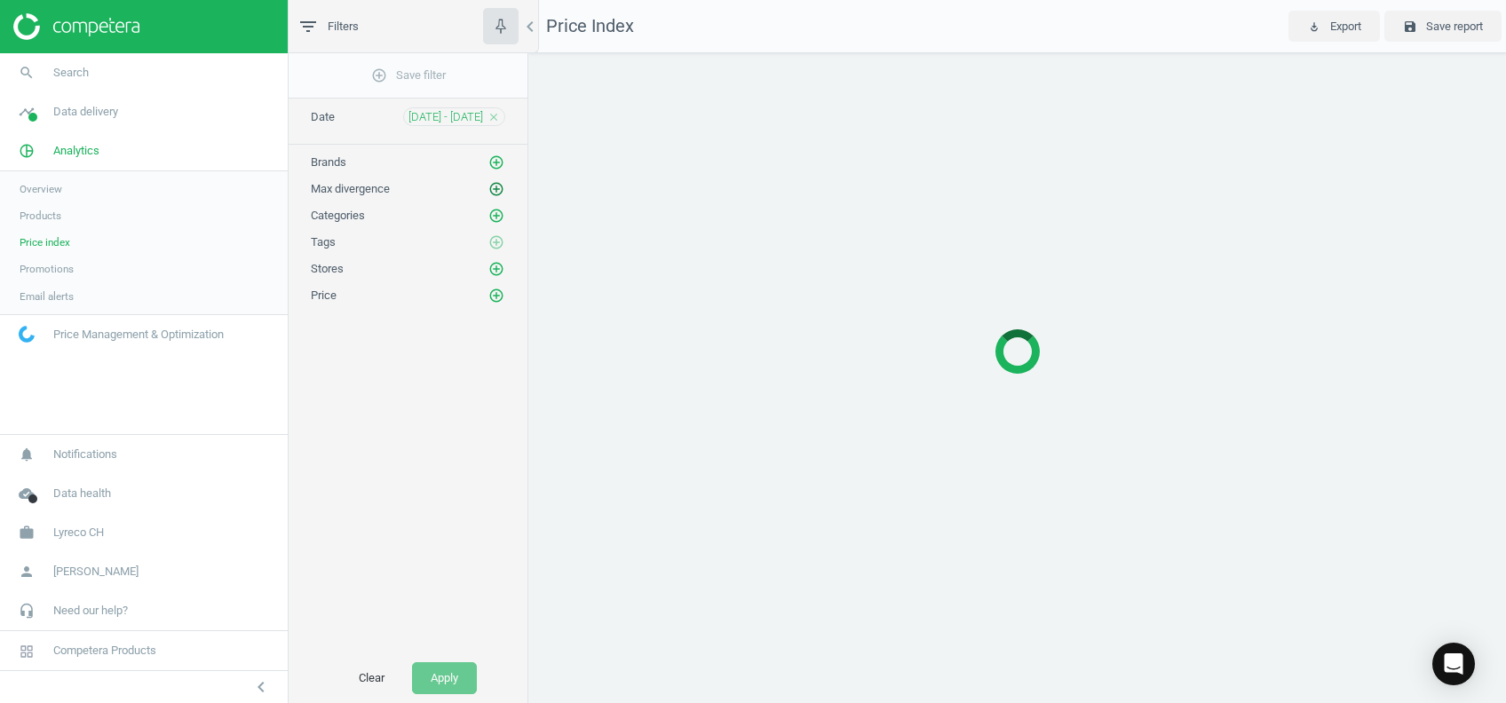
click at [497, 187] on icon "add_circle_outline" at bounding box center [497, 189] width 16 height 16
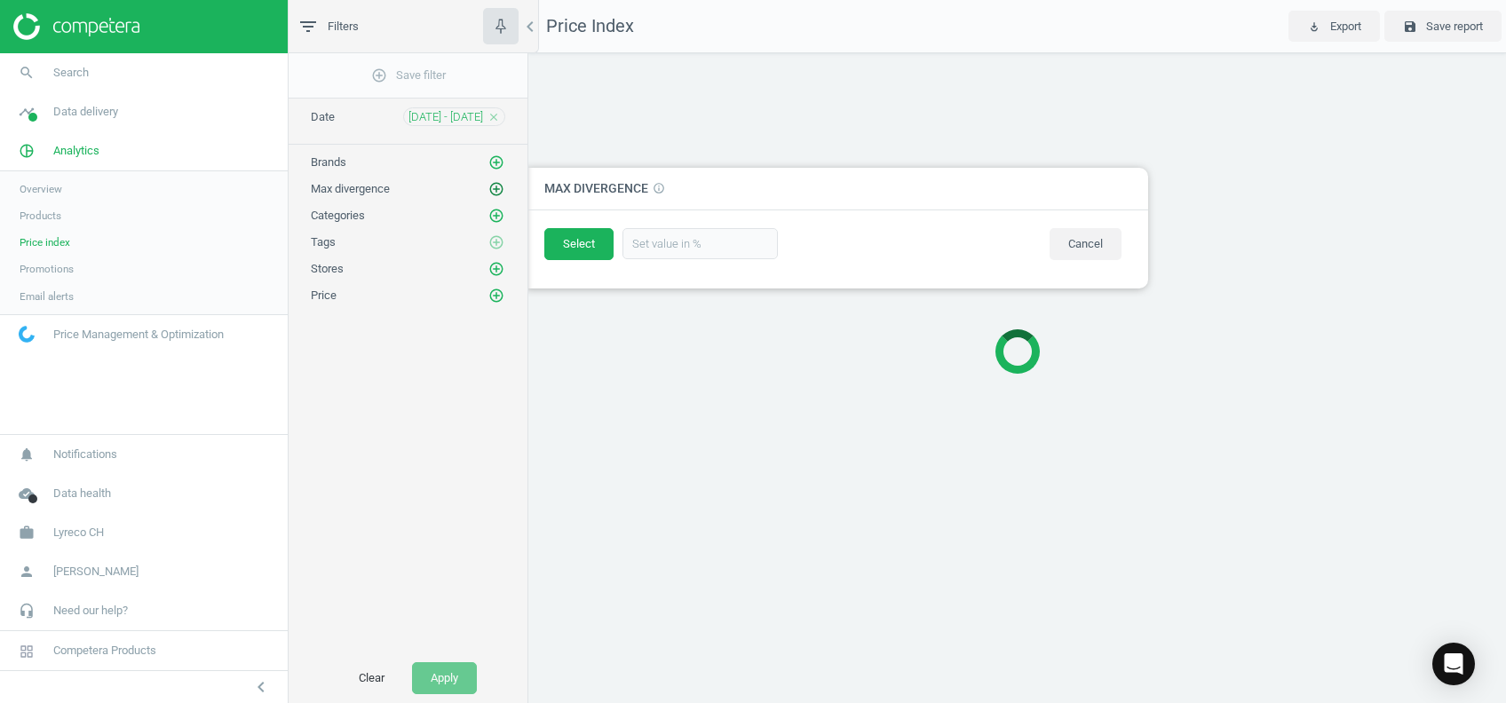
click at [497, 187] on icon "add_circle_outline" at bounding box center [497, 189] width 16 height 16
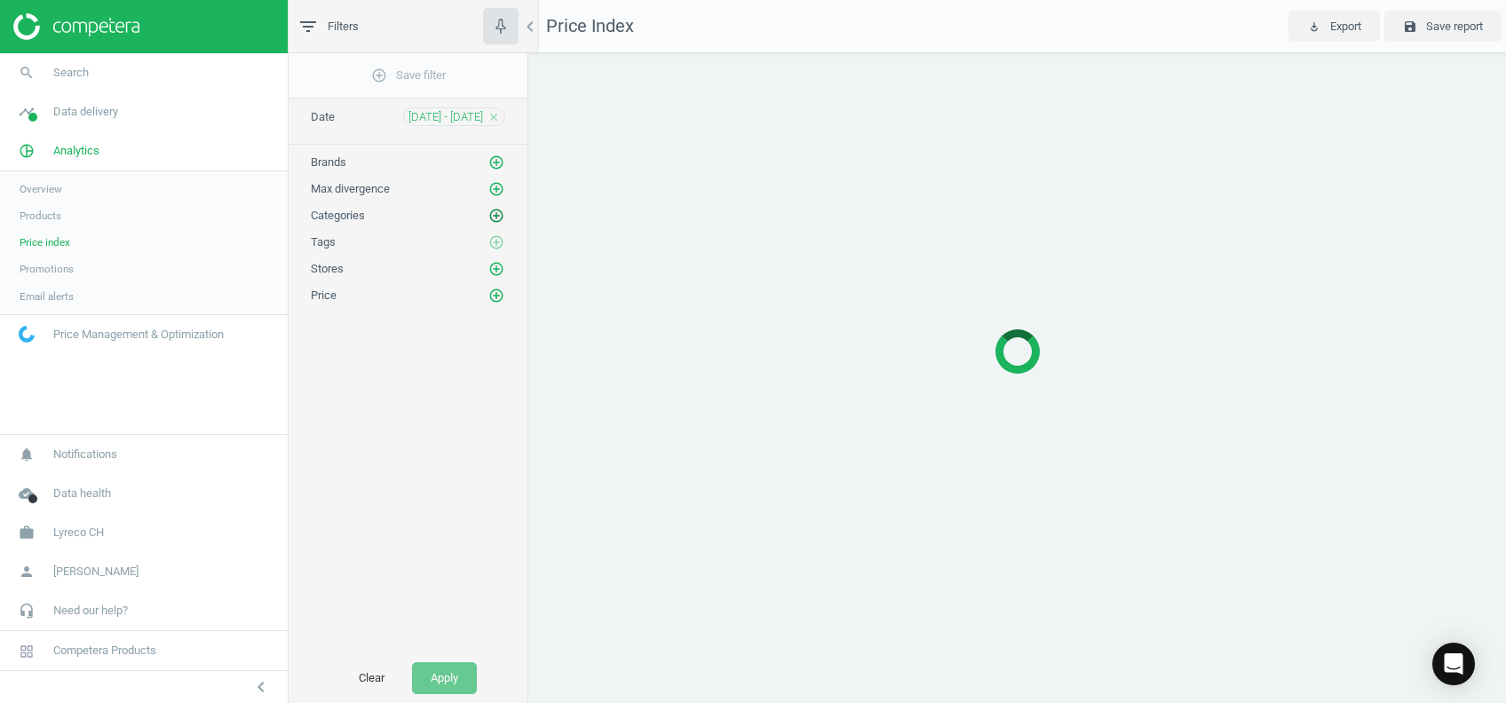
click at [490, 217] on icon "add_circle_outline" at bounding box center [497, 216] width 16 height 16
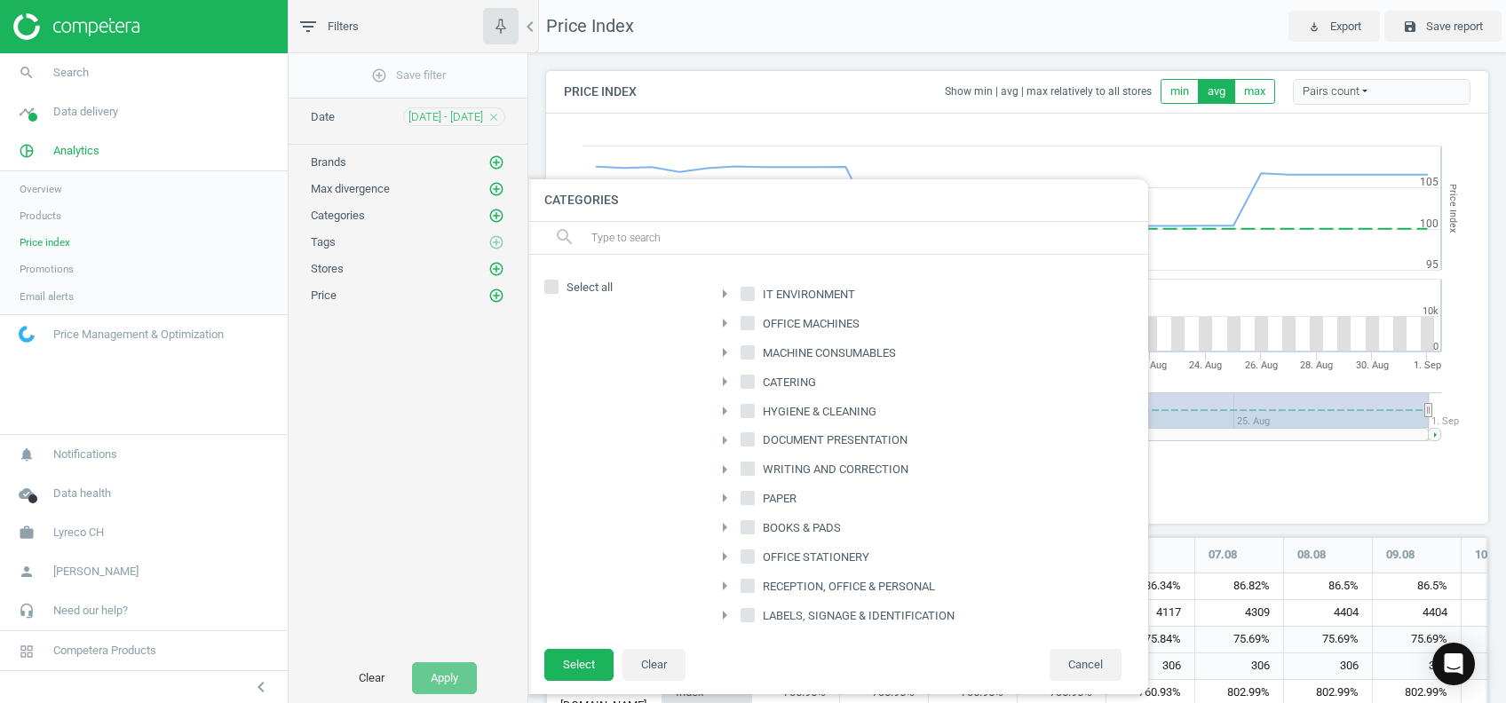
scroll to position [1302, 960]
click at [792, 408] on span "HYGIENE & CLEANING" at bounding box center [819, 412] width 121 height 16
click at [754, 408] on input "HYGIENE & CLEANING" at bounding box center [749, 411] width 12 height 12
checkbox input "true"
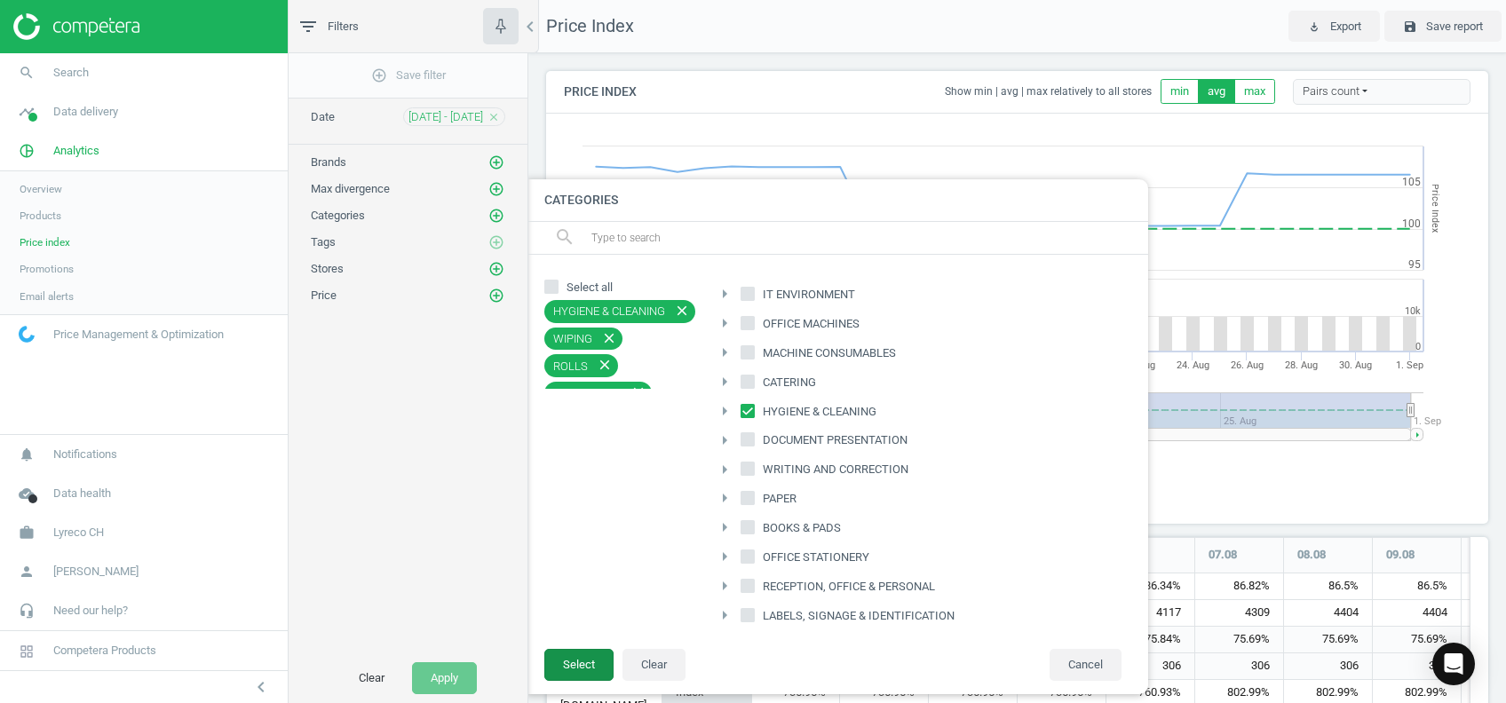
click at [585, 676] on button "Select" at bounding box center [578, 665] width 69 height 32
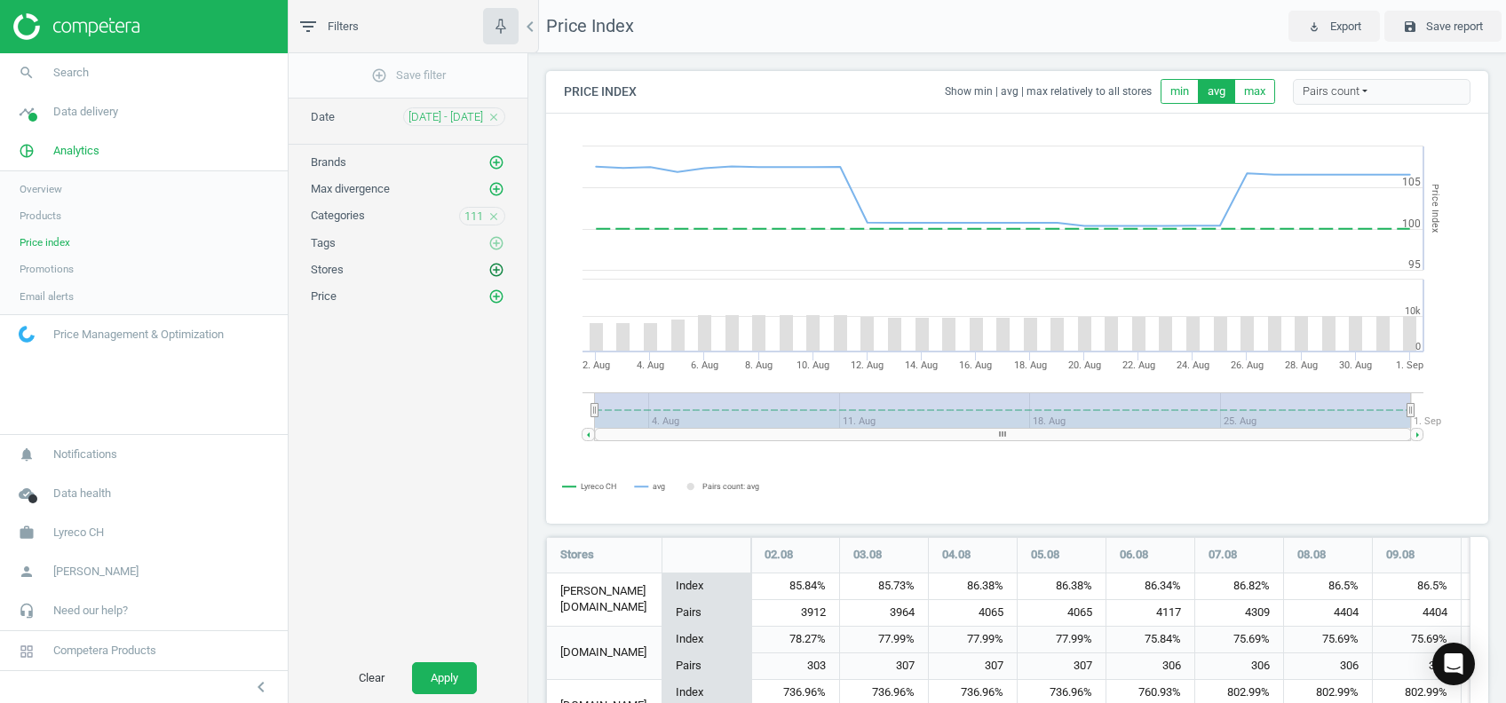
click at [492, 268] on icon "add_circle_outline" at bounding box center [497, 270] width 16 height 16
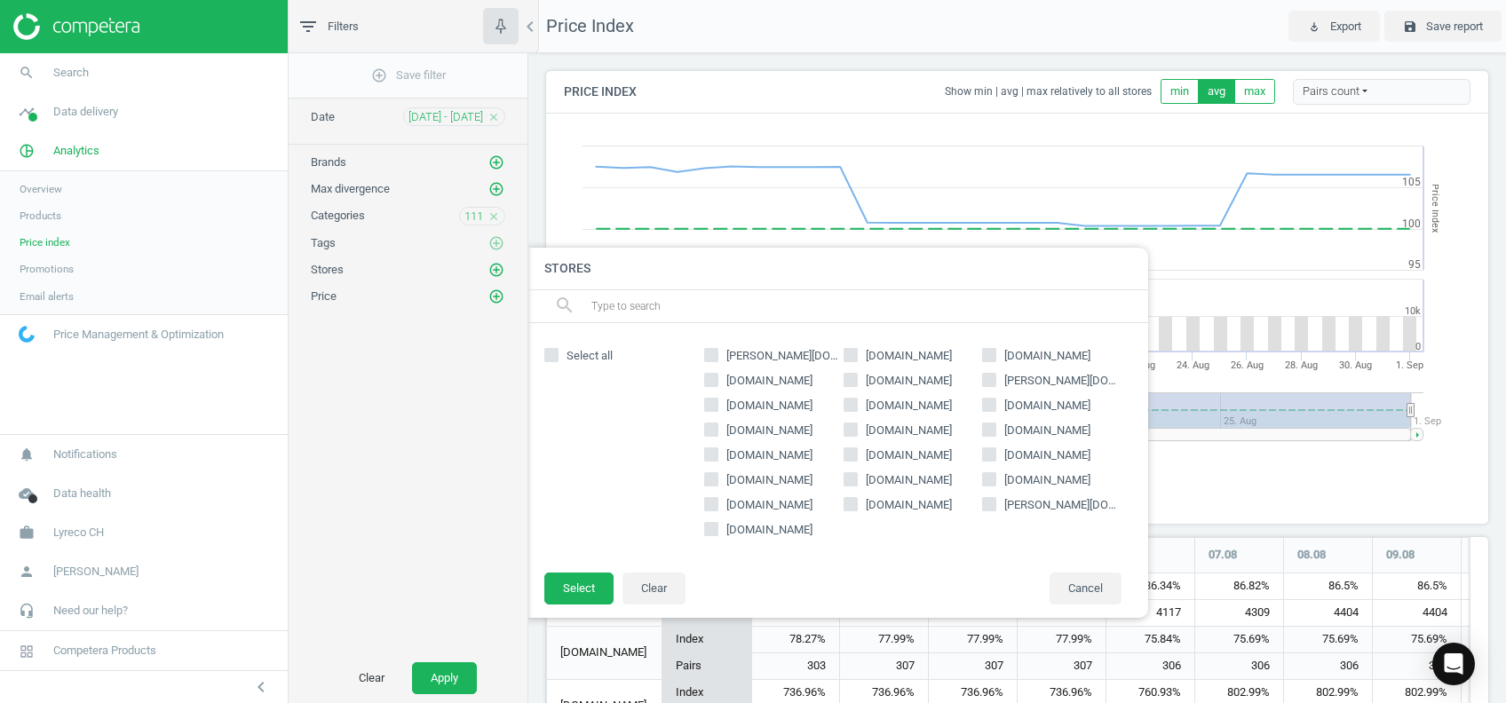
click at [432, 468] on div "add_circle_outline Save filter Date 02 Aug - 01 Sep close Brands add_circle_out…" at bounding box center [408, 353] width 239 height 600
click at [481, 338] on div "add_circle_outline Save filter Date 02 Aug - 01 Sep close Brands add_circle_out…" at bounding box center [408, 353] width 239 height 600
click at [1077, 590] on button "Cancel" at bounding box center [1086, 589] width 72 height 32
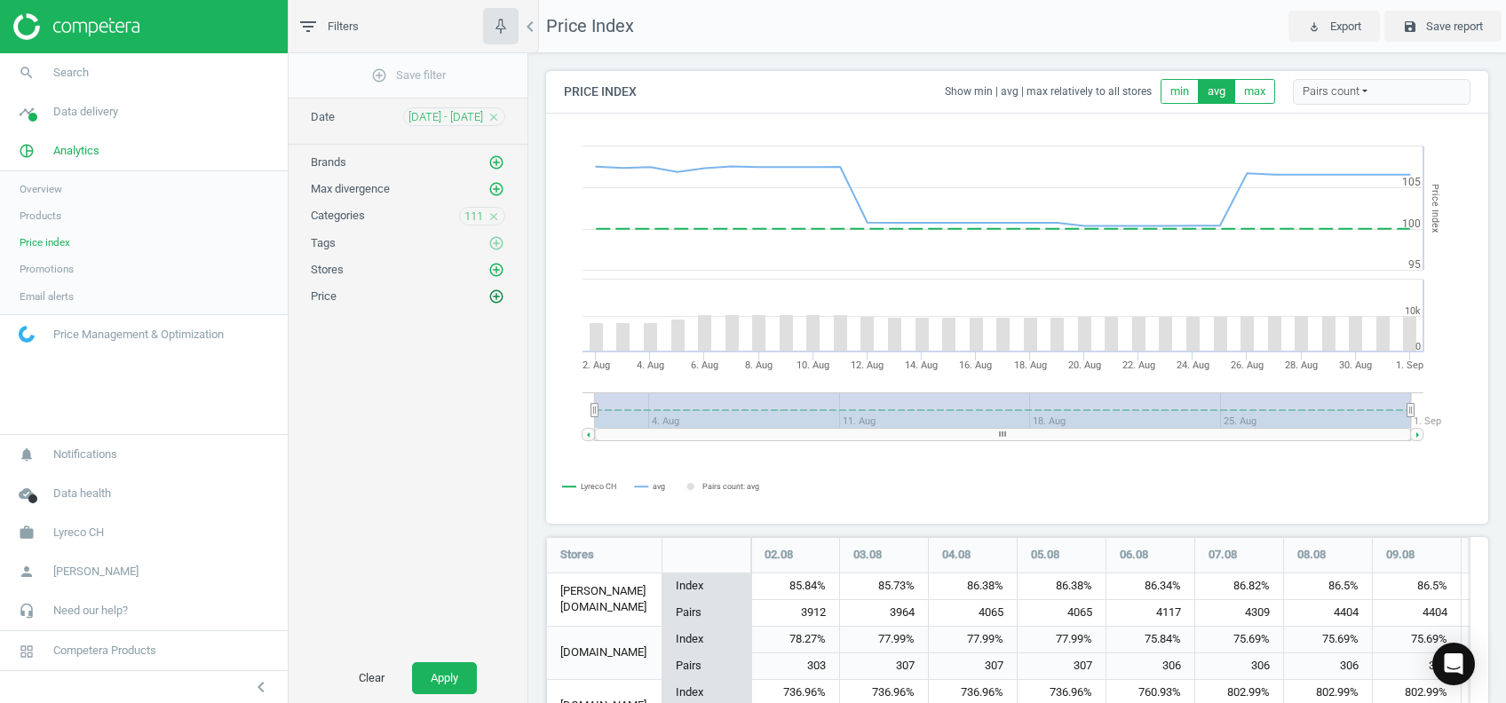
click at [497, 291] on icon "add_circle_outline" at bounding box center [497, 297] width 16 height 16
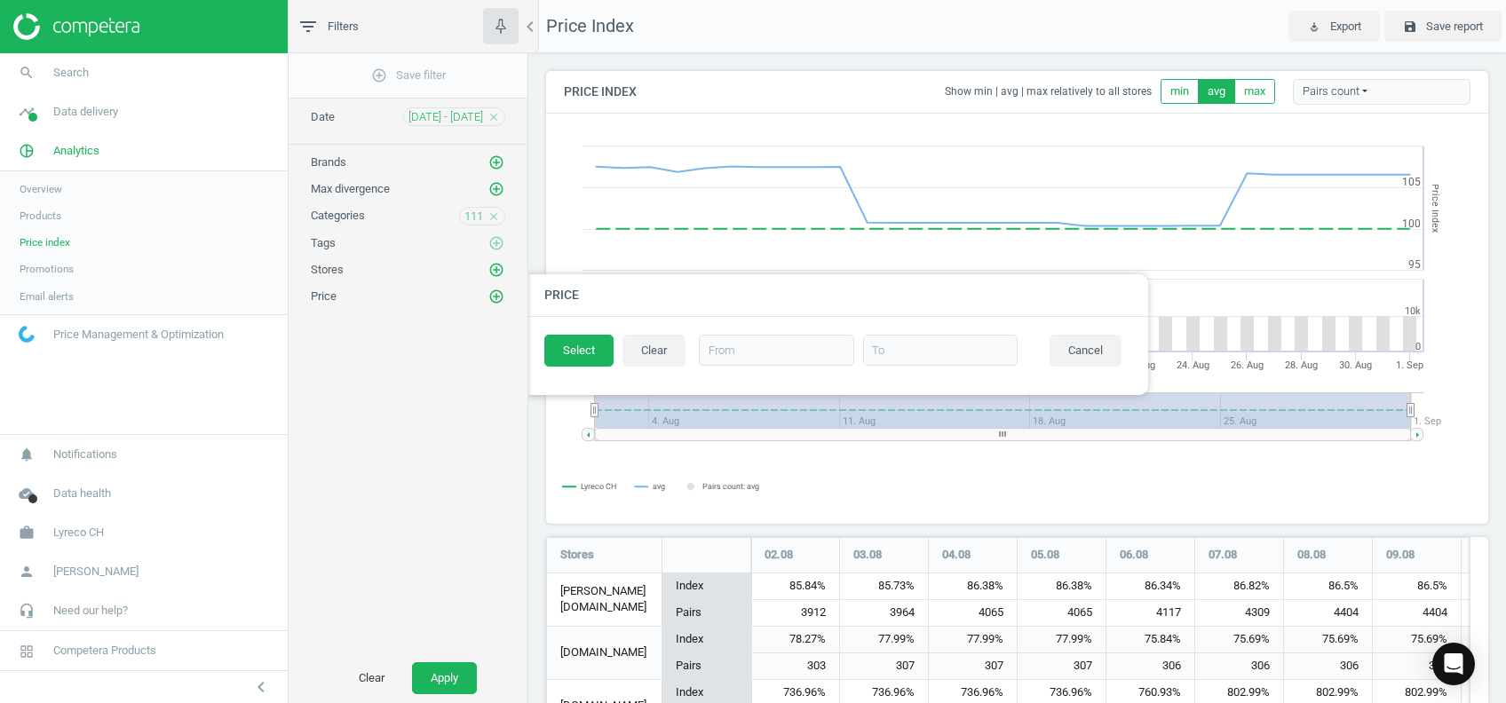
click at [384, 439] on div "add_circle_outline Save filter Date 02 Aug - 01 Sep close Brands add_circle_out…" at bounding box center [408, 353] width 239 height 600
click at [1110, 348] on button "Cancel" at bounding box center [1086, 351] width 72 height 32
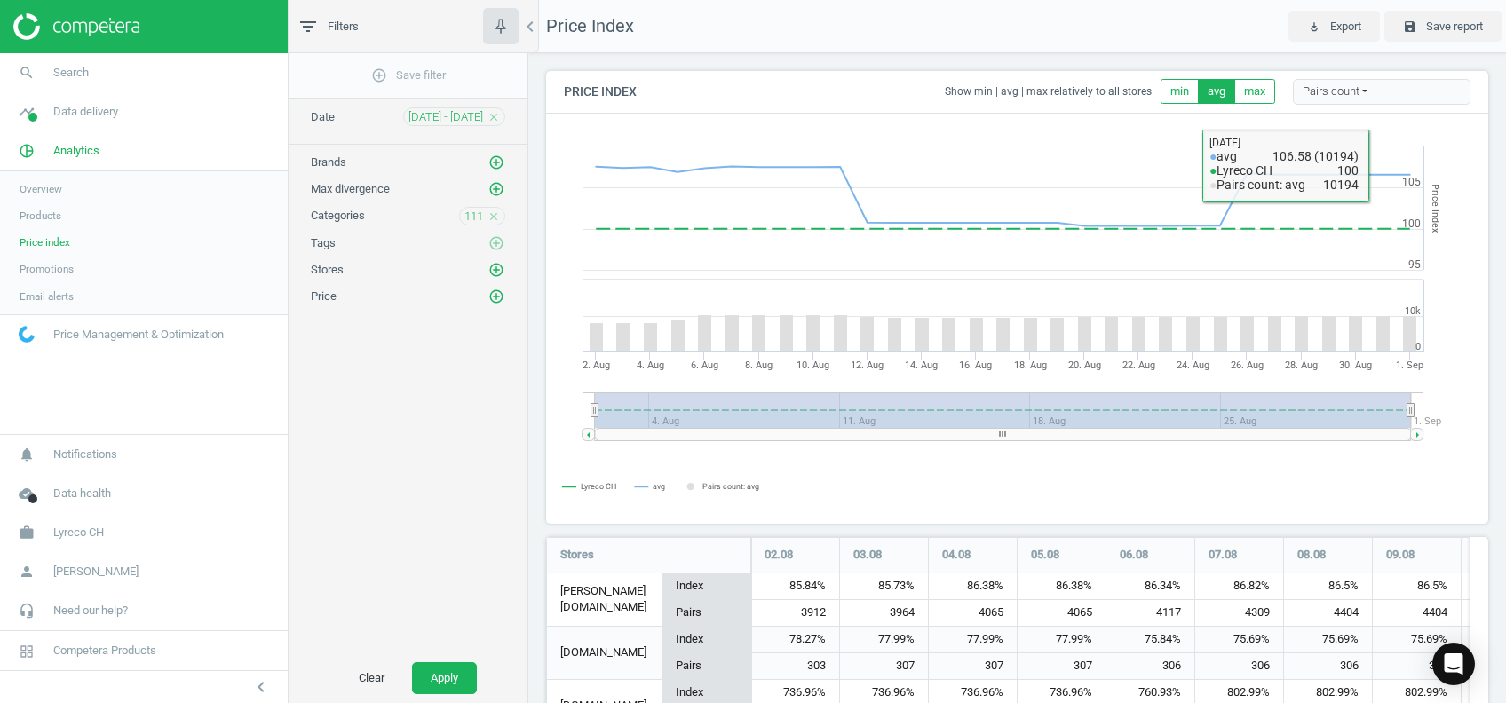
click at [1342, 92] on div "Pairs count" at bounding box center [1382, 92] width 178 height 27
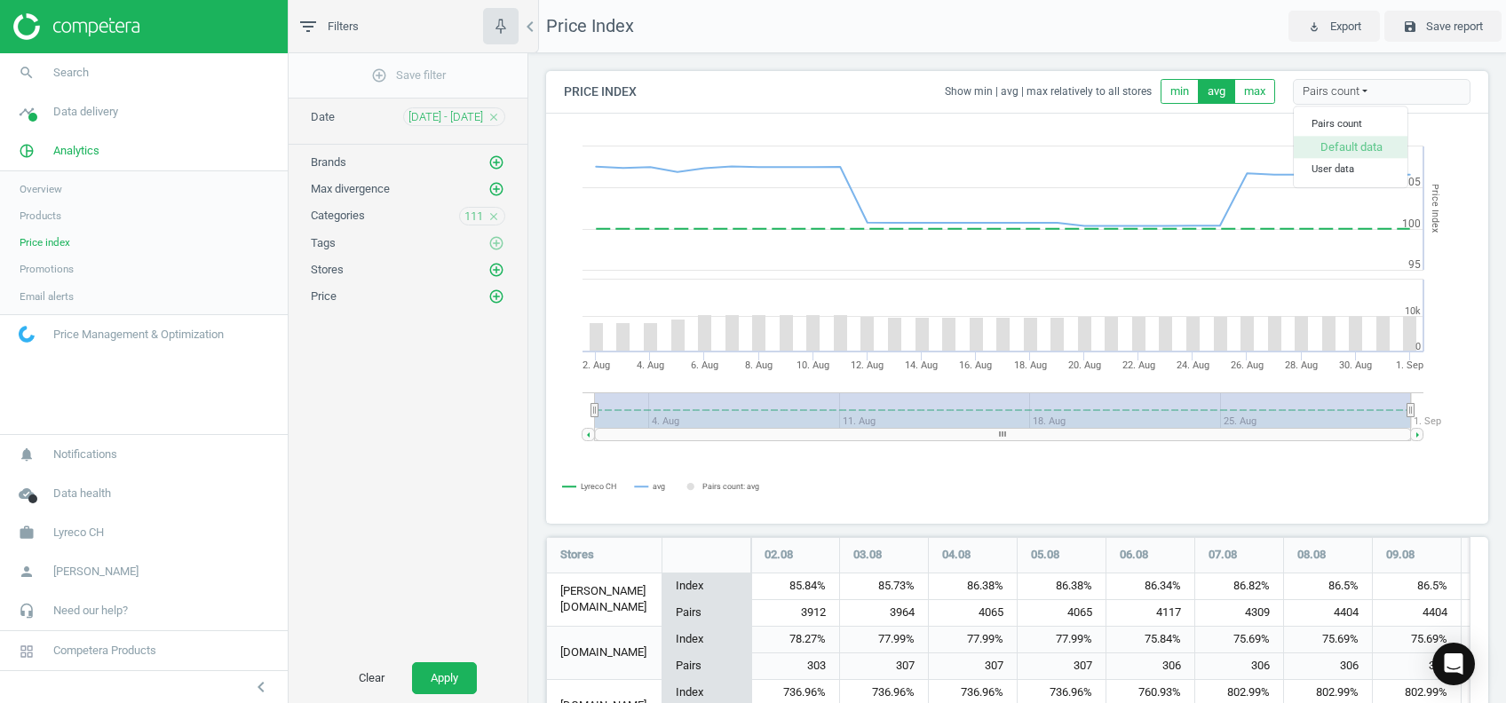
click at [1333, 154] on button "Default data" at bounding box center [1351, 147] width 114 height 21
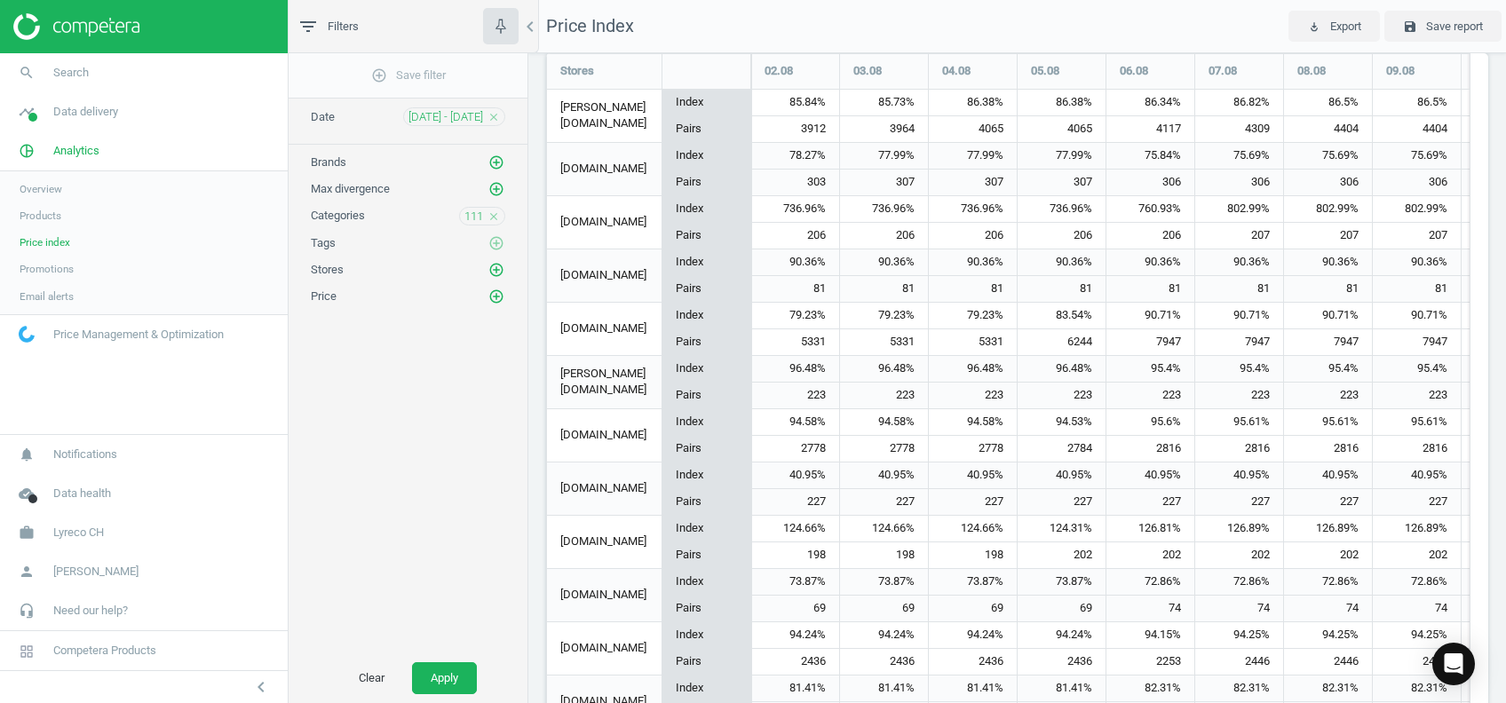
scroll to position [183, 0]
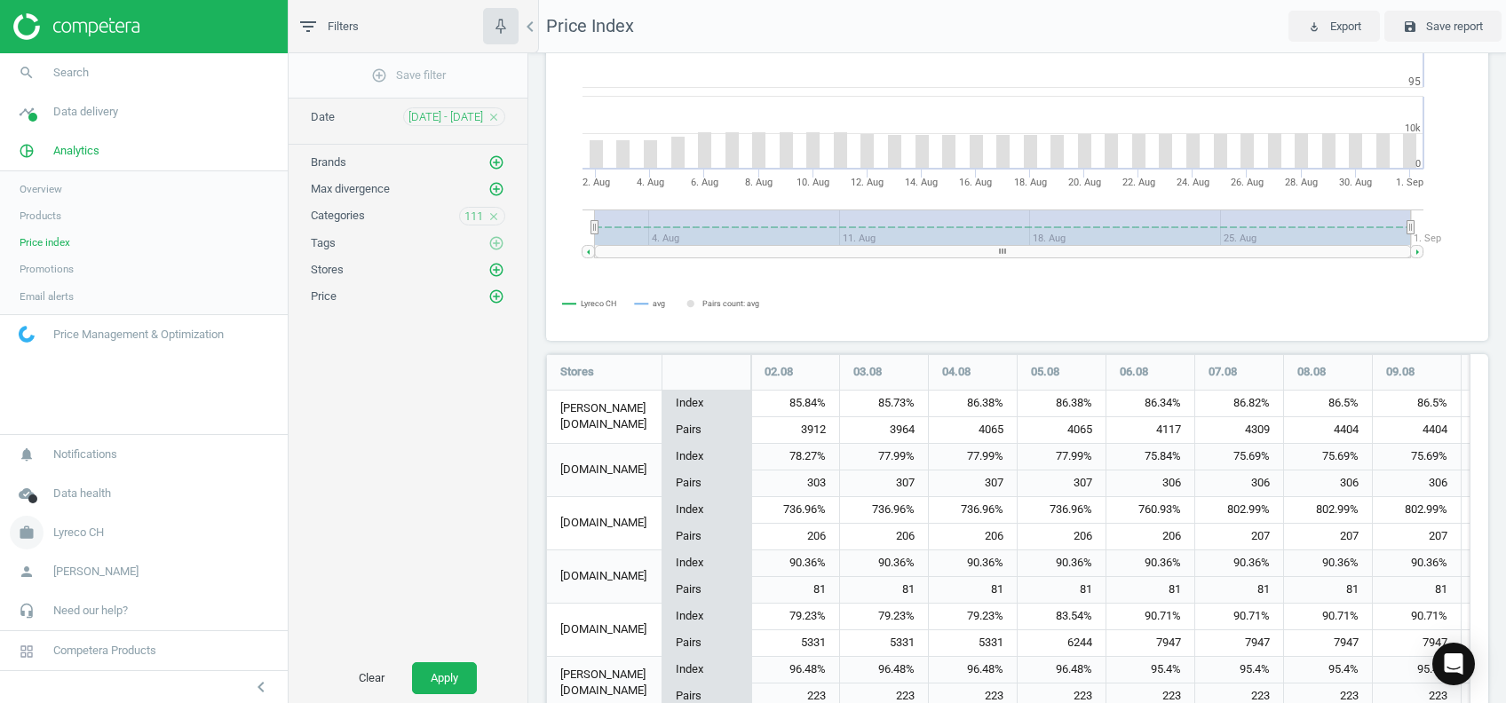
click at [15, 532] on icon "work" at bounding box center [27, 533] width 34 height 34
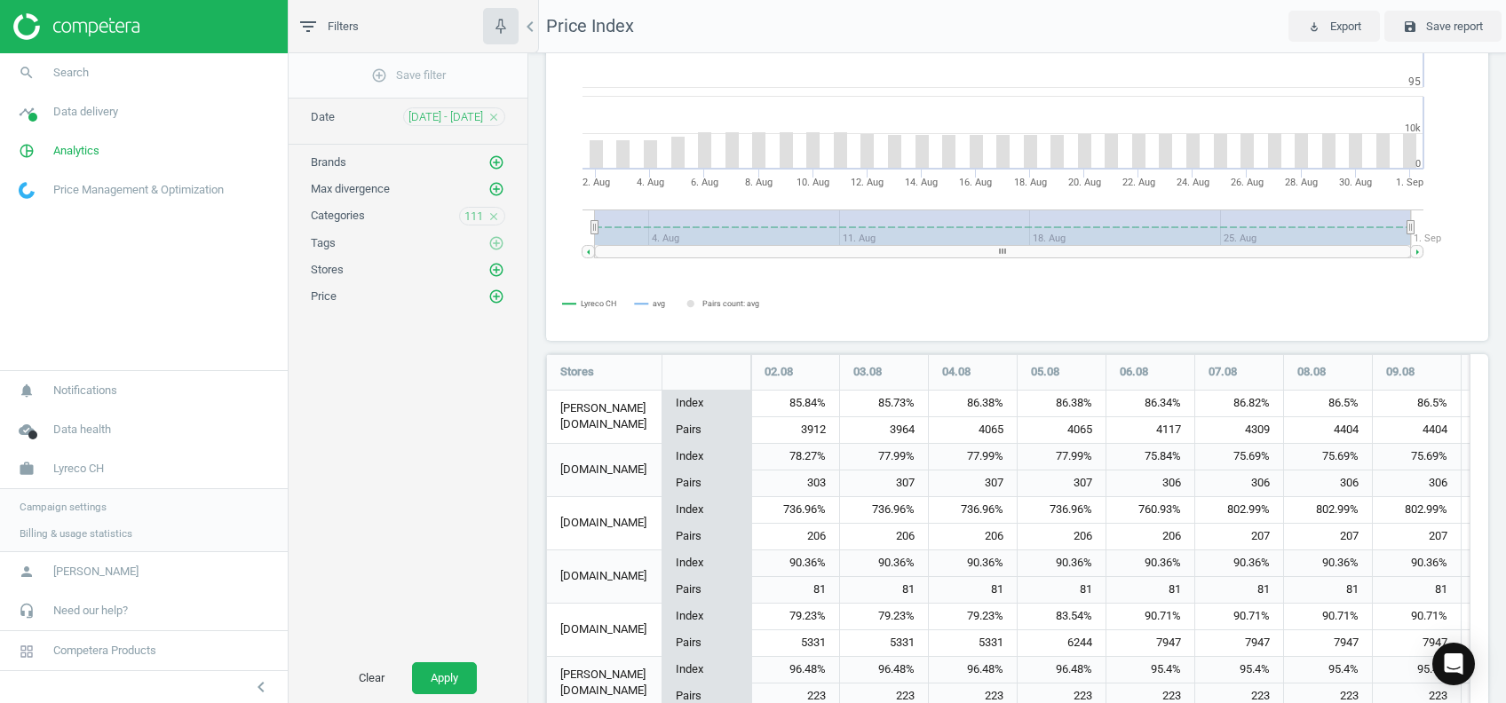
click at [58, 533] on span "Billing & usage statistics" at bounding box center [76, 534] width 113 height 14
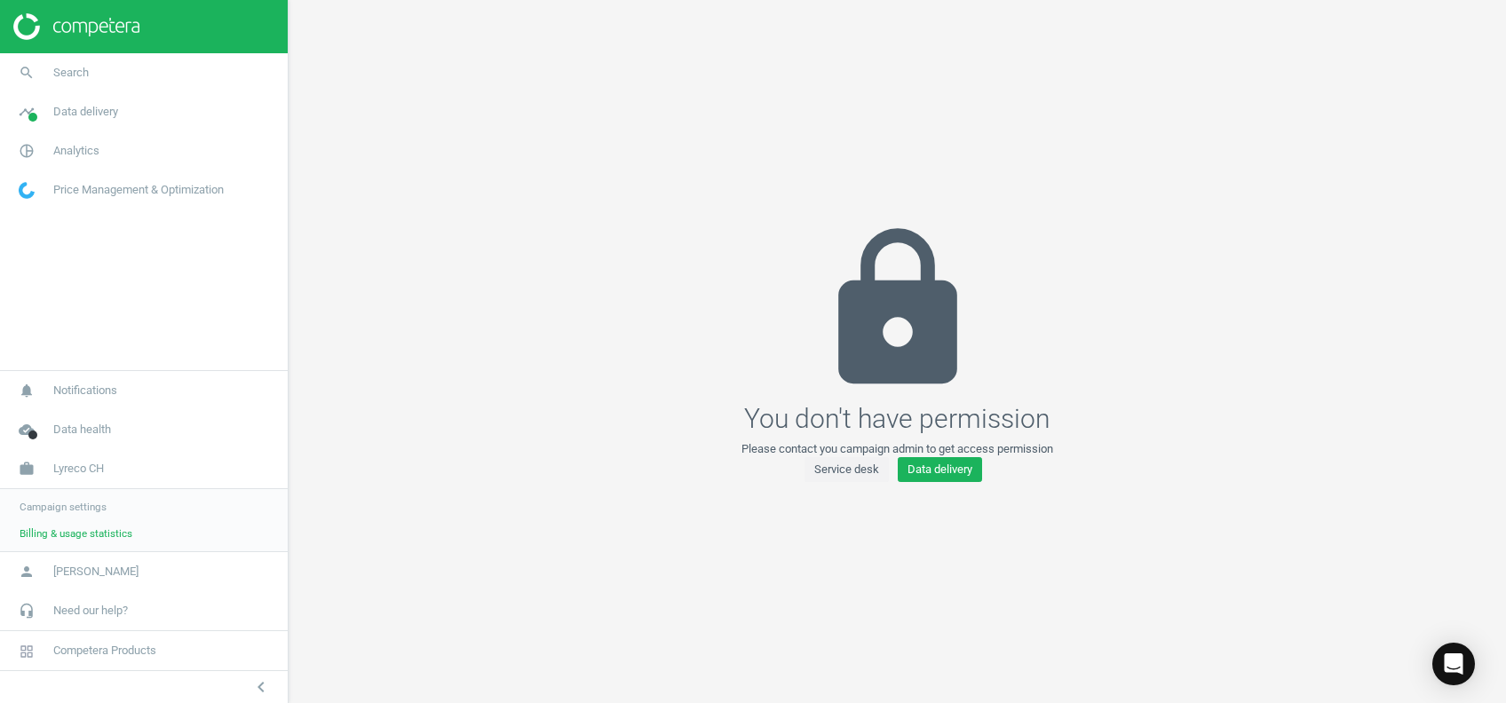
click at [62, 199] on link "Price Management & Optimization" at bounding box center [144, 190] width 288 height 39
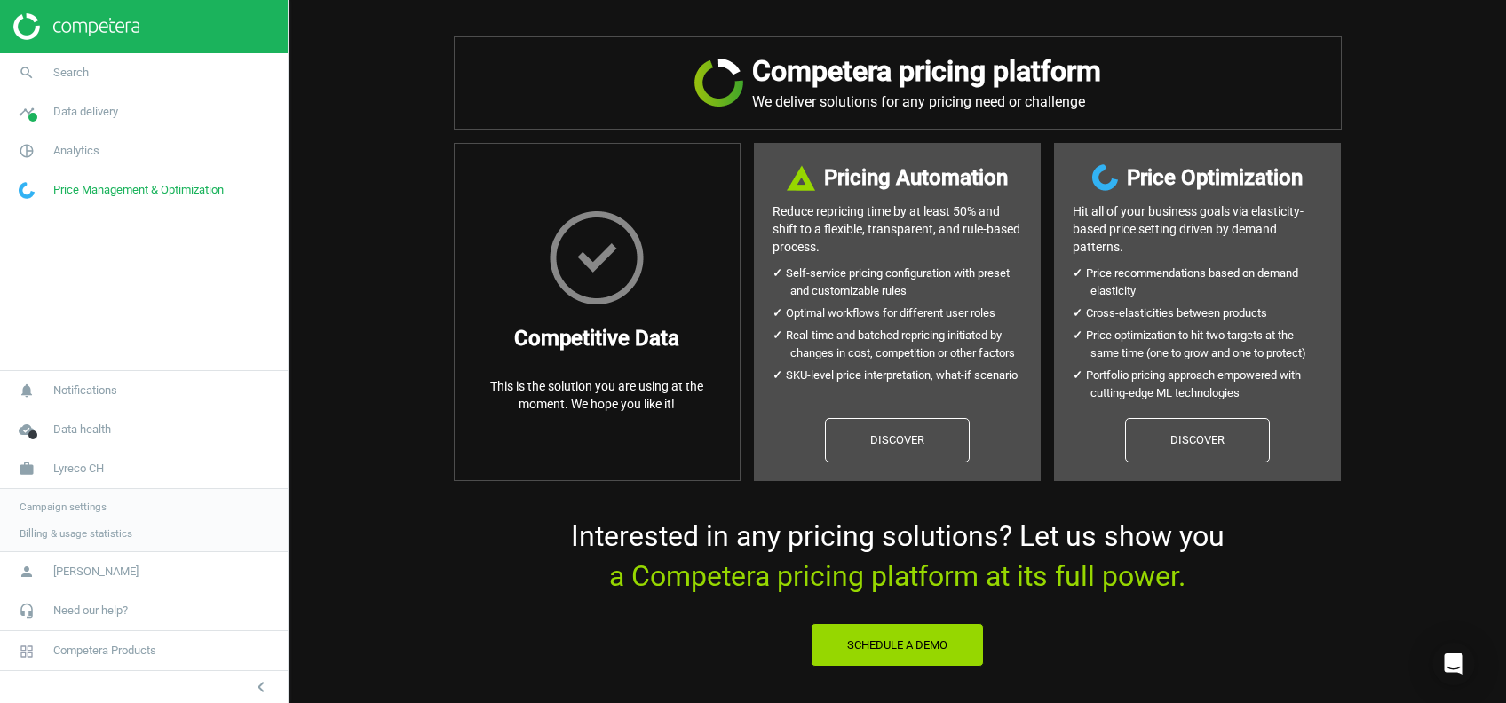
click at [54, 150] on span "Analytics" at bounding box center [76, 151] width 46 height 16
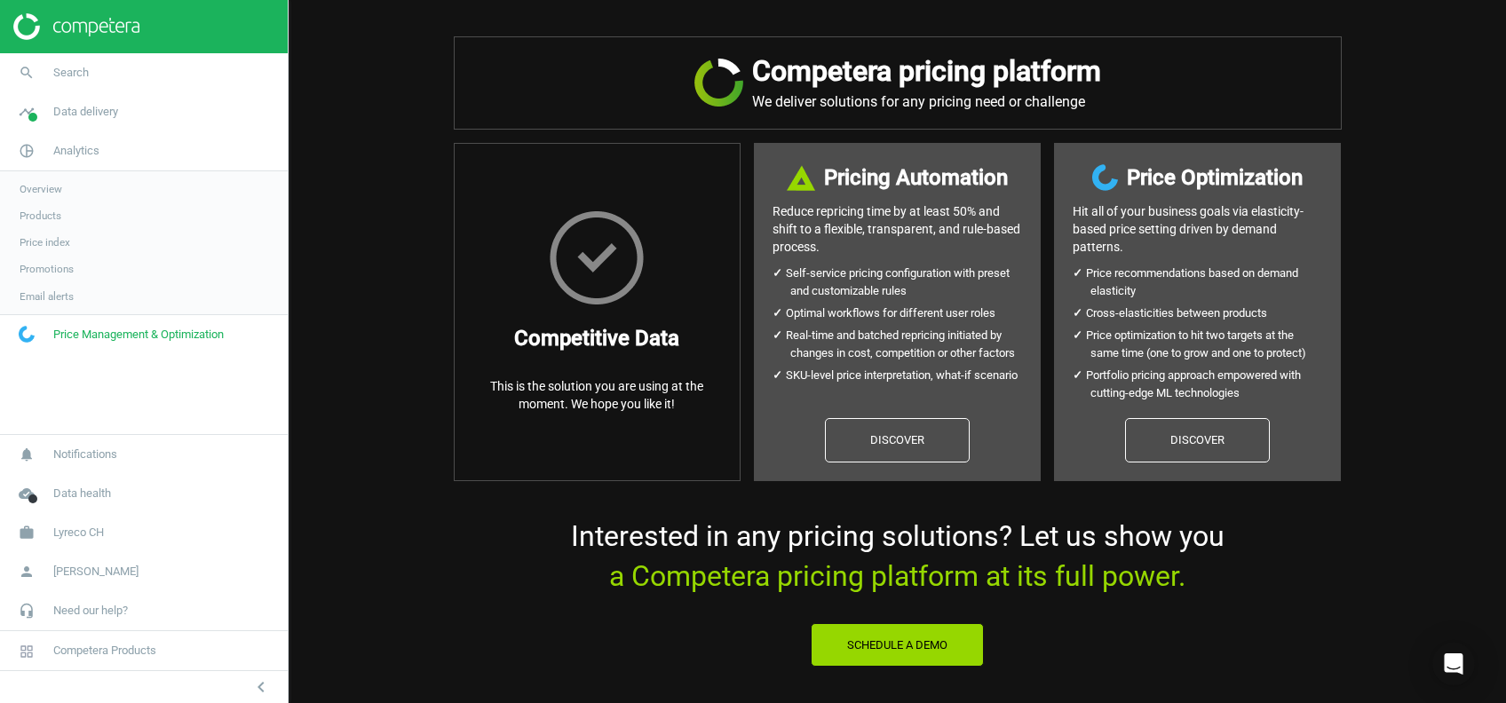
click at [59, 77] on span "Search" at bounding box center [71, 73] width 36 height 16
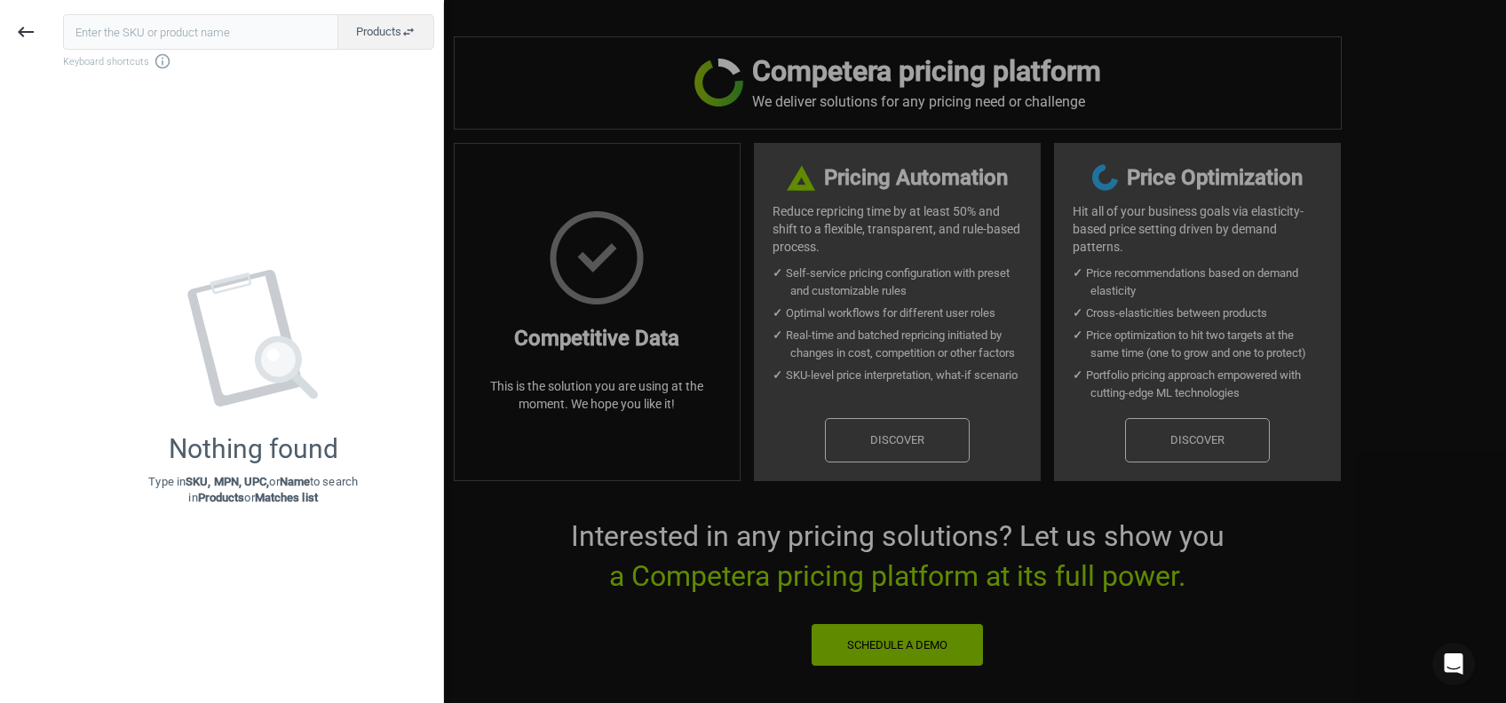
click at [21, 36] on icon "keyboard_backspace" at bounding box center [25, 31] width 21 height 21
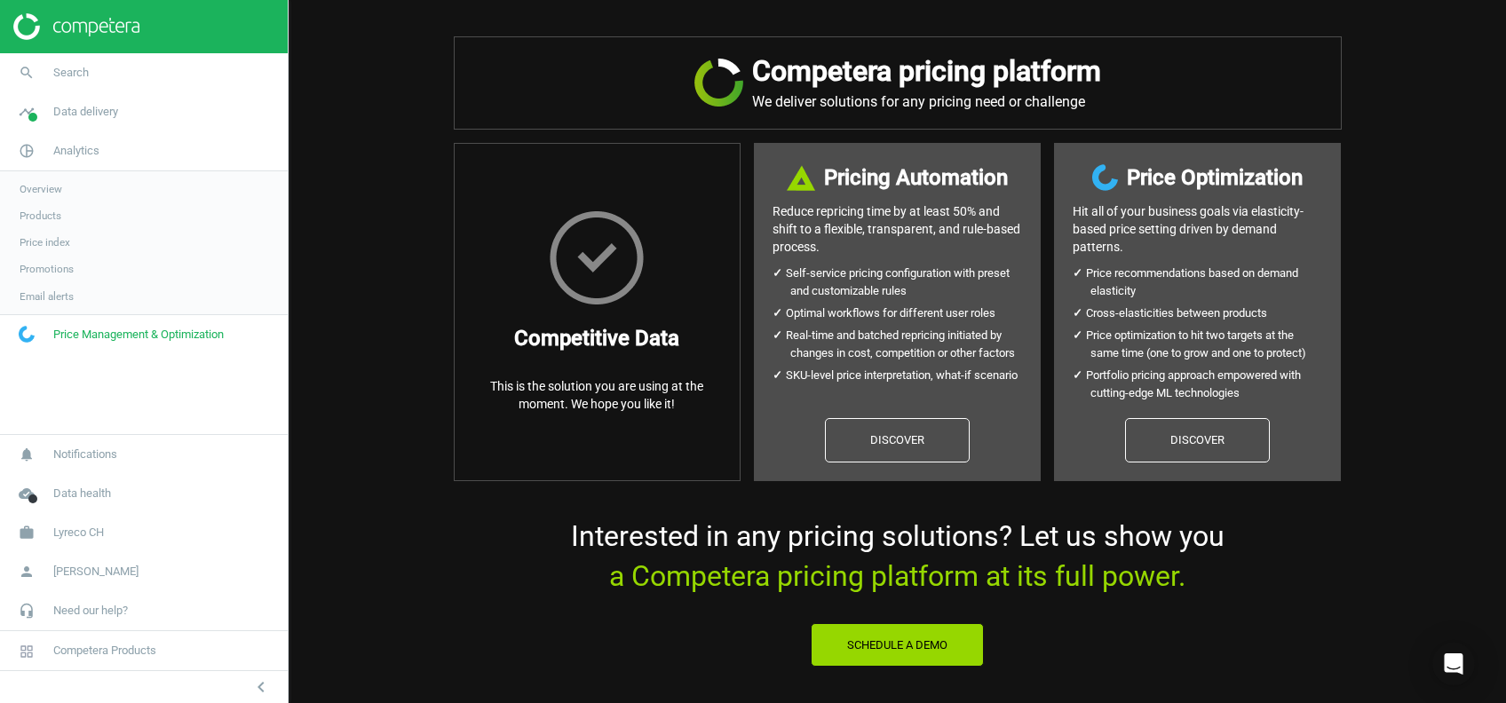
click at [61, 117] on span "Data delivery" at bounding box center [85, 112] width 65 height 16
click at [28, 285] on span "Assortment intersection" at bounding box center [75, 284] width 111 height 14
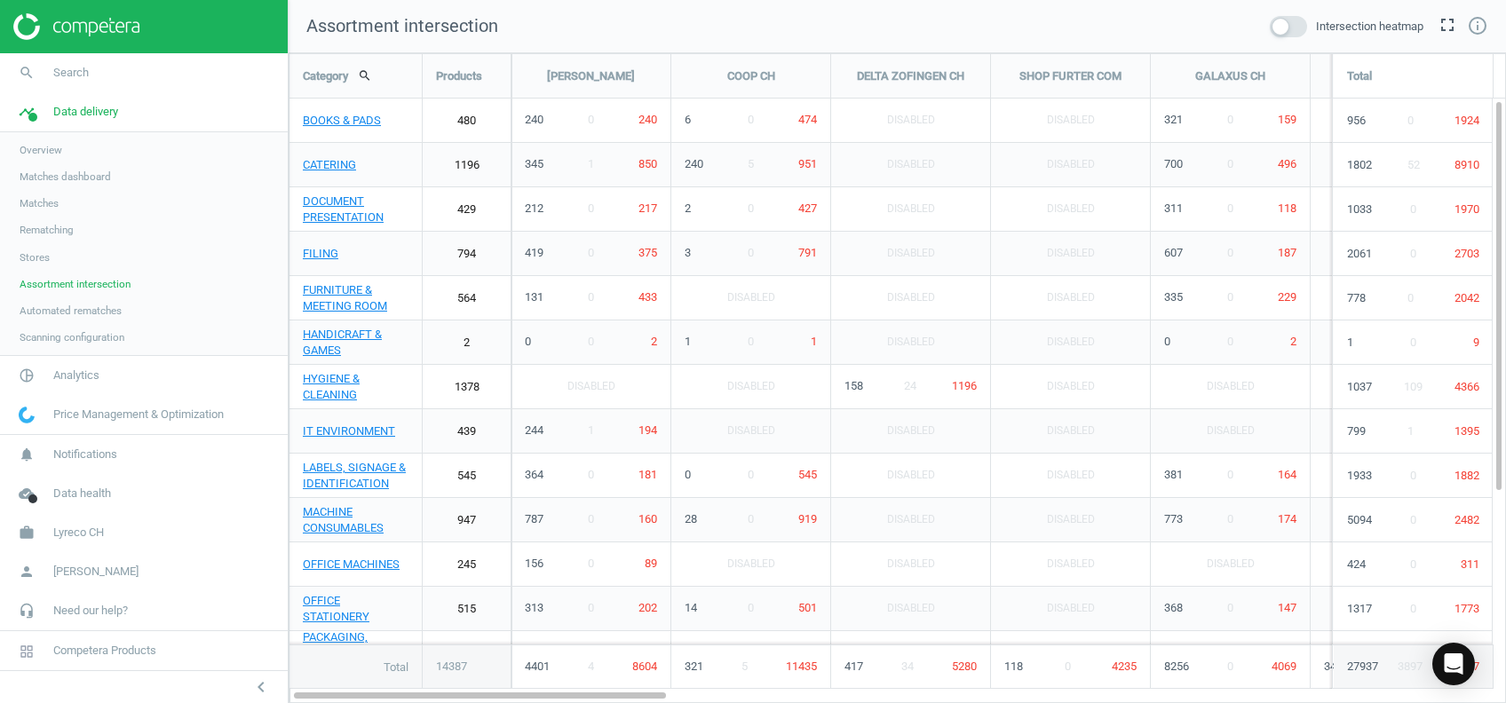
scroll to position [686, 1253]
click at [22, 313] on span "Automated rematches" at bounding box center [71, 311] width 102 height 14
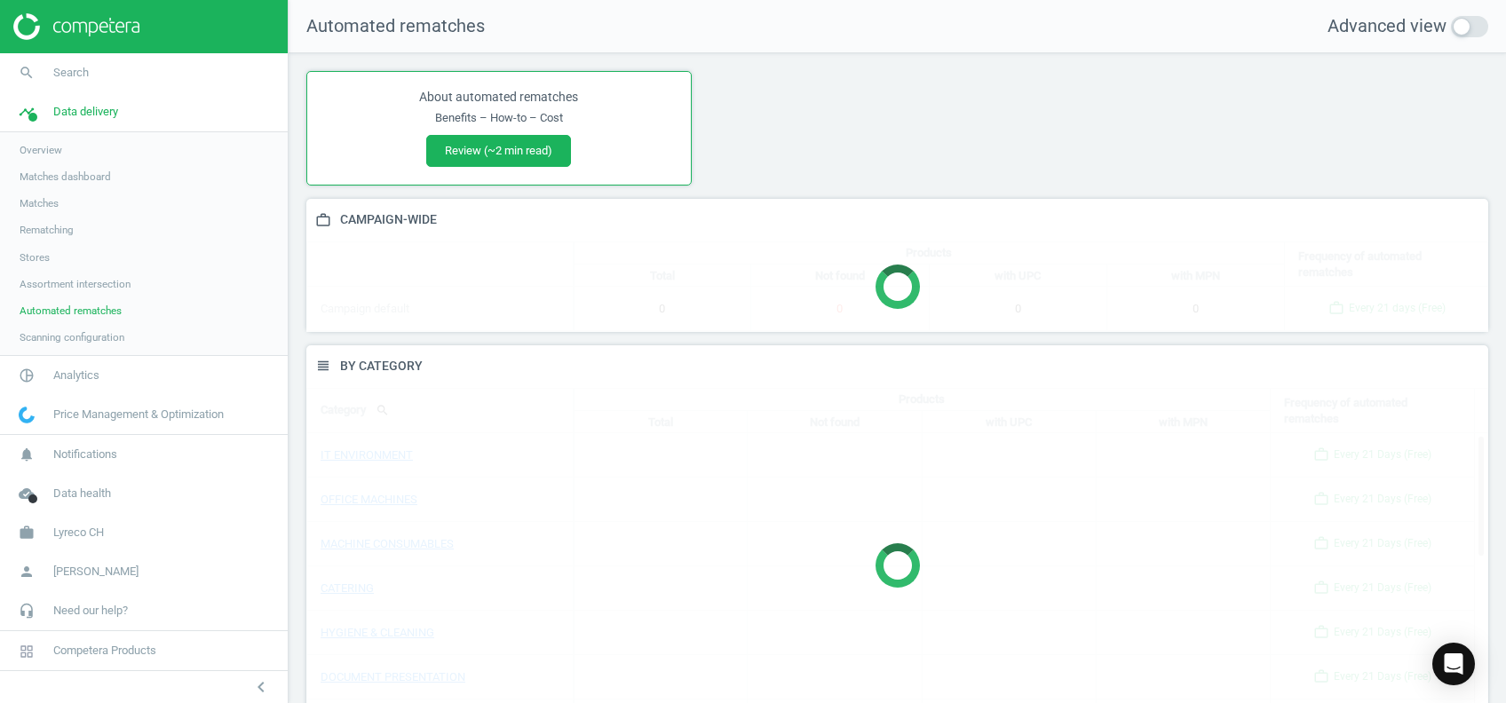
scroll to position [433, 1200]
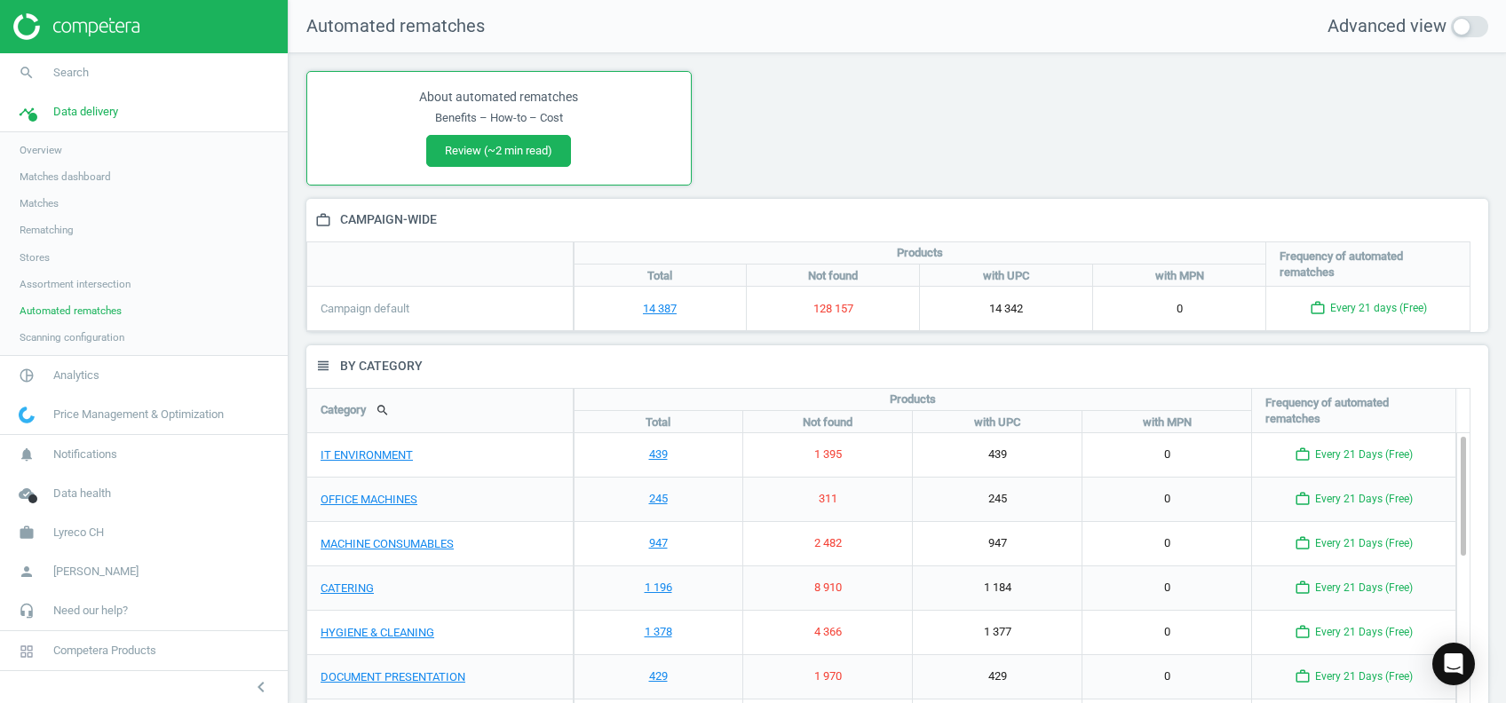
click at [47, 371] on span "pie_chart_outlined" at bounding box center [26, 375] width 53 height 39
click at [28, 223] on link "Products" at bounding box center [144, 216] width 288 height 27
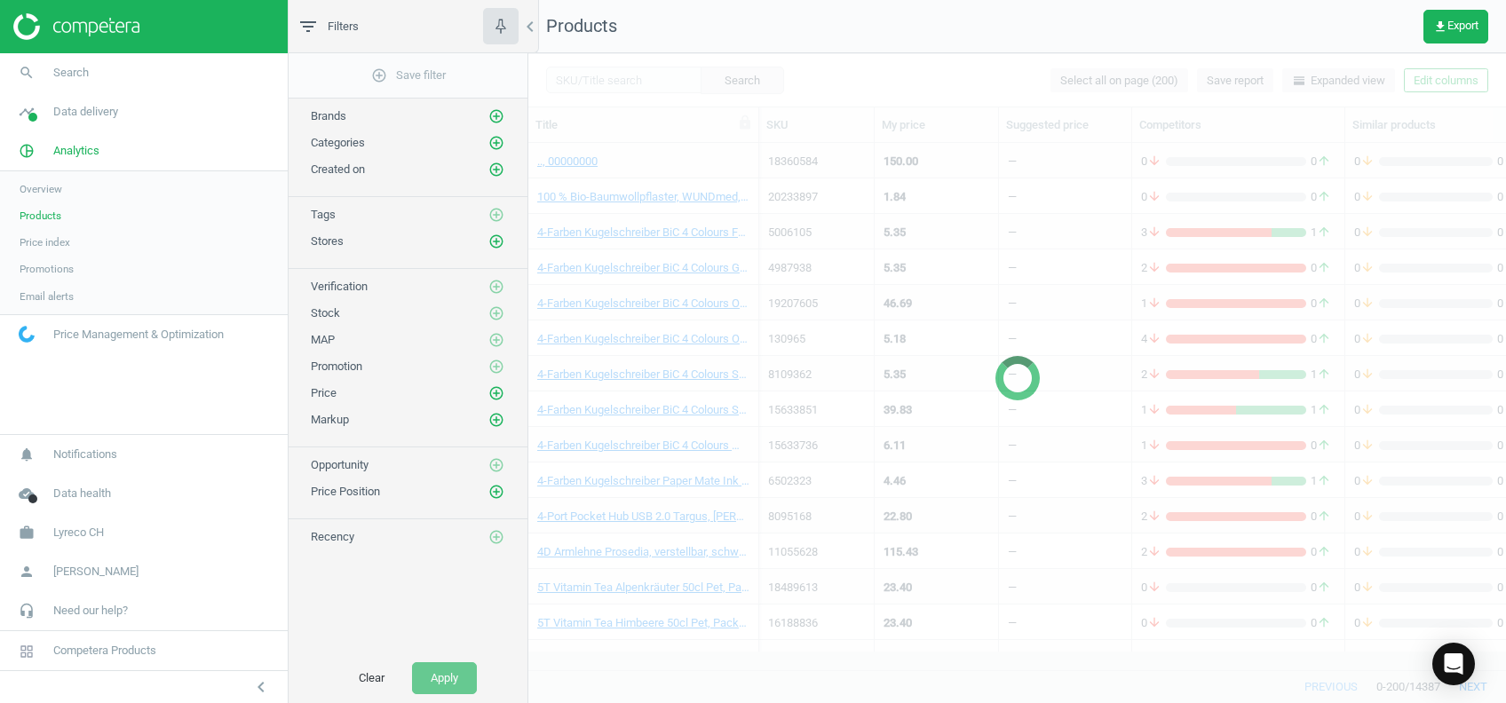
scroll to position [490, 959]
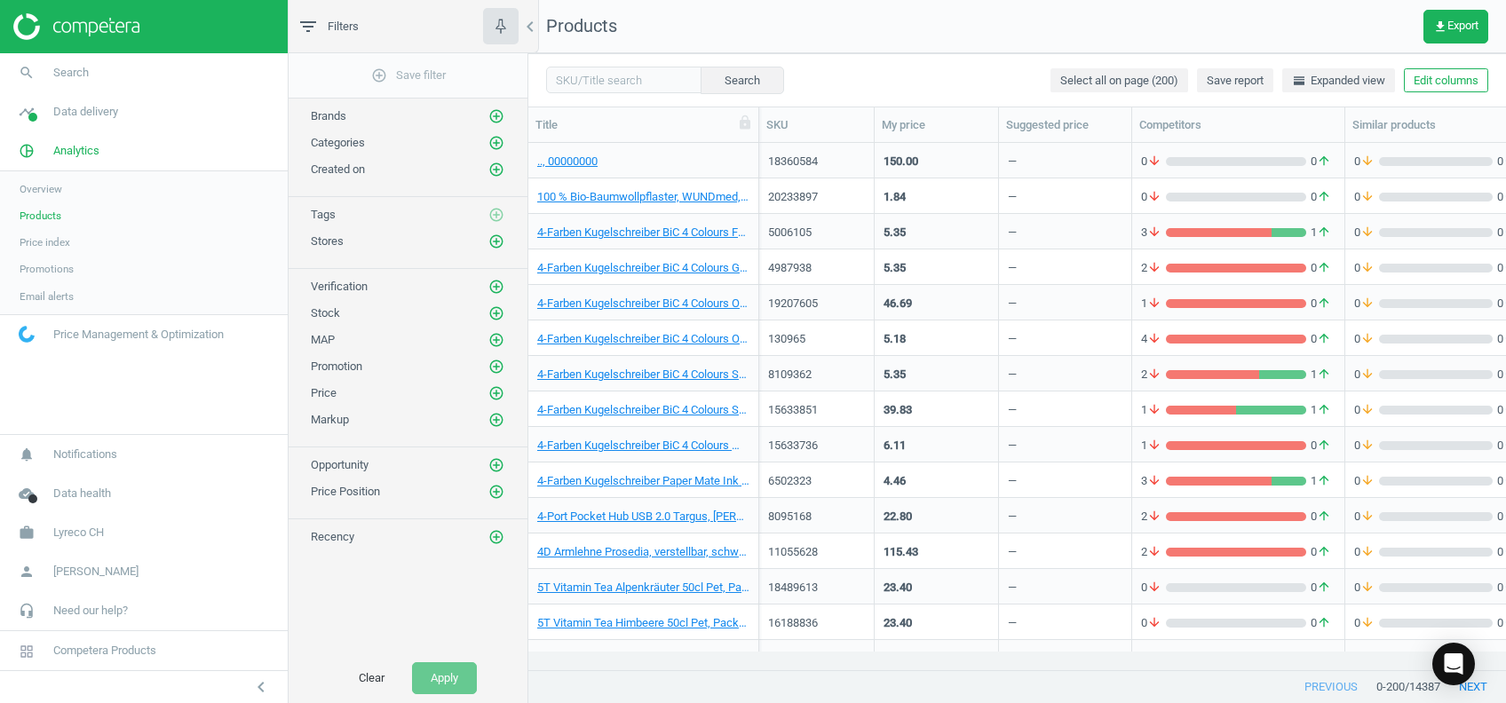
click at [322, 395] on span "Price" at bounding box center [324, 392] width 26 height 13
click at [491, 145] on icon "add_circle_outline" at bounding box center [497, 143] width 16 height 16
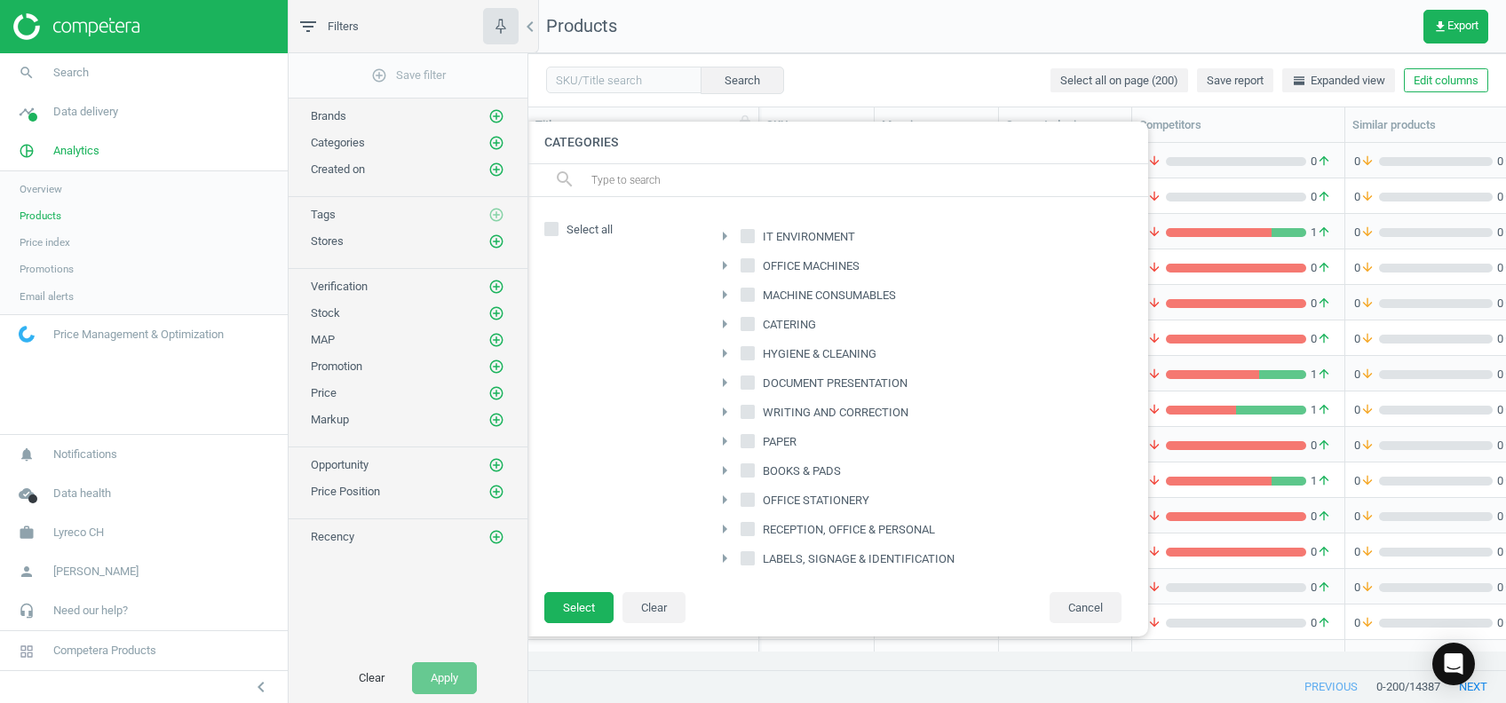
click at [826, 352] on span "HYGIENE & CLEANING" at bounding box center [819, 354] width 121 height 16
click at [754, 352] on input "HYGIENE & CLEANING" at bounding box center [749, 353] width 12 height 12
checkbox input "true"
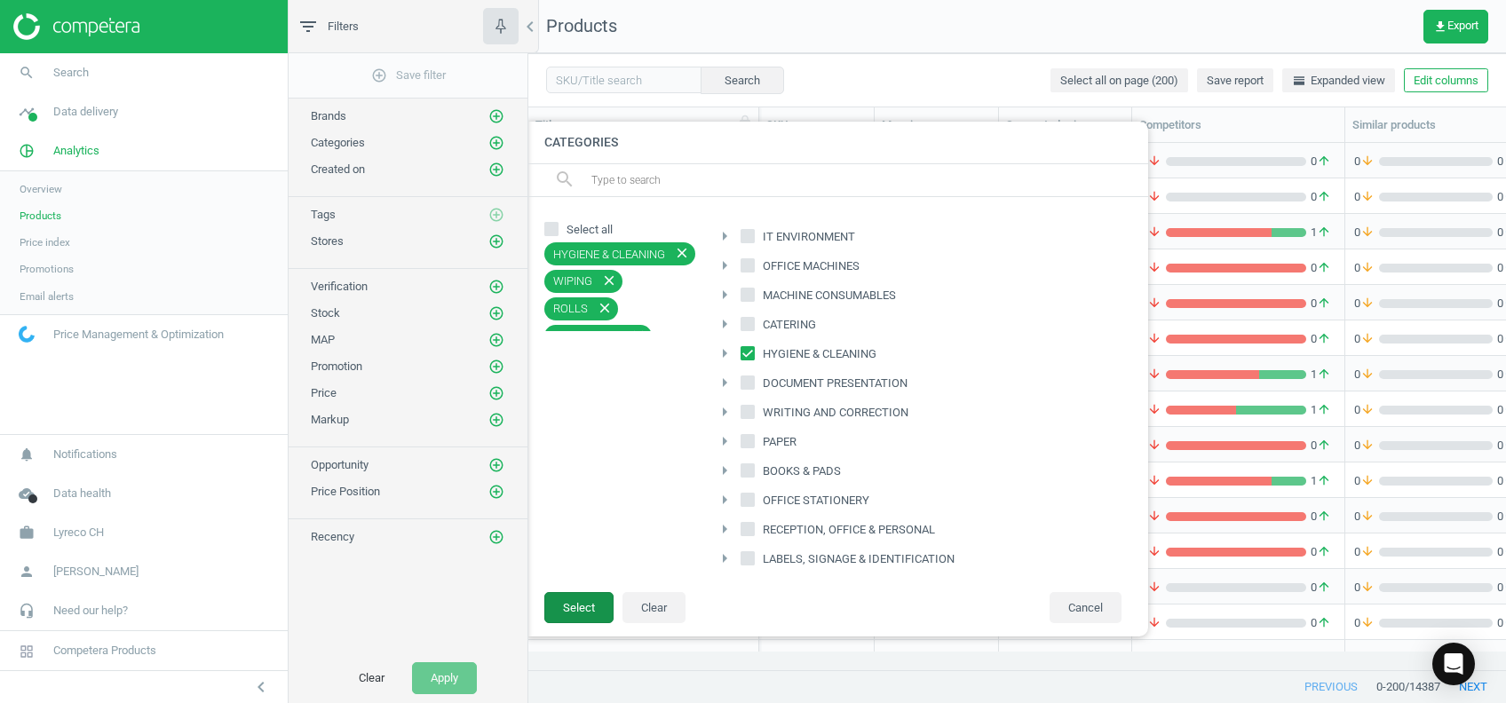
click at [592, 615] on button "Select" at bounding box center [578, 608] width 69 height 32
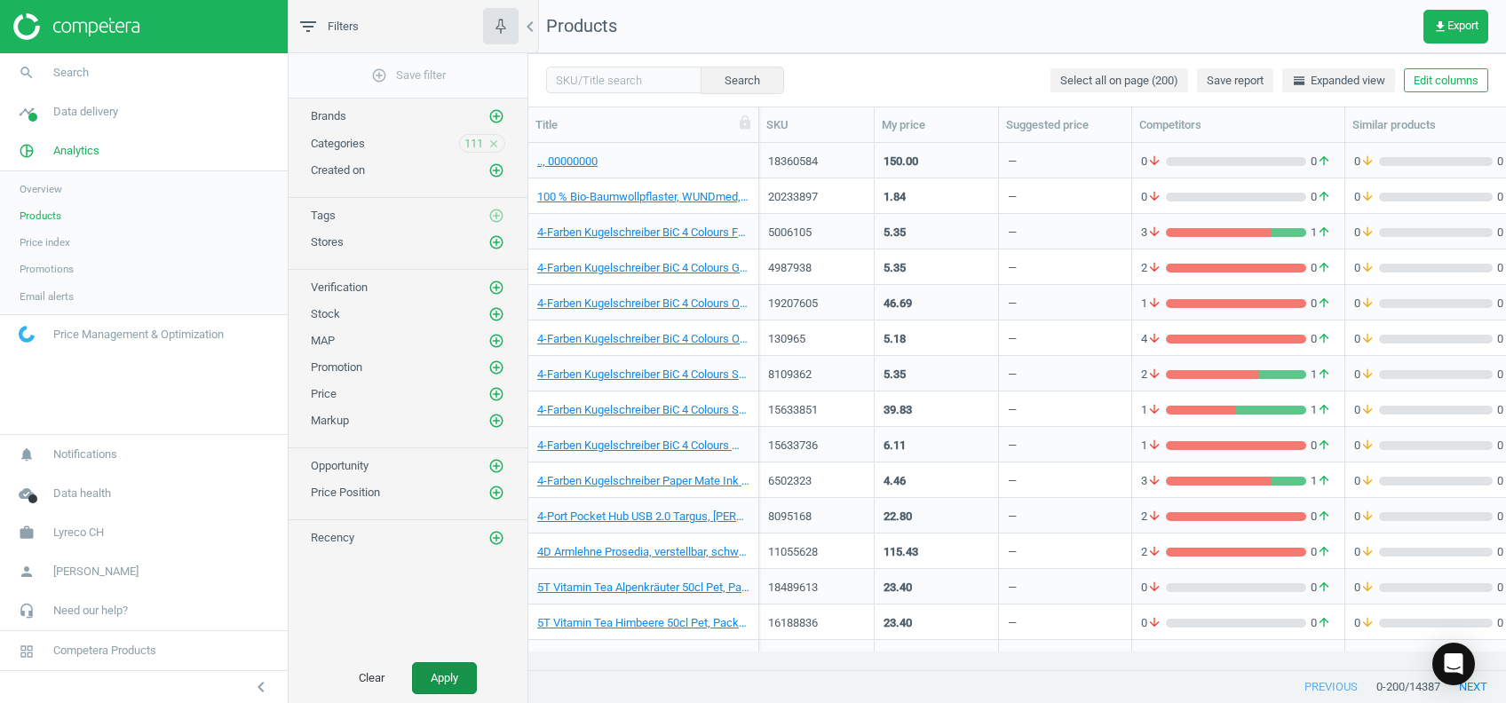
click at [433, 671] on button "Apply" at bounding box center [444, 679] width 65 height 32
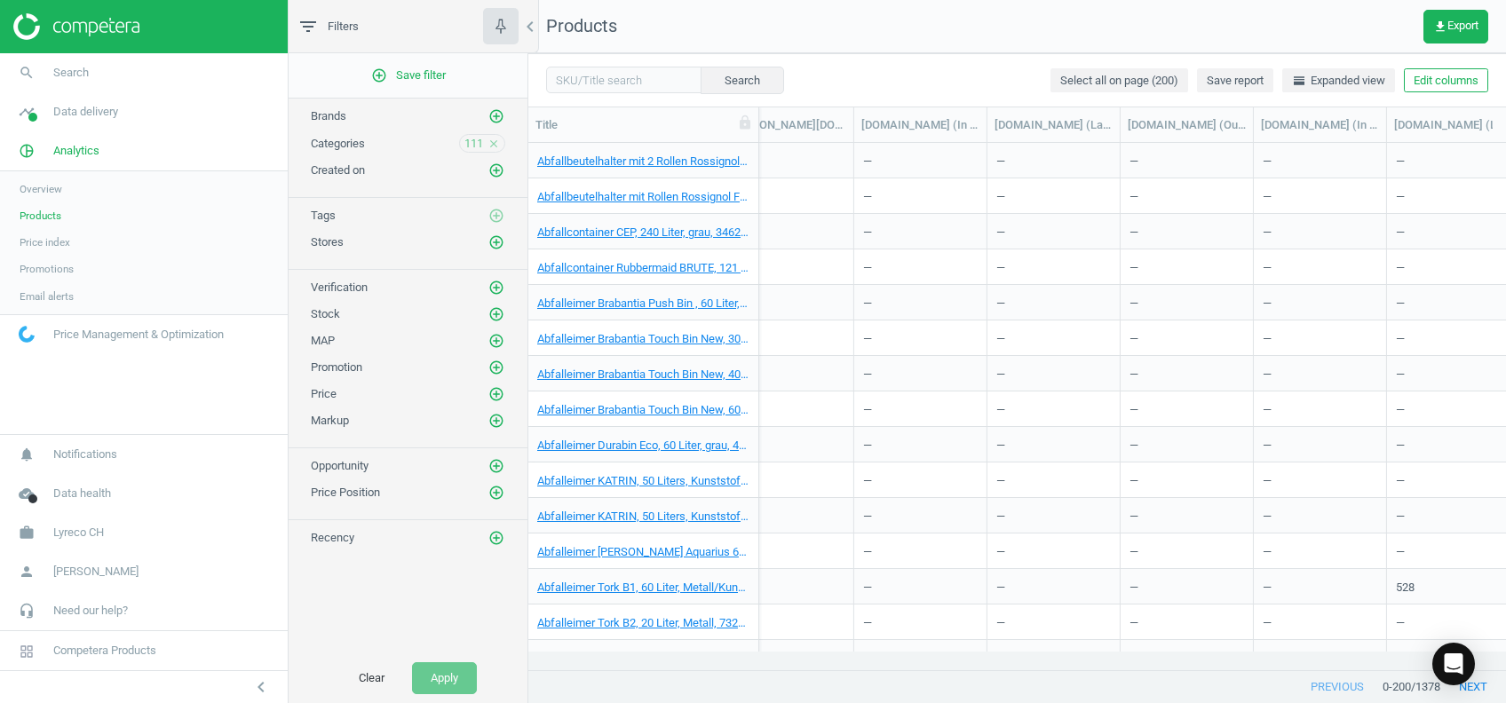
scroll to position [0, 15653]
click at [794, 685] on div "previous 0 - 200 / 1378 next" at bounding box center [1017, 687] width 978 height 32
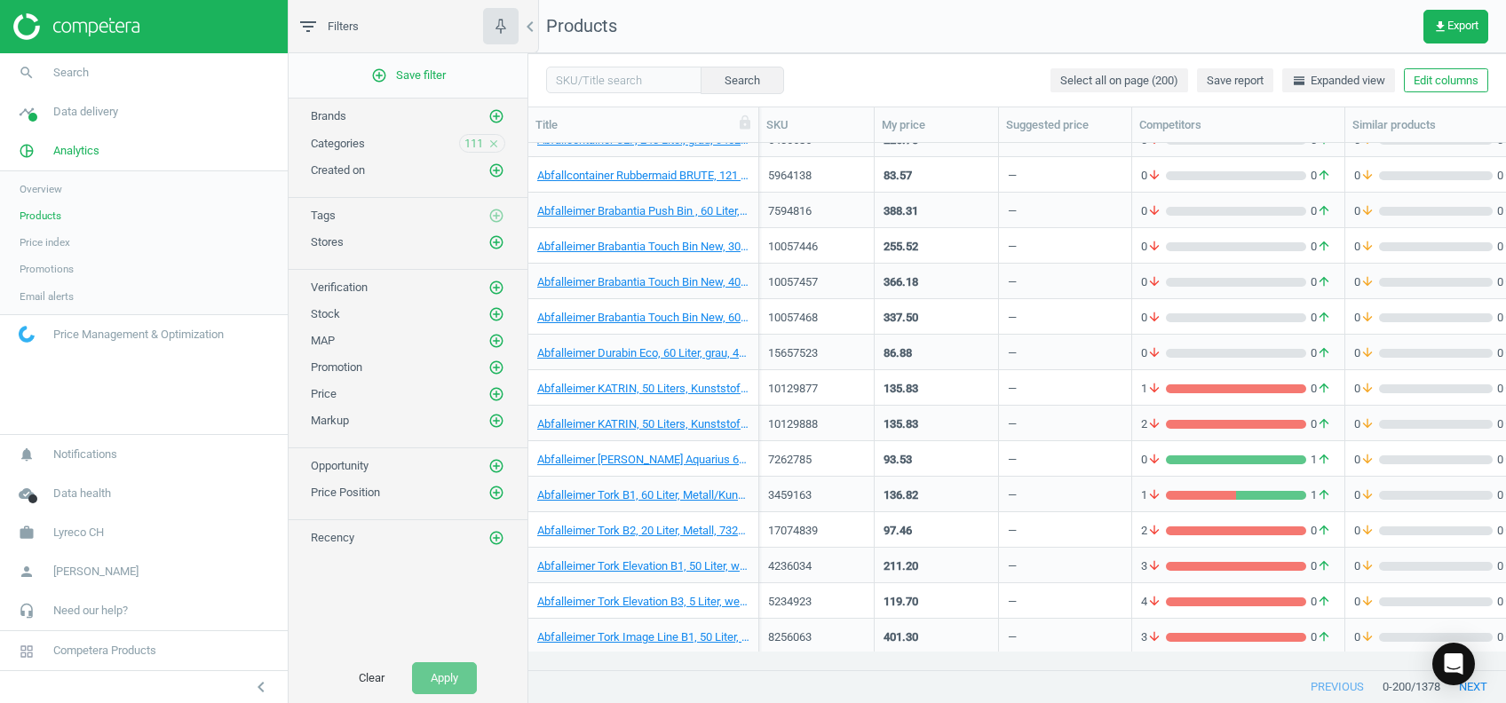
scroll to position [182, 0]
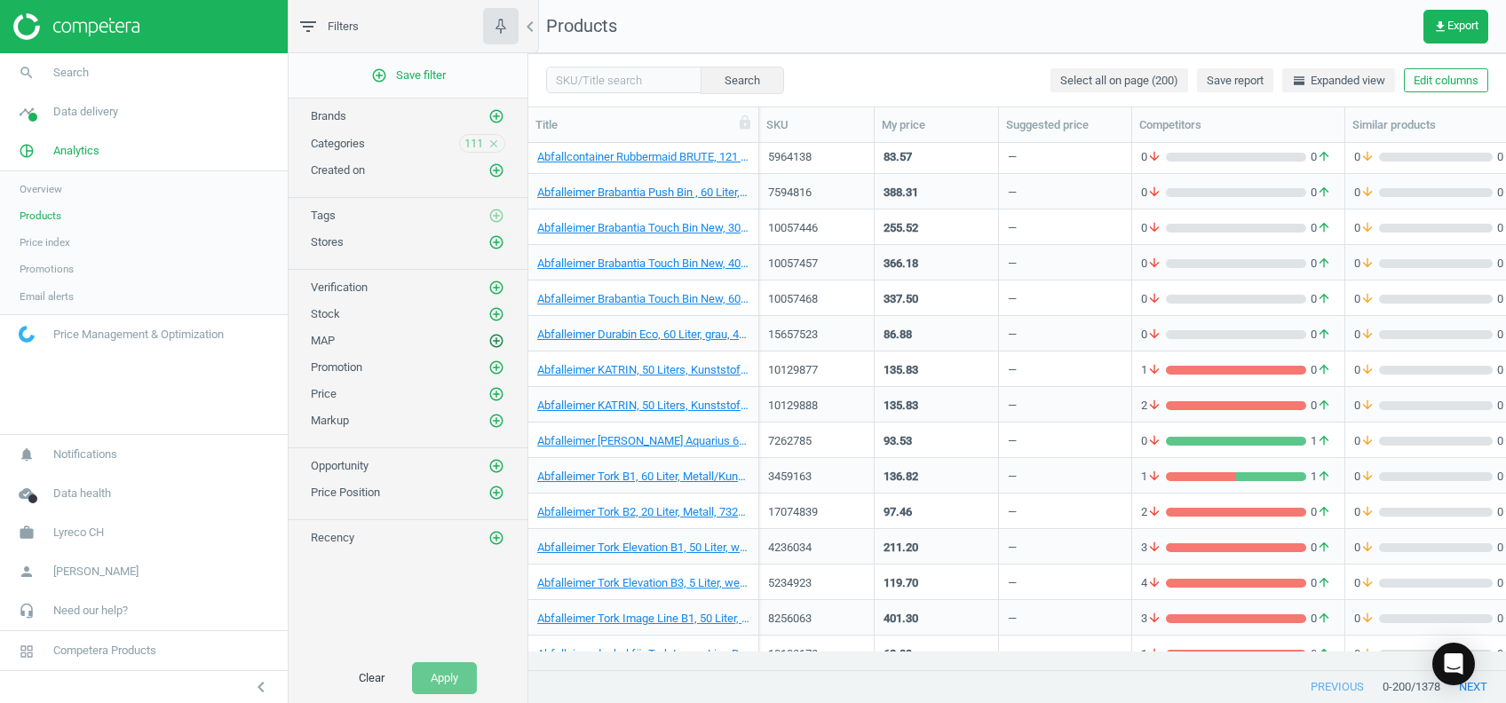
click at [497, 341] on icon "add_circle_outline" at bounding box center [497, 341] width 16 height 16
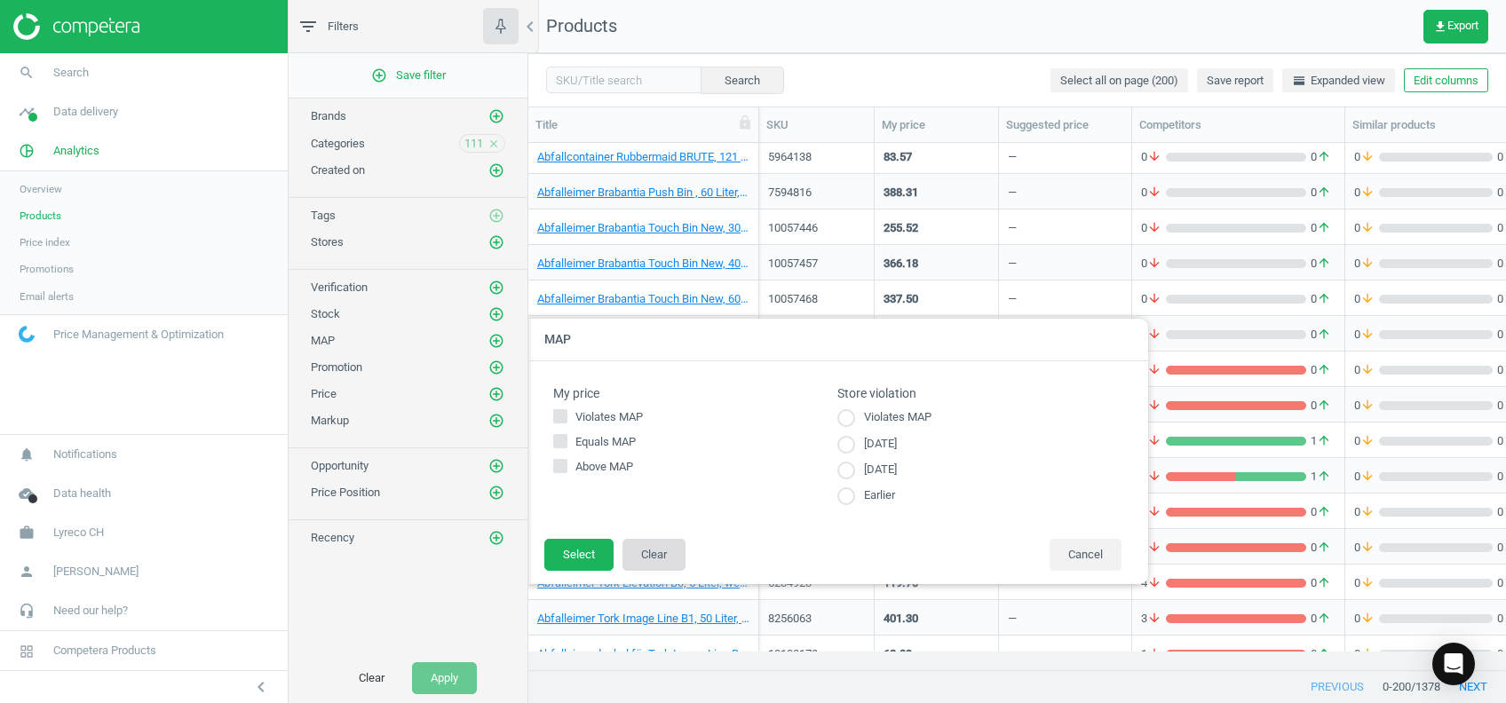
click at [648, 565] on button "Clear" at bounding box center [654, 555] width 63 height 32
click at [1080, 590] on div "MAP My price Violates MAP Equals MAP Above MAP Store violation Violates MAP Tod…" at bounding box center [842, 451] width 629 height 283
click at [1094, 564] on button "Cancel" at bounding box center [1086, 555] width 72 height 32
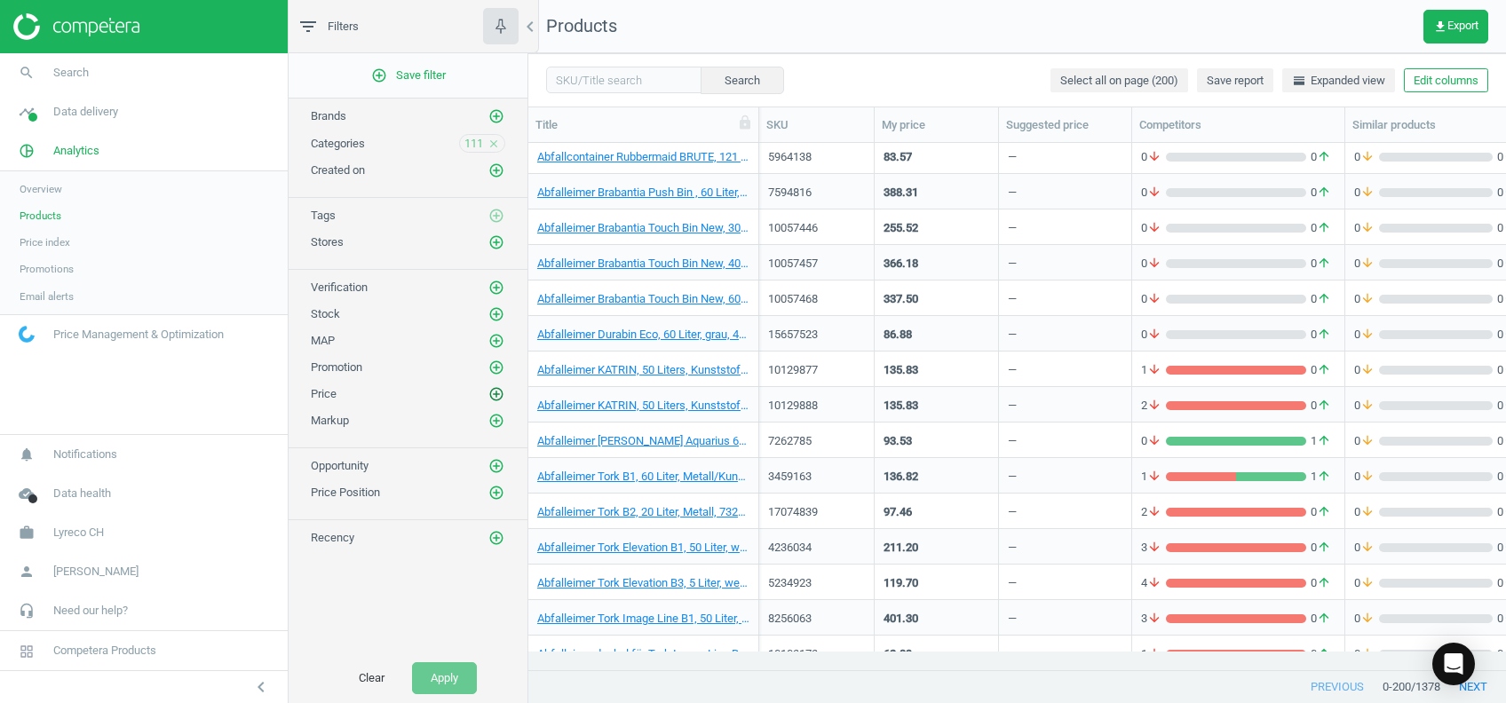
click at [492, 395] on icon "add_circle_outline" at bounding box center [497, 394] width 16 height 16
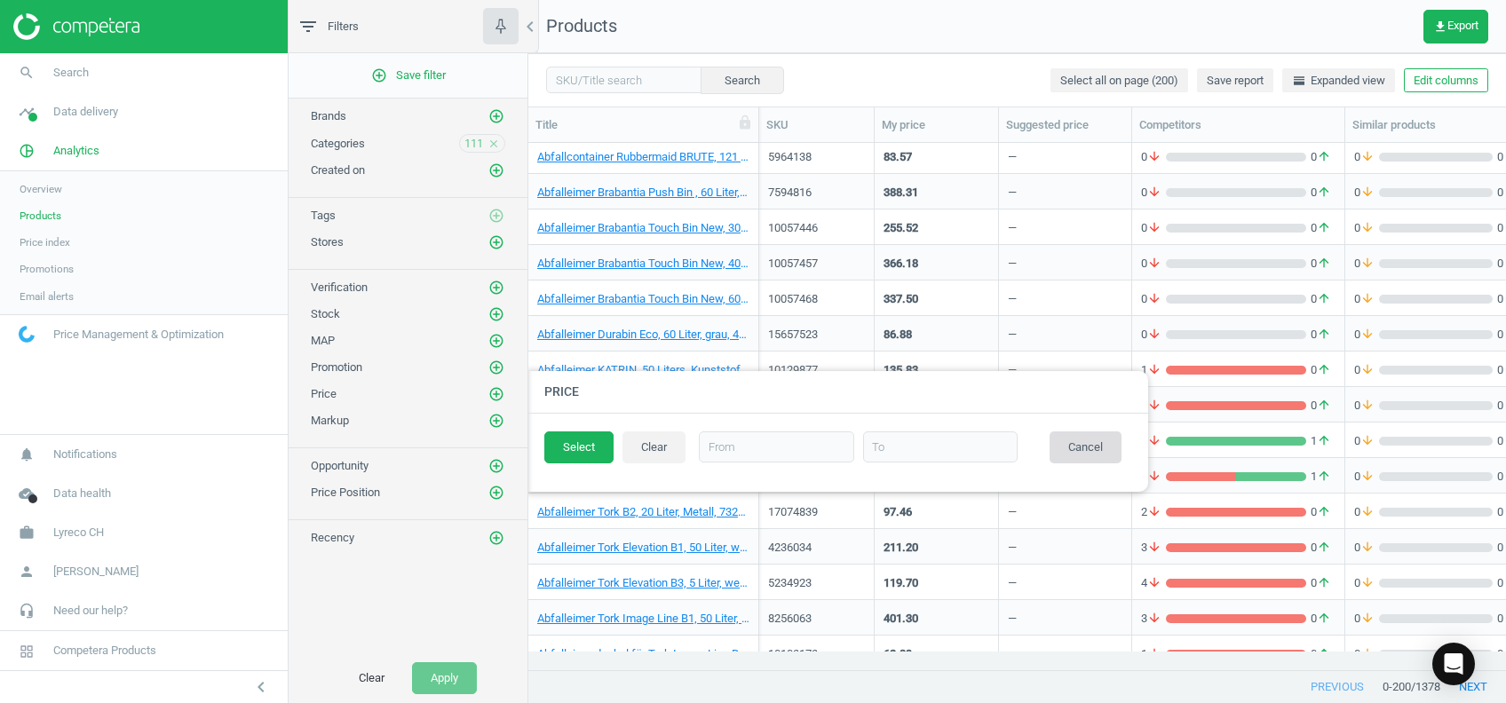
click at [1089, 460] on button "Cancel" at bounding box center [1086, 448] width 72 height 32
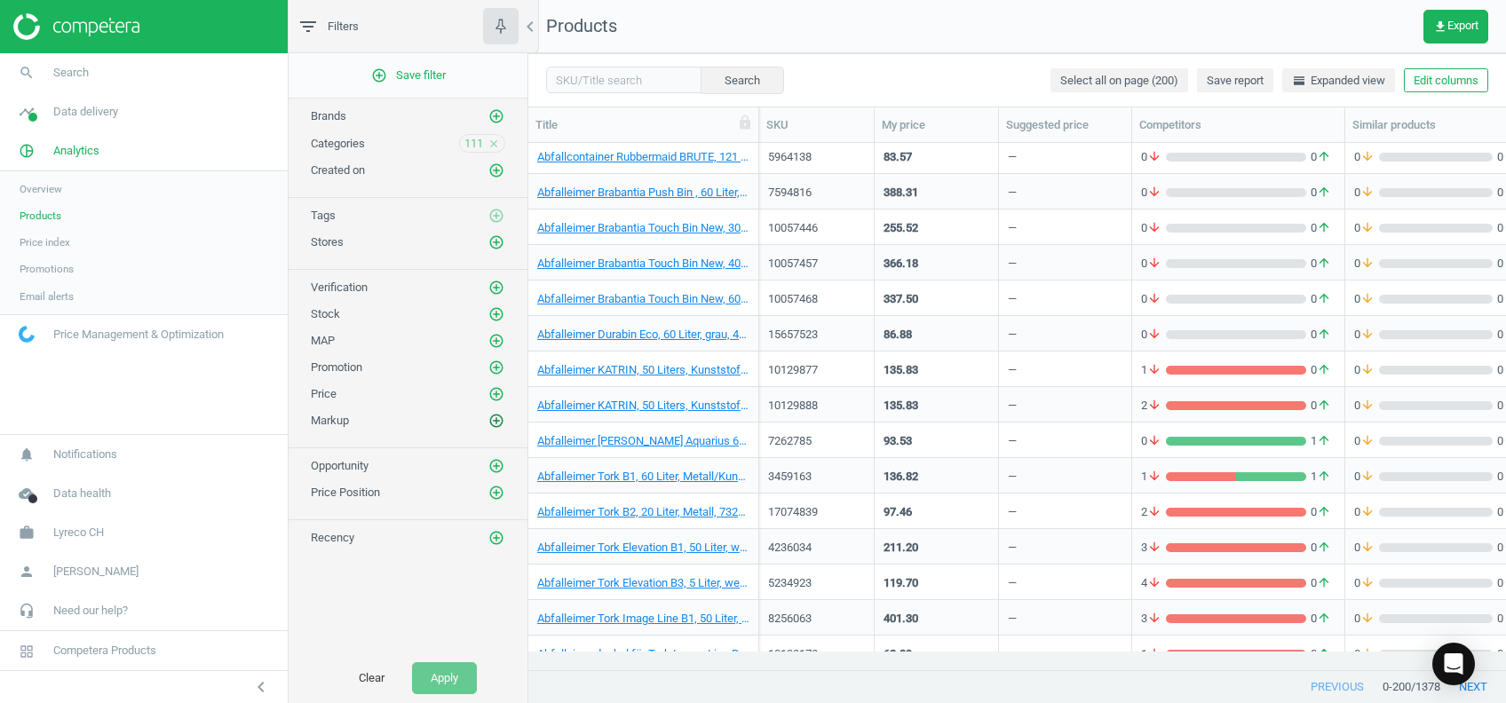
click at [495, 421] on icon "add_circle_outline" at bounding box center [497, 421] width 16 height 16
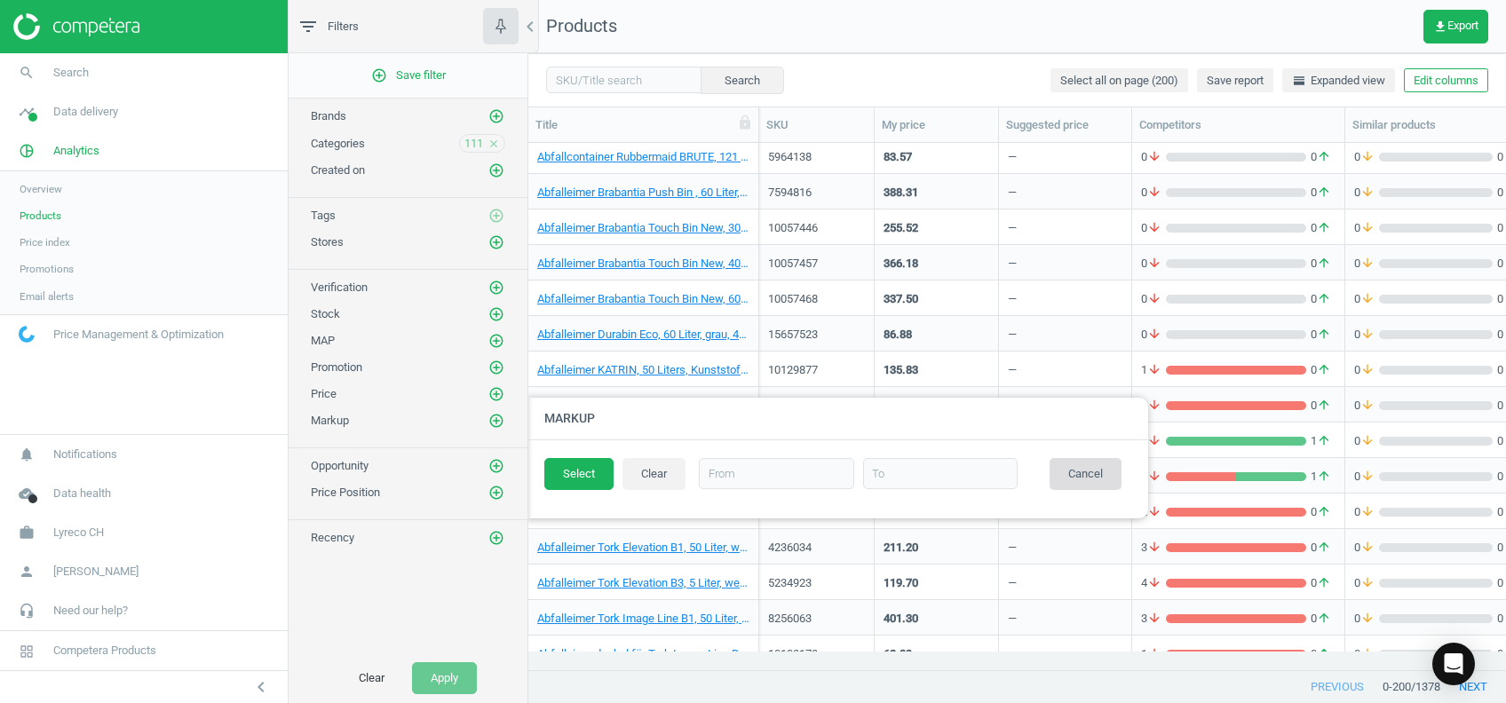
click at [1077, 485] on button "Cancel" at bounding box center [1086, 474] width 72 height 32
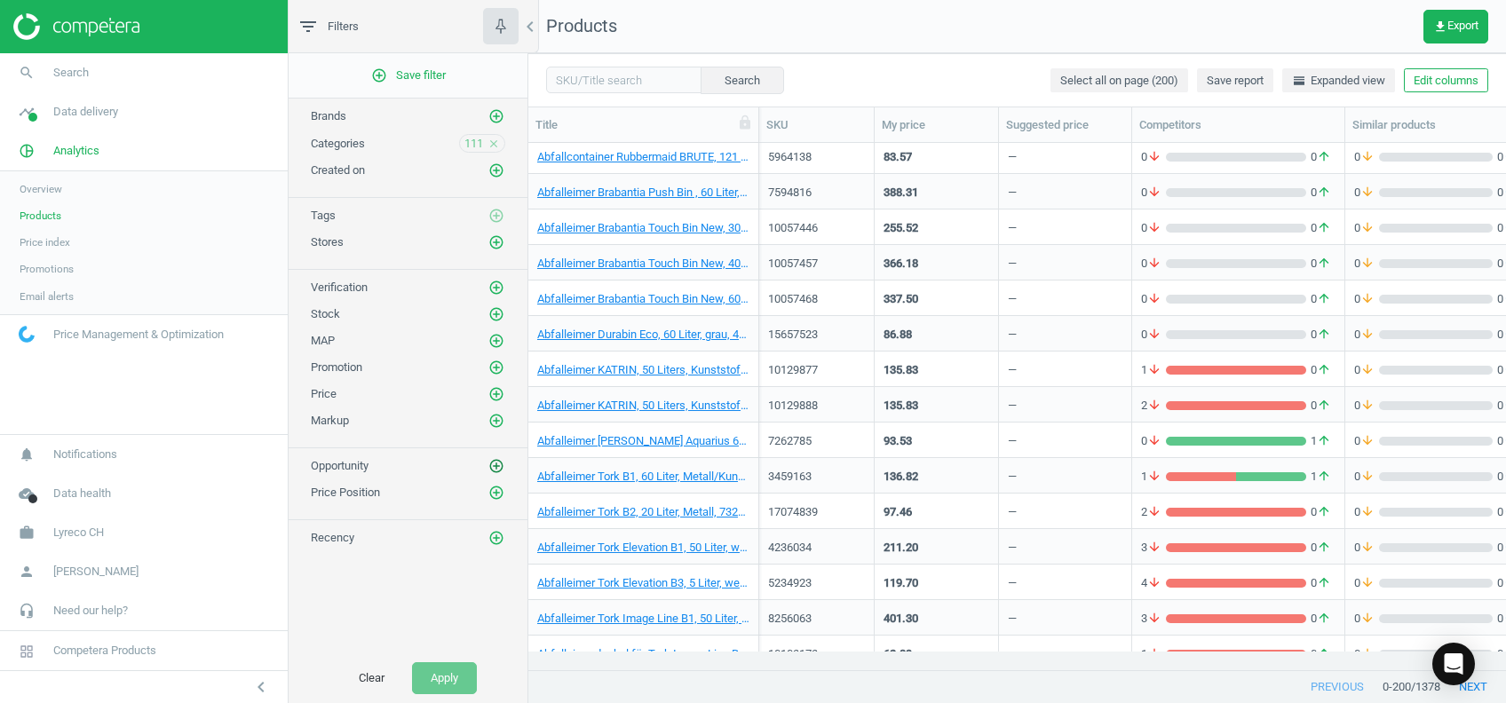
click at [497, 464] on icon "add_circle_outline" at bounding box center [497, 466] width 16 height 16
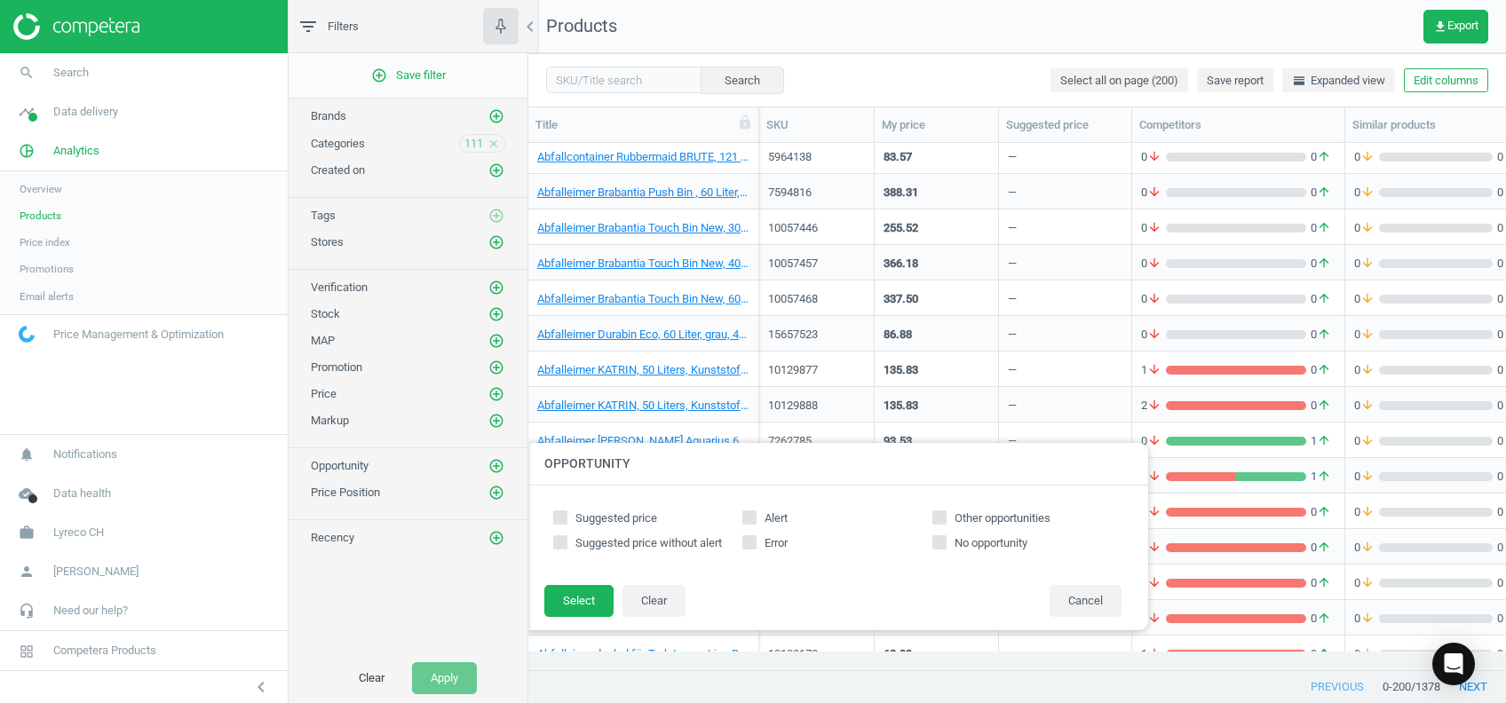
click at [560, 519] on input "Suggested price" at bounding box center [561, 518] width 12 height 12
checkbox input "true"
click at [583, 600] on button "Select" at bounding box center [578, 601] width 69 height 32
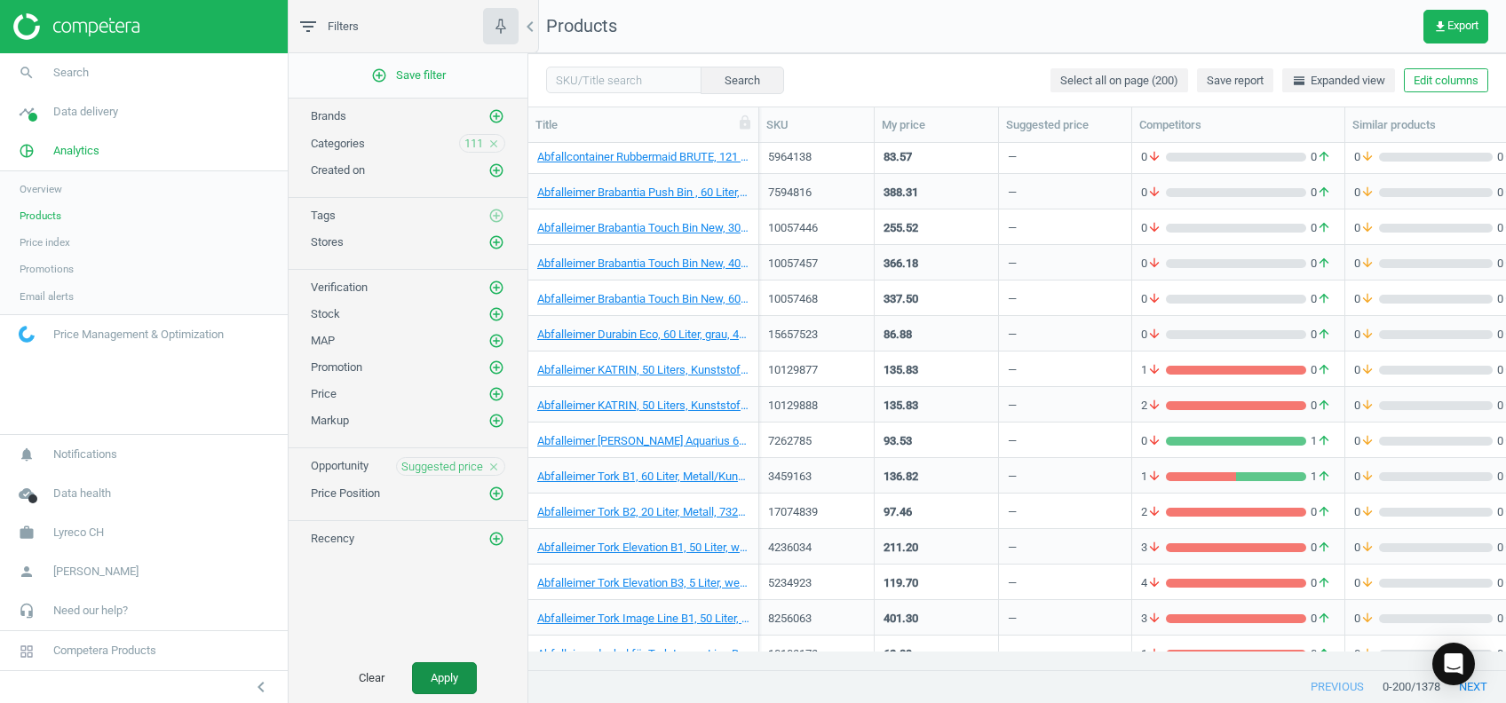
click at [434, 679] on button "Apply" at bounding box center [444, 679] width 65 height 32
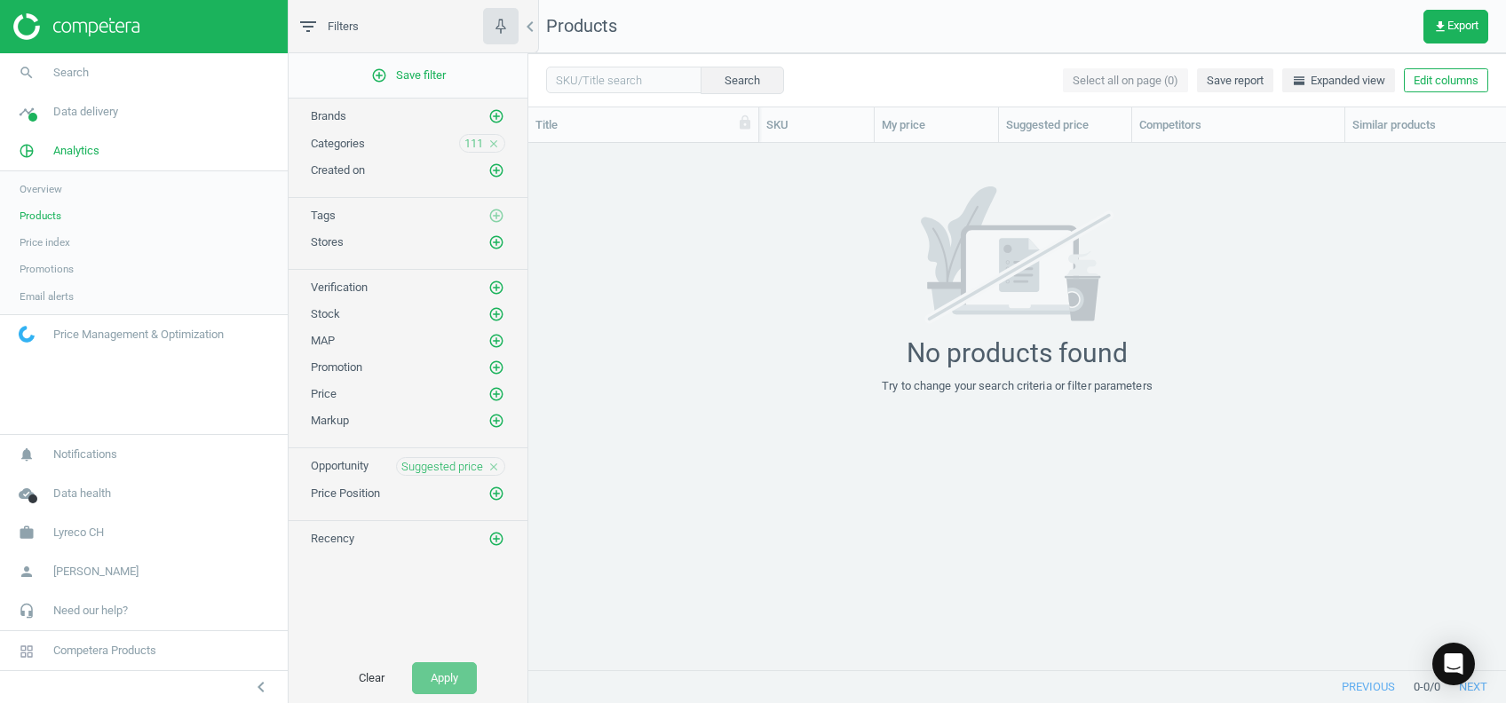
click at [489, 461] on icon "close" at bounding box center [494, 467] width 12 height 12
click at [492, 458] on icon "add_circle_outline" at bounding box center [497, 466] width 16 height 16
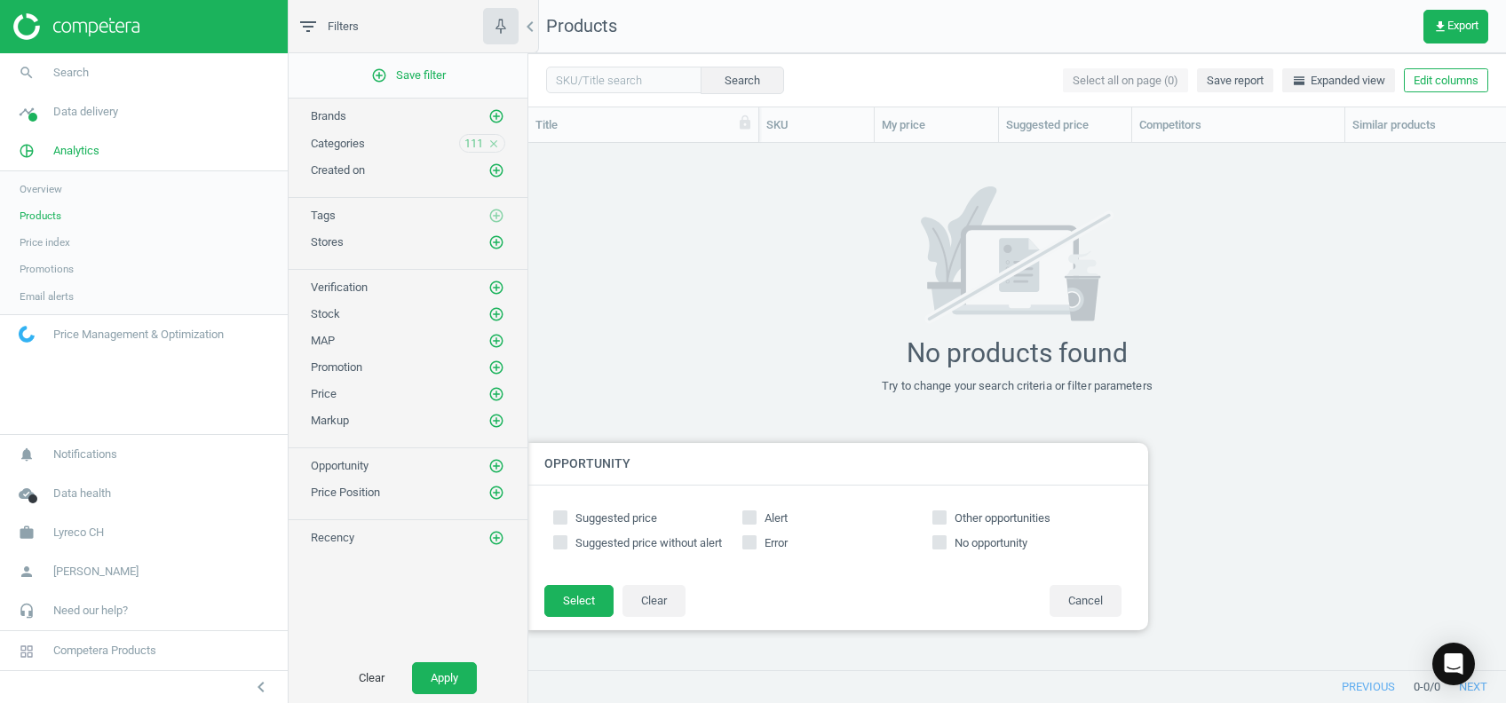
click at [942, 516] on input "Other opportunities" at bounding box center [940, 518] width 12 height 12
checkbox input "true"
click at [563, 594] on button "Select" at bounding box center [578, 601] width 69 height 32
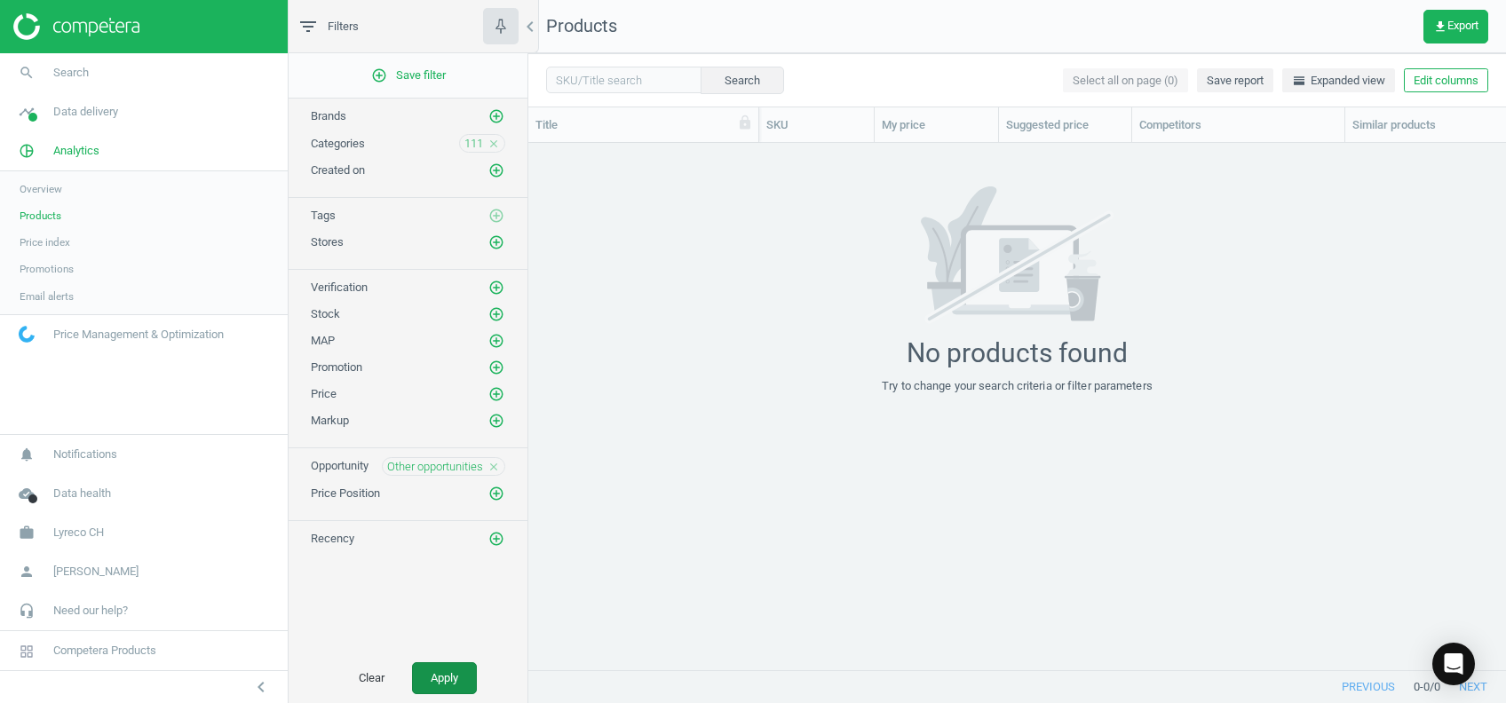
click at [435, 690] on button "Apply" at bounding box center [444, 679] width 65 height 32
click at [493, 467] on icon "close" at bounding box center [494, 467] width 12 height 12
click at [441, 682] on button "Apply" at bounding box center [444, 679] width 65 height 32
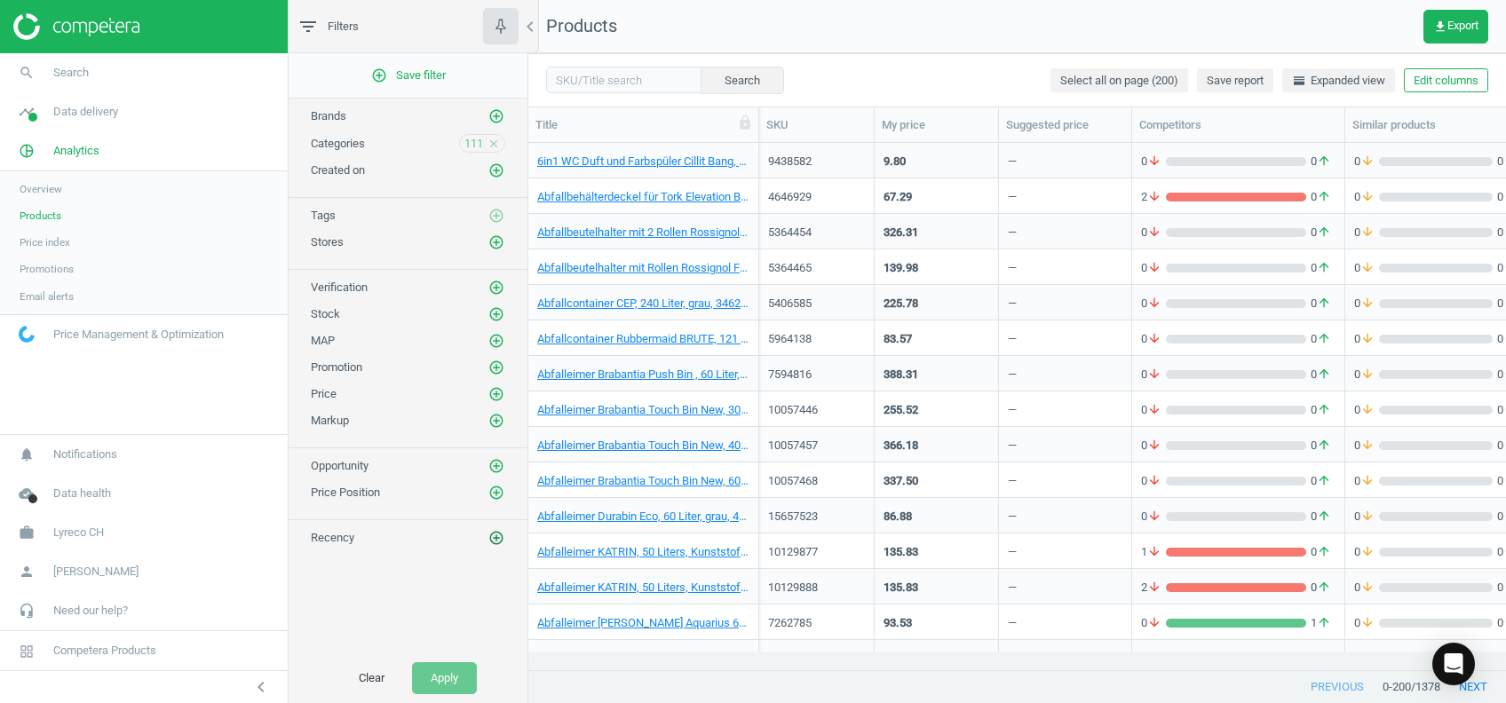
click at [502, 538] on icon "add_circle_outline" at bounding box center [497, 538] width 16 height 16
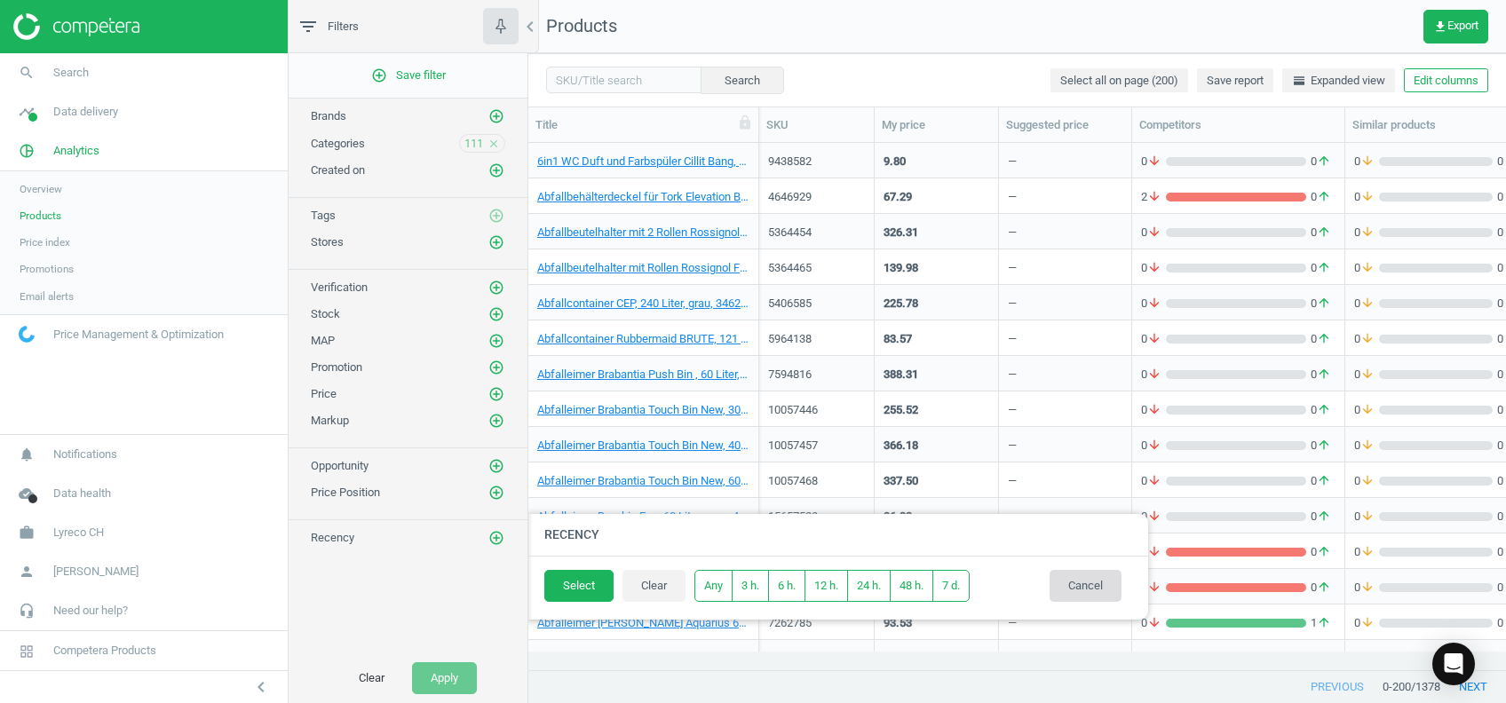
click at [1077, 593] on button "Cancel" at bounding box center [1086, 586] width 72 height 32
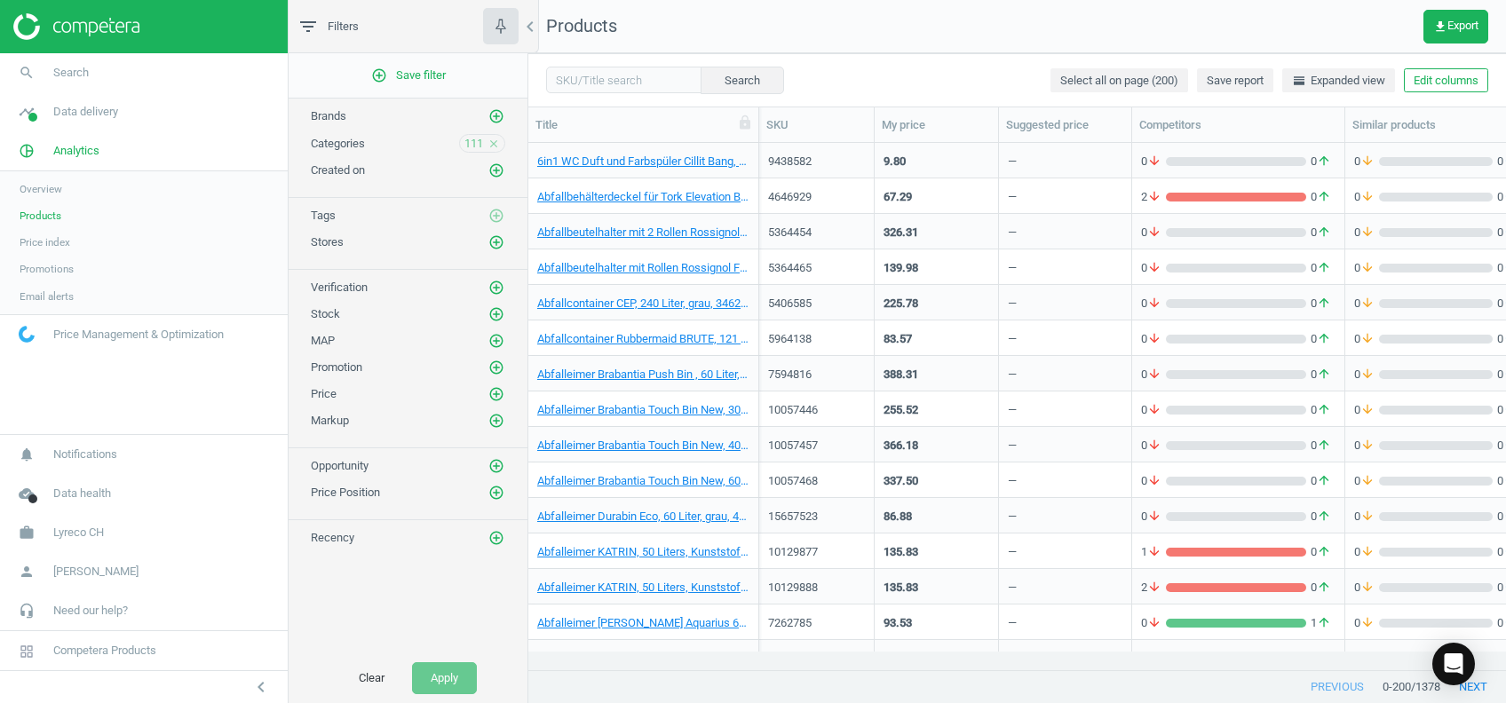
click at [29, 249] on span "Price index" at bounding box center [45, 242] width 51 height 14
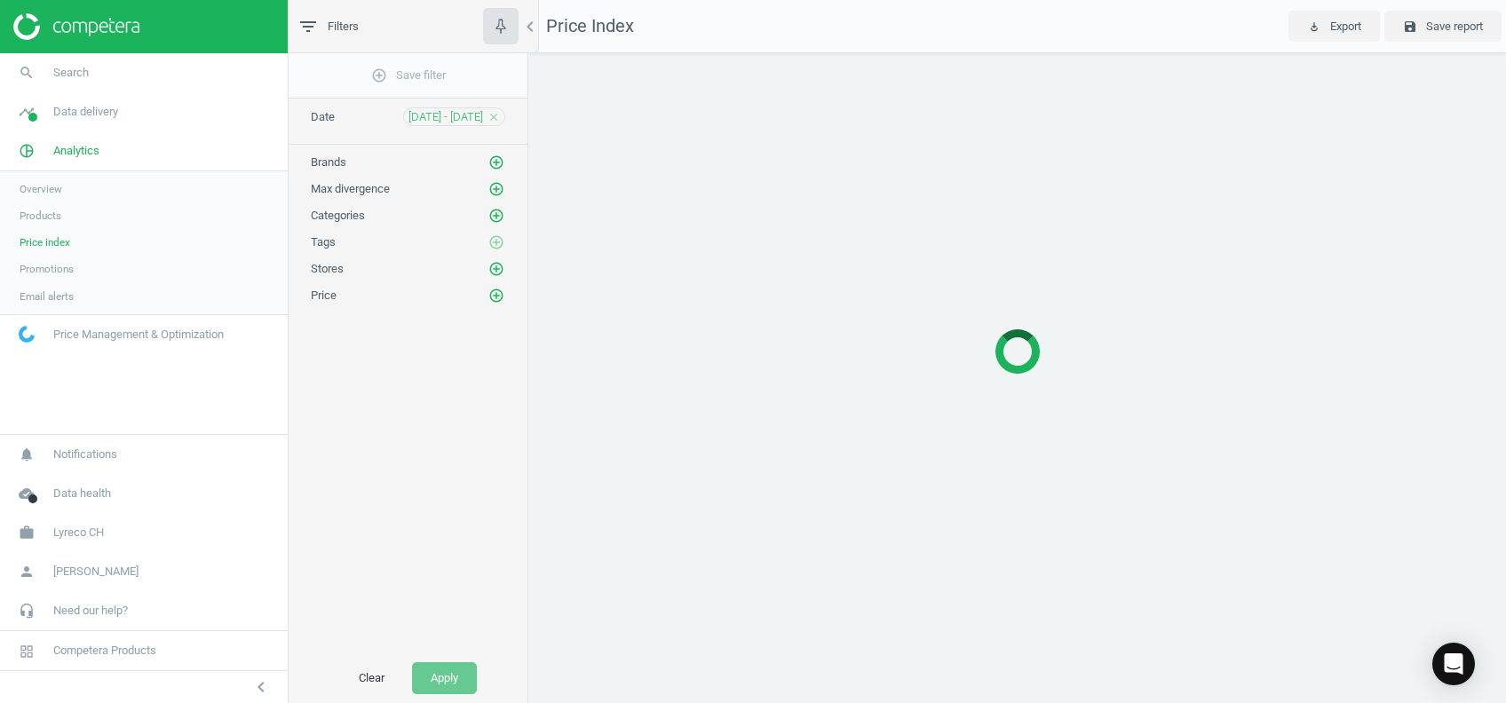
click at [29, 277] on link "Promotions" at bounding box center [144, 269] width 288 height 27
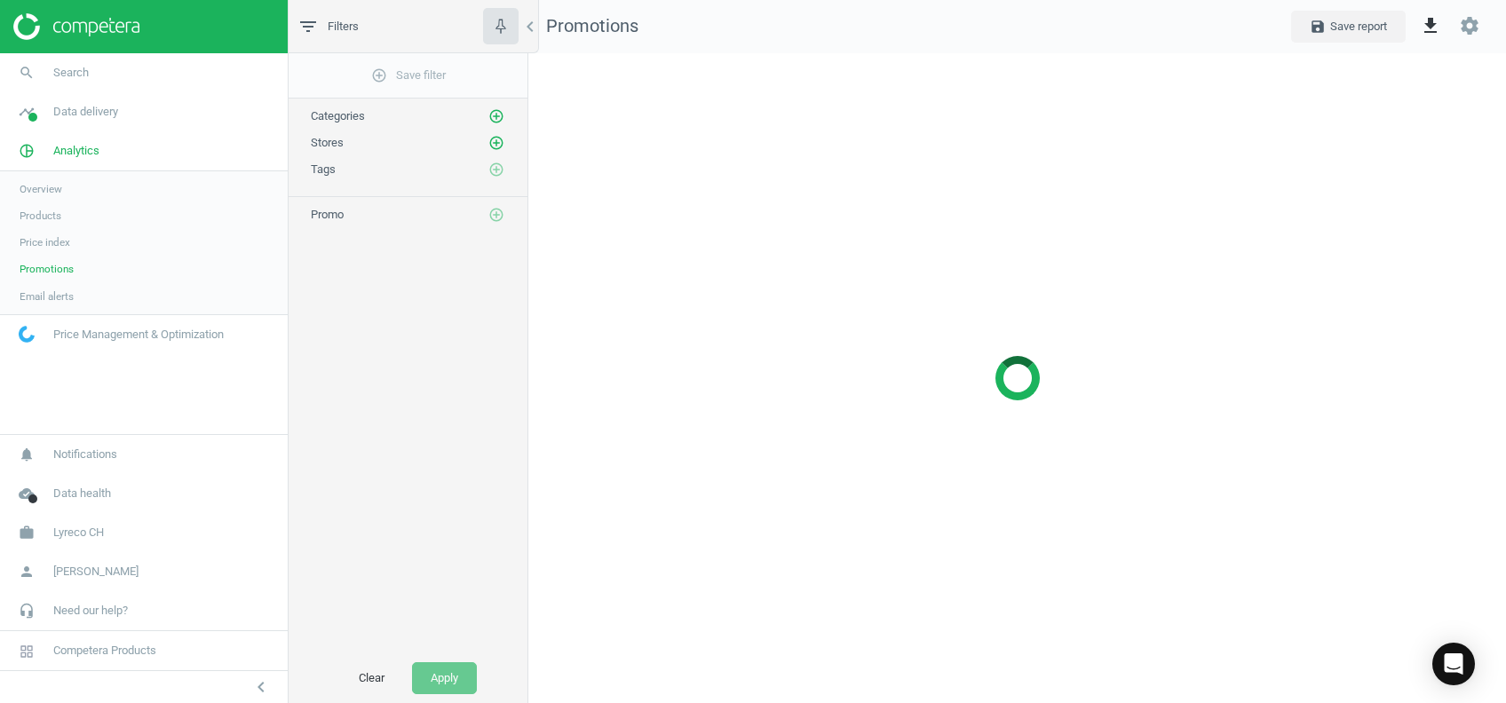
scroll to position [686, 1014]
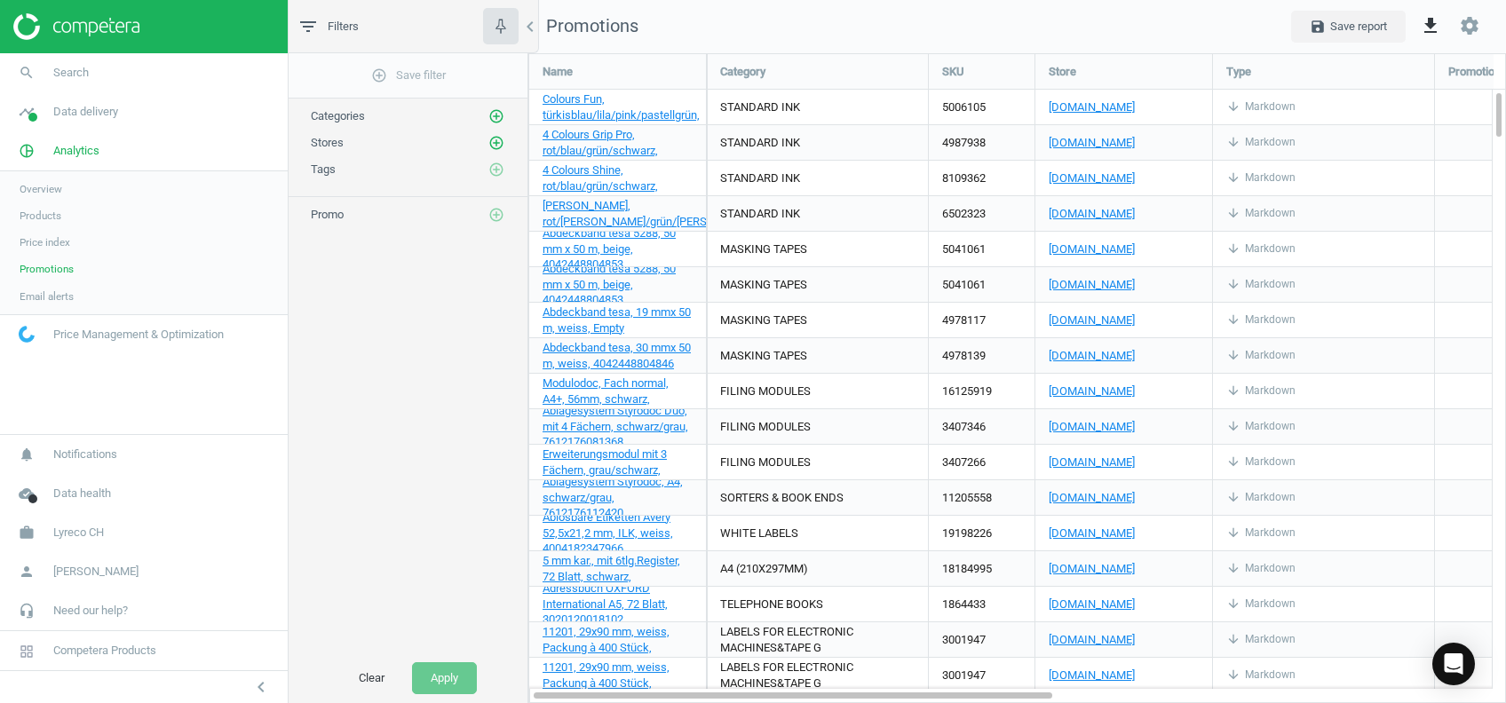
click at [33, 306] on link "Email alerts" at bounding box center [144, 296] width 288 height 27
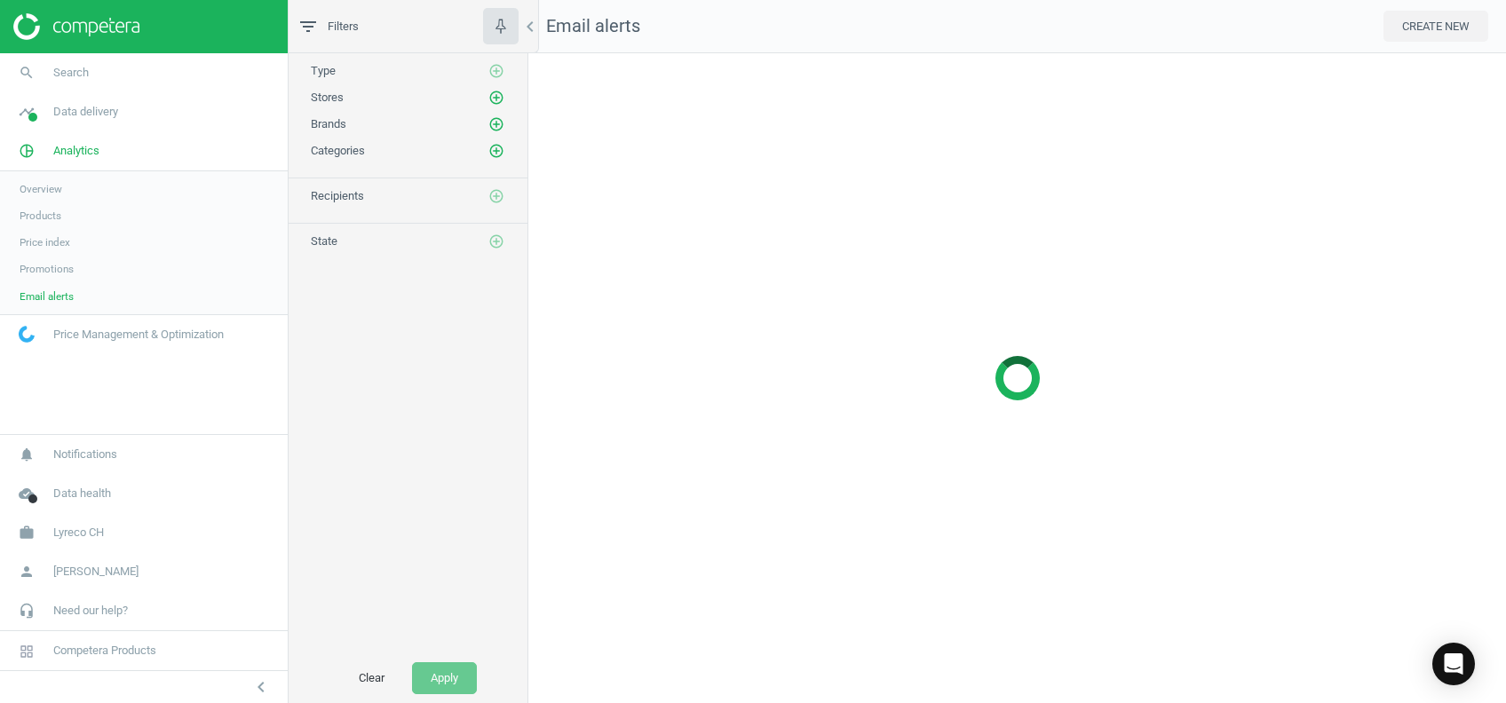
scroll to position [686, 1014]
click at [31, 249] on span "Price index" at bounding box center [45, 242] width 51 height 14
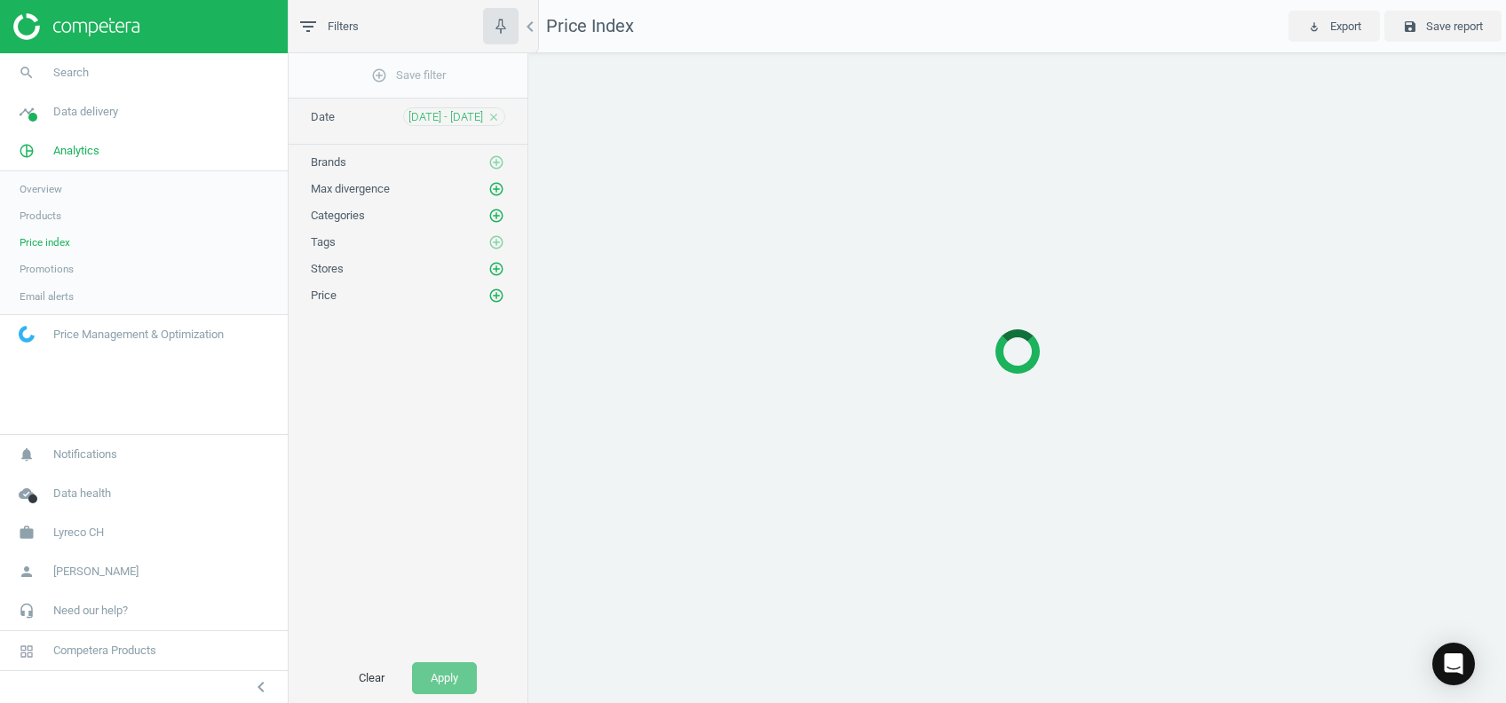
click at [491, 219] on icon "add_circle_outline" at bounding box center [497, 216] width 16 height 16
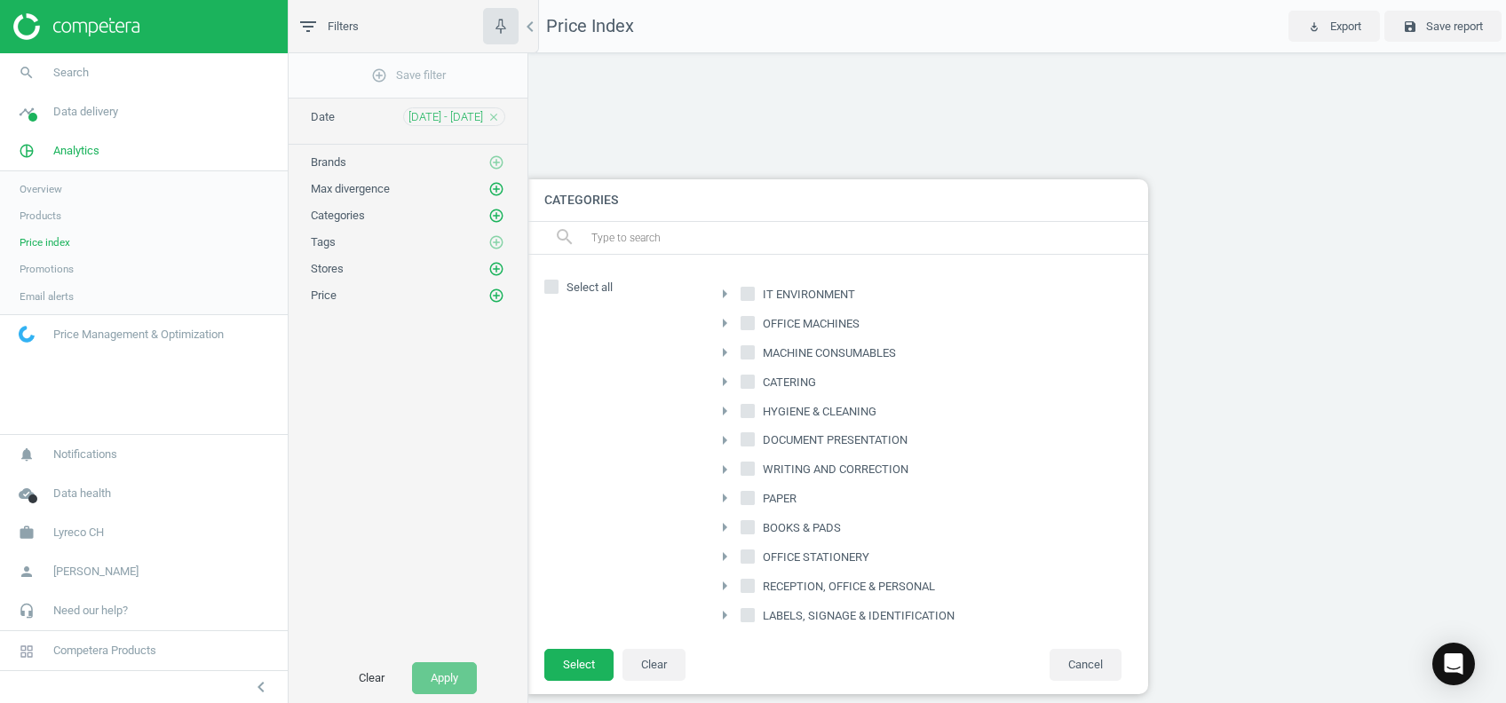
click at [745, 409] on input "HYGIENE & CLEANING" at bounding box center [749, 411] width 12 height 12
checkbox input "true"
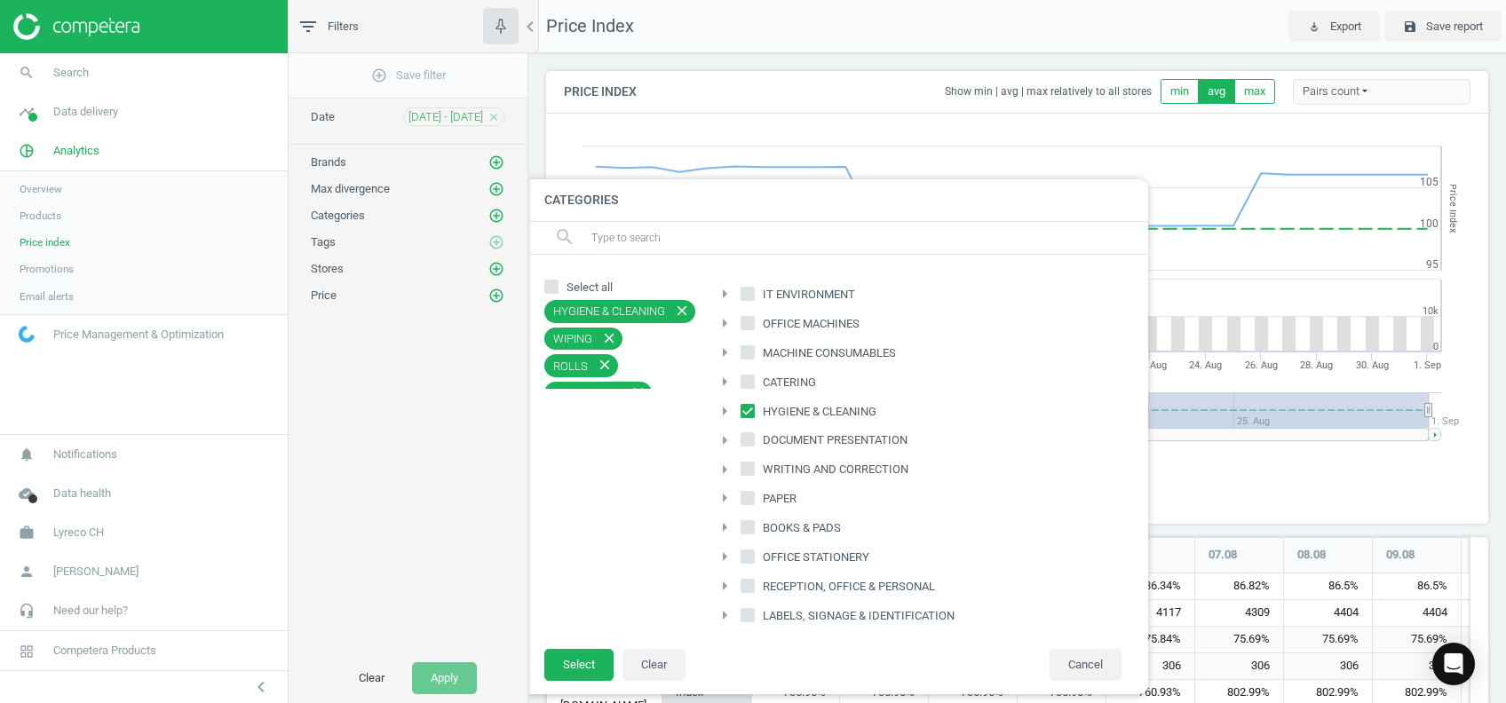
scroll to position [1302, 960]
click at [569, 672] on button "Select" at bounding box center [578, 665] width 69 height 32
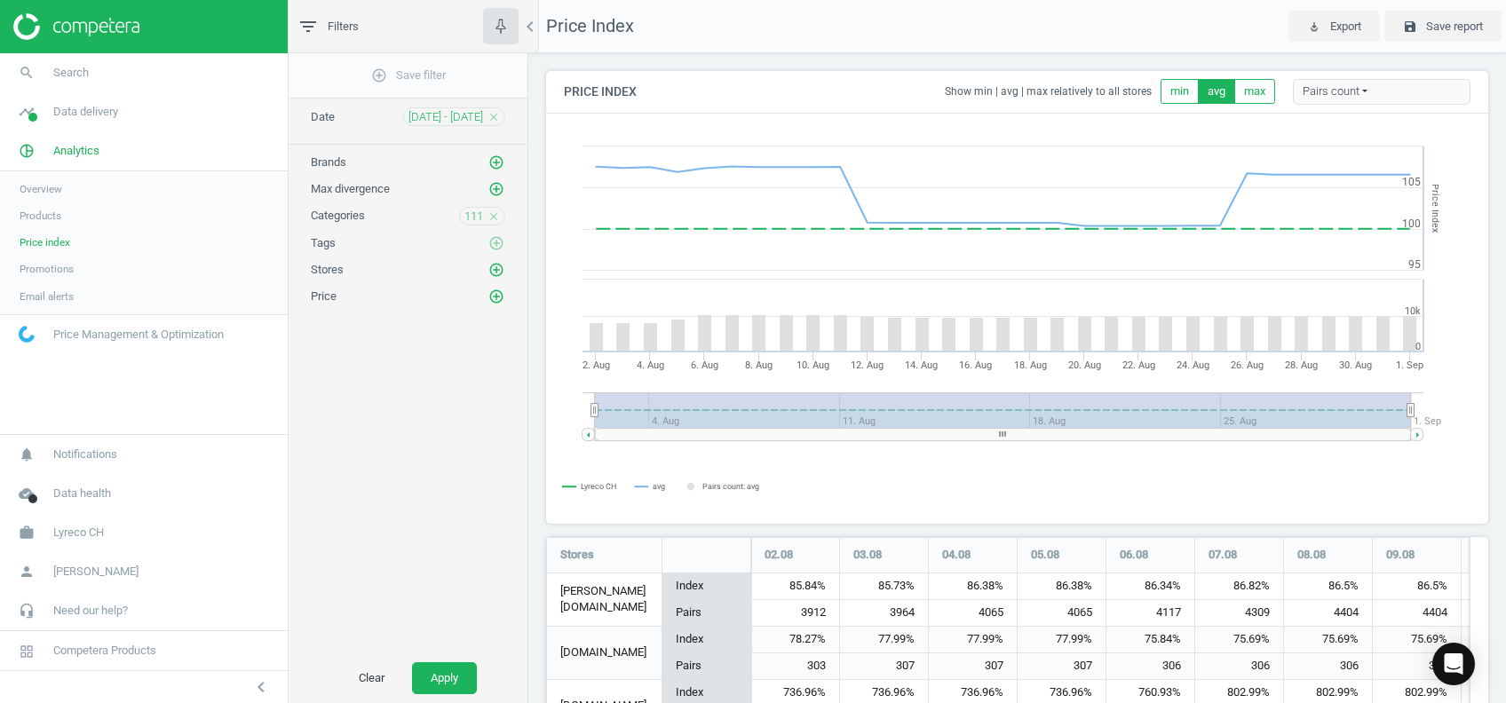
click at [438, 673] on button "Apply" at bounding box center [444, 679] width 65 height 32
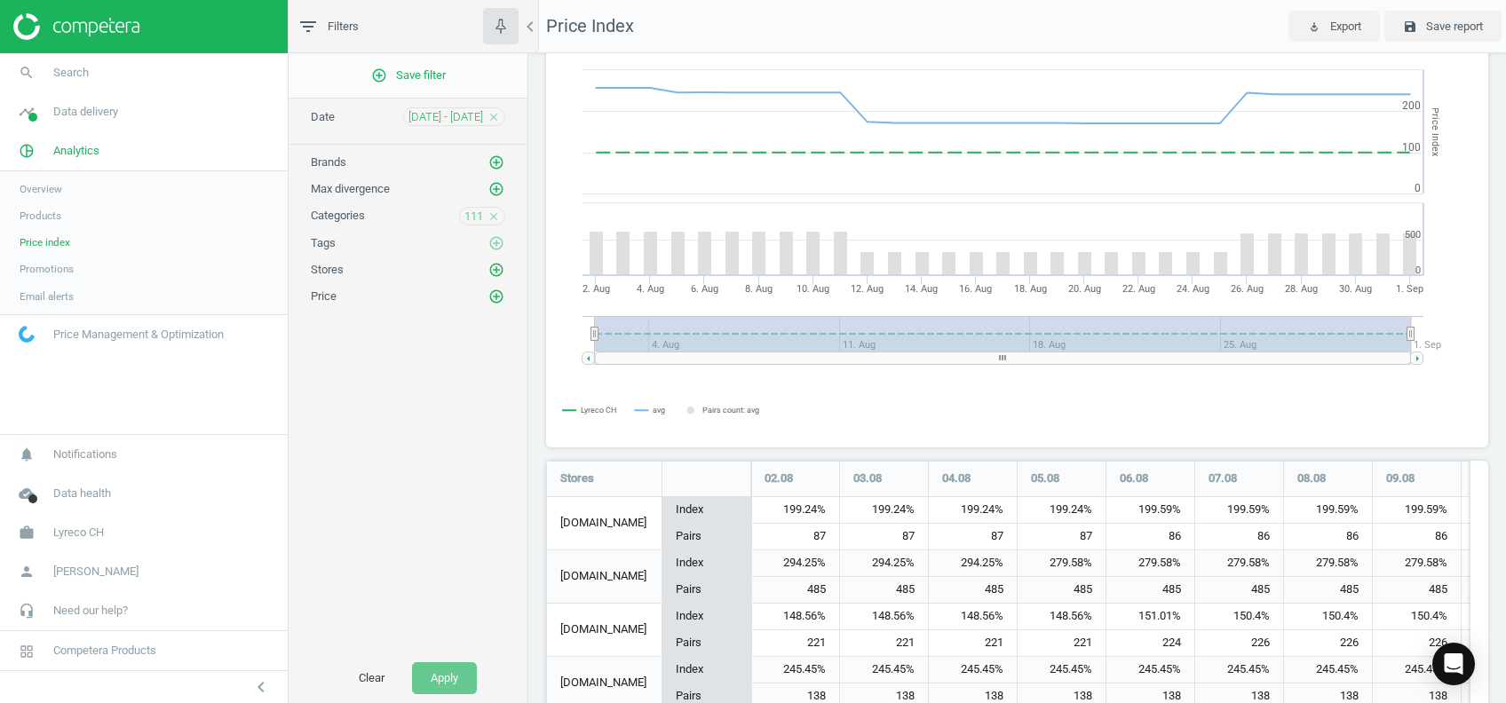
scroll to position [171, 0]
